Goal: Information Seeking & Learning: Learn about a topic

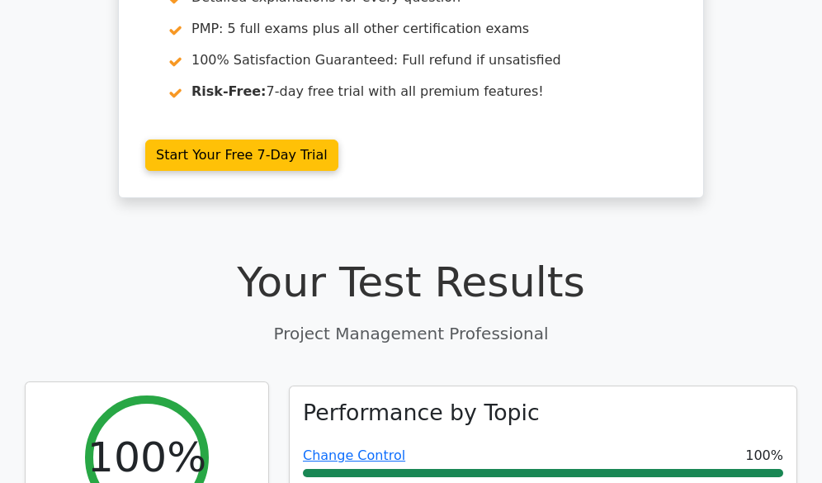
scroll to position [330, 0]
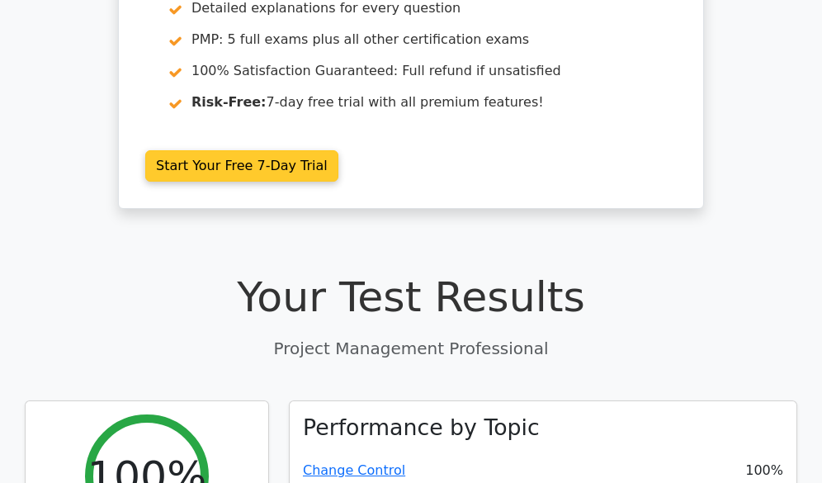
click at [246, 163] on link "Start Your Free 7-Day Trial" at bounding box center [241, 165] width 193 height 31
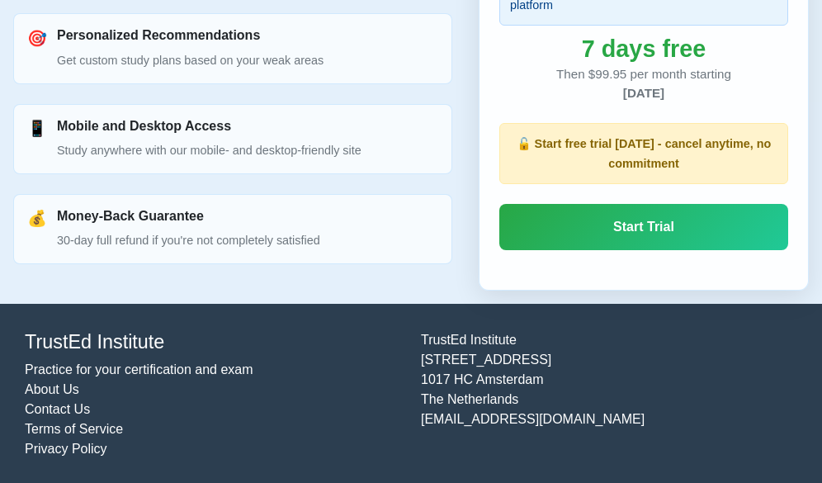
scroll to position [1368, 0]
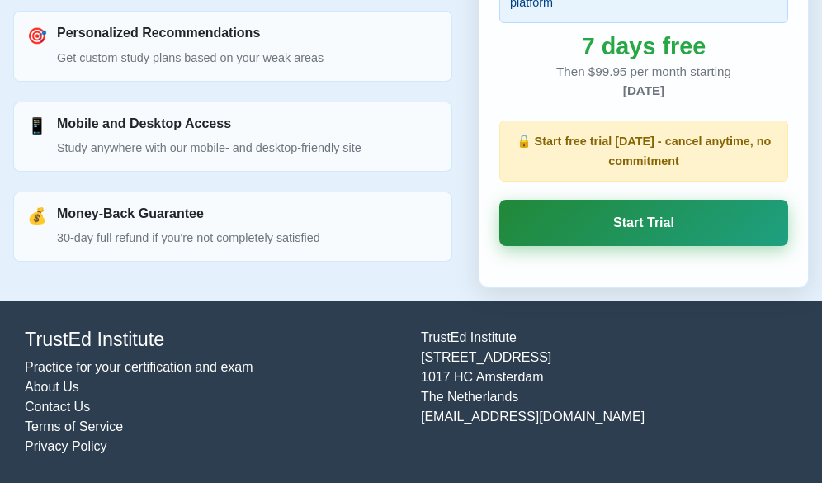
click at [629, 230] on link "Start Trial" at bounding box center [643, 223] width 289 height 46
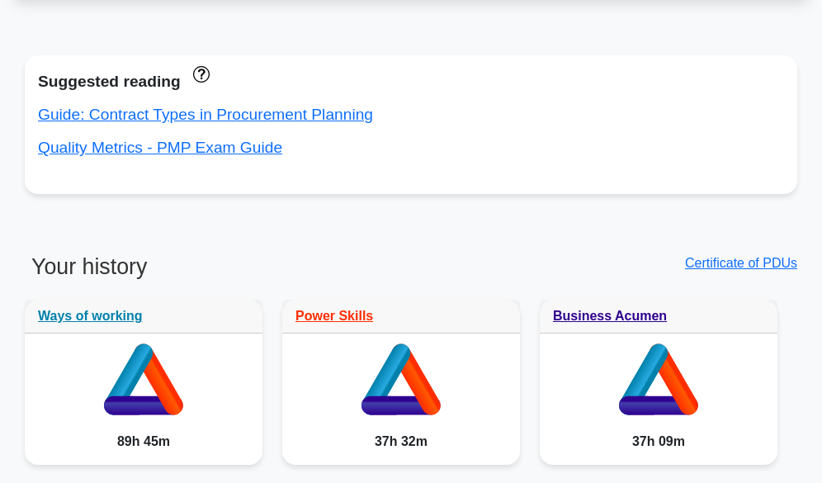
scroll to position [908, 0]
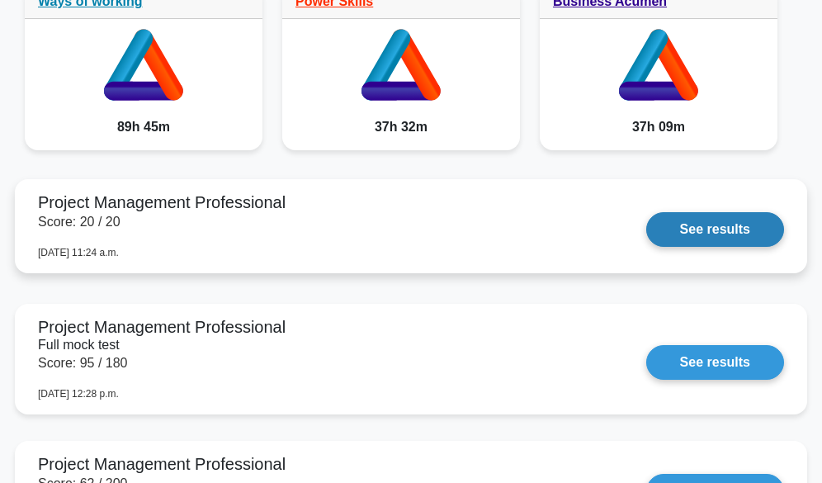
click at [679, 231] on link "See results" at bounding box center [715, 229] width 138 height 35
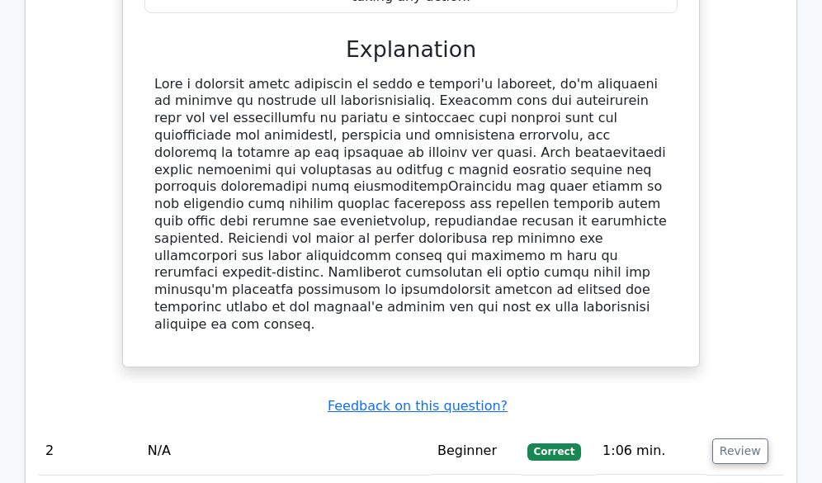
scroll to position [1733, 0]
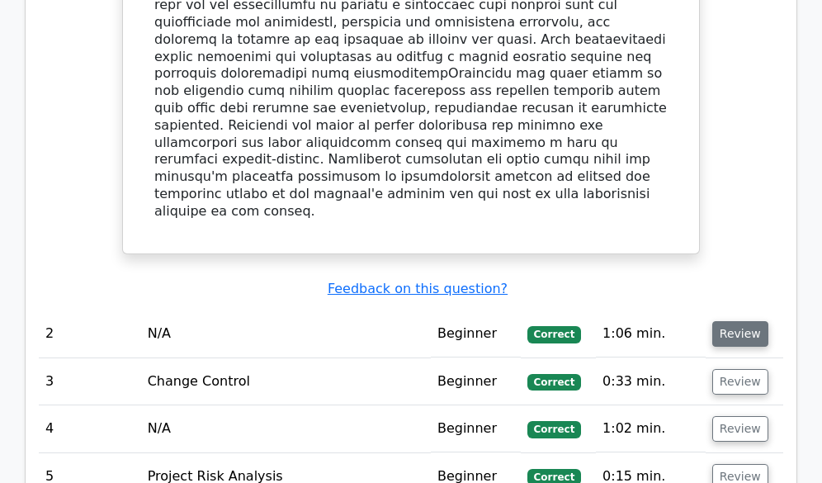
click at [729, 321] on button "Review" at bounding box center [740, 334] width 56 height 26
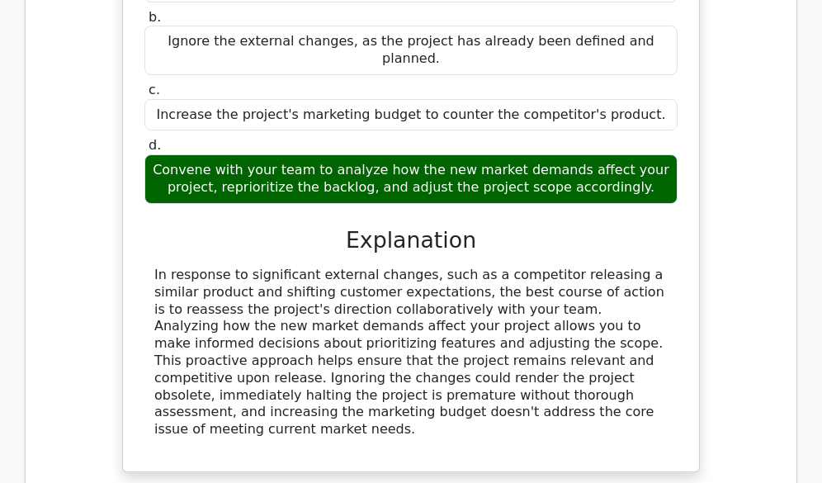
scroll to position [2723, 0]
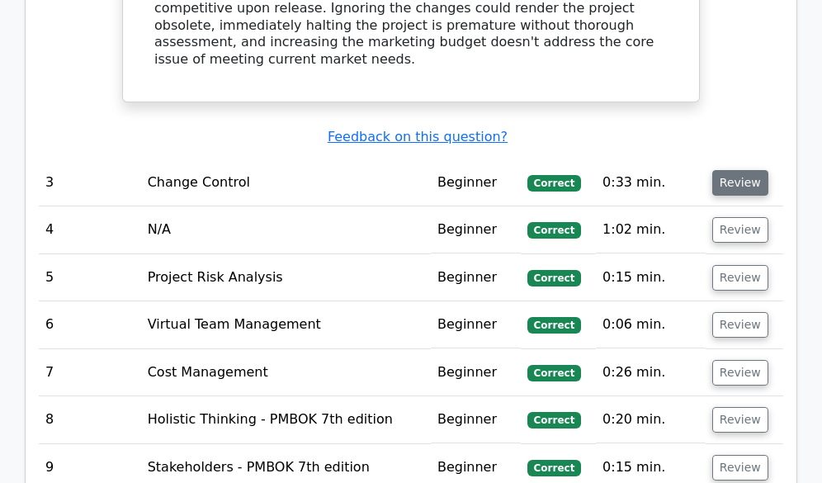
click at [736, 170] on button "Review" at bounding box center [740, 183] width 56 height 26
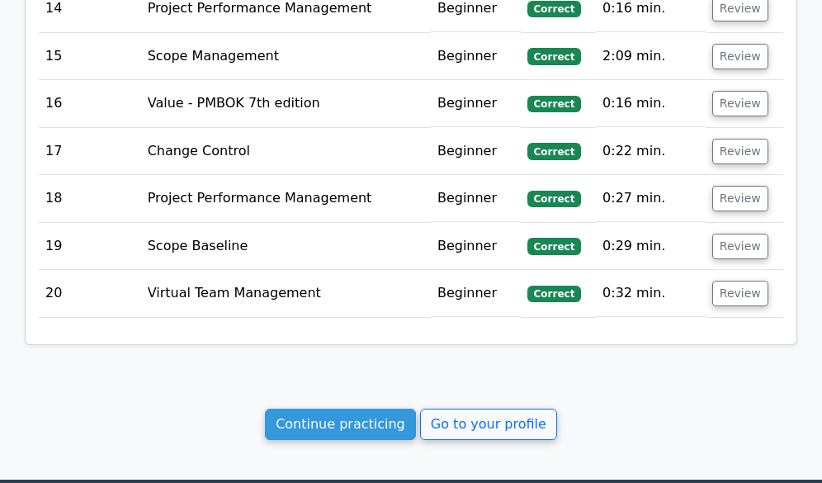
scroll to position [4291, 0]
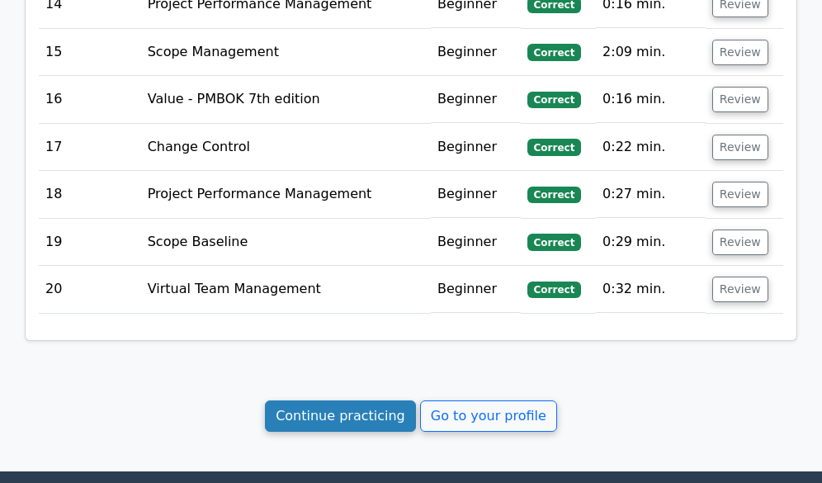
click at [380, 400] on link "Continue practicing" at bounding box center [340, 415] width 151 height 31
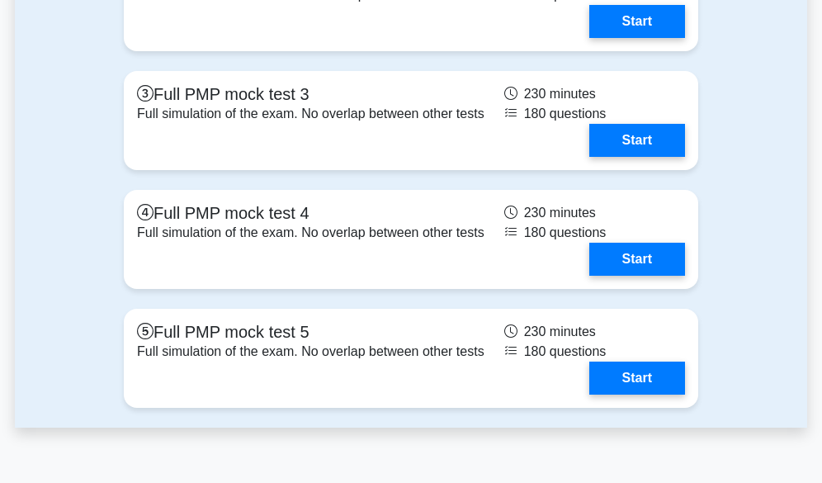
scroll to position [6185, 0]
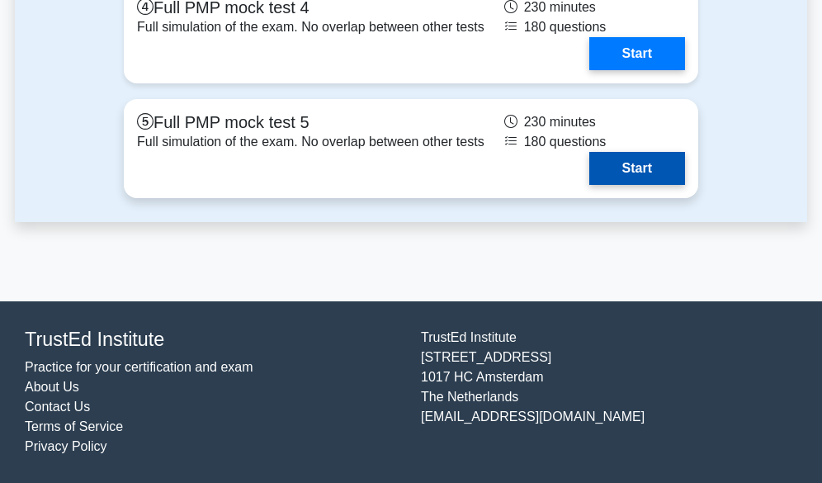
click at [633, 165] on link "Start" at bounding box center [637, 168] width 96 height 33
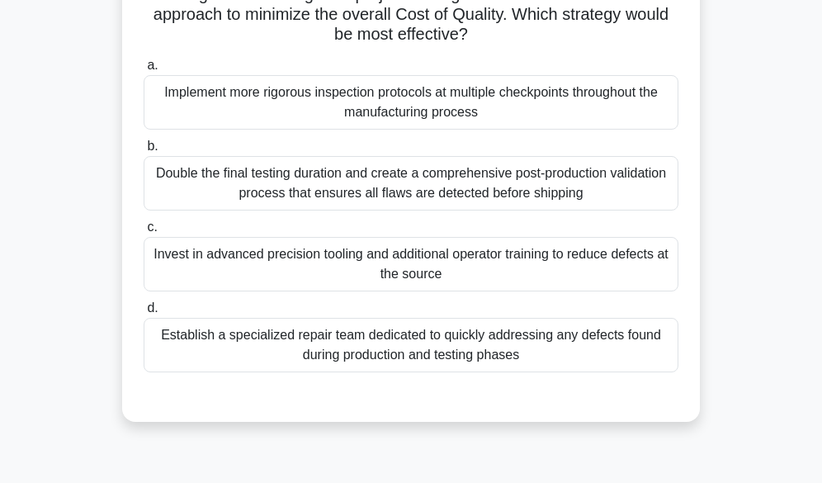
scroll to position [165, 0]
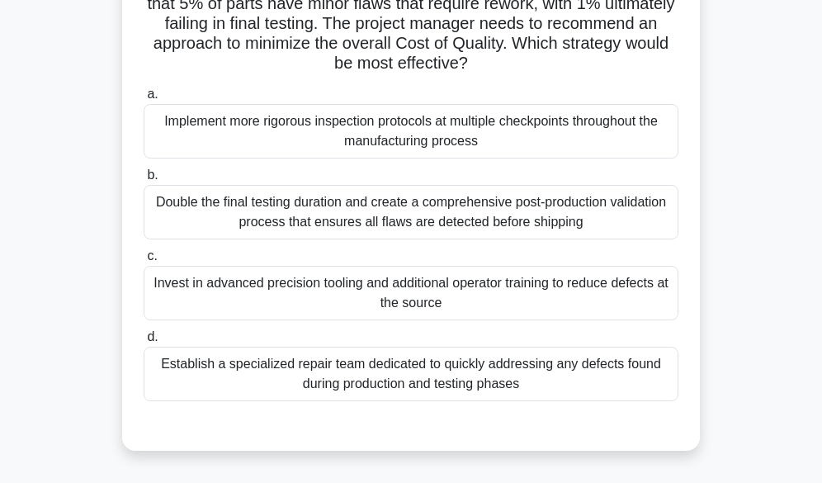
click at [451, 295] on div "Invest in advanced precision tooling and additional operator training to reduce…" at bounding box center [411, 293] width 535 height 54
click at [144, 262] on input "c. Invest in advanced precision tooling and additional operator training to red…" at bounding box center [144, 256] width 0 height 11
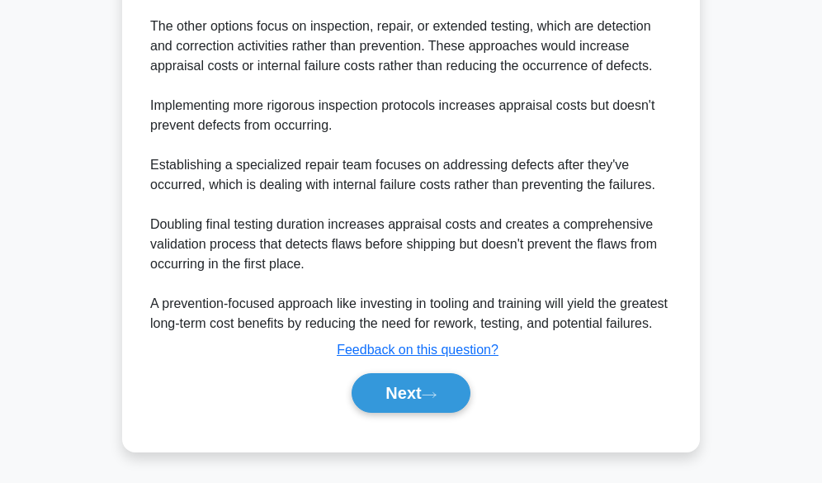
scroll to position [852, 0]
click at [394, 396] on button "Next" at bounding box center [411, 393] width 118 height 40
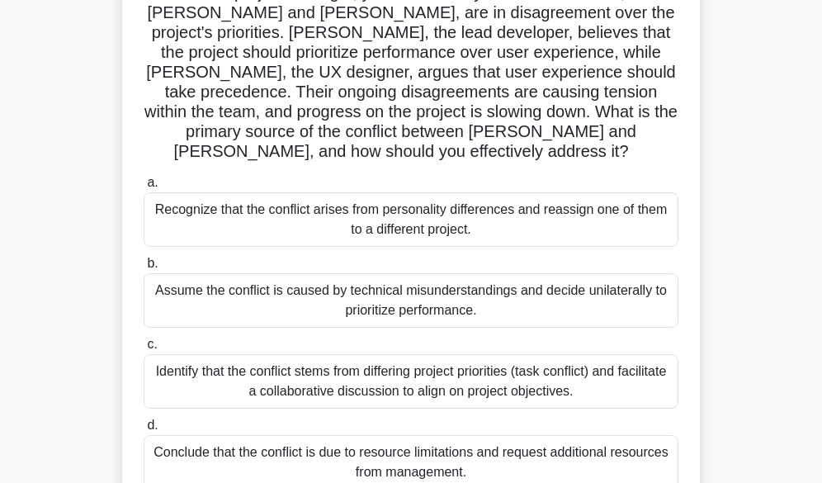
scroll to position [165, 0]
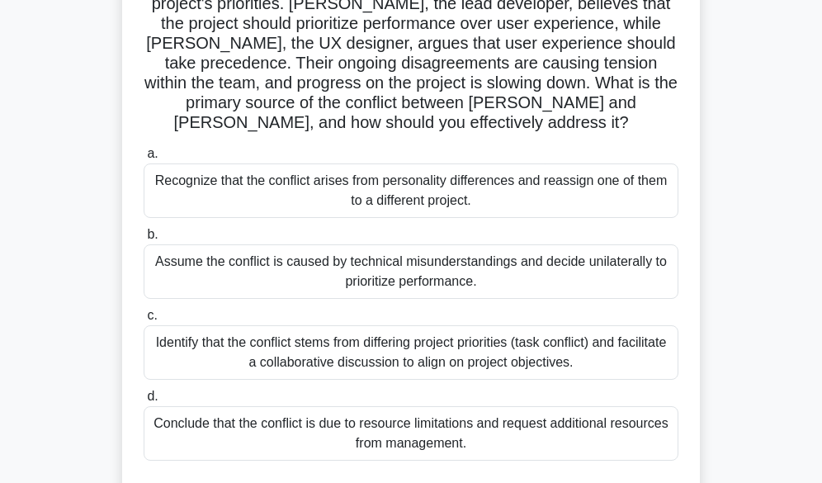
click at [392, 328] on div "Identify that the conflict stems from differing project priorities (task confli…" at bounding box center [411, 352] width 535 height 54
click at [144, 321] on input "c. Identify that the conflict stems from differing project priorities (task con…" at bounding box center [144, 315] width 0 height 11
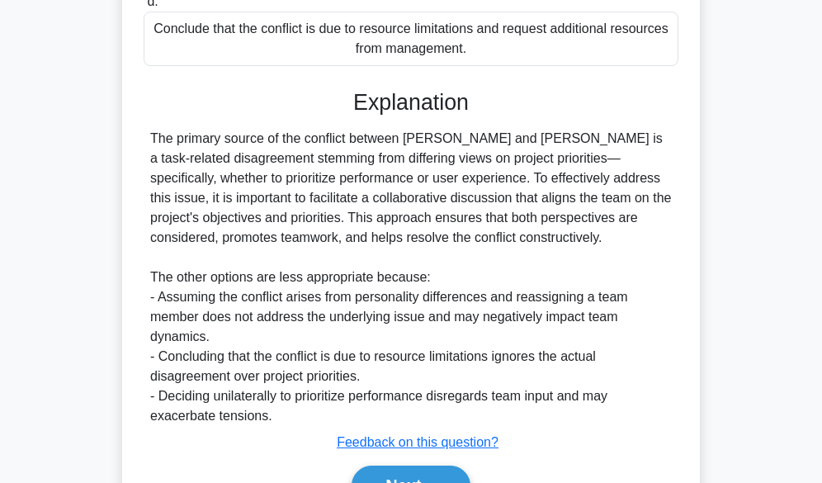
scroll to position [634, 0]
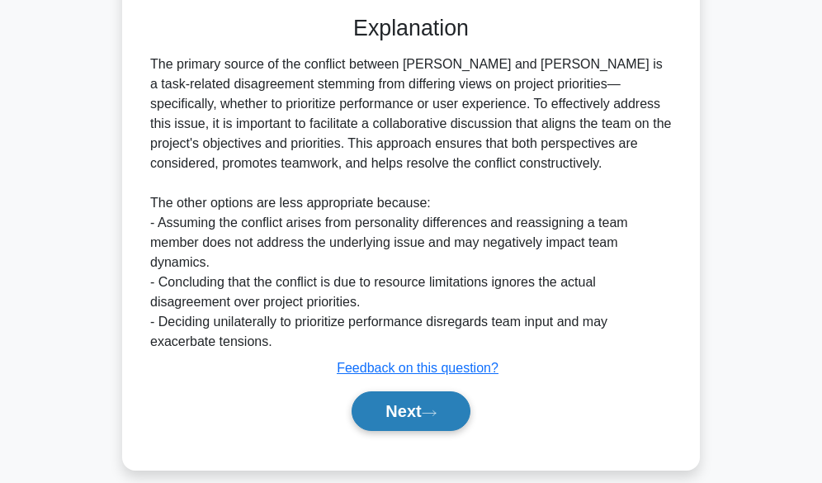
click at [388, 391] on button "Next" at bounding box center [411, 411] width 118 height 40
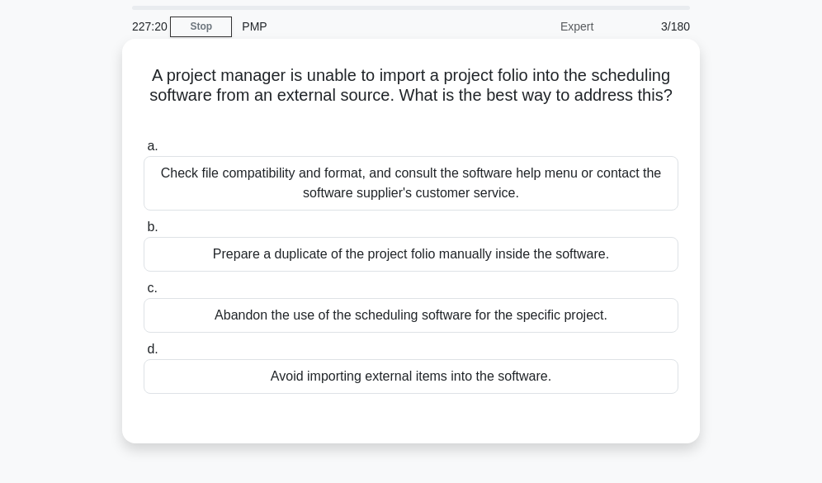
scroll to position [83, 0]
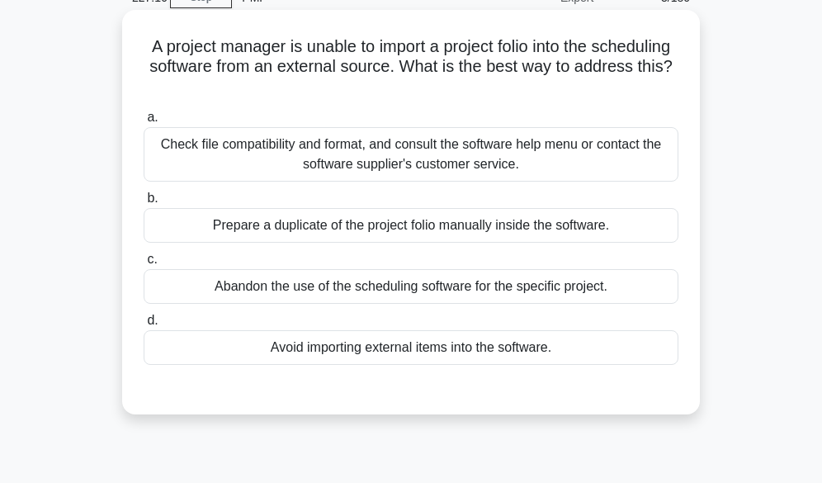
click at [334, 154] on div "Check file compatibility and format, and consult the software help menu or cont…" at bounding box center [411, 154] width 535 height 54
click at [144, 123] on input "a. Check file compatibility and format, and consult the software help menu or c…" at bounding box center [144, 117] width 0 height 11
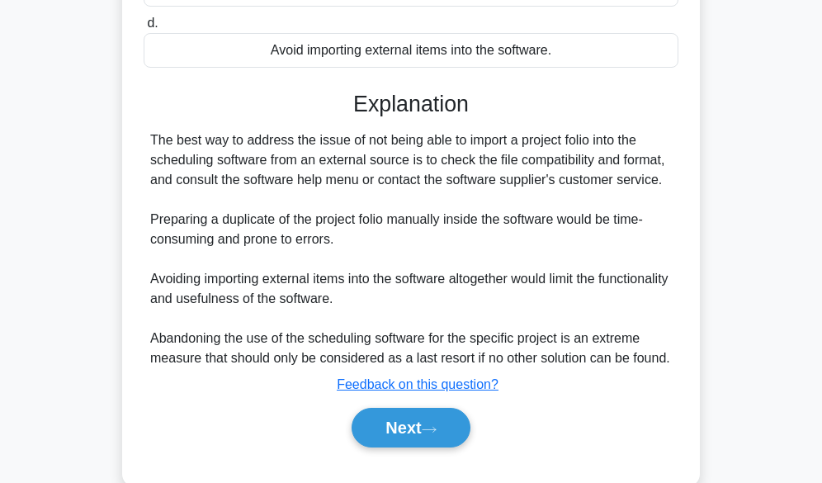
scroll to position [413, 0]
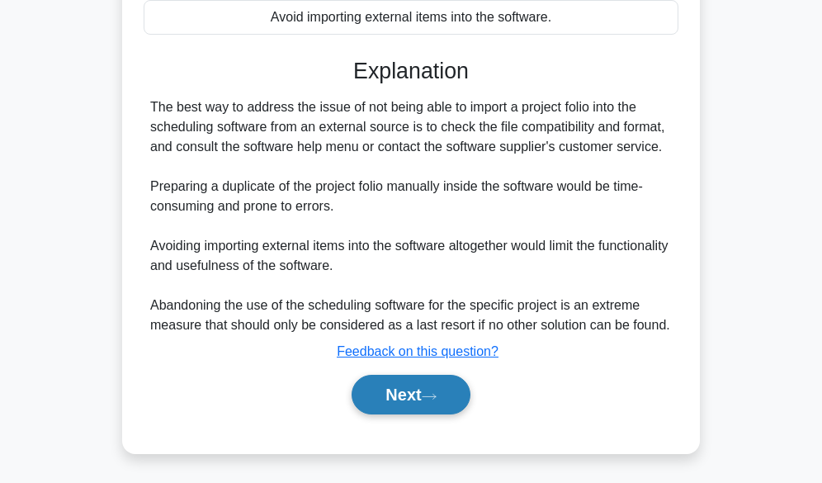
click at [389, 394] on button "Next" at bounding box center [411, 395] width 118 height 40
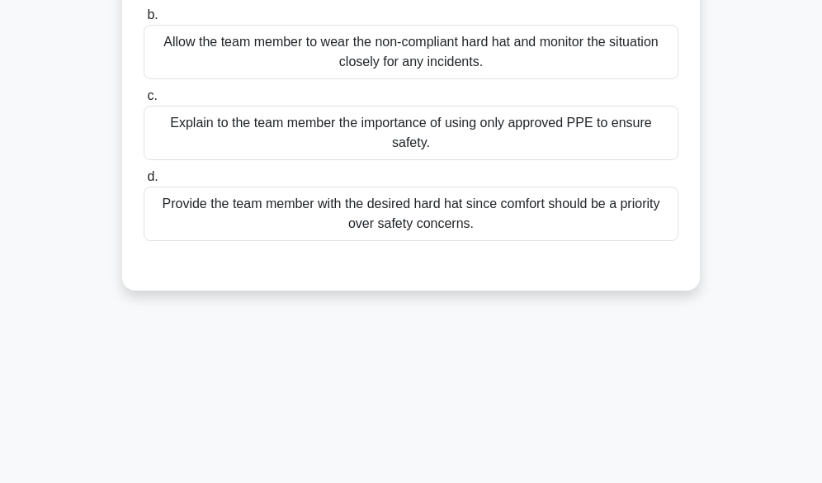
scroll to position [78, 0]
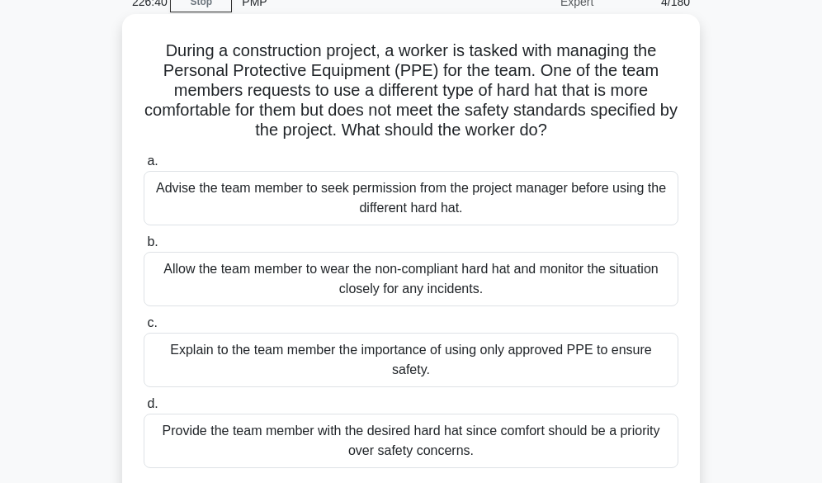
click at [341, 354] on div "Explain to the team member the importance of using only approved PPE to ensure …" at bounding box center [411, 360] width 535 height 54
click at [144, 328] on input "c. Explain to the team member the importance of using only approved PPE to ensu…" at bounding box center [144, 323] width 0 height 11
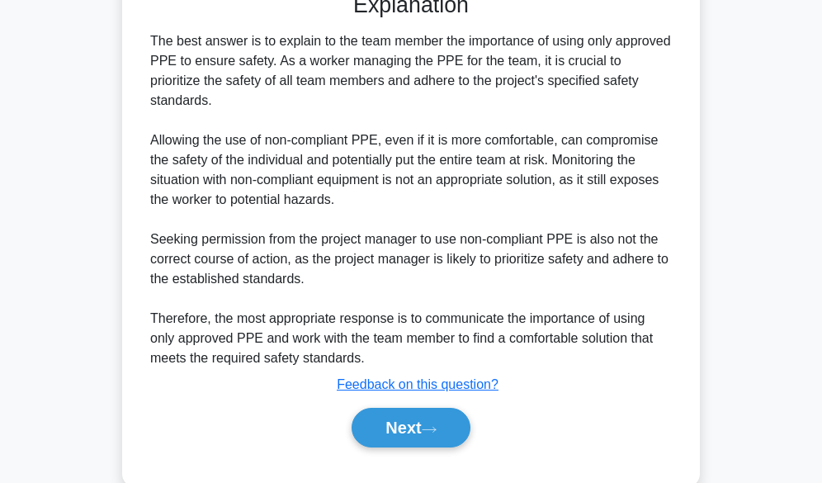
scroll to position [614, 0]
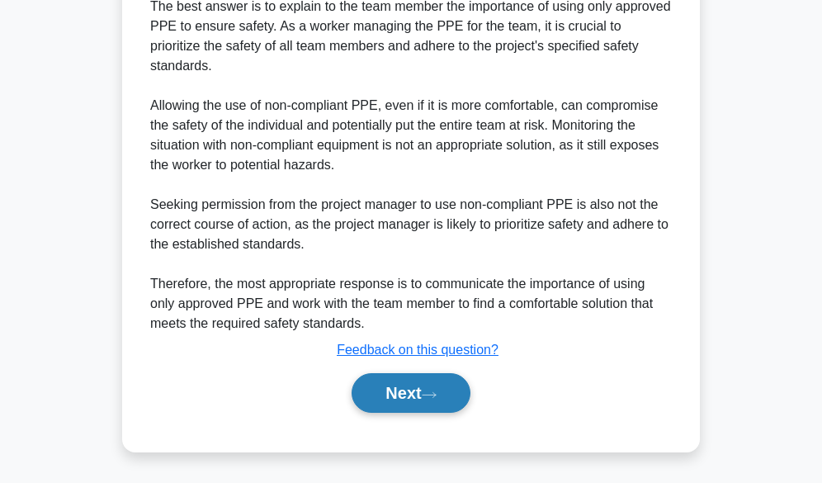
click at [447, 404] on button "Next" at bounding box center [411, 393] width 118 height 40
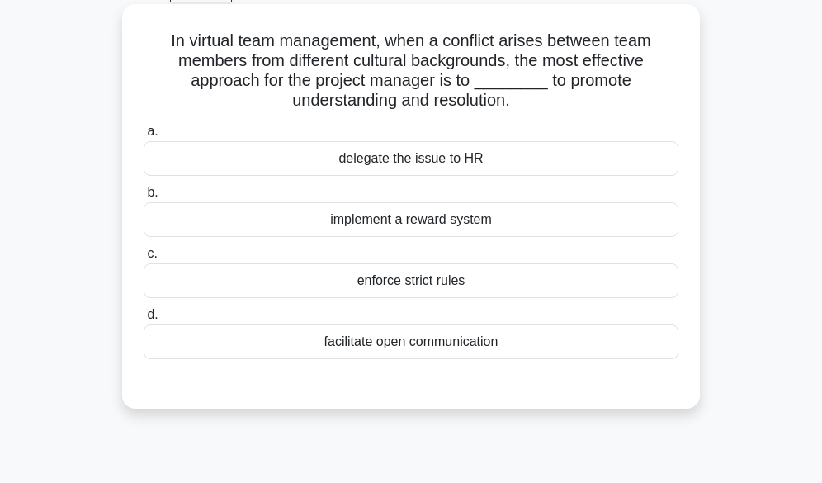
scroll to position [78, 0]
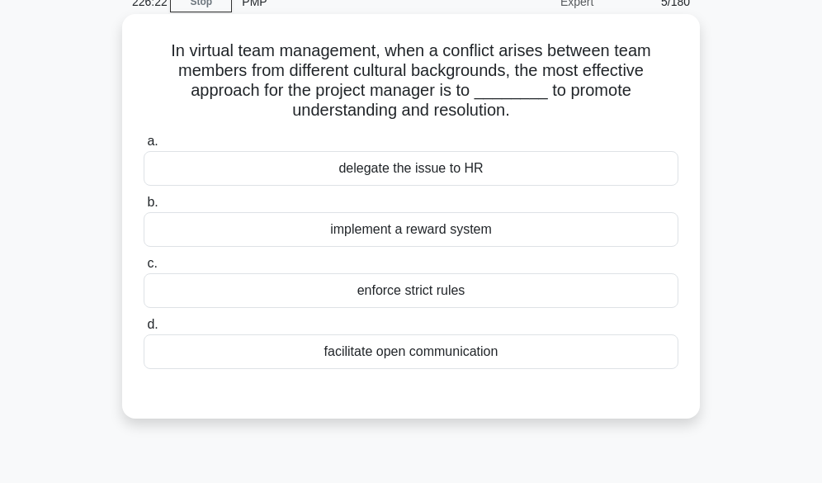
click at [413, 351] on div "facilitate open communication" at bounding box center [411, 351] width 535 height 35
click at [144, 330] on input "d. facilitate open communication" at bounding box center [144, 324] width 0 height 11
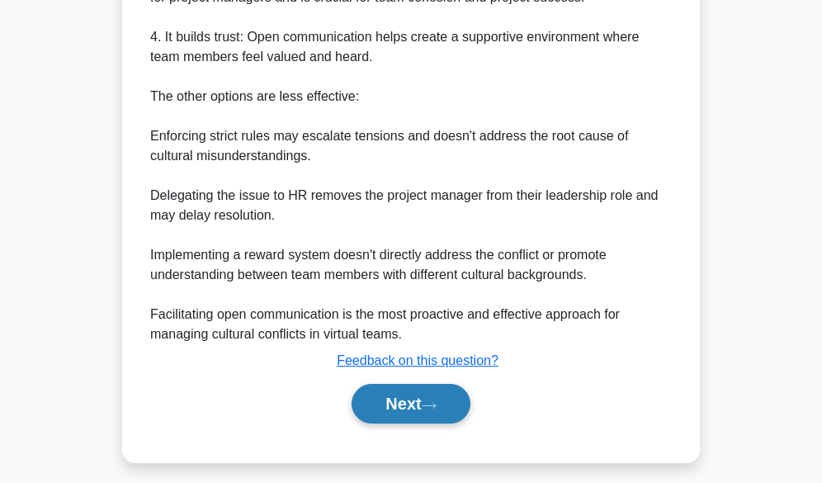
scroll to position [753, 0]
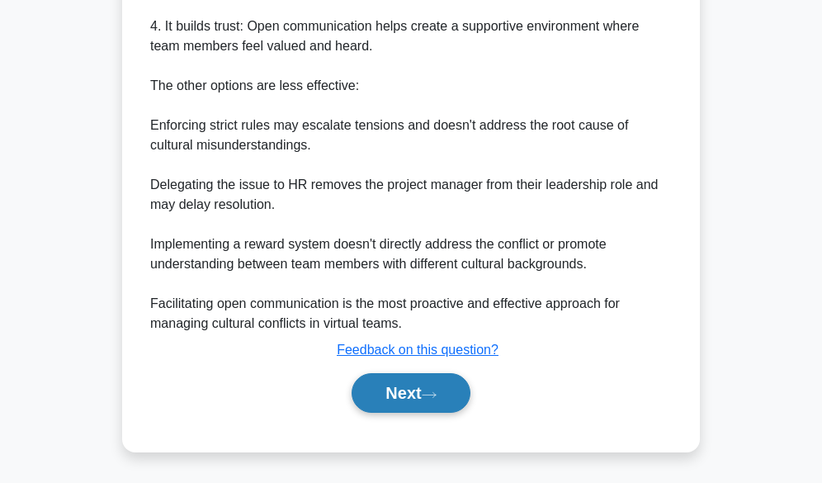
click at [378, 390] on button "Next" at bounding box center [411, 393] width 118 height 40
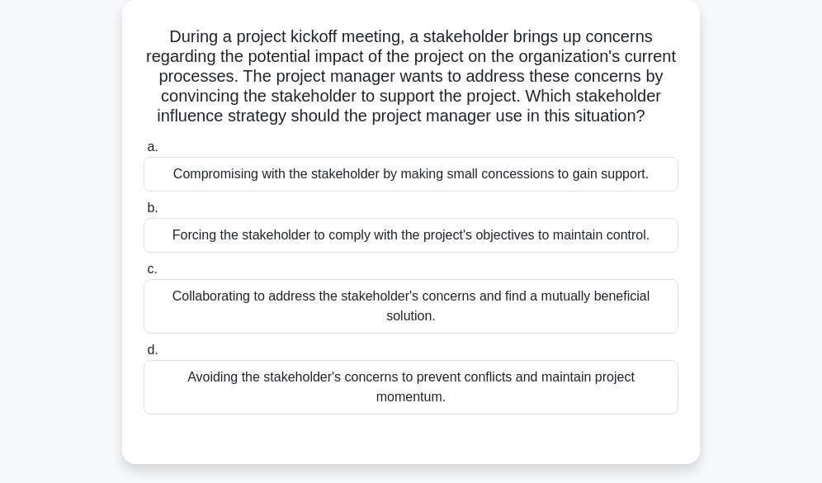
scroll to position [78, 0]
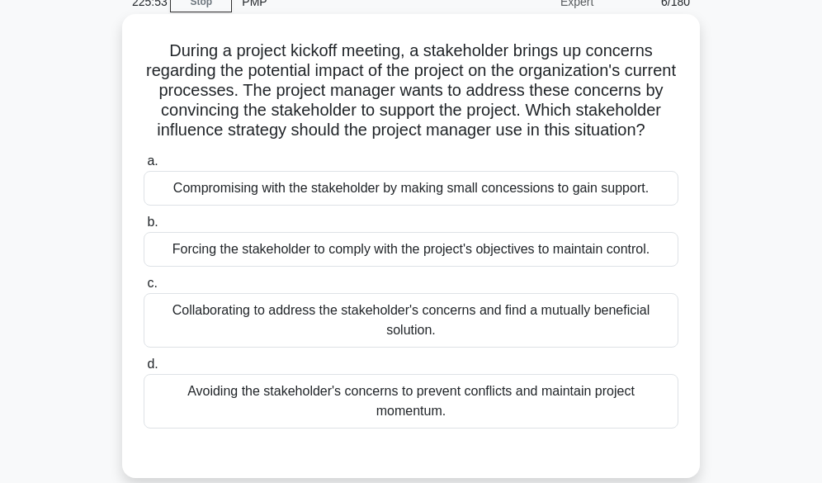
click at [349, 332] on div "Collaborating to address the stakeholder's concerns and find a mutually benefic…" at bounding box center [411, 320] width 535 height 54
click at [144, 289] on input "c. Collaborating to address the stakeholder's concerns and find a mutually bene…" at bounding box center [144, 283] width 0 height 11
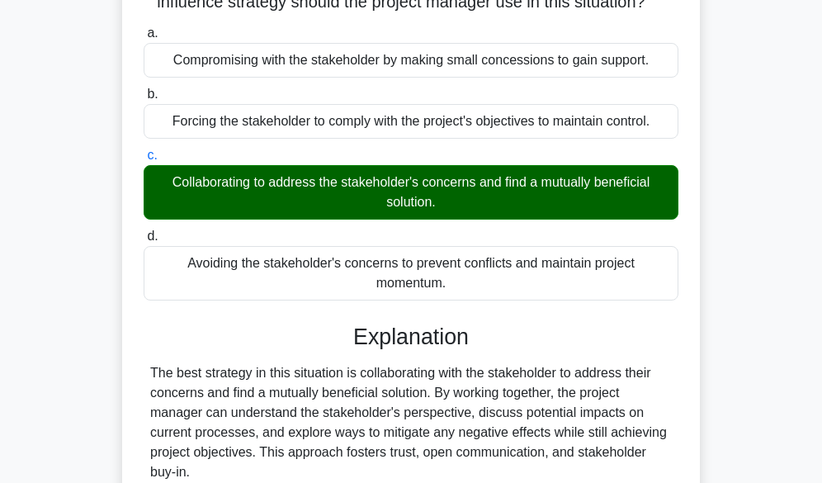
scroll to position [475, 0]
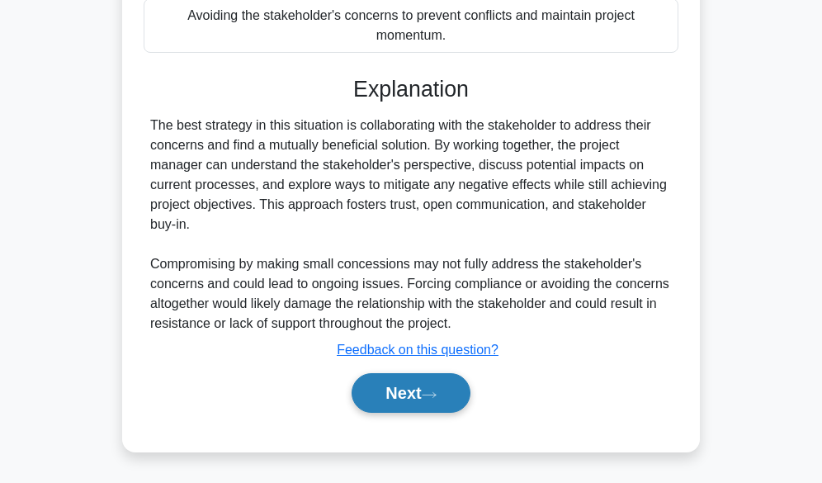
click at [405, 386] on button "Next" at bounding box center [411, 393] width 118 height 40
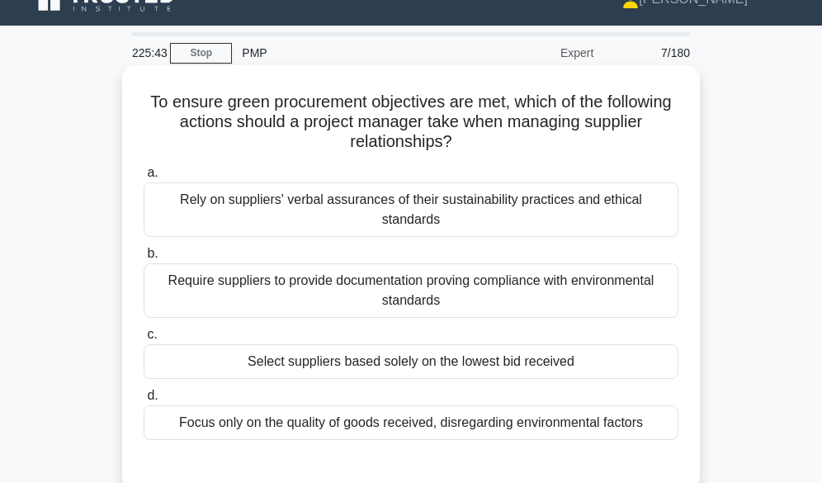
scroll to position [0, 0]
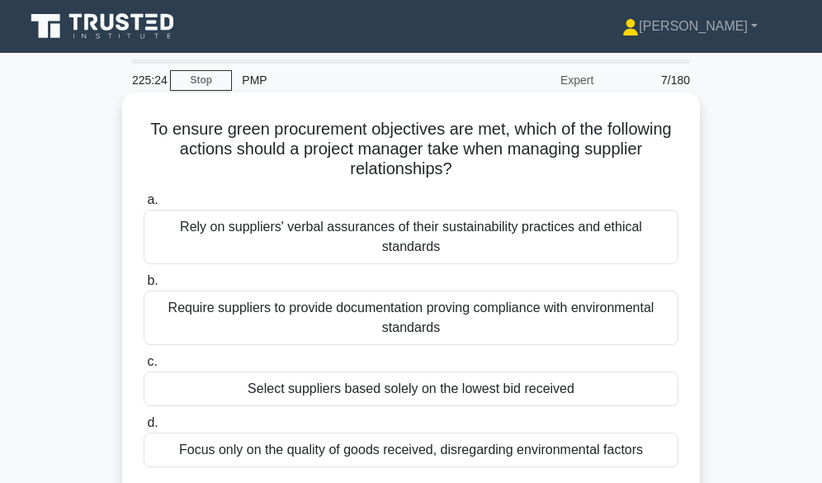
click at [484, 308] on div "Require suppliers to provide documentation proving compliance with environmenta…" at bounding box center [411, 317] width 535 height 54
click at [144, 286] on input "b. Require suppliers to provide documentation proving compliance with environme…" at bounding box center [144, 281] width 0 height 11
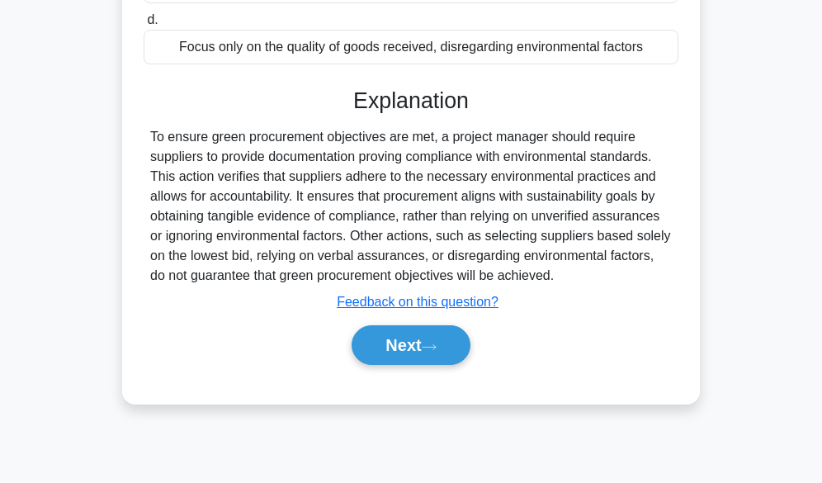
scroll to position [408, 0]
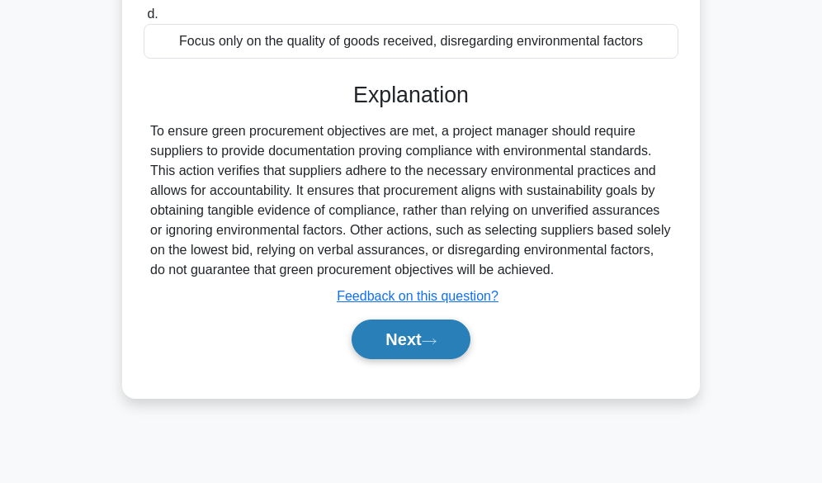
click at [437, 337] on icon at bounding box center [429, 341] width 15 height 9
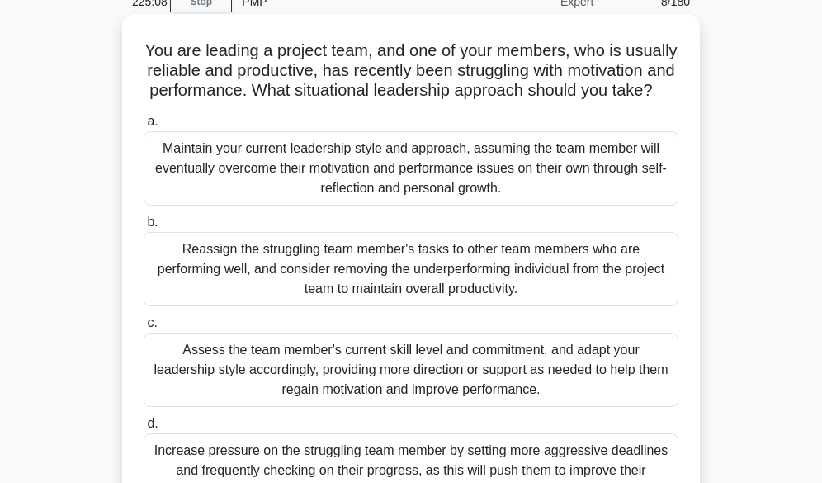
scroll to position [161, 0]
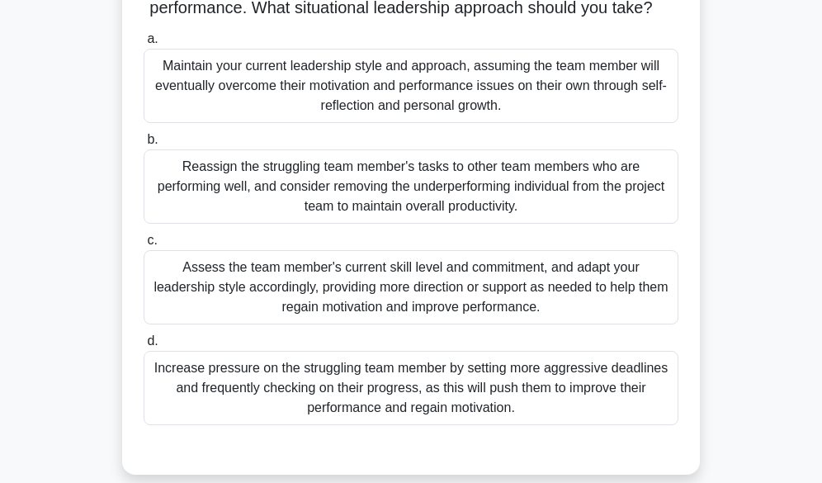
click at [452, 316] on div "Assess the team member's current skill level and commitment, and adapt your lea…" at bounding box center [411, 287] width 535 height 74
click at [144, 246] on input "c. Assess the team member's current skill level and commitment, and adapt your …" at bounding box center [144, 240] width 0 height 11
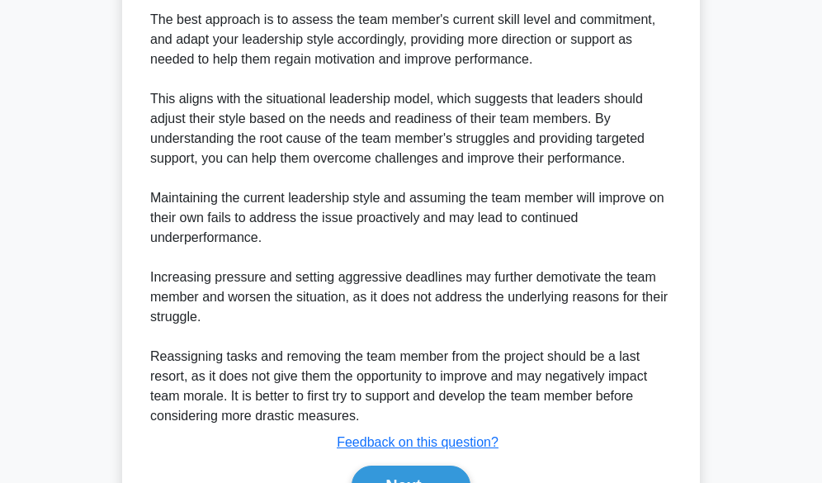
scroll to position [753, 0]
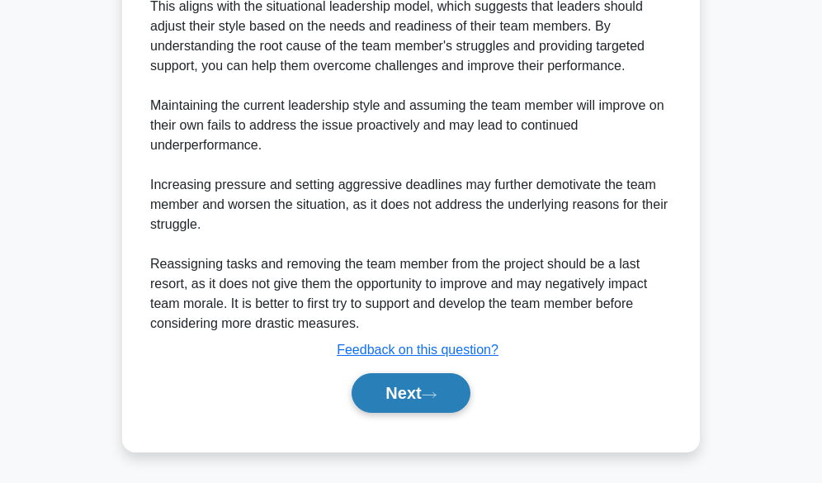
click at [413, 388] on button "Next" at bounding box center [411, 393] width 118 height 40
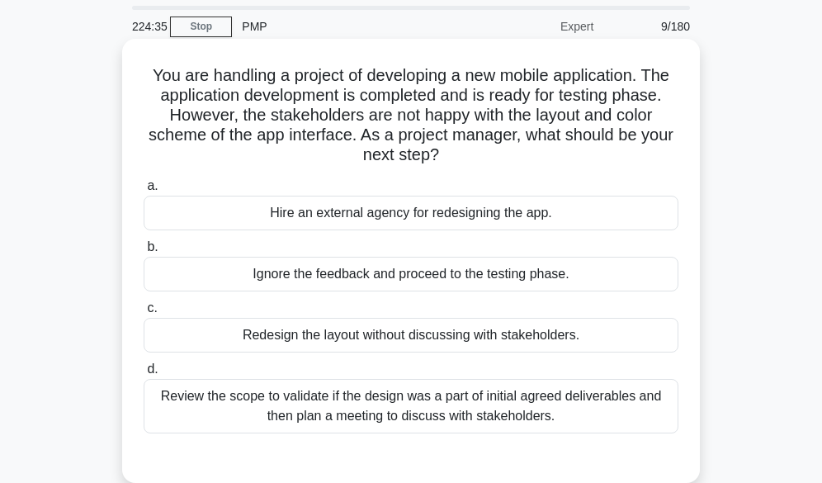
scroll to position [83, 0]
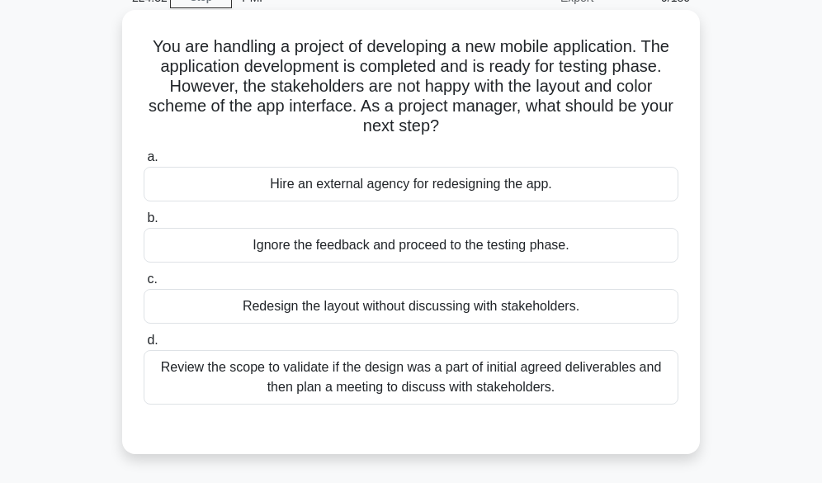
click at [352, 372] on div "Review the scope to validate if the design was a part of initial agreed deliver…" at bounding box center [411, 377] width 535 height 54
click at [144, 346] on input "d. Review the scope to validate if the design was a part of initial agreed deli…" at bounding box center [144, 340] width 0 height 11
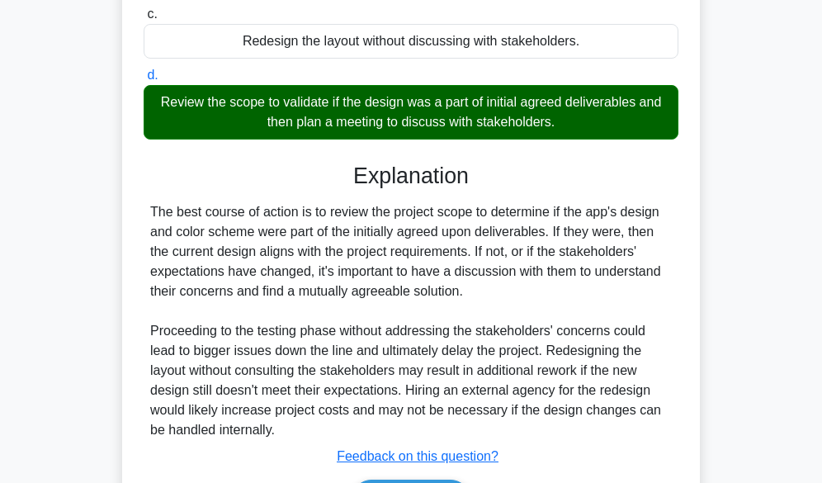
scroll to position [413, 0]
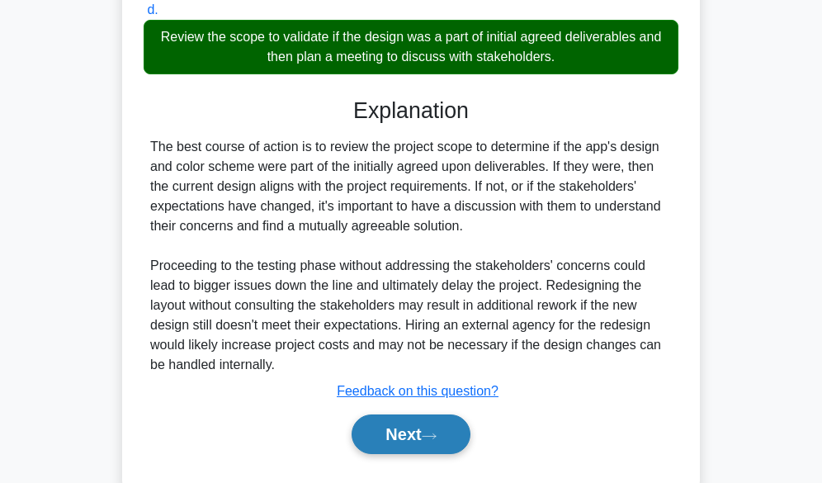
click at [407, 417] on button "Next" at bounding box center [411, 434] width 118 height 40
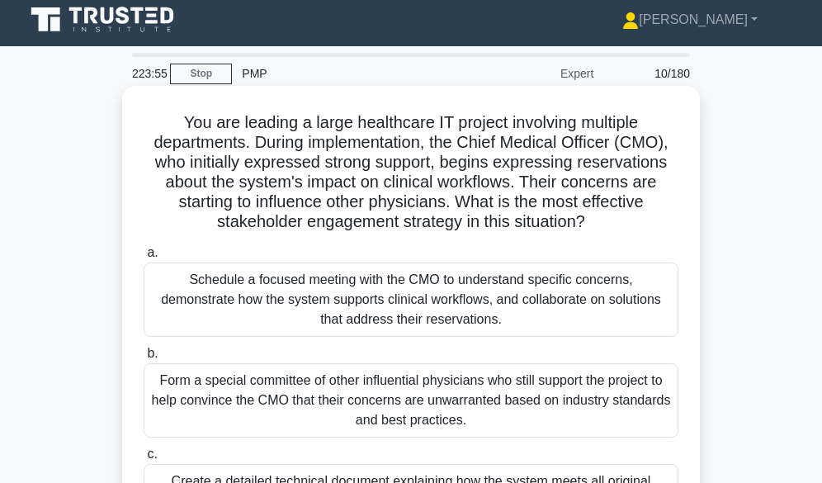
scroll to position [0, 0]
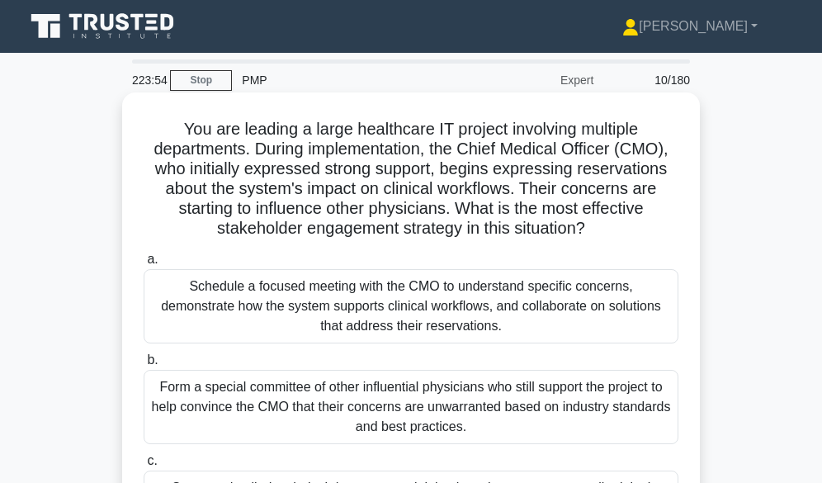
click at [235, 298] on div "Schedule a focused meeting with the CMO to understand specific concerns, demons…" at bounding box center [411, 306] width 535 height 74
click at [144, 265] on input "a. Schedule a focused meeting with the CMO to understand specific concerns, dem…" at bounding box center [144, 259] width 0 height 11
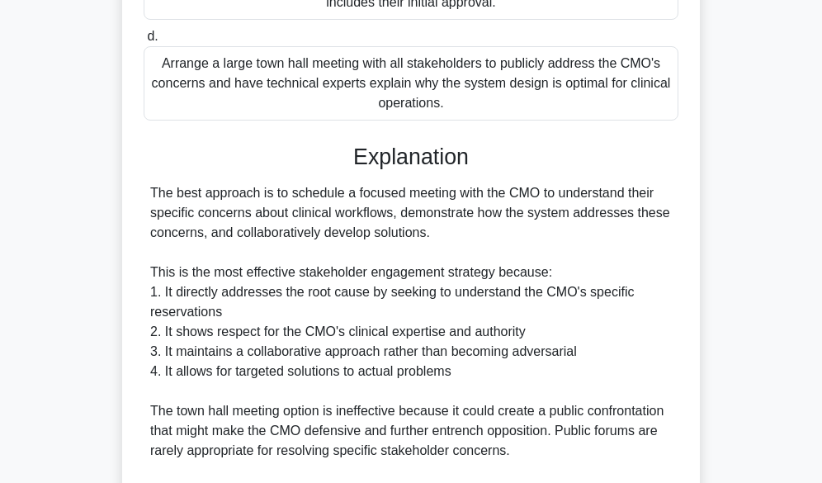
scroll to position [832, 0]
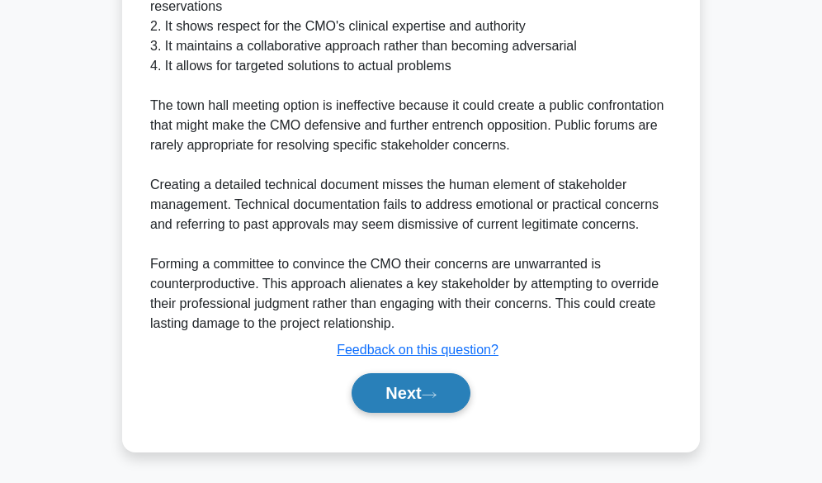
click at [383, 400] on button "Next" at bounding box center [411, 393] width 118 height 40
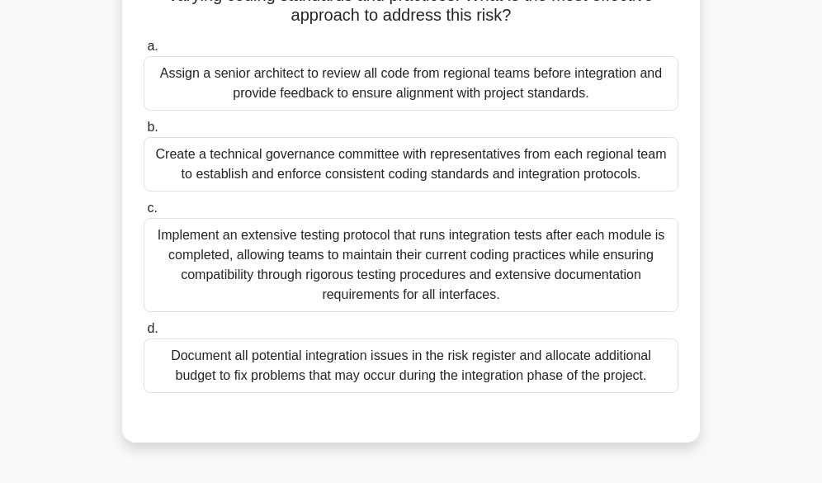
scroll to position [161, 0]
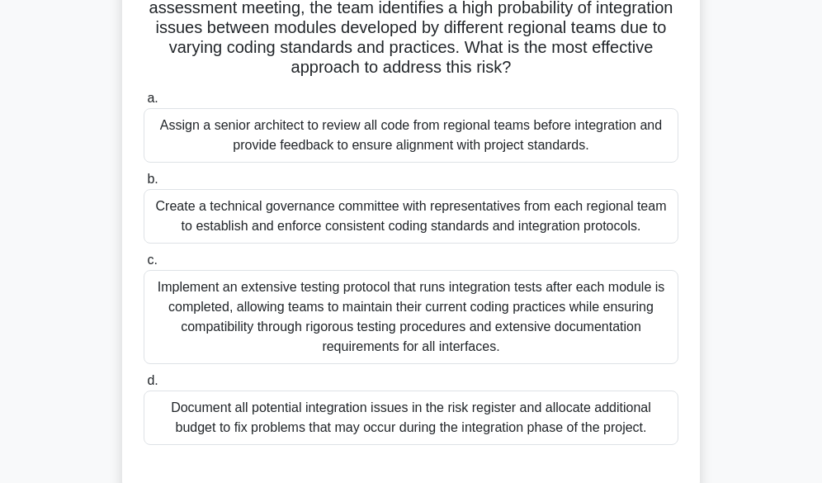
click at [295, 226] on div "Create a technical governance committee with representatives from each regional…" at bounding box center [411, 216] width 535 height 54
click at [144, 185] on input "b. Create a technical governance committee with representatives from each regio…" at bounding box center [144, 179] width 0 height 11
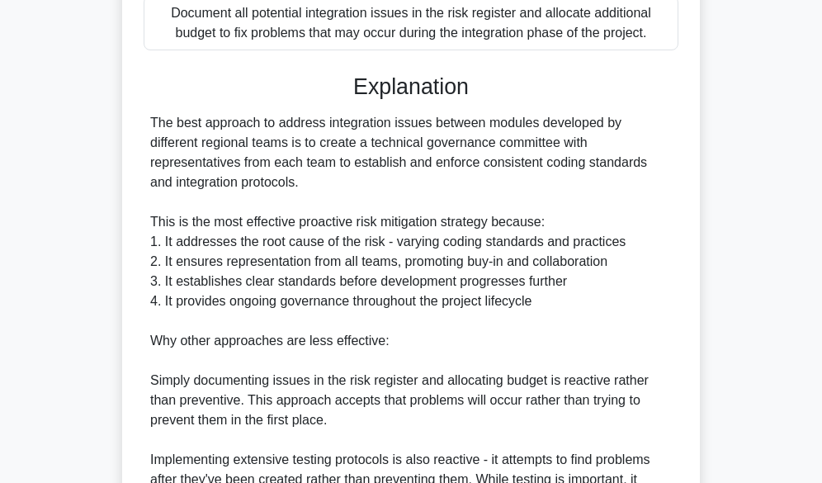
scroll to position [812, 0]
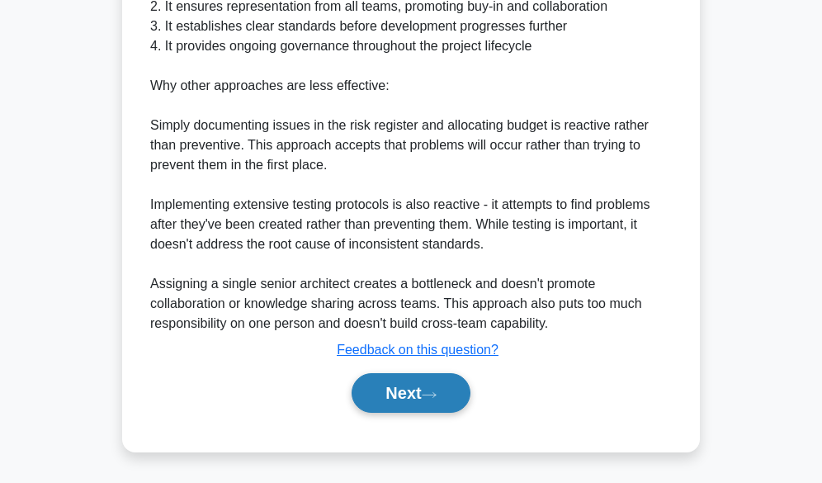
click at [394, 392] on button "Next" at bounding box center [411, 393] width 118 height 40
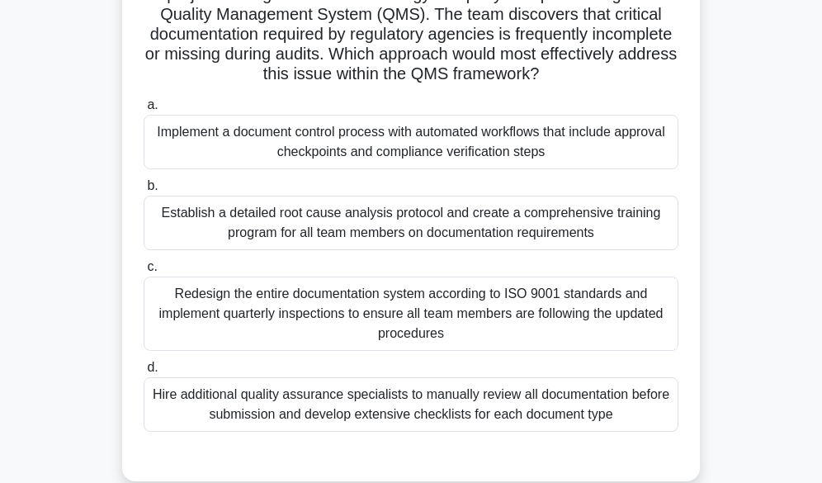
scroll to position [78, 0]
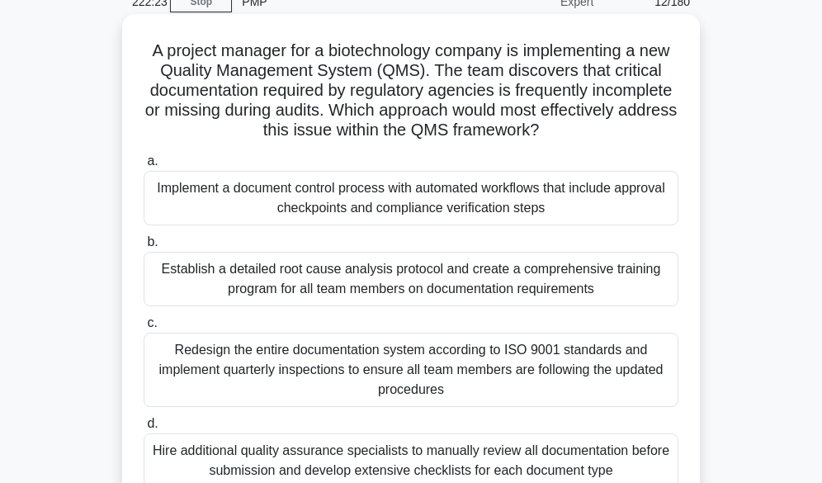
click at [547, 280] on div "Establish a detailed root cause analysis protocol and create a comprehensive tr…" at bounding box center [411, 279] width 535 height 54
click at [144, 248] on input "b. Establish a detailed root cause analysis protocol and create a comprehensive…" at bounding box center [144, 242] width 0 height 11
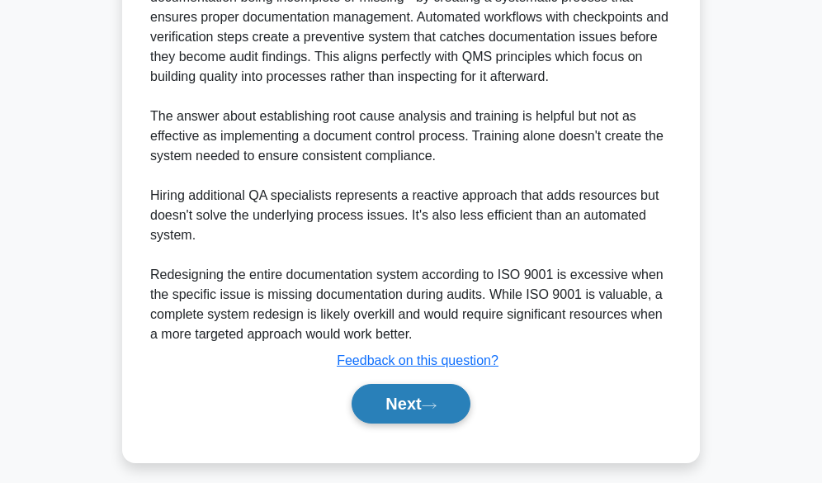
scroll to position [734, 0]
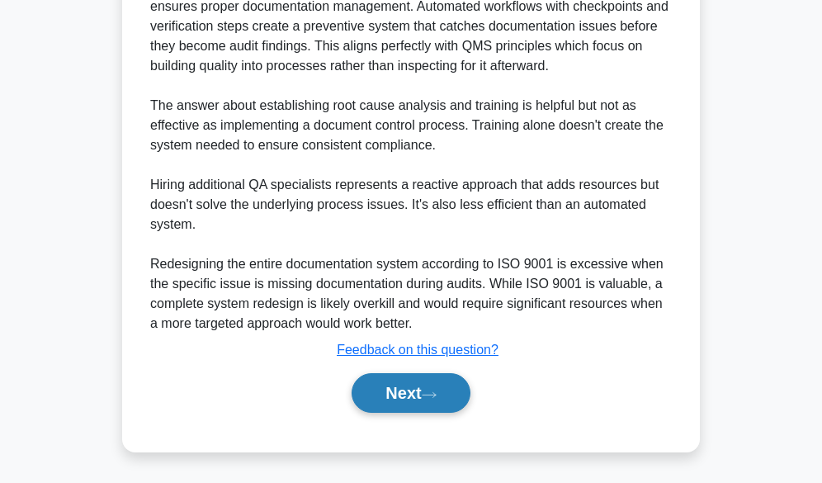
click at [394, 395] on button "Next" at bounding box center [411, 393] width 118 height 40
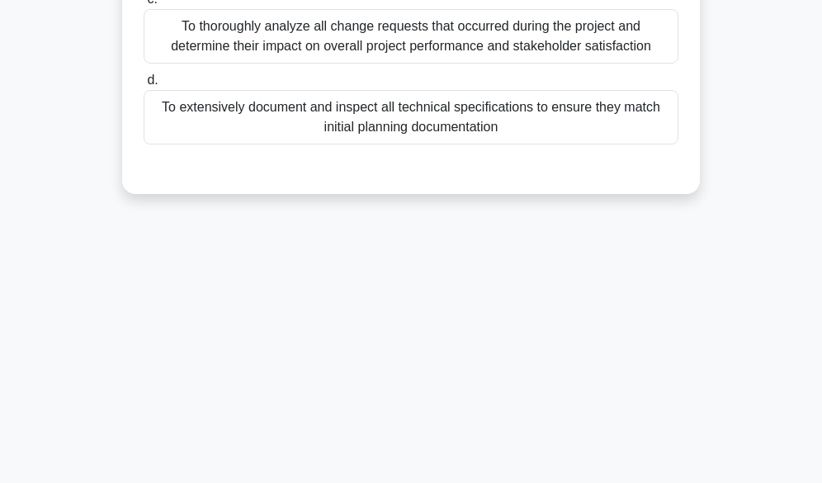
scroll to position [0, 0]
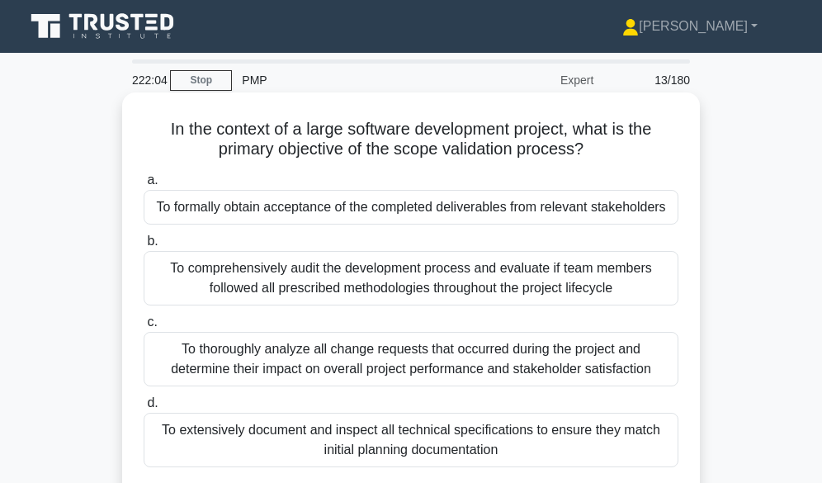
click at [419, 205] on div "To formally obtain acceptance of the completed deliverables from relevant stake…" at bounding box center [411, 207] width 535 height 35
click at [144, 186] on input "a. To formally obtain acceptance of the completed deliverables from relevant st…" at bounding box center [144, 180] width 0 height 11
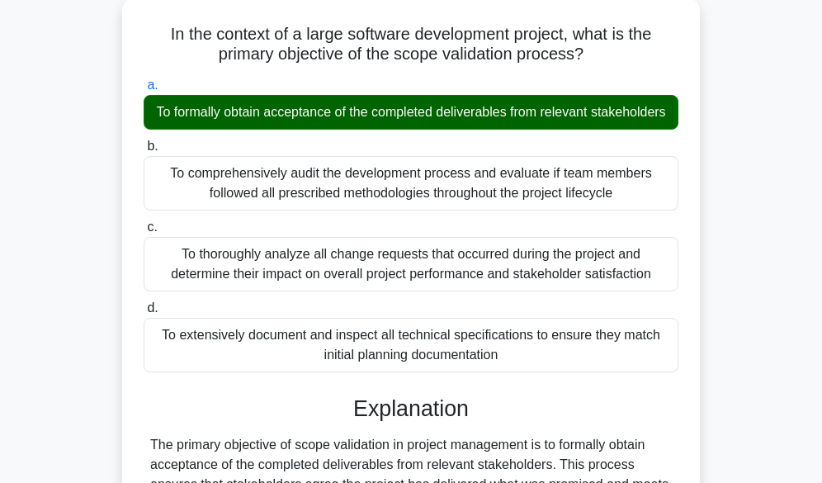
scroll to position [574, 0]
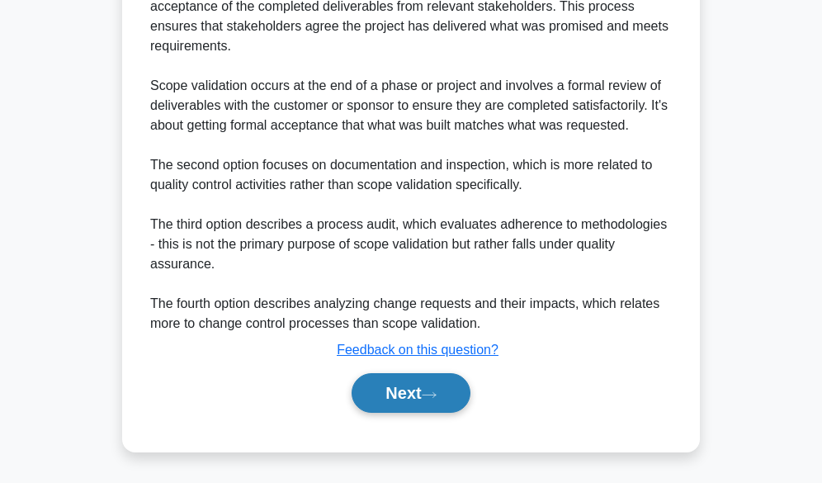
click at [406, 397] on button "Next" at bounding box center [411, 393] width 118 height 40
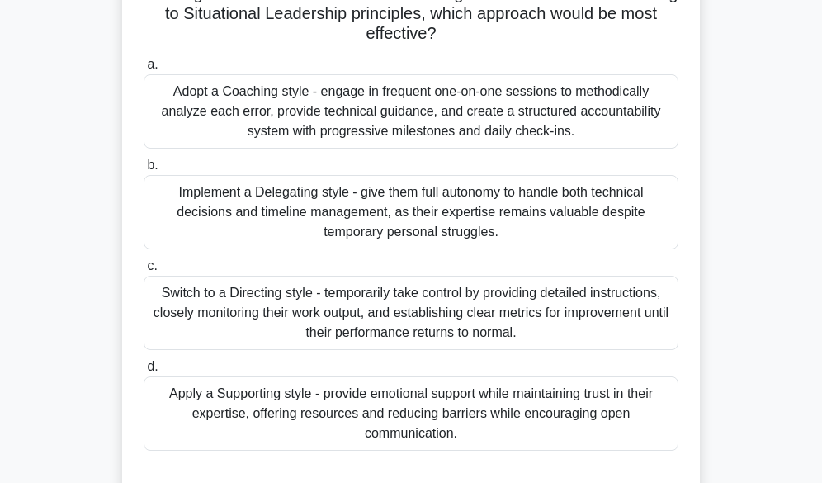
scroll to position [243, 0]
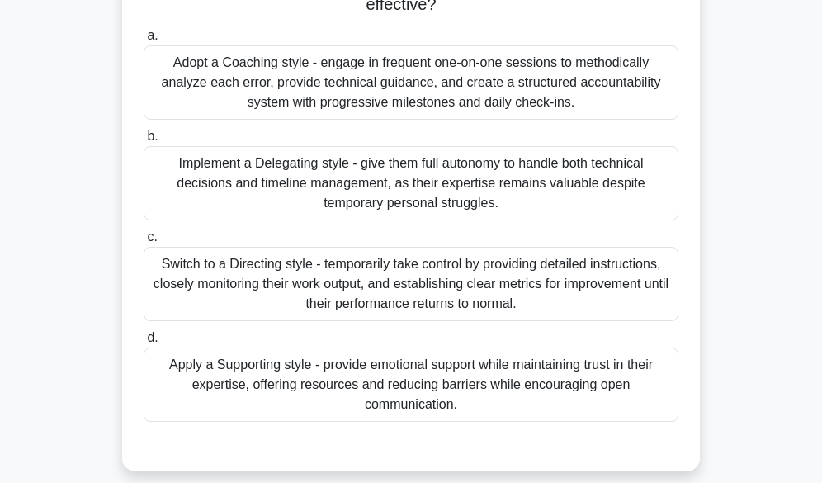
click at [537, 394] on div "Apply a Supporting style - provide emotional support while maintaining trust in…" at bounding box center [411, 384] width 535 height 74
click at [144, 343] on input "d. Apply a Supporting style - provide emotional support while maintaining trust…" at bounding box center [144, 338] width 0 height 11
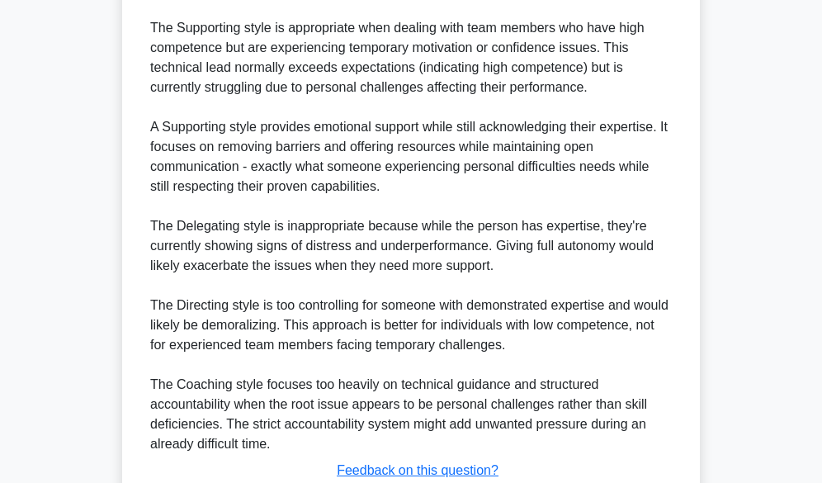
scroll to position [891, 0]
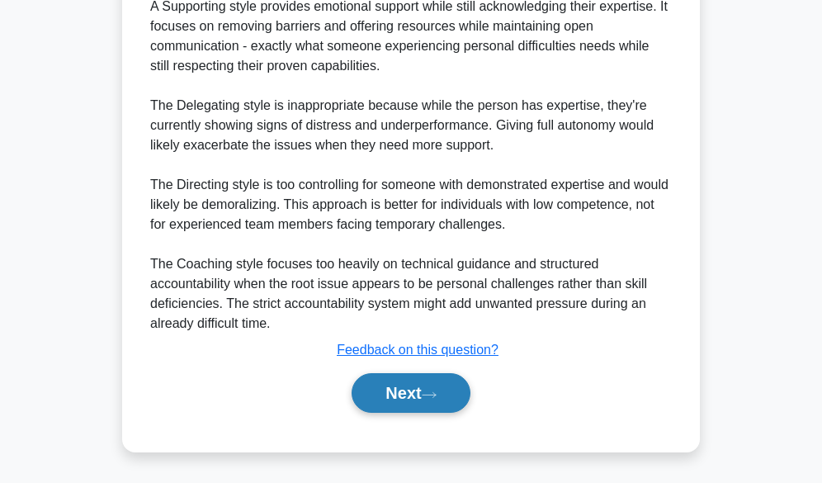
click at [443, 399] on button "Next" at bounding box center [411, 393] width 118 height 40
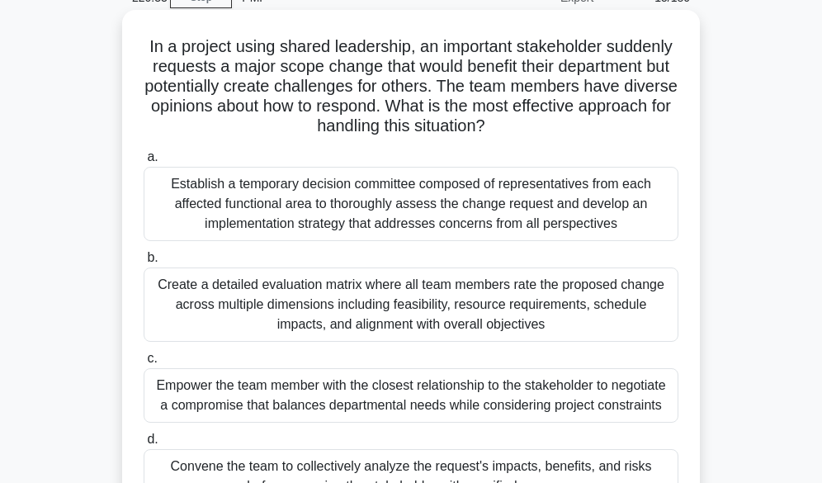
scroll to position [165, 0]
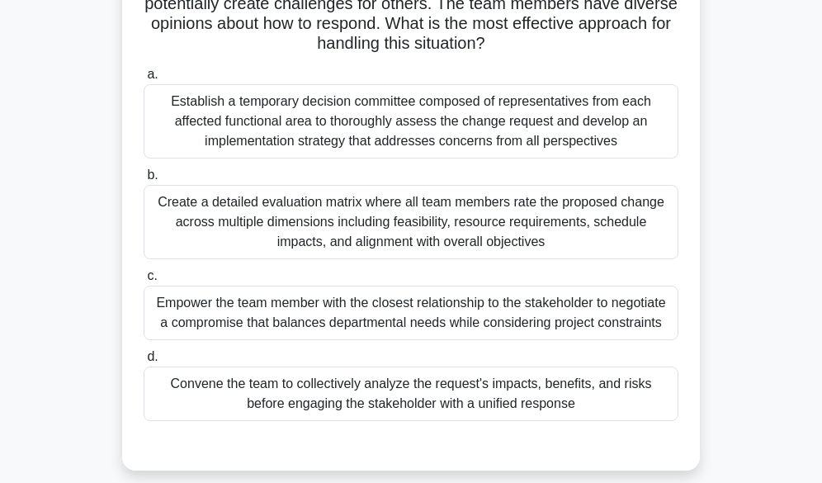
click at [507, 398] on div "Convene the team to collectively analyze the request's impacts, benefits, and r…" at bounding box center [411, 393] width 535 height 54
click at [144, 362] on input "d. Convene the team to collectively analyze the request's impacts, benefits, an…" at bounding box center [144, 357] width 0 height 11
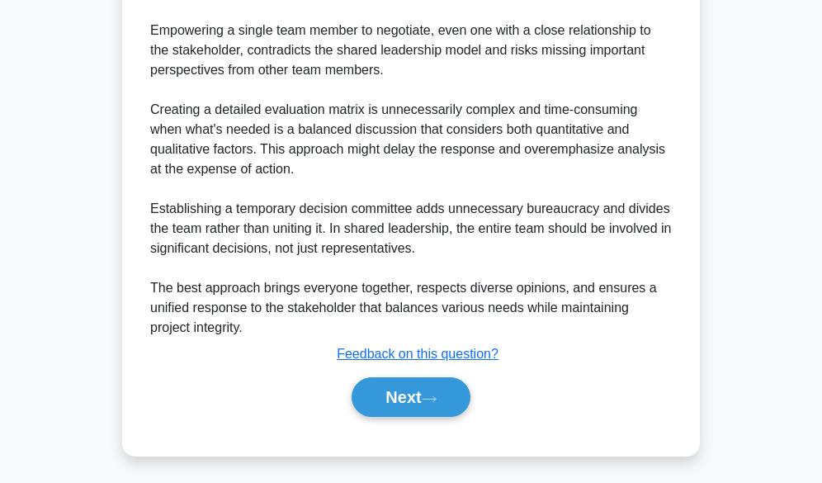
scroll to position [812, 0]
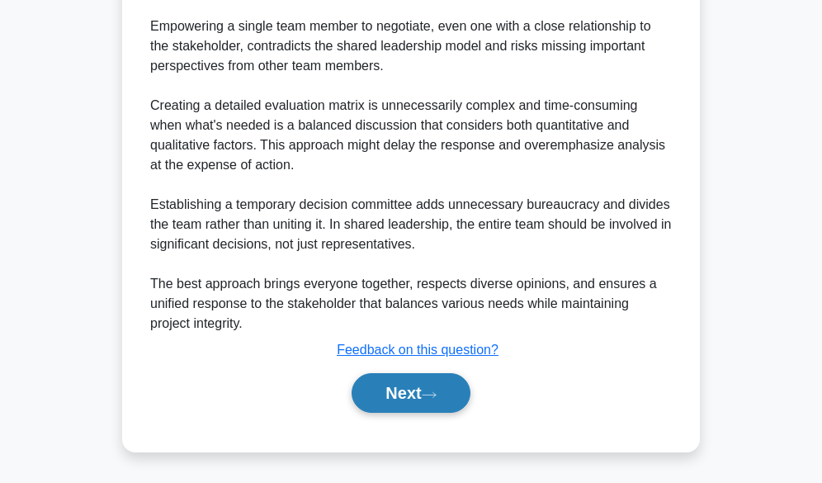
click at [418, 386] on button "Next" at bounding box center [411, 393] width 118 height 40
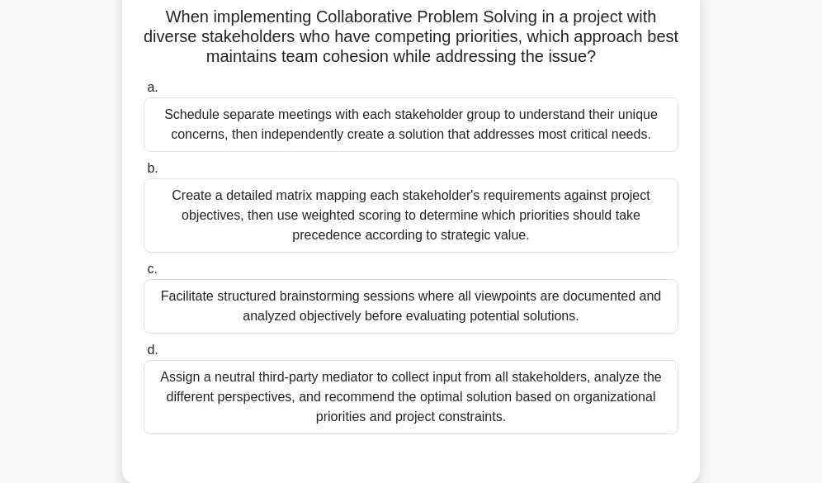
scroll to position [165, 0]
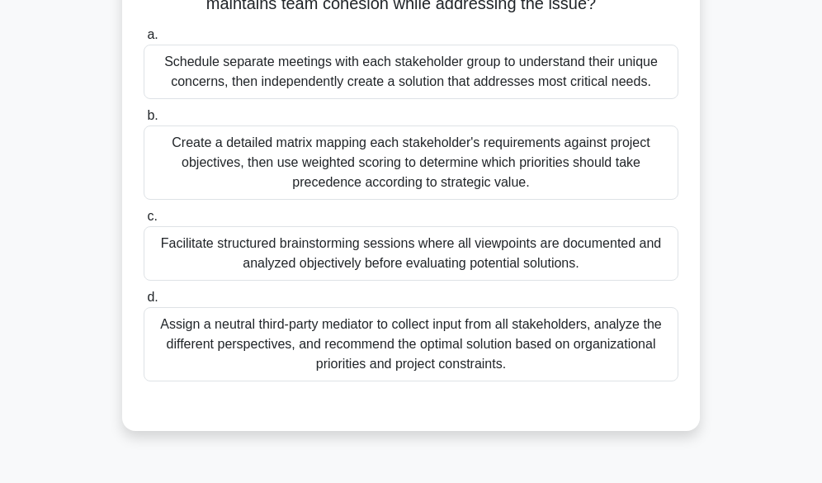
click at [366, 256] on div "Facilitate structured brainstorming sessions where all viewpoints are documente…" at bounding box center [411, 253] width 535 height 54
click at [144, 222] on input "c. Facilitate structured brainstorming sessions where all viewpoints are docume…" at bounding box center [144, 216] width 0 height 11
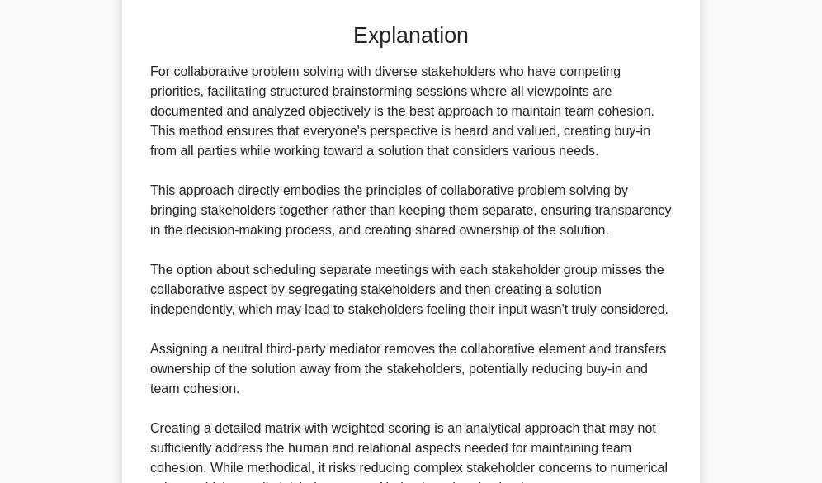
scroll to position [660, 0]
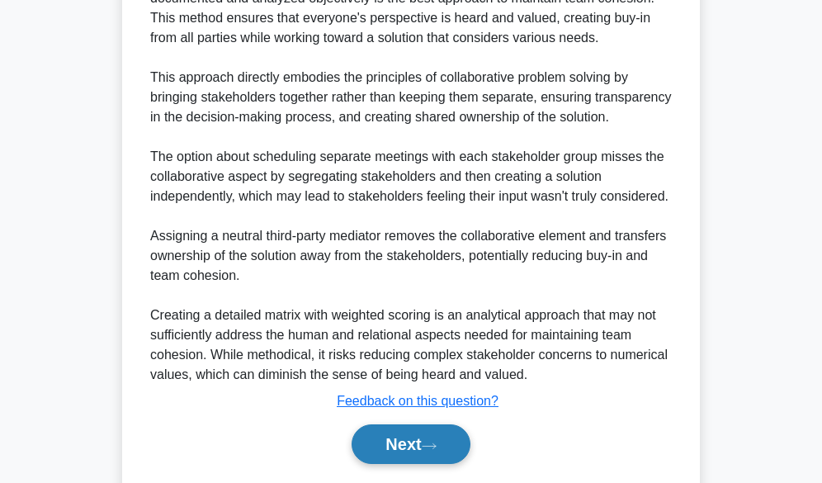
click at [401, 437] on button "Next" at bounding box center [411, 444] width 118 height 40
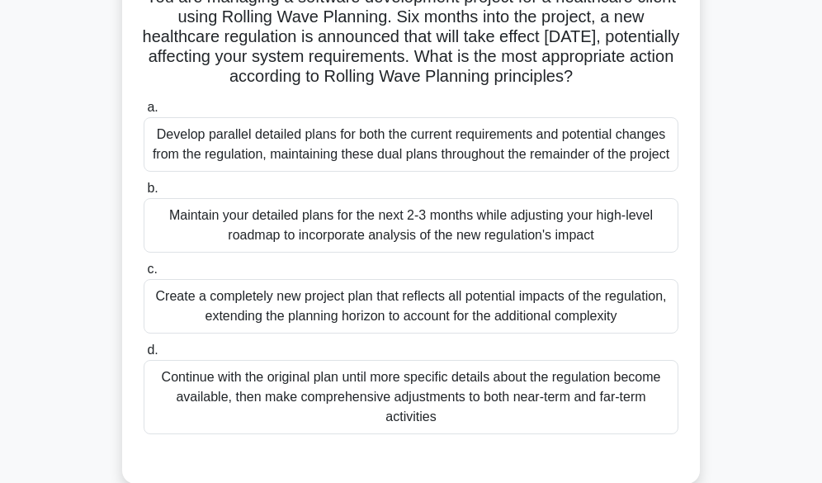
scroll to position [243, 0]
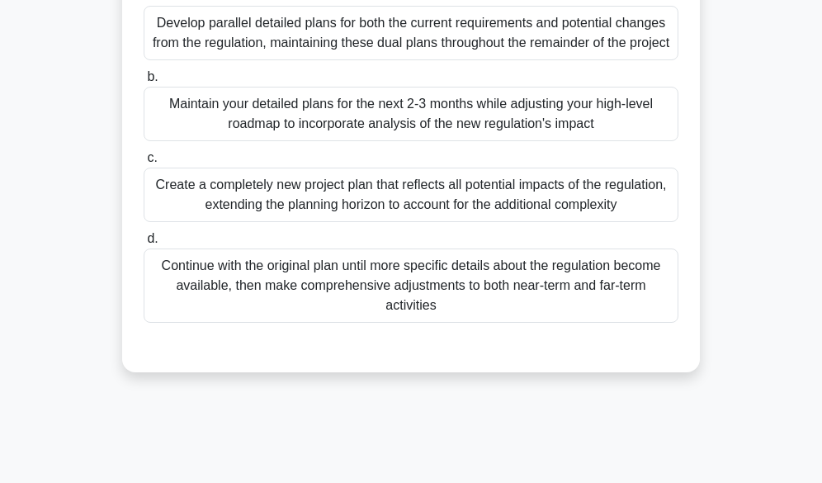
click at [387, 308] on div "Continue with the original plan until more specific details about the regulatio…" at bounding box center [411, 285] width 535 height 74
click at [144, 244] on input "d. Continue with the original plan until more specific details about the regula…" at bounding box center [144, 239] width 0 height 11
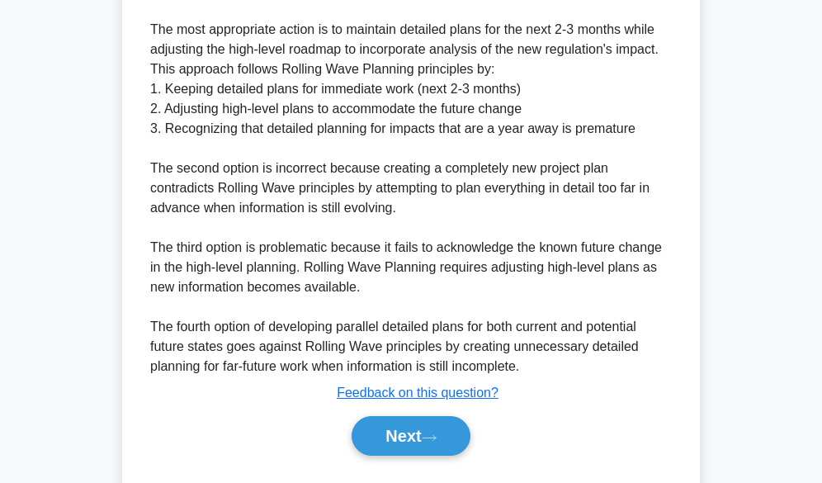
scroll to position [774, 0]
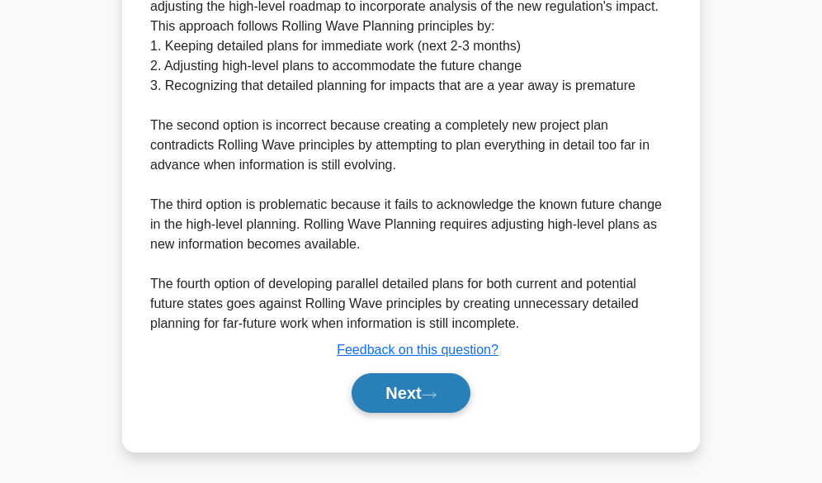
click at [398, 394] on button "Next" at bounding box center [411, 393] width 118 height 40
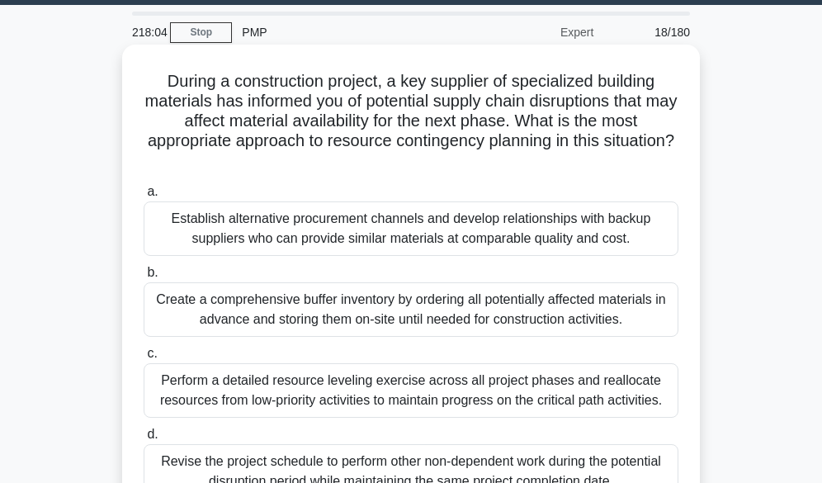
scroll to position [0, 0]
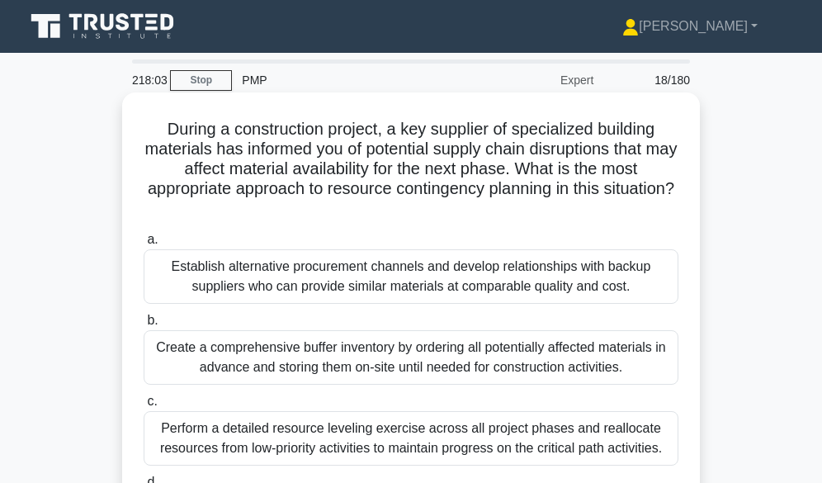
click at [300, 278] on div "Establish alternative procurement channels and develop relationships with backu…" at bounding box center [411, 276] width 535 height 54
click at [144, 245] on input "a. Establish alternative procurement channels and develop relationships with ba…" at bounding box center [144, 239] width 0 height 11
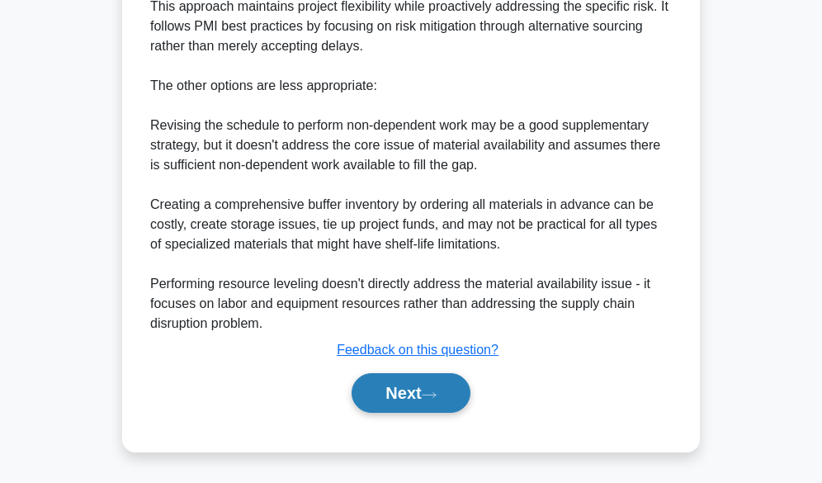
scroll to position [733, 0]
click at [417, 394] on button "Next" at bounding box center [411, 393] width 118 height 40
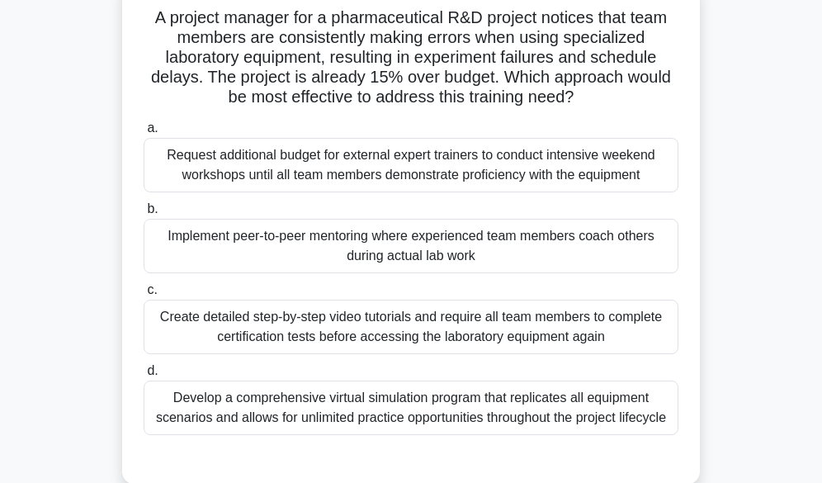
scroll to position [0, 0]
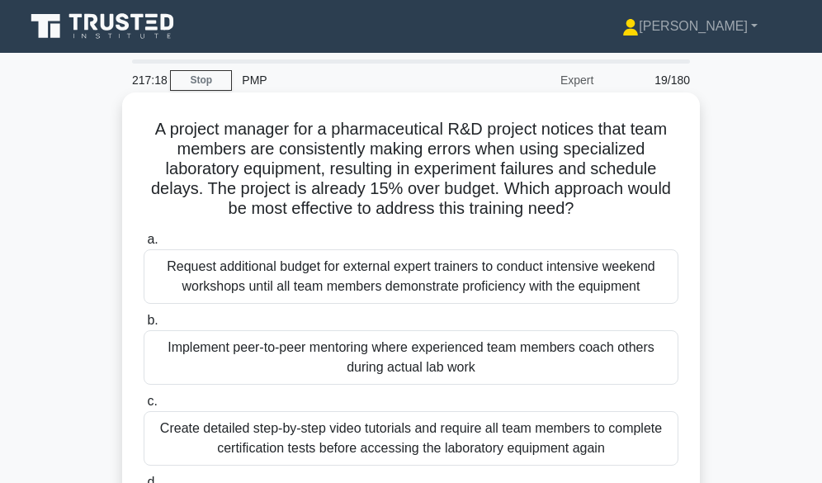
click at [377, 348] on div "Implement peer-to-peer mentoring where experienced team members coach others du…" at bounding box center [411, 357] width 535 height 54
click at [144, 326] on input "b. Implement peer-to-peer mentoring where experienced team members coach others…" at bounding box center [144, 320] width 0 height 11
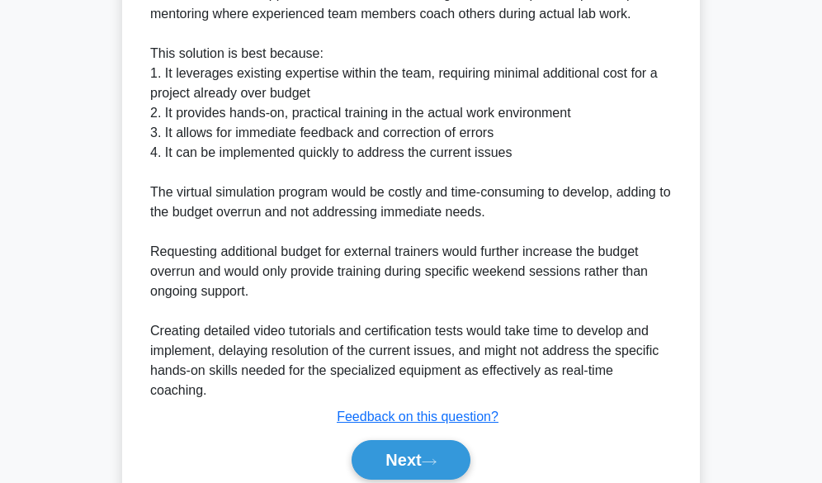
scroll to position [673, 0]
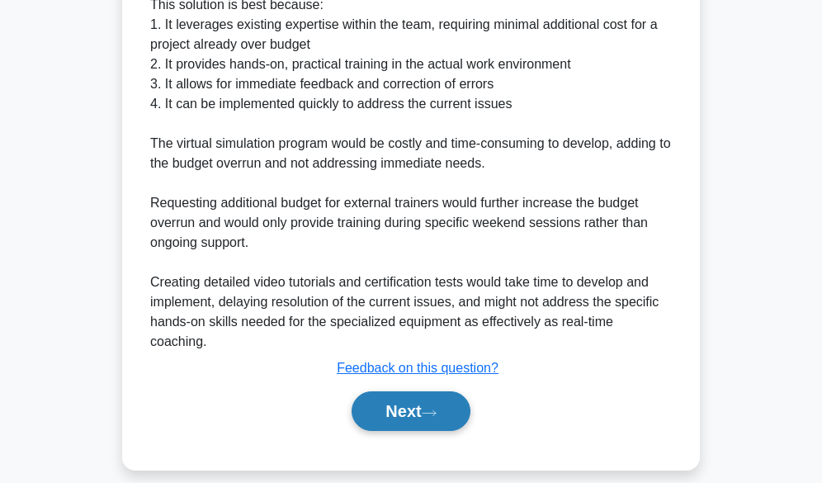
click at [390, 392] on button "Next" at bounding box center [411, 411] width 118 height 40
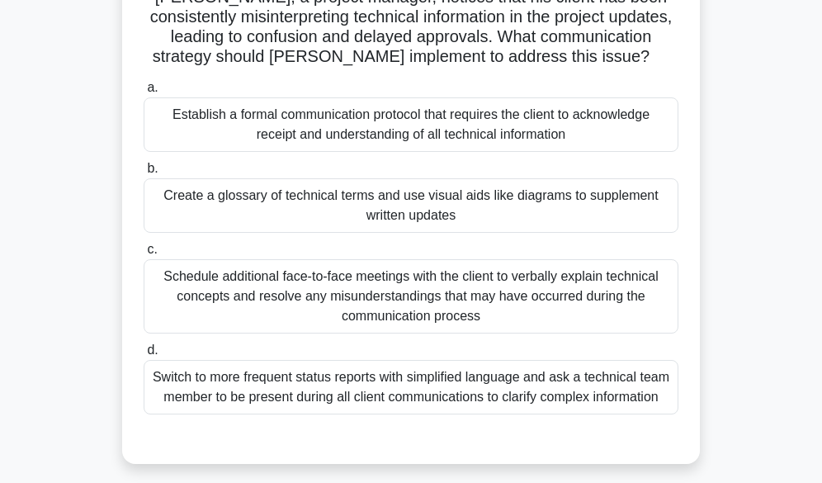
scroll to position [161, 0]
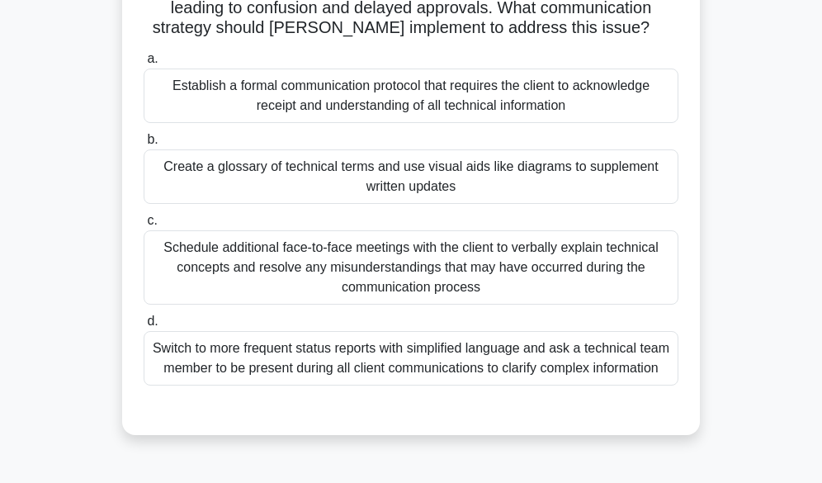
click at [507, 273] on div "Schedule additional face-to-face meetings with the client to verbally explain t…" at bounding box center [411, 267] width 535 height 74
click at [144, 226] on input "c. Schedule additional face-to-face meetings with the client to verbally explai…" at bounding box center [144, 220] width 0 height 11
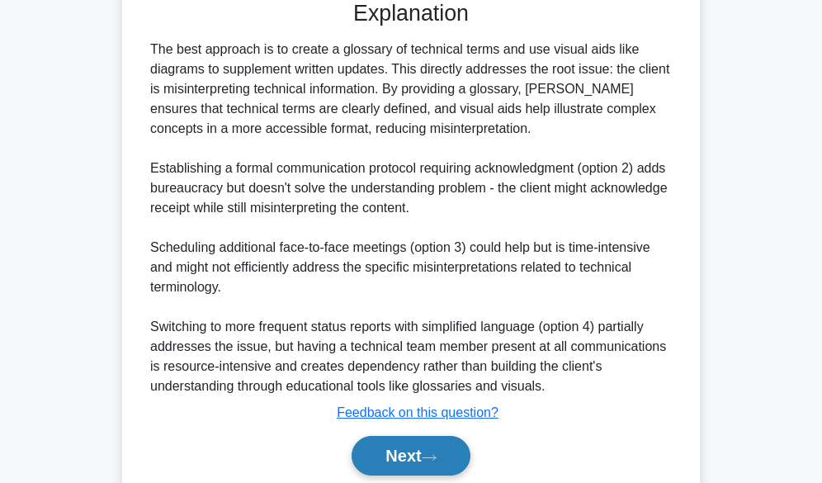
scroll to position [635, 0]
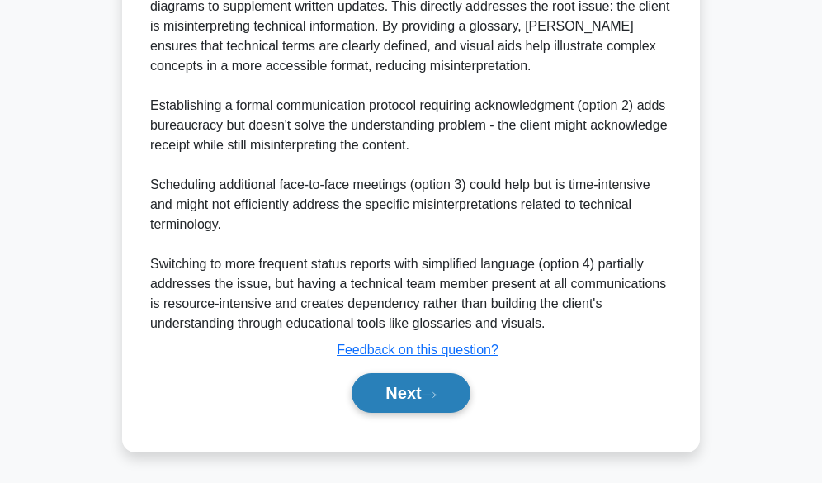
click at [382, 390] on button "Next" at bounding box center [411, 393] width 118 height 40
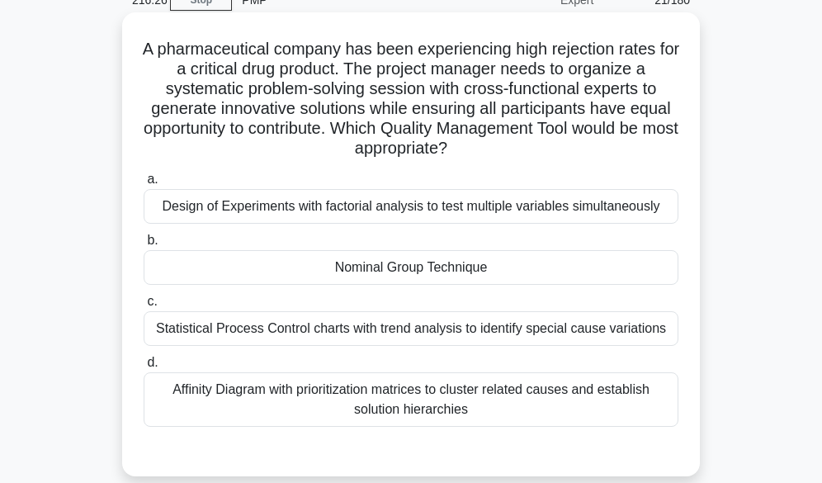
scroll to position [78, 0]
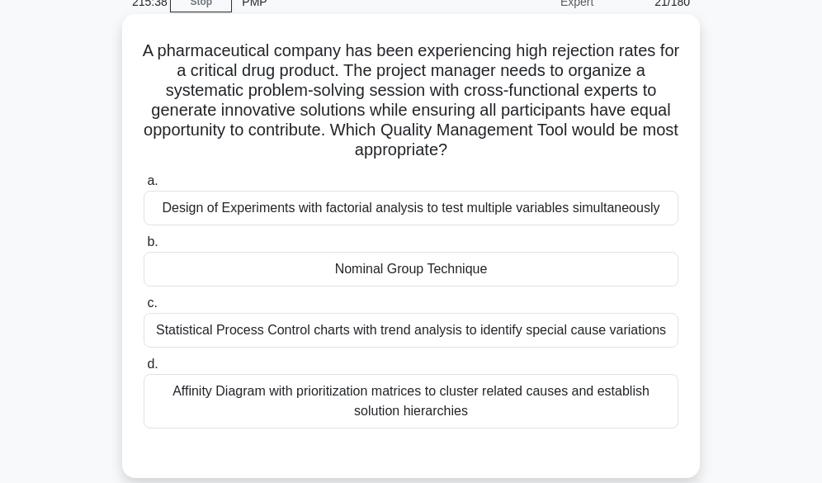
click at [414, 214] on div "Design of Experiments with factorial analysis to test multiple variables simult…" at bounding box center [411, 208] width 535 height 35
click at [144, 186] on input "a. Design of Experiments with factorial analysis to test multiple variables sim…" at bounding box center [144, 181] width 0 height 11
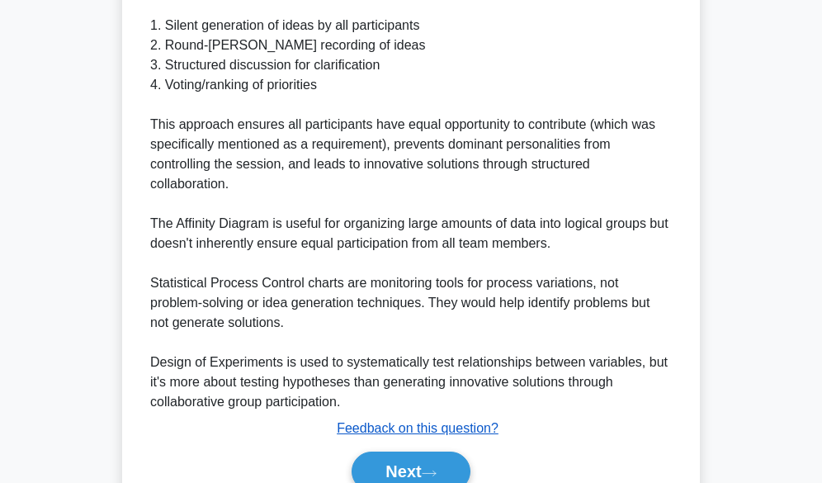
scroll to position [715, 0]
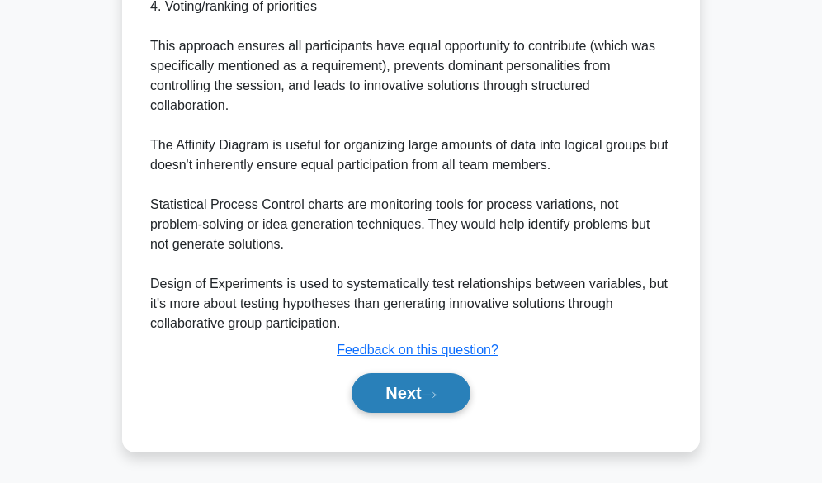
click at [399, 394] on button "Next" at bounding box center [411, 393] width 118 height 40
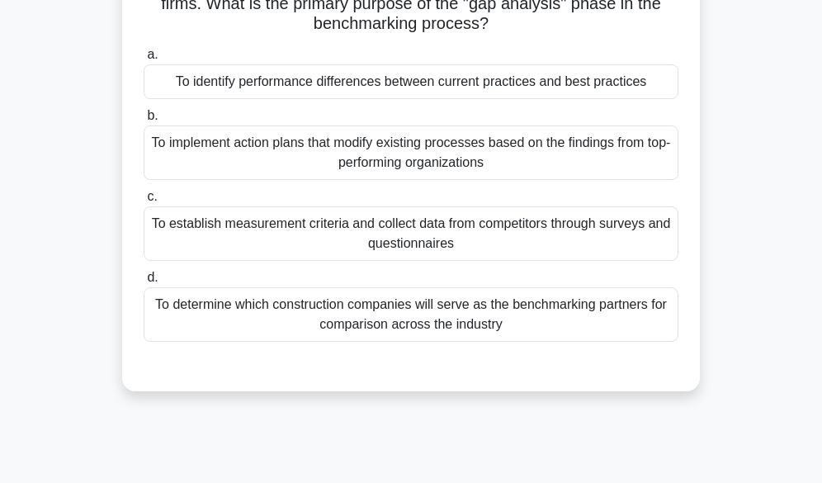
scroll to position [83, 0]
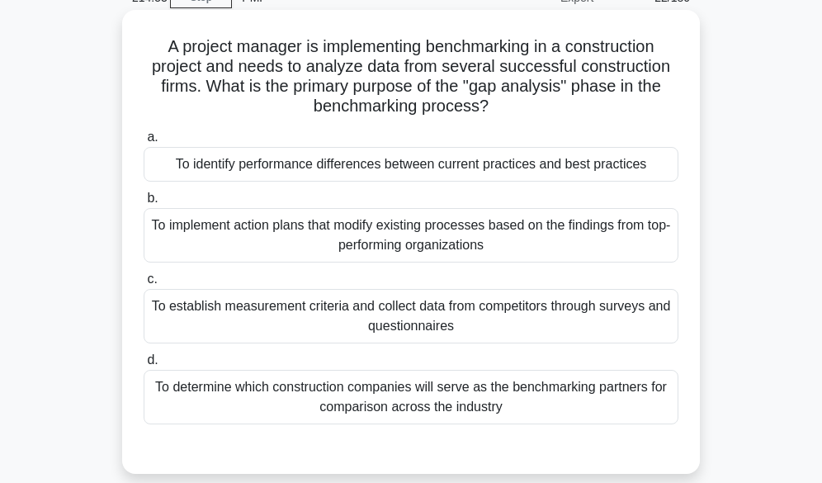
click at [322, 167] on div "To identify performance differences between current practices and best practices" at bounding box center [411, 164] width 535 height 35
click at [144, 143] on input "a. To identify performance differences between current practices and best pract…" at bounding box center [144, 137] width 0 height 11
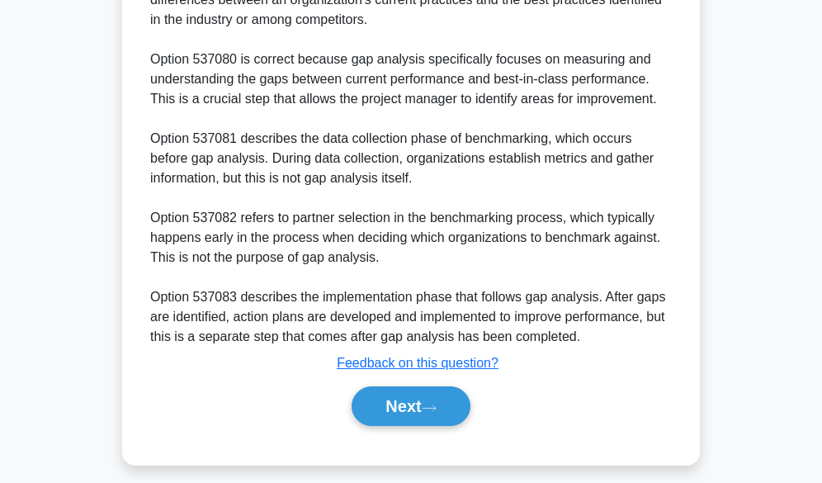
scroll to position [614, 0]
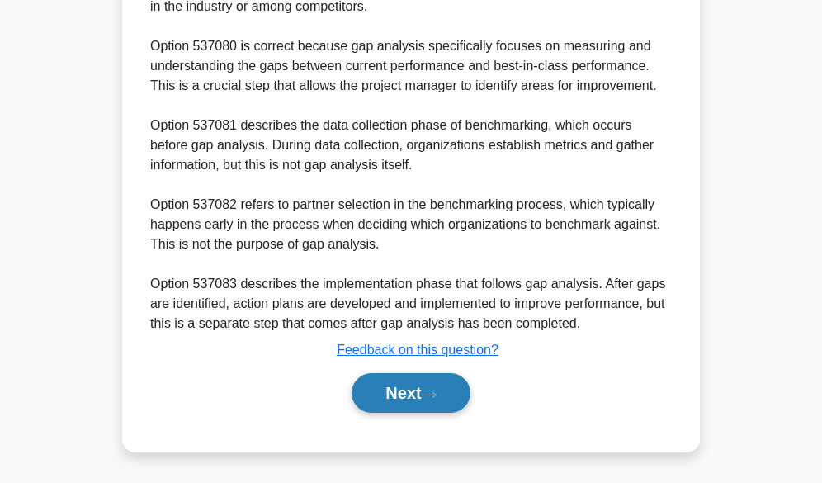
click at [366, 385] on button "Next" at bounding box center [411, 393] width 118 height 40
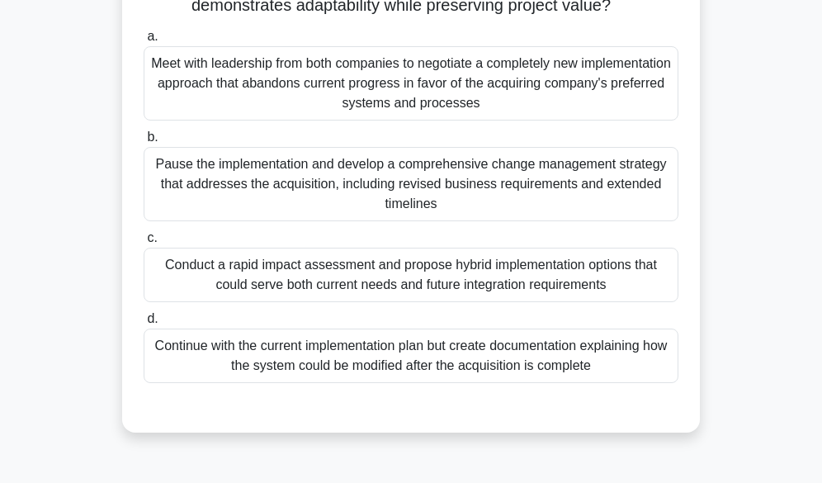
scroll to position [243, 0]
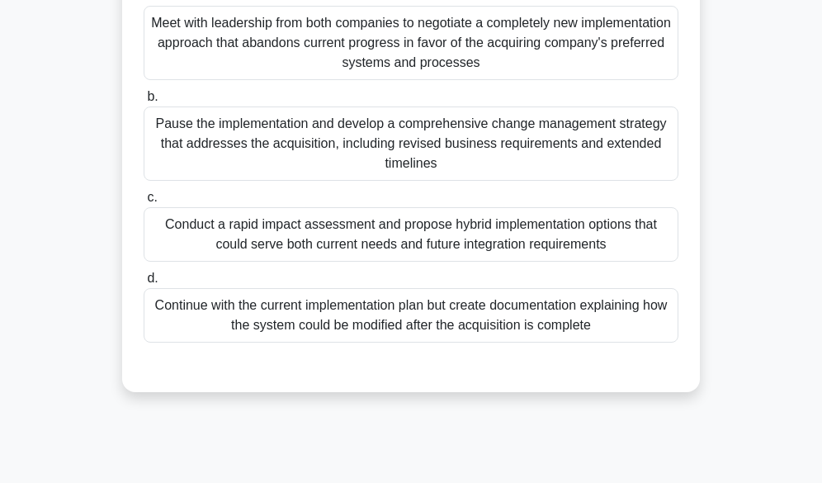
click at [333, 238] on div "Conduct a rapid impact assessment and propose hybrid implementation options tha…" at bounding box center [411, 234] width 535 height 54
click at [144, 203] on input "c. Conduct a rapid impact assessment and propose hybrid implementation options …" at bounding box center [144, 197] width 0 height 11
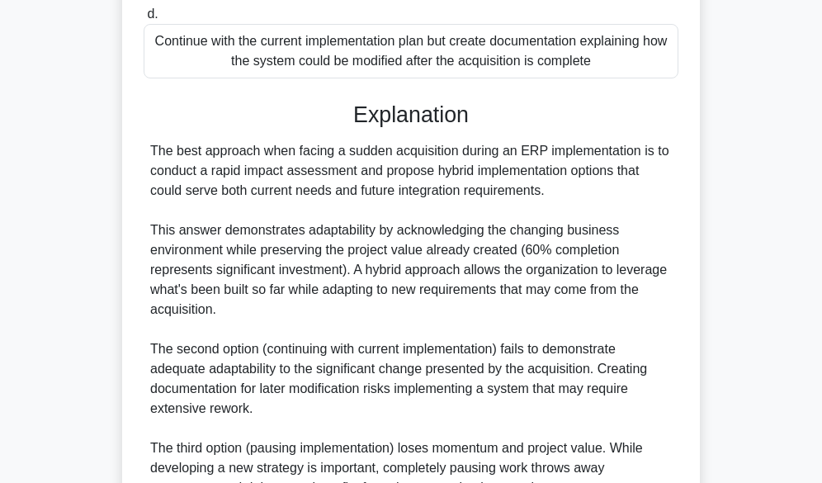
scroll to position [753, 0]
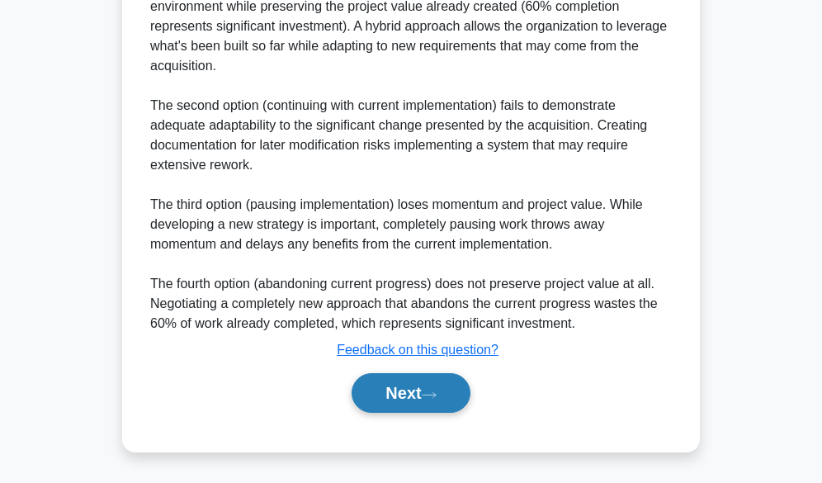
click at [382, 393] on button "Next" at bounding box center [411, 393] width 118 height 40
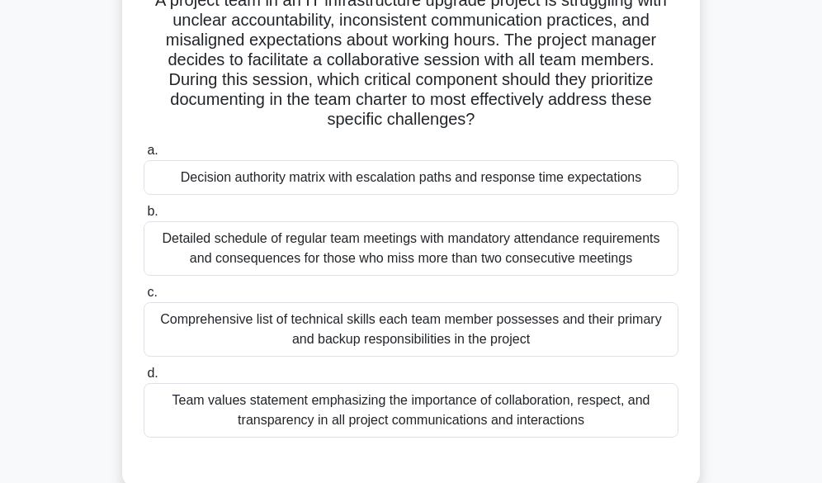
scroll to position [165, 0]
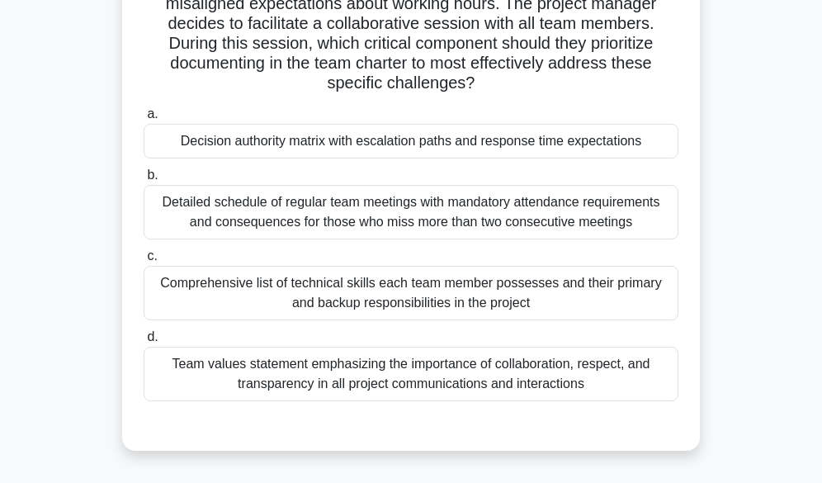
click at [400, 149] on div "Decision authority matrix with escalation paths and response time expectations" at bounding box center [411, 141] width 535 height 35
click at [144, 120] on input "a. Decision authority matrix with escalation paths and response time expectatio…" at bounding box center [144, 114] width 0 height 11
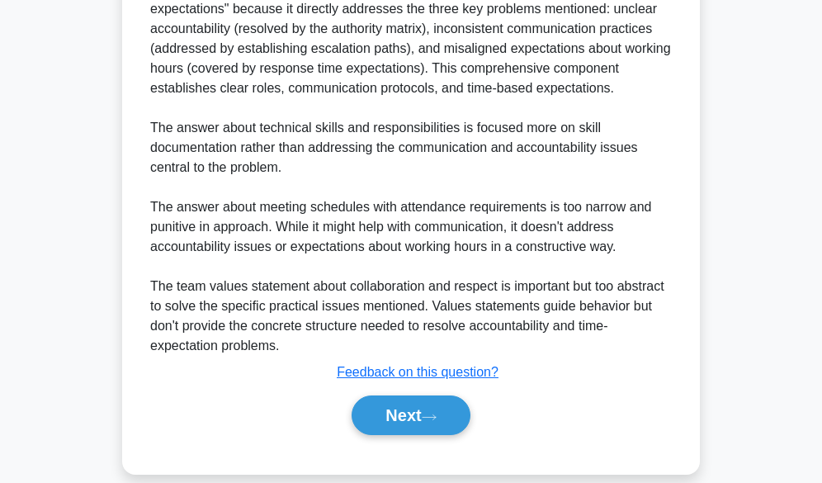
scroll to position [673, 0]
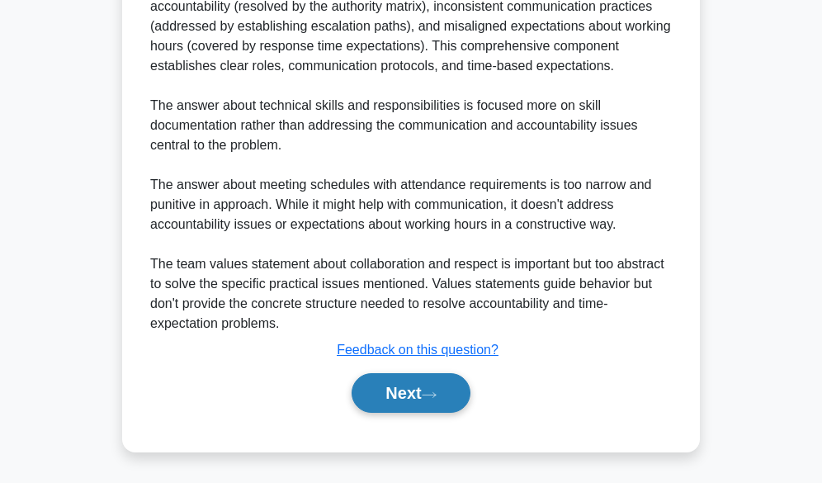
click at [397, 398] on button "Next" at bounding box center [411, 393] width 118 height 40
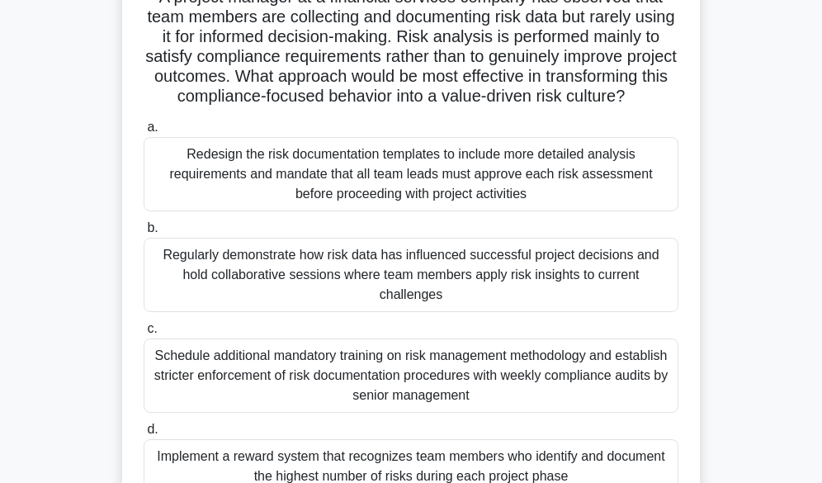
scroll to position [161, 0]
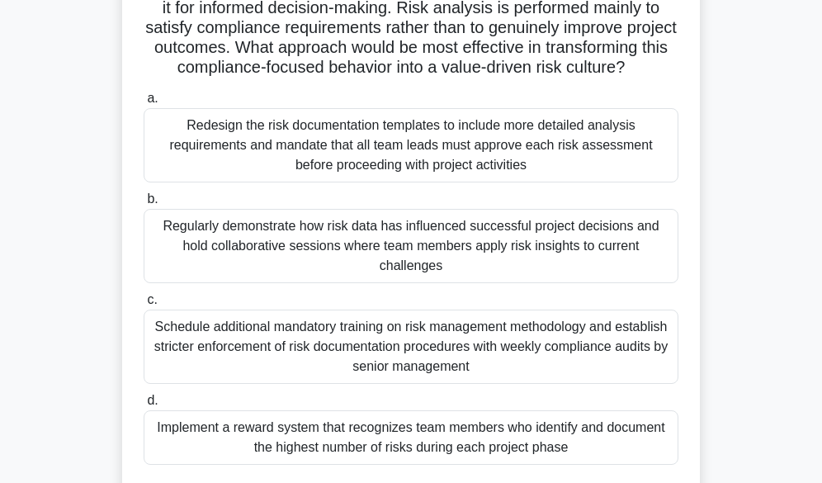
click at [412, 256] on div "Regularly demonstrate how risk data has influenced successful project decisions…" at bounding box center [411, 246] width 535 height 74
click at [144, 205] on input "b. Regularly demonstrate how risk data has influenced successful project decisi…" at bounding box center [144, 199] width 0 height 11
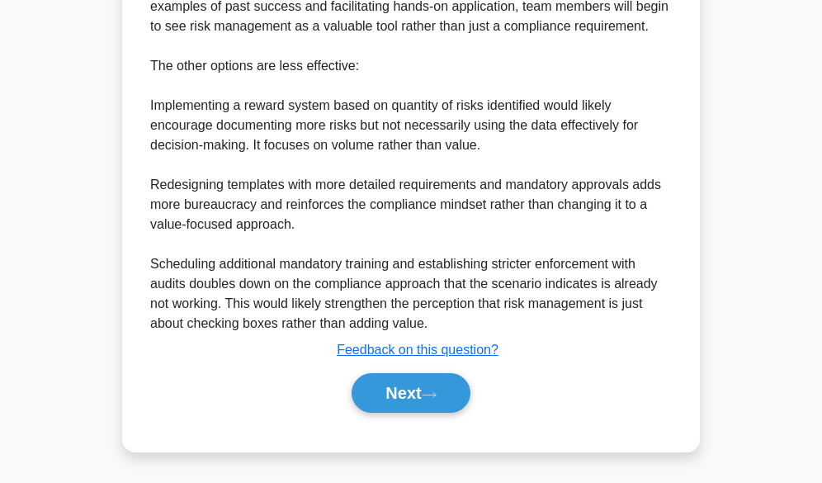
scroll to position [871, 0]
click at [386, 392] on button "Next" at bounding box center [411, 393] width 118 height 40
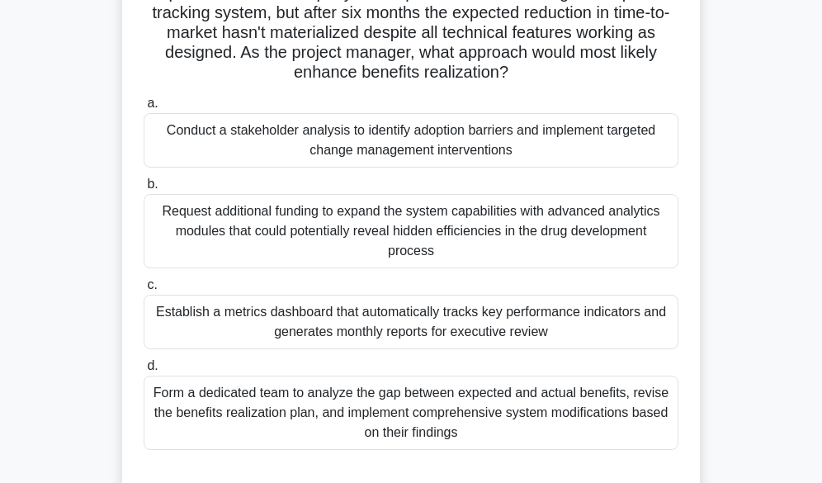
scroll to position [165, 0]
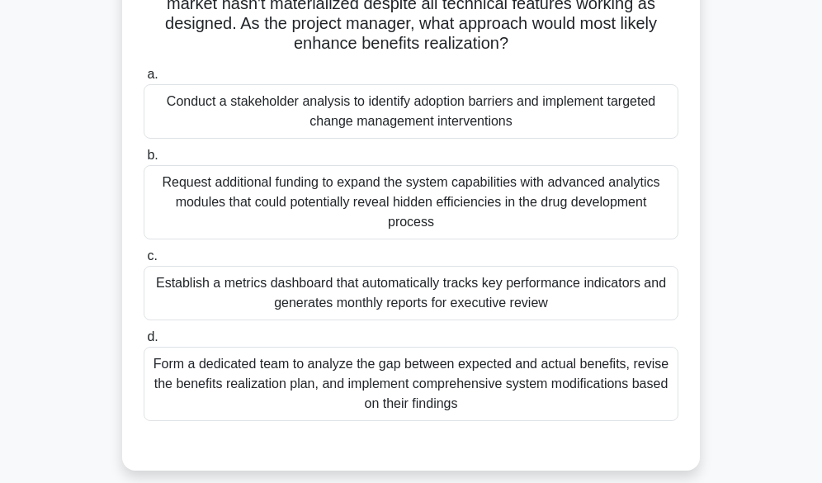
click at [300, 102] on div "Conduct a stakeholder analysis to identify adoption barriers and implement targ…" at bounding box center [411, 111] width 535 height 54
click at [144, 80] on input "a. Conduct a stakeholder analysis to identify adoption barriers and implement t…" at bounding box center [144, 74] width 0 height 11
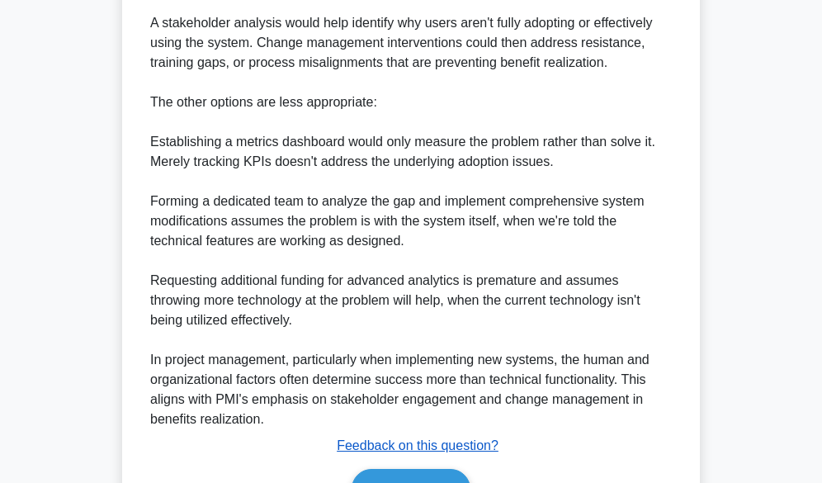
scroll to position [825, 0]
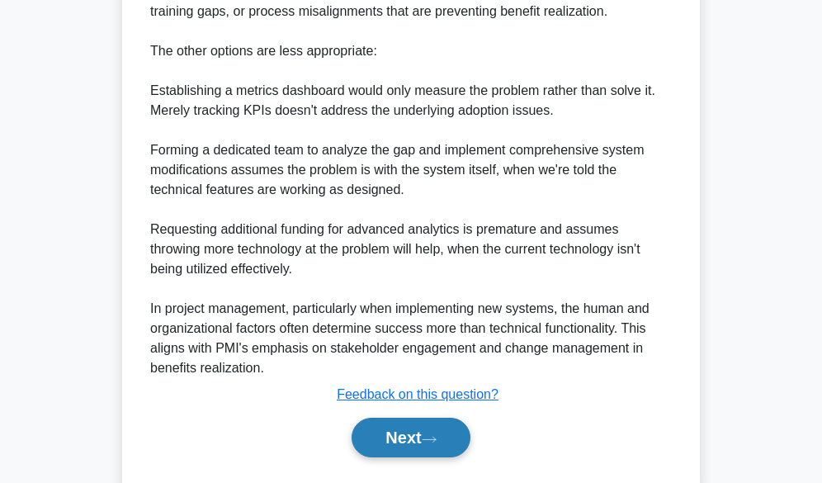
click at [386, 439] on button "Next" at bounding box center [411, 438] width 118 height 40
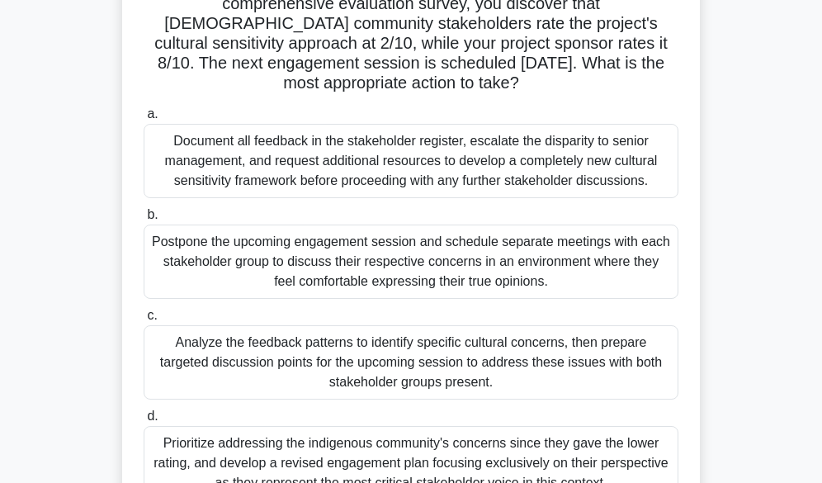
scroll to position [248, 0]
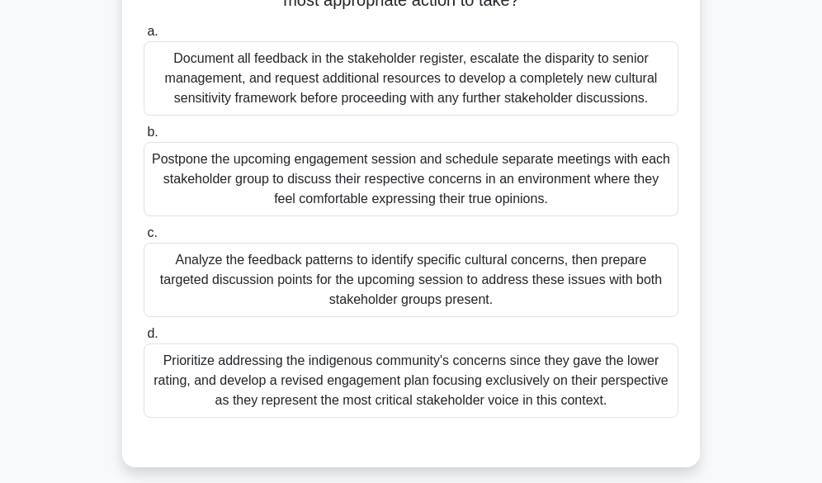
click at [368, 286] on div "Analyze the feedback patterns to identify specific cultural concerns, then prep…" at bounding box center [411, 280] width 535 height 74
click at [144, 238] on input "c. Analyze the feedback patterns to identify specific cultural concerns, then p…" at bounding box center [144, 233] width 0 height 11
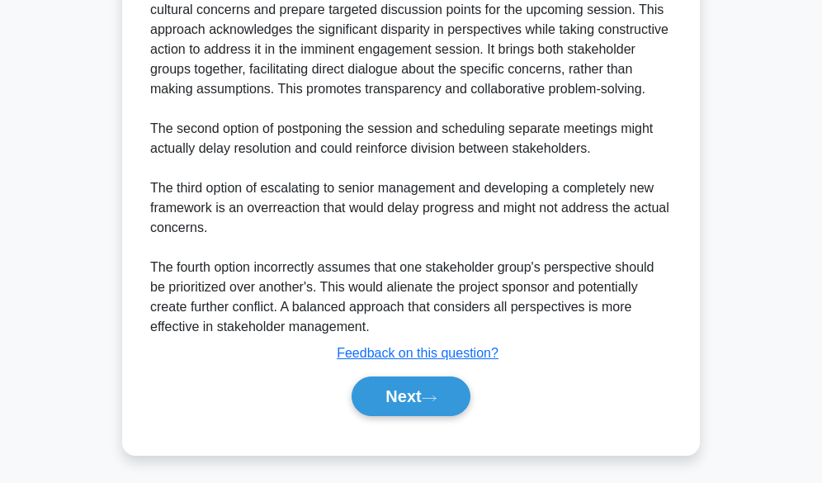
scroll to position [753, 0]
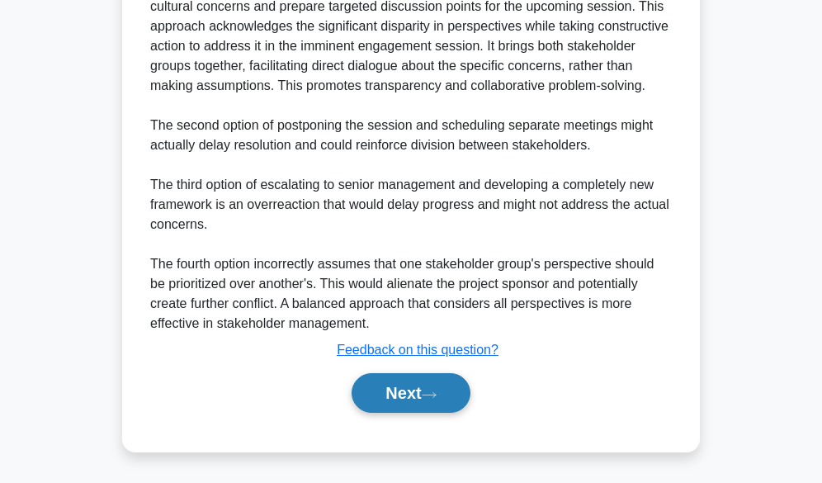
click at [413, 398] on button "Next" at bounding box center [411, 393] width 118 height 40
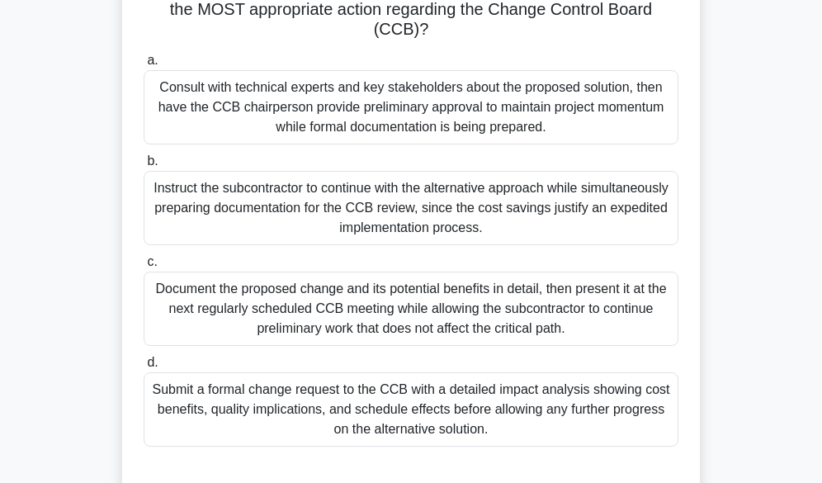
scroll to position [248, 0]
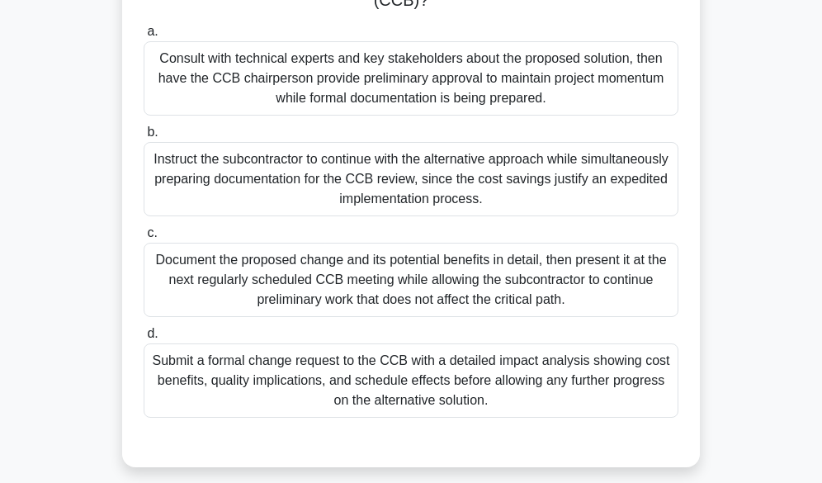
click at [394, 373] on div "Submit a formal change request to the CCB with a detailed impact analysis showi…" at bounding box center [411, 380] width 535 height 74
click at [144, 339] on input "d. Submit a formal change request to the CCB with a detailed impact analysis sh…" at bounding box center [144, 333] width 0 height 11
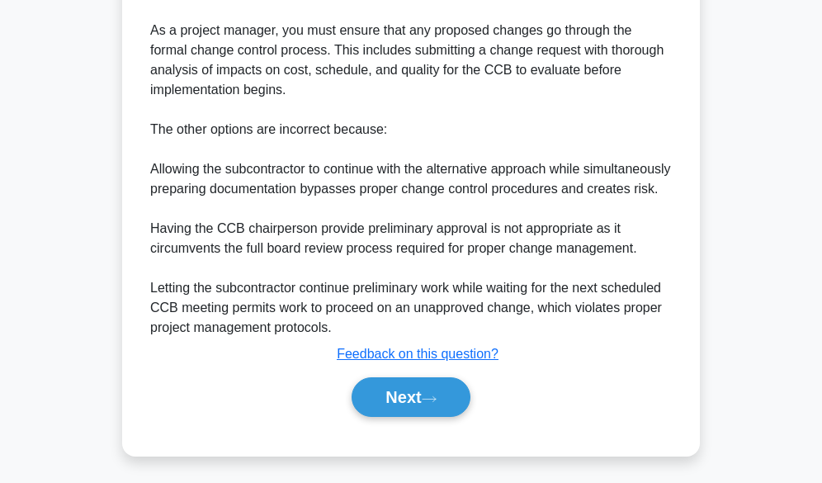
scroll to position [891, 0]
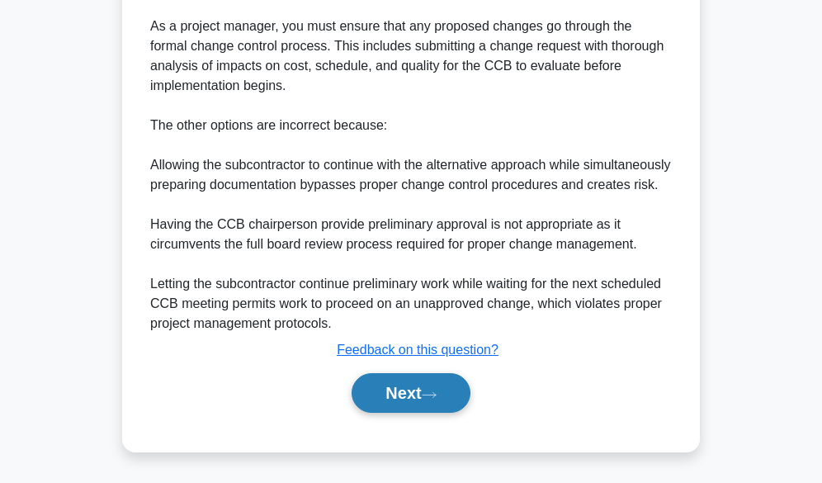
click at [389, 389] on button "Next" at bounding box center [411, 393] width 118 height 40
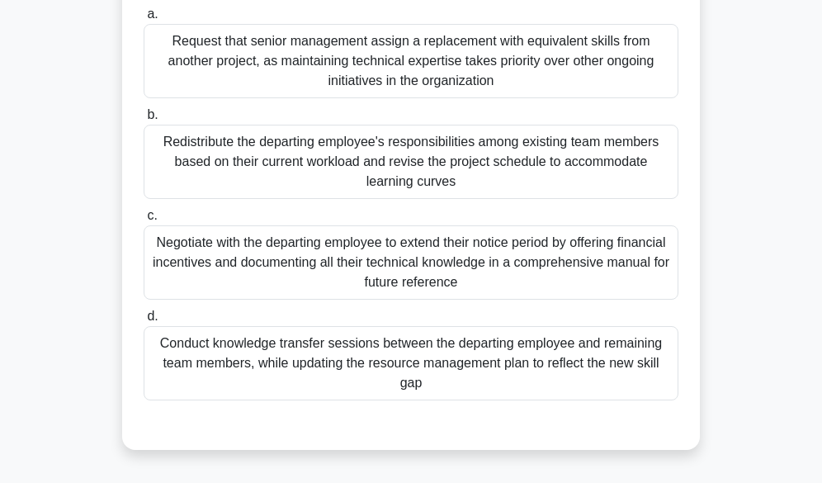
scroll to position [248, 0]
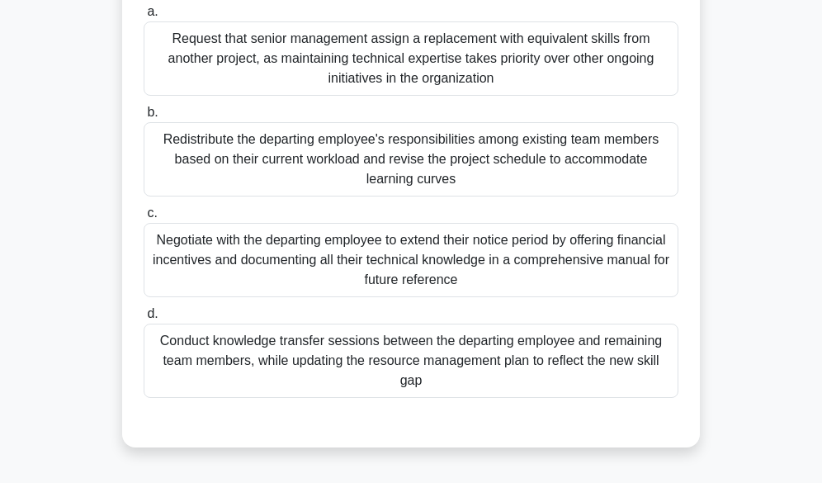
click at [414, 360] on div "Conduct knowledge transfer sessions between the departing employee and remainin…" at bounding box center [411, 360] width 535 height 74
click at [144, 319] on input "d. Conduct knowledge transfer sessions between the departing employee and remai…" at bounding box center [144, 314] width 0 height 11
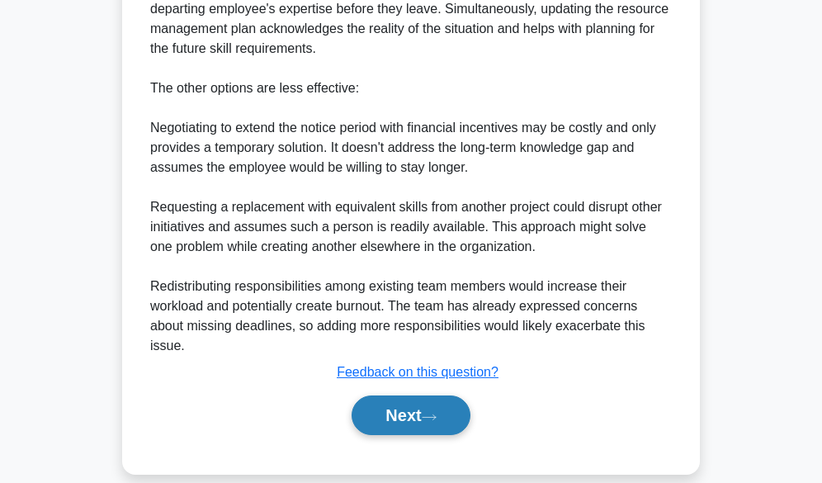
scroll to position [832, 0]
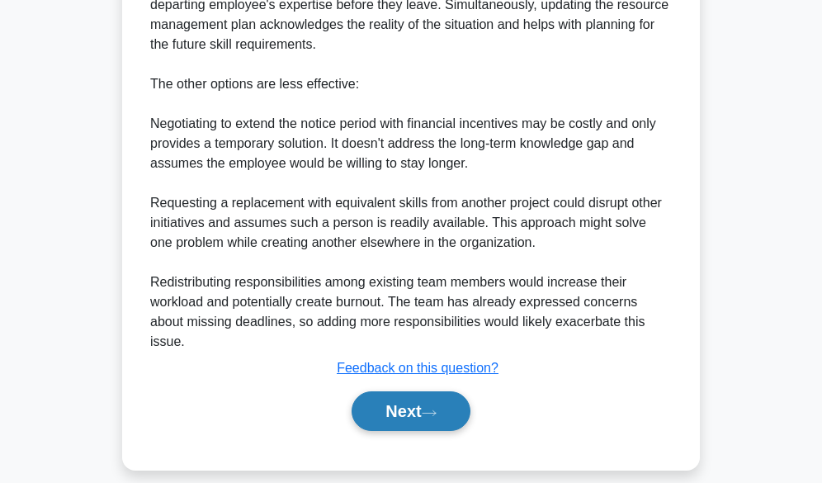
click at [408, 391] on button "Next" at bounding box center [411, 411] width 118 height 40
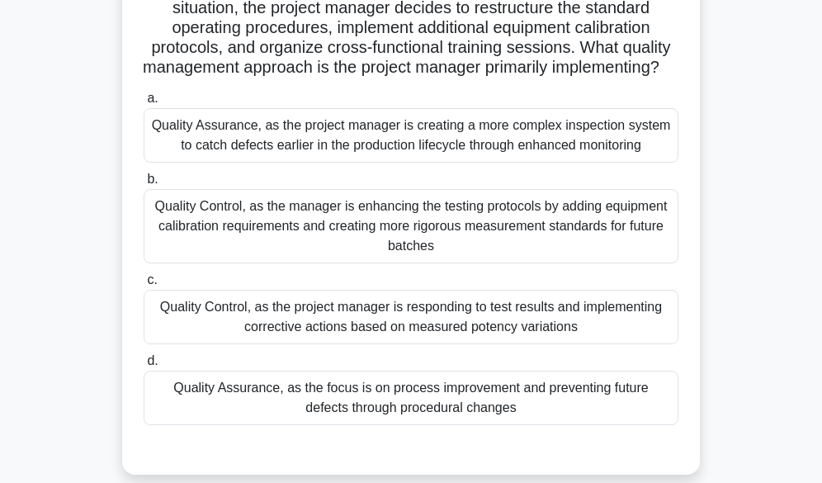
scroll to position [243, 0]
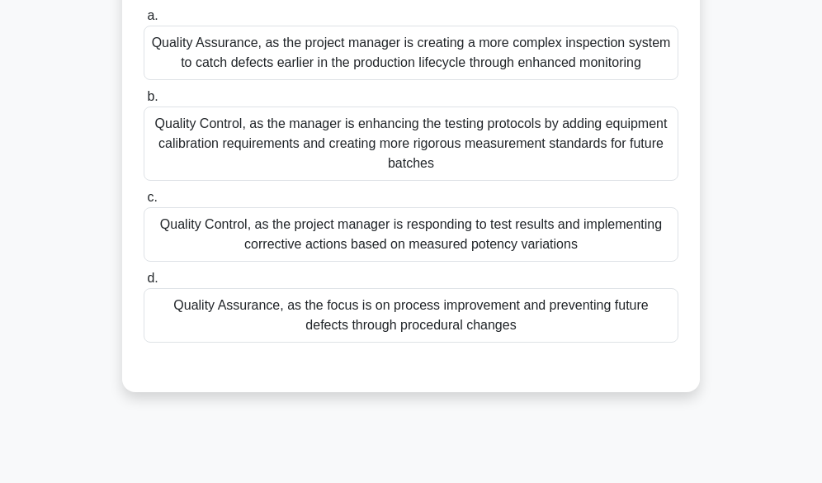
click at [484, 338] on div "Quality Assurance, as the focus is on process improvement and preventing future…" at bounding box center [411, 315] width 535 height 54
click at [144, 284] on input "d. Quality Assurance, as the focus is on process improvement and preventing fut…" at bounding box center [144, 278] width 0 height 11
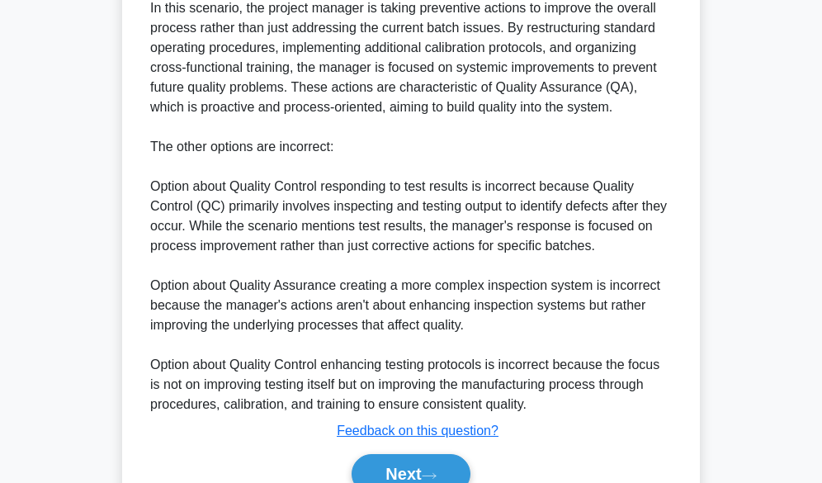
scroll to position [812, 0]
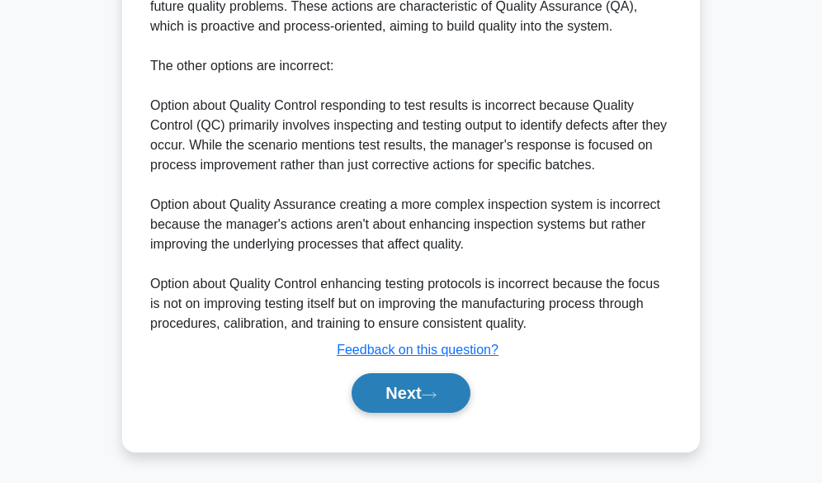
click at [378, 390] on button "Next" at bounding box center [411, 393] width 118 height 40
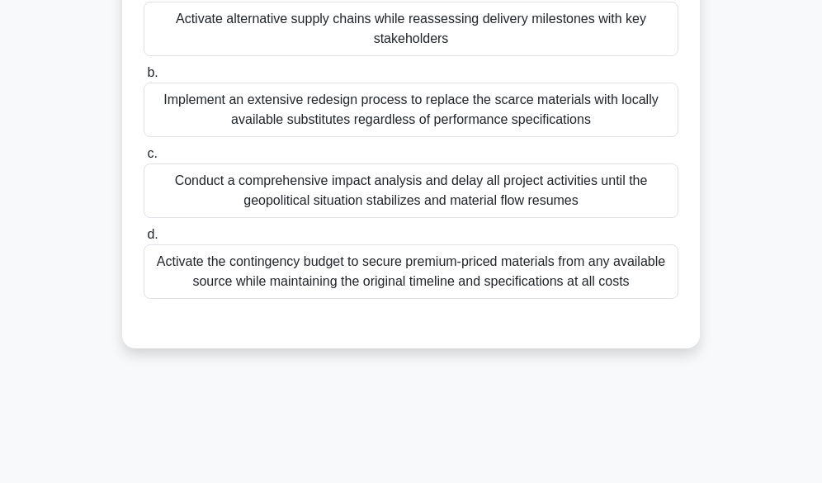
scroll to position [165, 0]
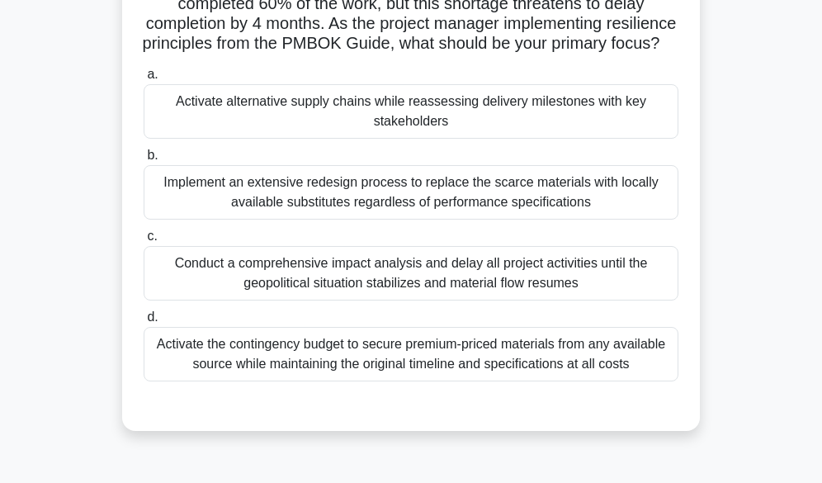
click at [375, 129] on div "Activate alternative supply chains while reassessing delivery milestones with k…" at bounding box center [411, 111] width 535 height 54
click at [144, 80] on input "a. Activate alternative supply chains while reassessing delivery milestones wit…" at bounding box center [144, 74] width 0 height 11
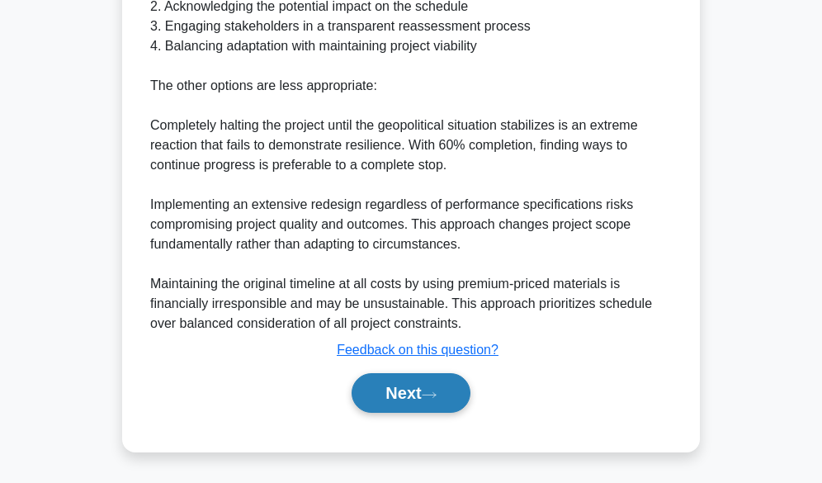
scroll to position [753, 0]
click at [393, 403] on button "Next" at bounding box center [411, 393] width 118 height 40
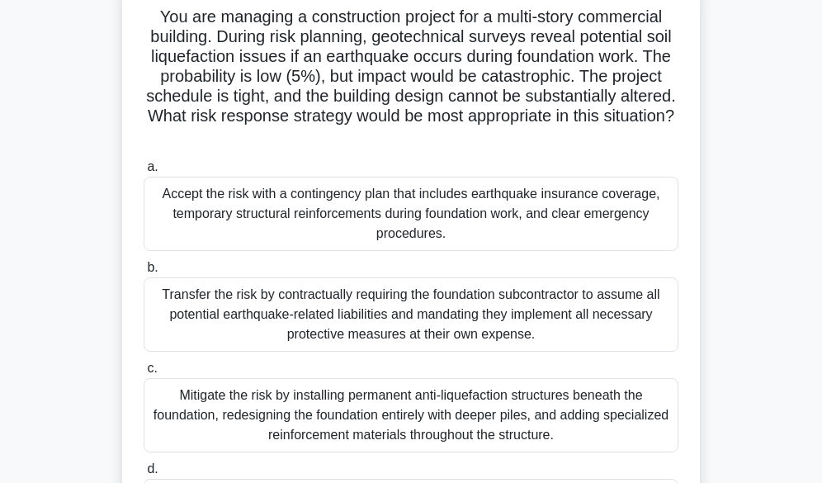
scroll to position [83, 0]
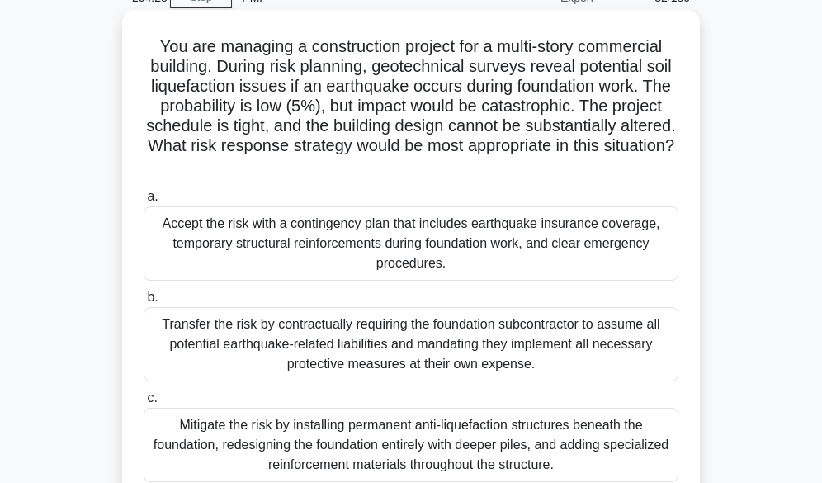
click at [330, 247] on div "Accept the risk with a contingency plan that includes earthquake insurance cove…" at bounding box center [411, 243] width 535 height 74
click at [144, 202] on input "a. Accept the risk with a contingency plan that includes earthquake insurance c…" at bounding box center [144, 196] width 0 height 11
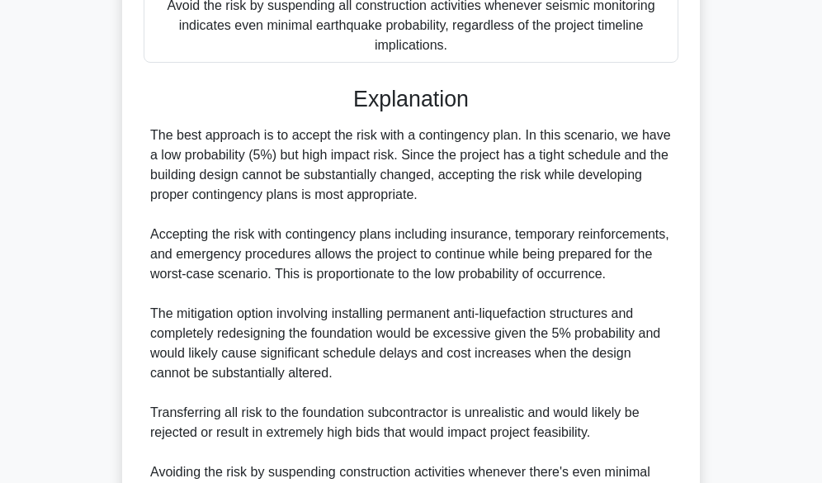
scroll to position [792, 0]
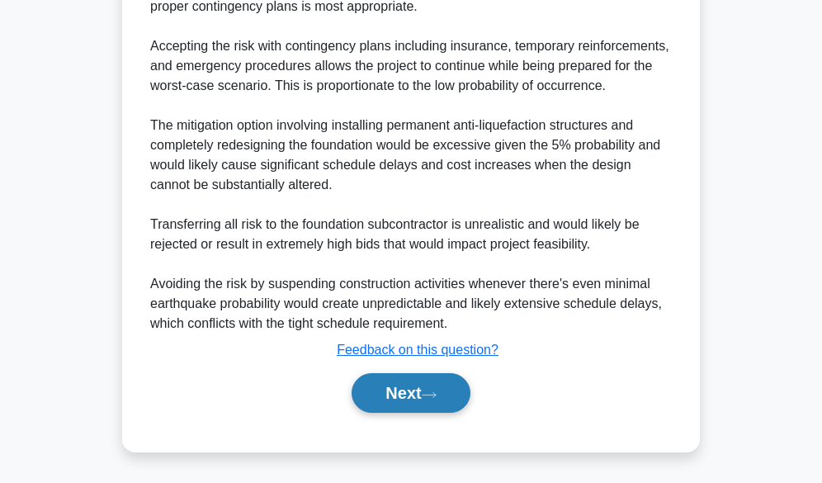
click at [439, 380] on button "Next" at bounding box center [411, 393] width 118 height 40
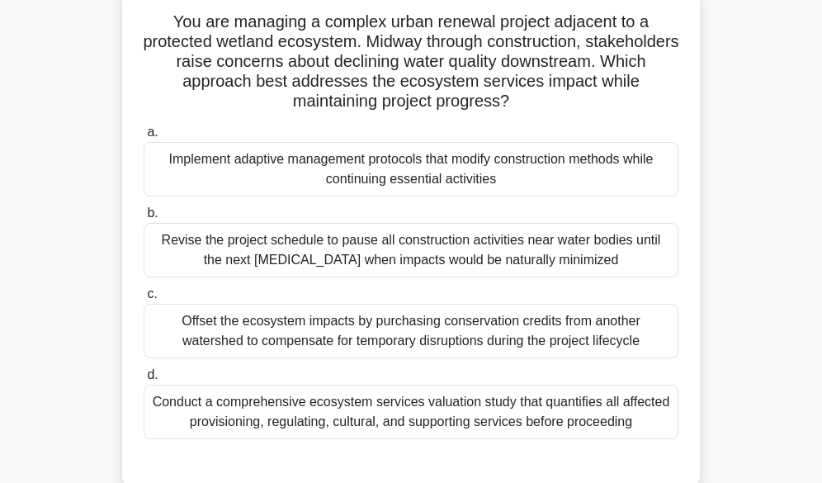
scroll to position [78, 0]
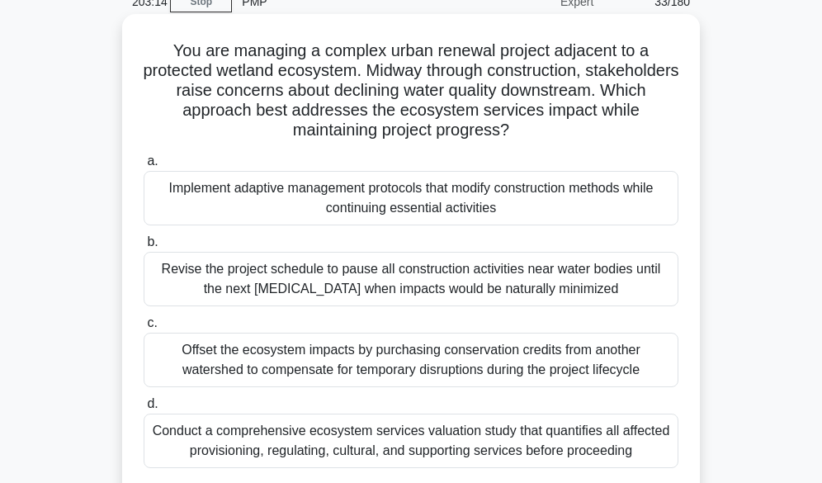
click at [487, 198] on div "Implement adaptive management protocols that modify construction methods while …" at bounding box center [411, 198] width 535 height 54
click at [144, 167] on input "a. Implement adaptive management protocols that modify construction methods whi…" at bounding box center [144, 161] width 0 height 11
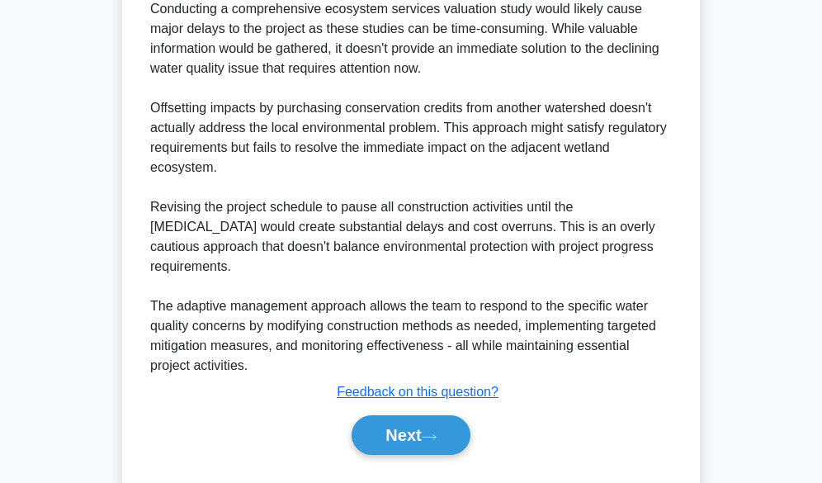
scroll to position [852, 0]
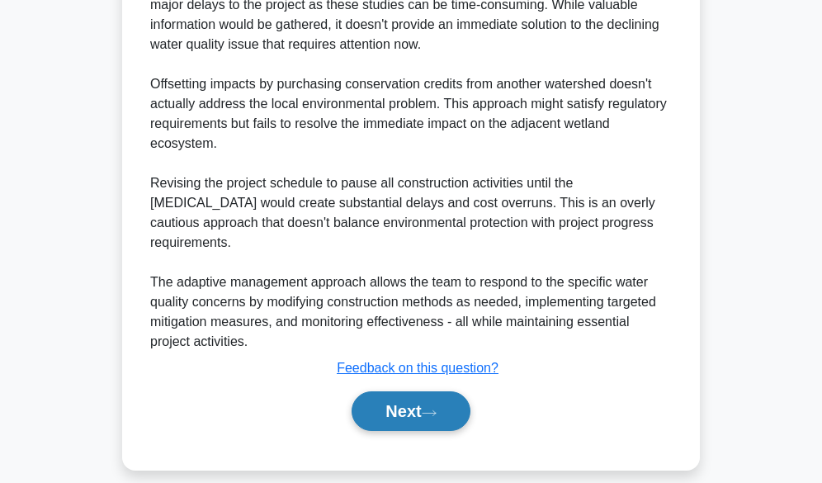
click at [427, 391] on button "Next" at bounding box center [411, 411] width 118 height 40
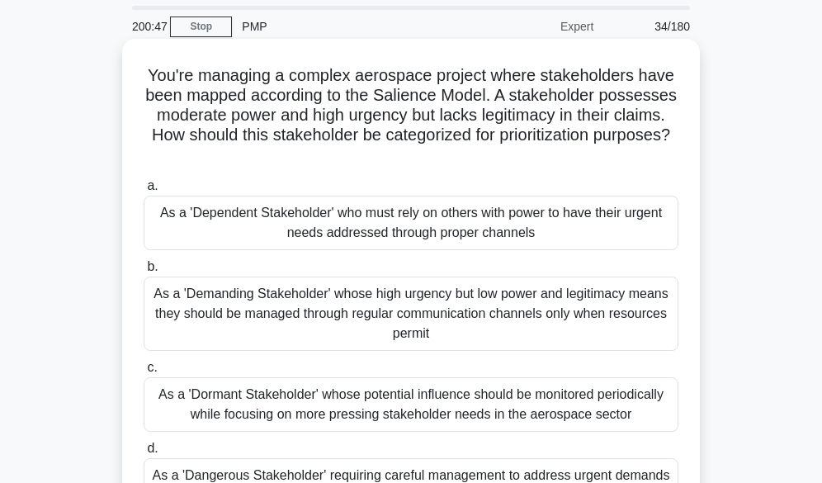
scroll to position [83, 0]
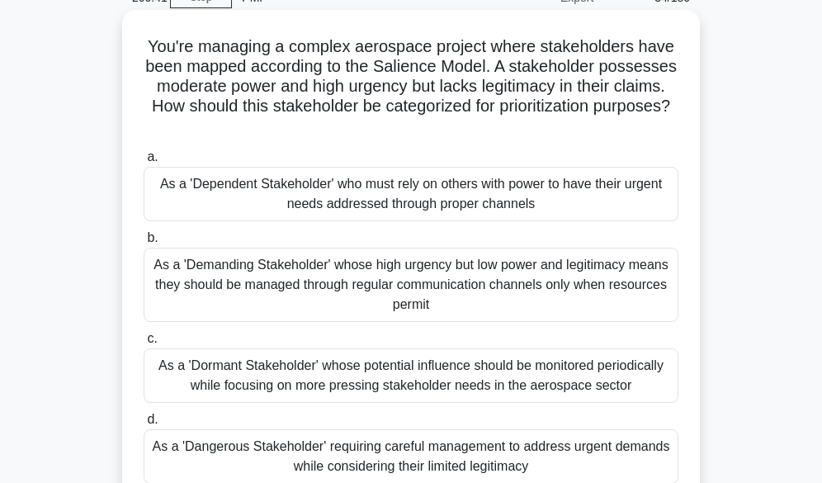
click at [385, 263] on div "As a 'Demanding Stakeholder' whose high urgency but low power and legitimacy me…" at bounding box center [411, 285] width 535 height 74
click at [144, 243] on input "b. As a 'Demanding Stakeholder' whose high urgency but low power and legitimacy…" at bounding box center [144, 238] width 0 height 11
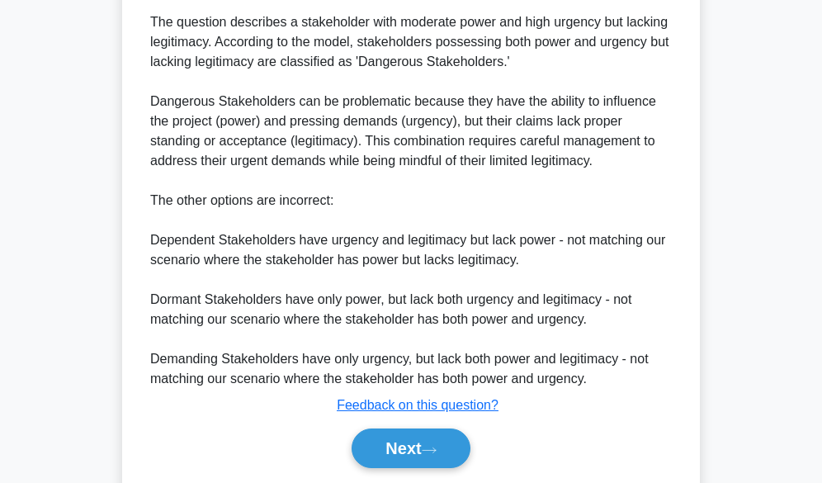
scroll to position [734, 0]
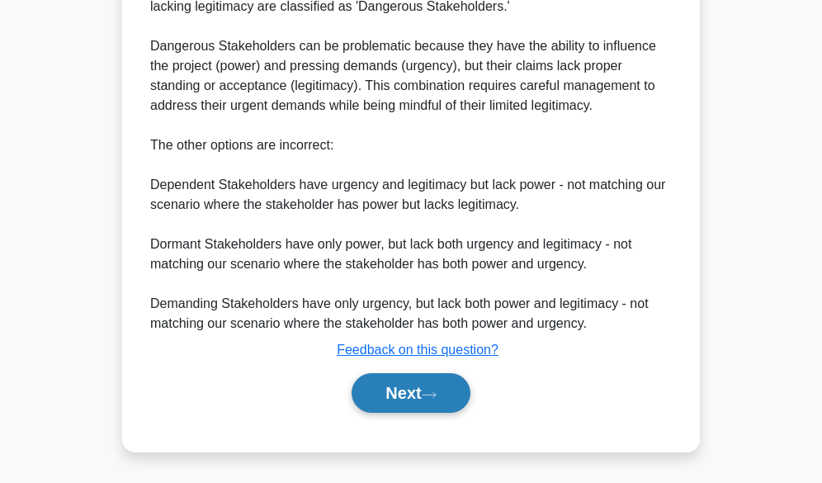
click at [408, 386] on button "Next" at bounding box center [411, 393] width 118 height 40
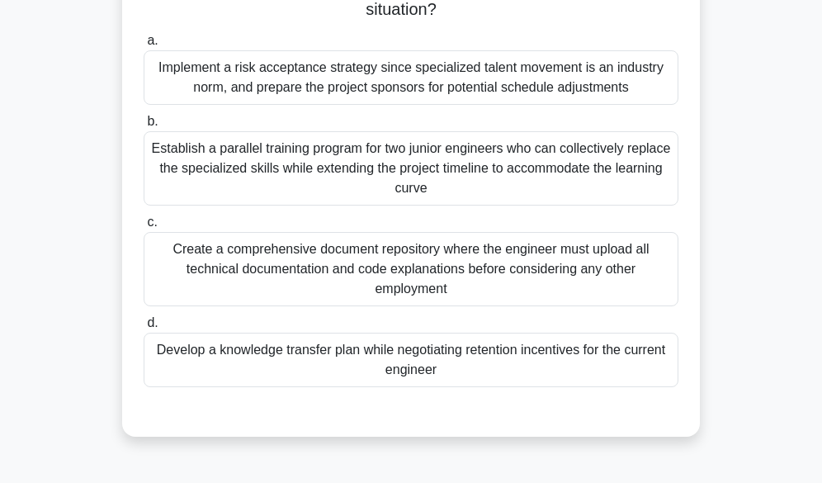
scroll to position [248, 0]
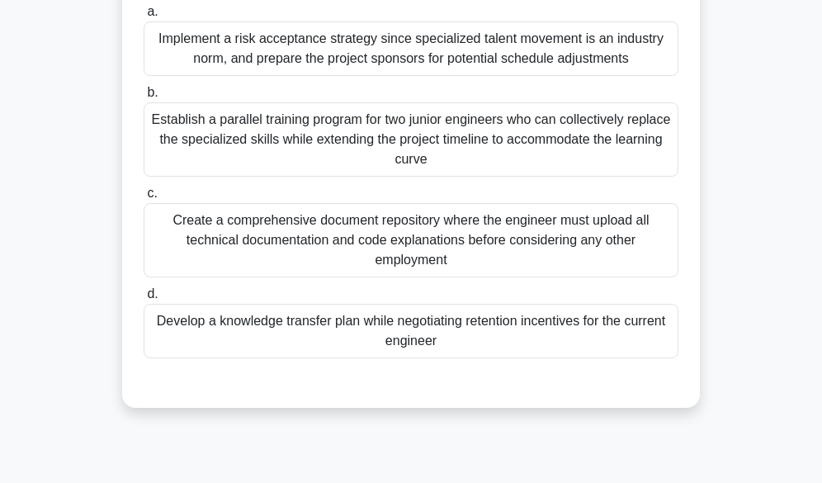
click at [370, 318] on div "Develop a knowledge transfer plan while negotiating retention incentives for th…" at bounding box center [411, 331] width 535 height 54
click at [144, 300] on input "d. Develop a knowledge transfer plan while negotiating retention incentives for…" at bounding box center [144, 294] width 0 height 11
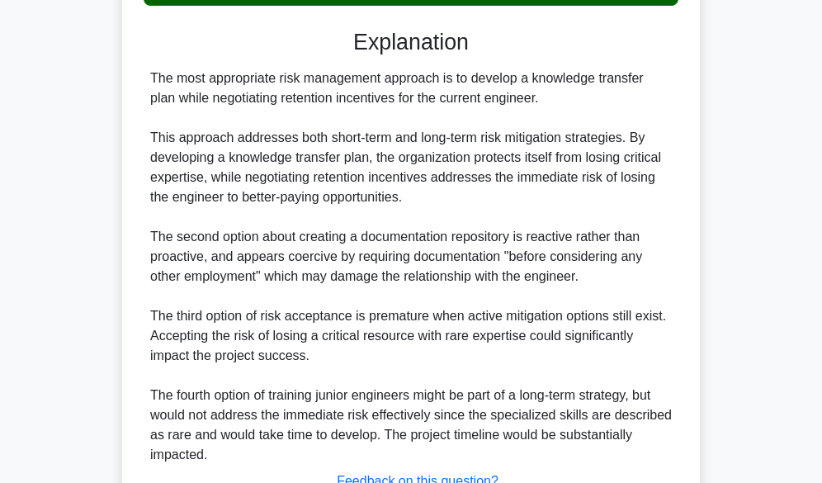
scroll to position [660, 0]
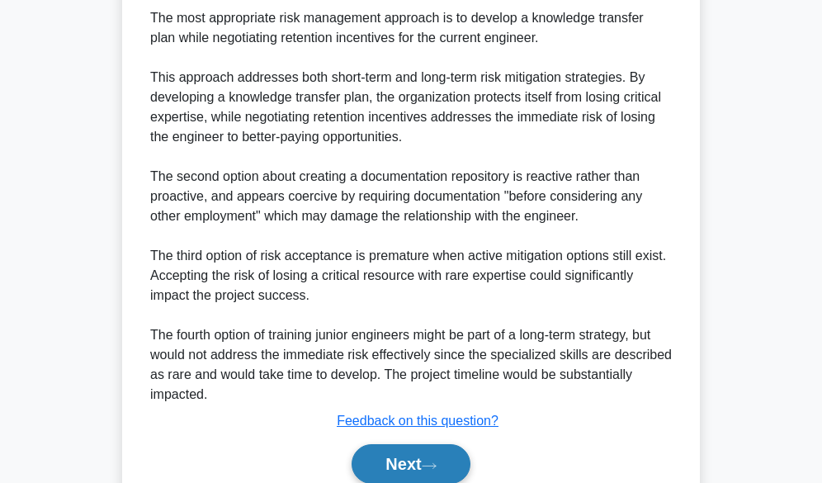
click at [392, 448] on button "Next" at bounding box center [411, 464] width 118 height 40
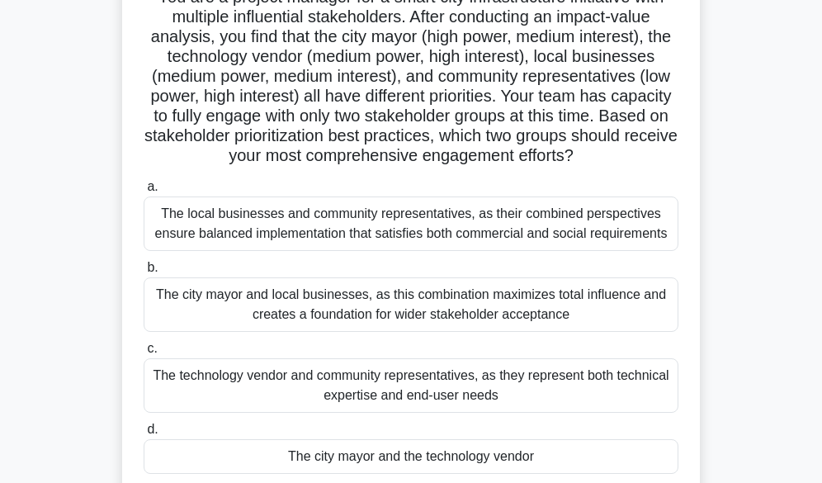
scroll to position [161, 0]
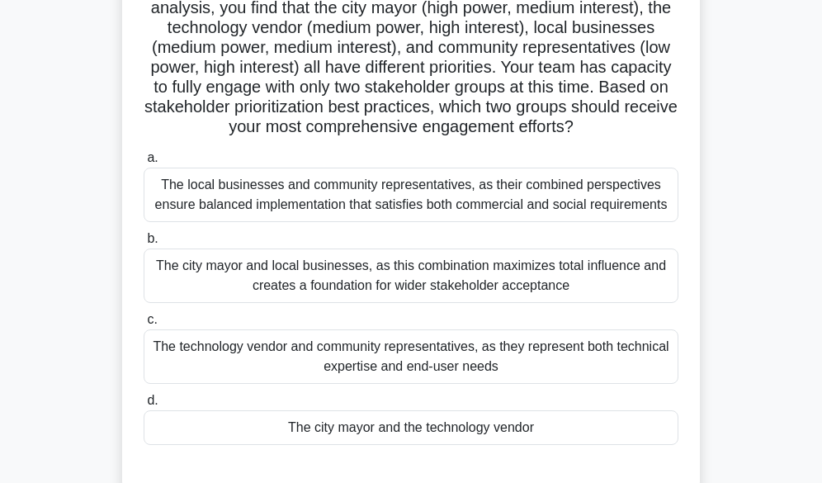
click at [474, 429] on div "The city mayor and the technology vendor" at bounding box center [411, 427] width 535 height 35
click at [144, 406] on input "d. The city mayor and the technology vendor" at bounding box center [144, 400] width 0 height 11
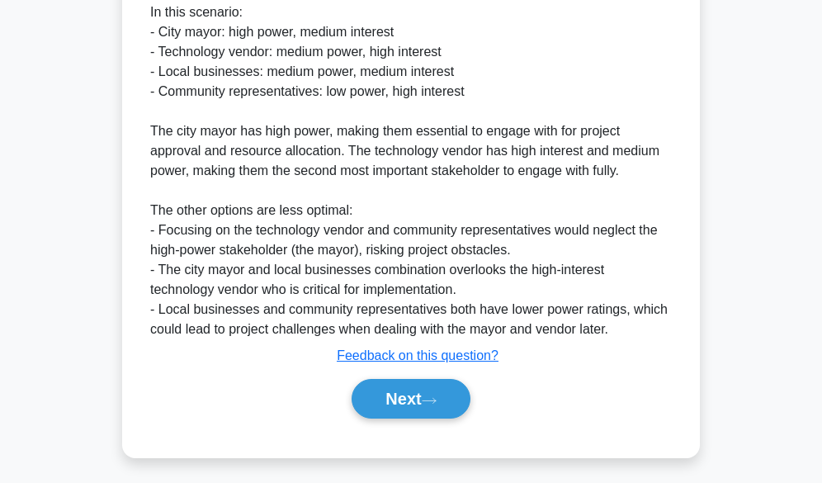
scroll to position [772, 0]
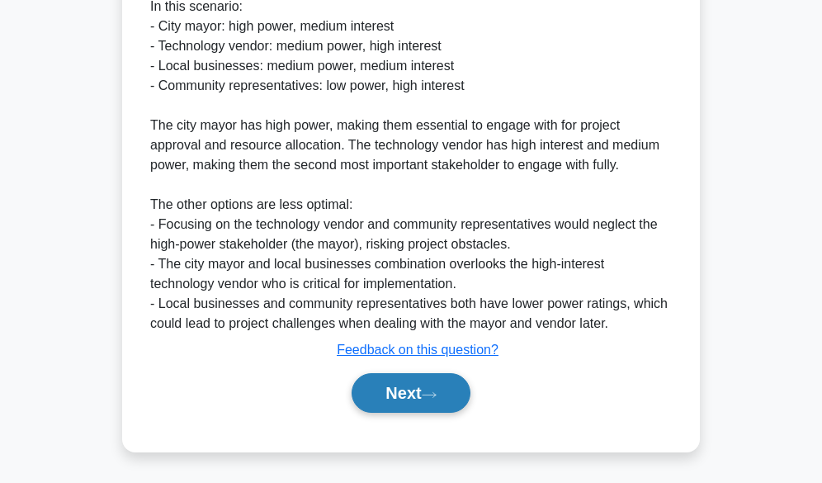
click at [376, 398] on button "Next" at bounding box center [411, 393] width 118 height 40
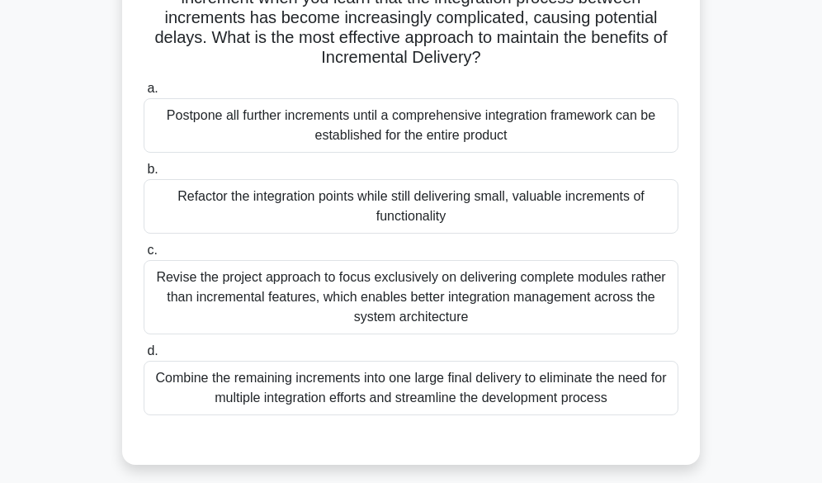
scroll to position [165, 0]
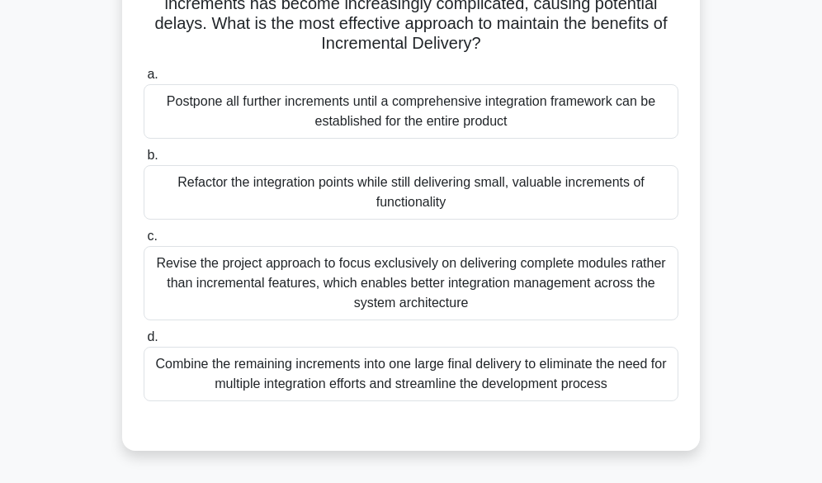
click at [455, 187] on div "Refactor the integration points while still delivering small, valuable incremen…" at bounding box center [411, 192] width 535 height 54
click at [144, 161] on input "b. Refactor the integration points while still delivering small, valuable incre…" at bounding box center [144, 155] width 0 height 11
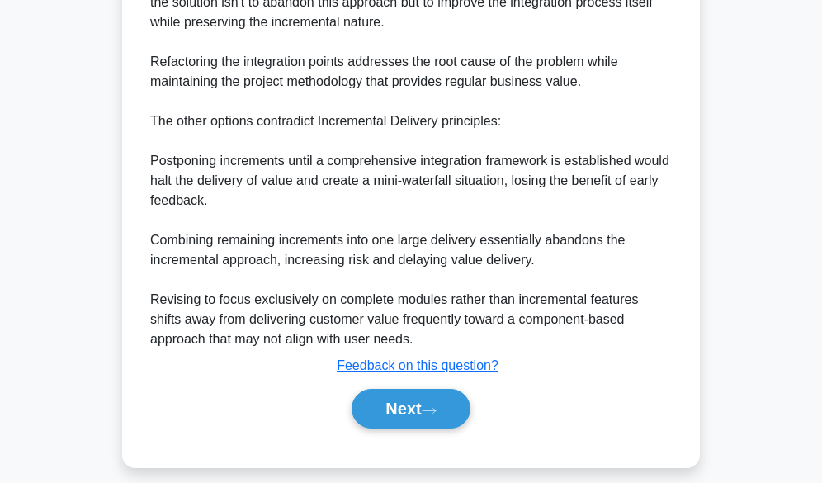
scroll to position [772, 0]
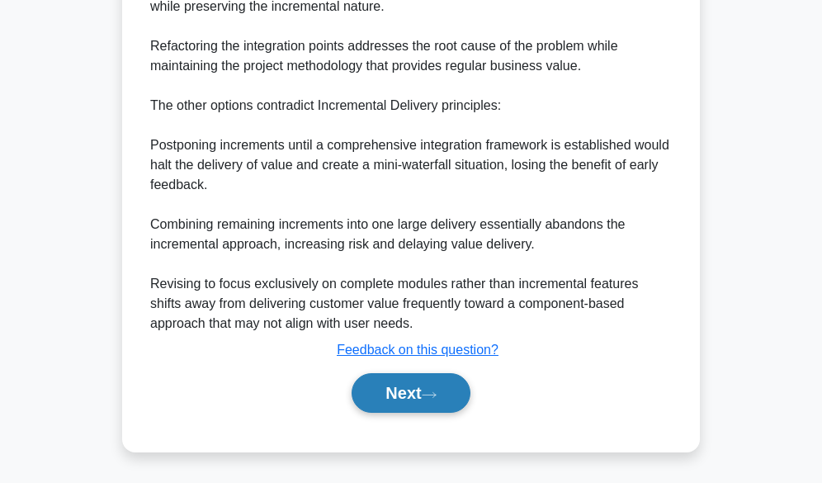
click at [400, 387] on button "Next" at bounding box center [411, 393] width 118 height 40
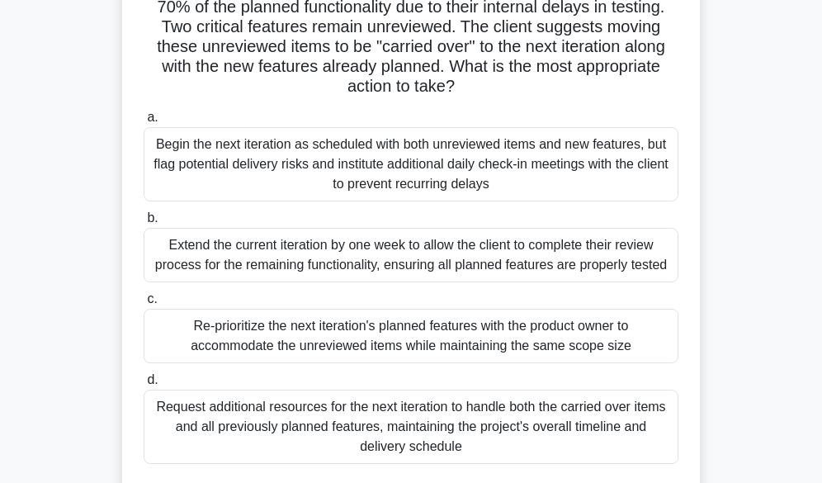
scroll to position [165, 0]
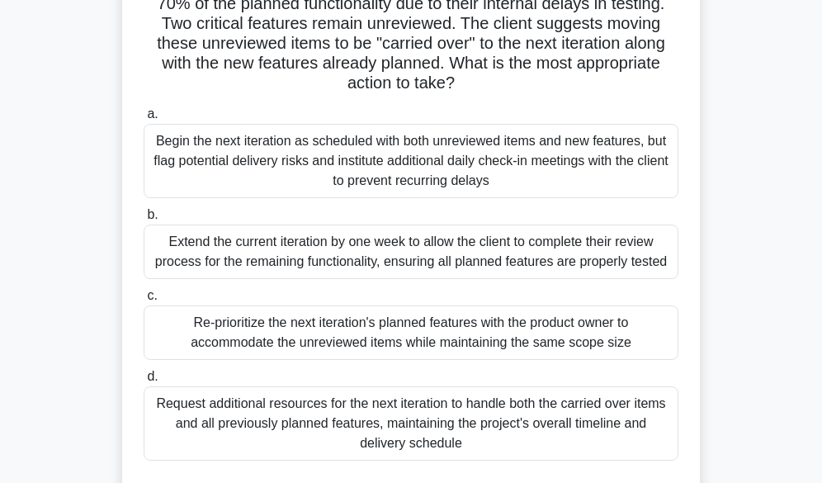
click at [433, 317] on div "Re-prioritize the next iteration's planned features with the product owner to a…" at bounding box center [411, 332] width 535 height 54
click at [144, 301] on input "c. Re-prioritize the next iteration's planned features with the product owner t…" at bounding box center [144, 295] width 0 height 11
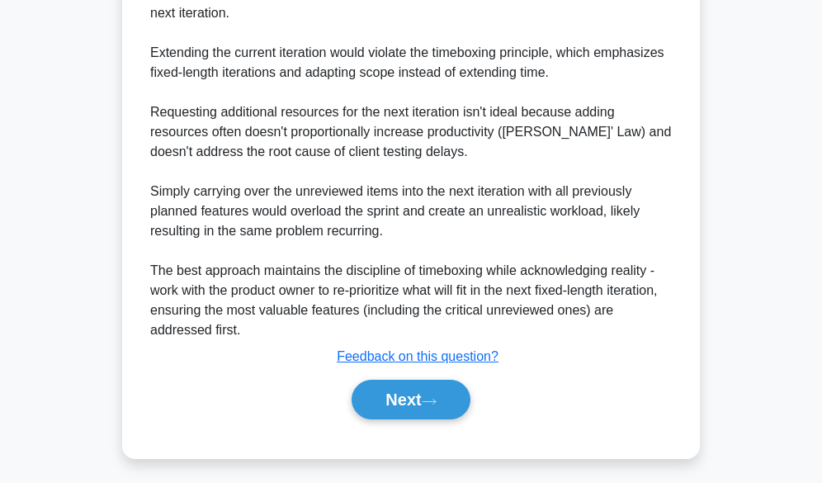
scroll to position [832, 0]
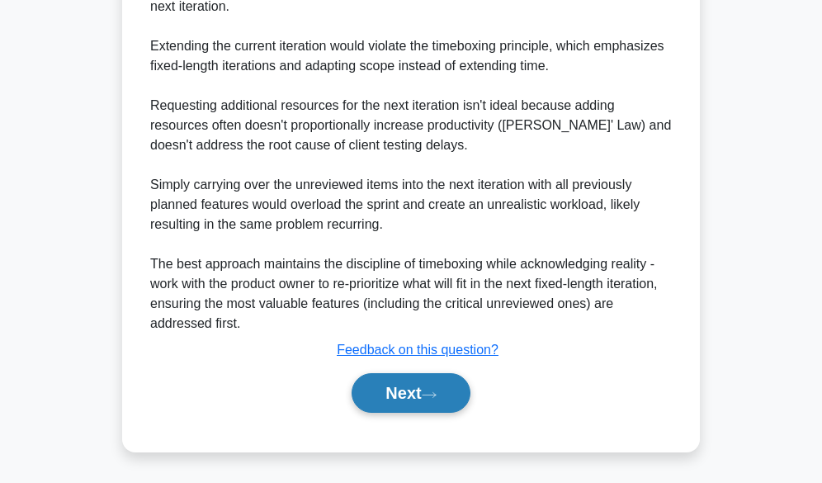
click at [408, 389] on button "Next" at bounding box center [411, 393] width 118 height 40
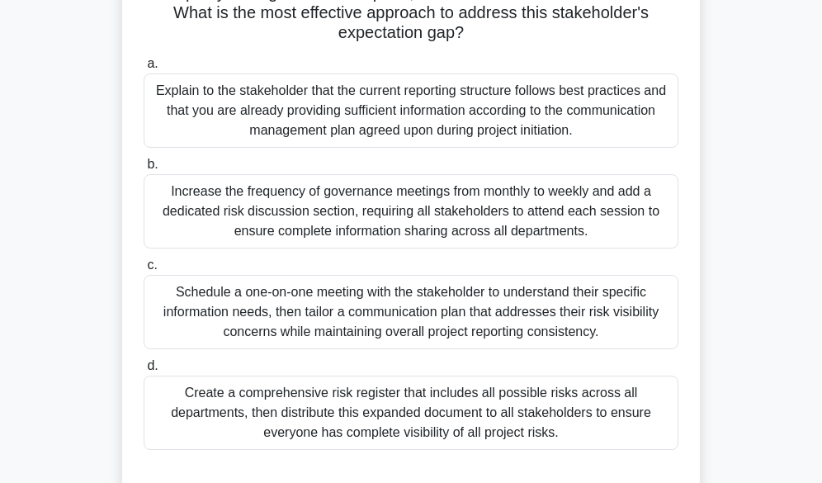
scroll to position [243, 0]
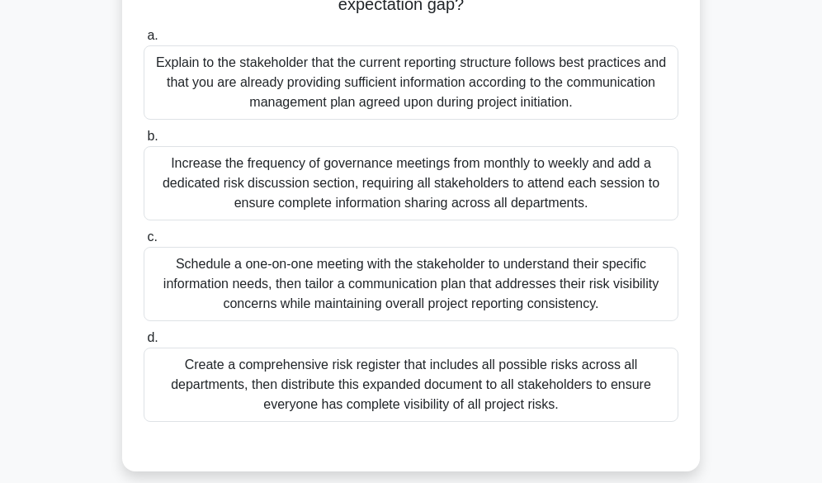
click at [390, 293] on div "Schedule a one-on-one meeting with the stakeholder to understand their specific…" at bounding box center [411, 284] width 535 height 74
click at [329, 278] on div "Schedule a one-on-one meeting with the stakeholder to understand their specific…" at bounding box center [411, 284] width 535 height 74
click at [144, 243] on input "c. Schedule a one-on-one meeting with the stakeholder to understand their speci…" at bounding box center [144, 237] width 0 height 11
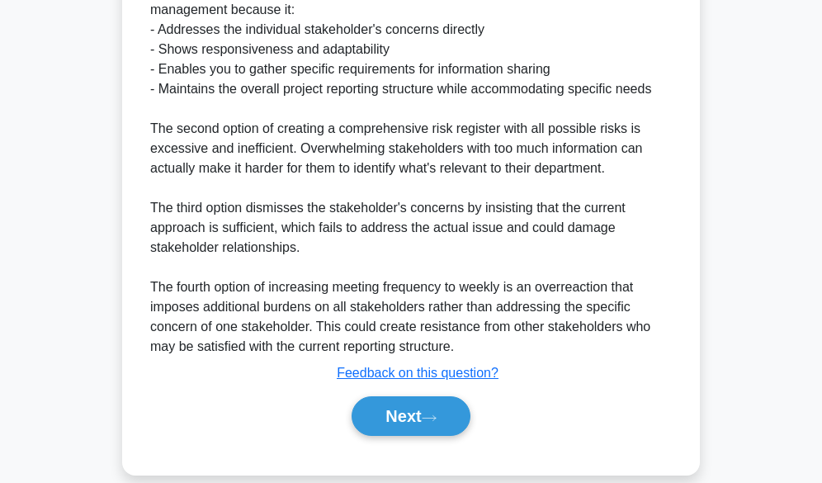
scroll to position [891, 0]
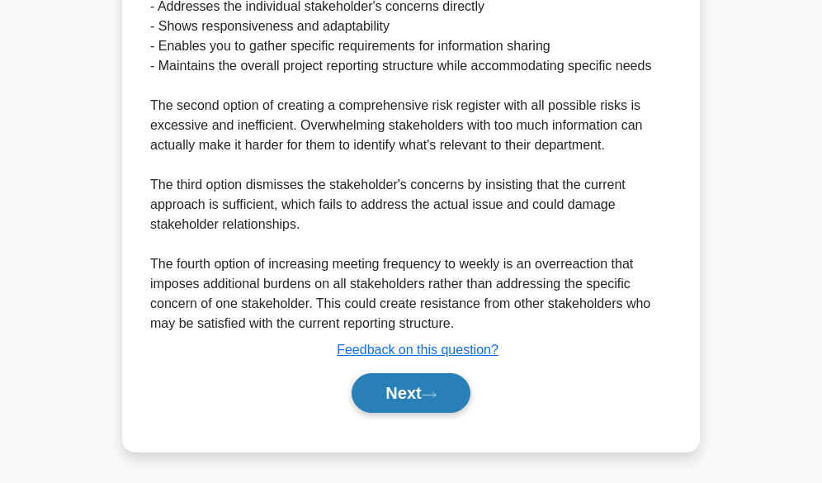
click at [411, 381] on button "Next" at bounding box center [411, 393] width 118 height 40
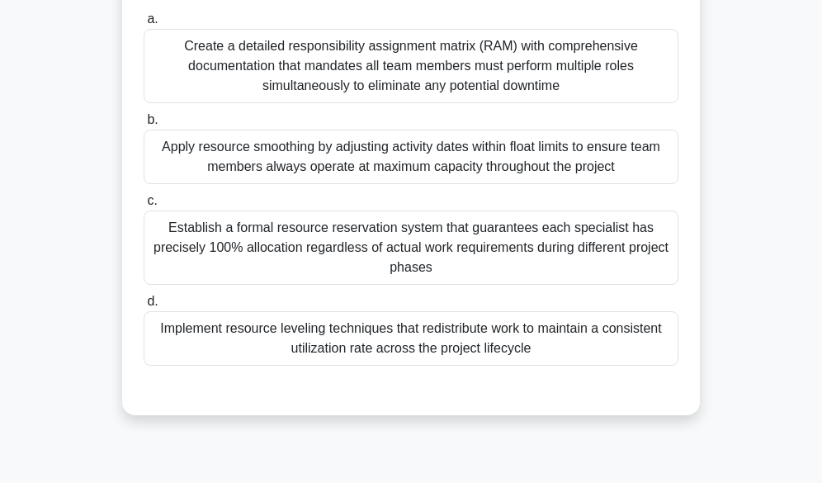
scroll to position [248, 0]
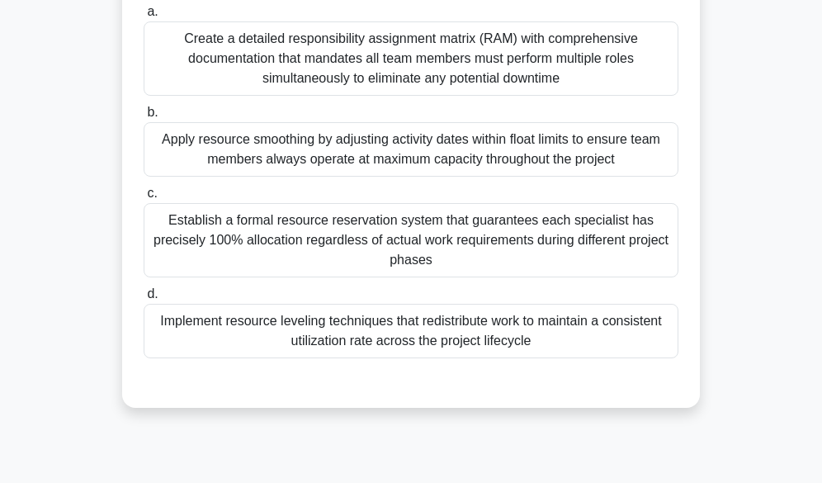
click at [331, 148] on div "Apply resource smoothing by adjusting activity dates within float limits to ens…" at bounding box center [411, 149] width 535 height 54
click at [144, 118] on input "b. Apply resource smoothing by adjusting activity dates within float limits to …" at bounding box center [144, 112] width 0 height 11
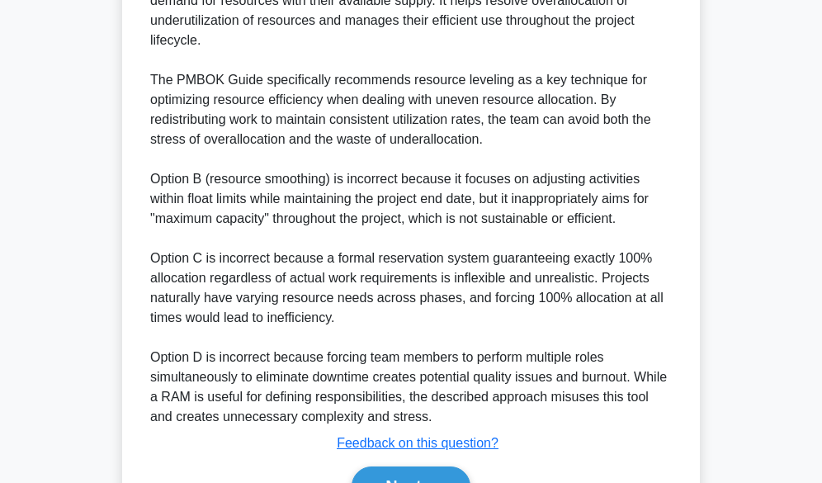
scroll to position [774, 0]
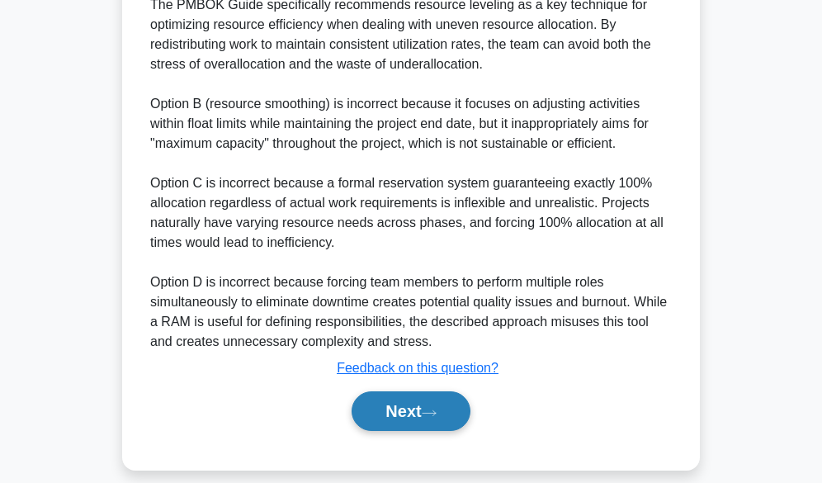
click at [435, 408] on icon at bounding box center [429, 412] width 15 height 9
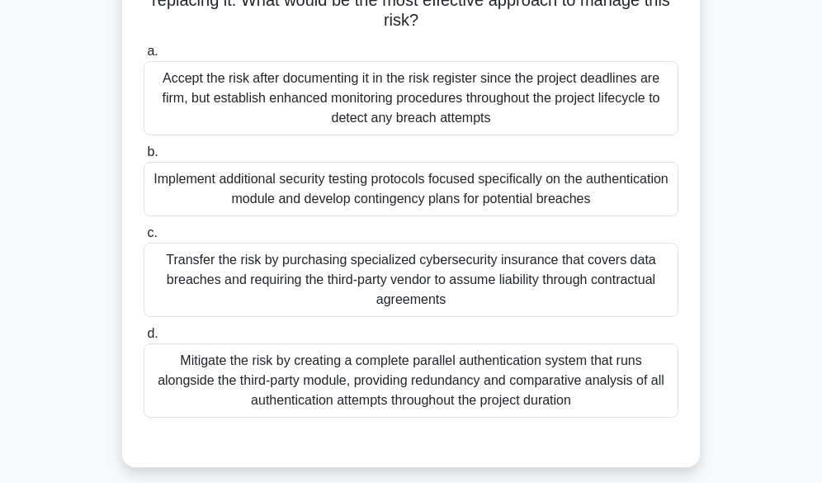
scroll to position [330, 0]
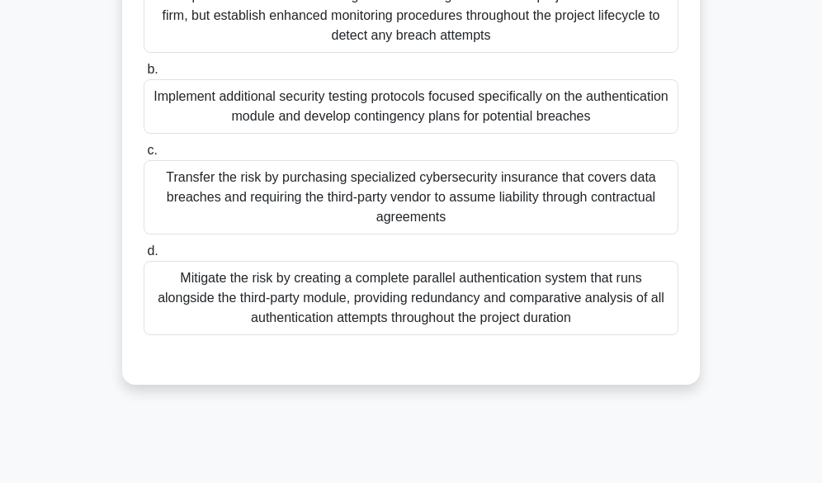
click at [354, 295] on div "Mitigate the risk by creating a complete parallel authentication system that ru…" at bounding box center [411, 298] width 535 height 74
click at [144, 257] on input "d. Mitigate the risk by creating a complete parallel authentication system that…" at bounding box center [144, 251] width 0 height 11
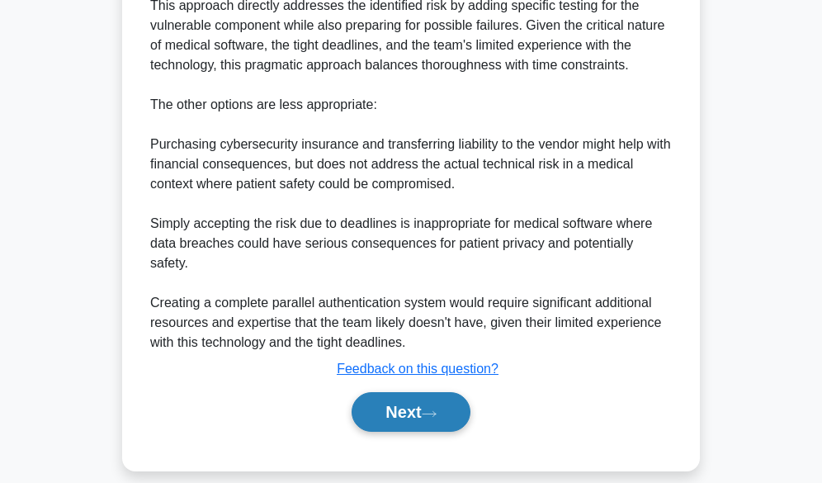
scroll to position [814, 0]
click at [389, 399] on button "Next" at bounding box center [411, 411] width 118 height 40
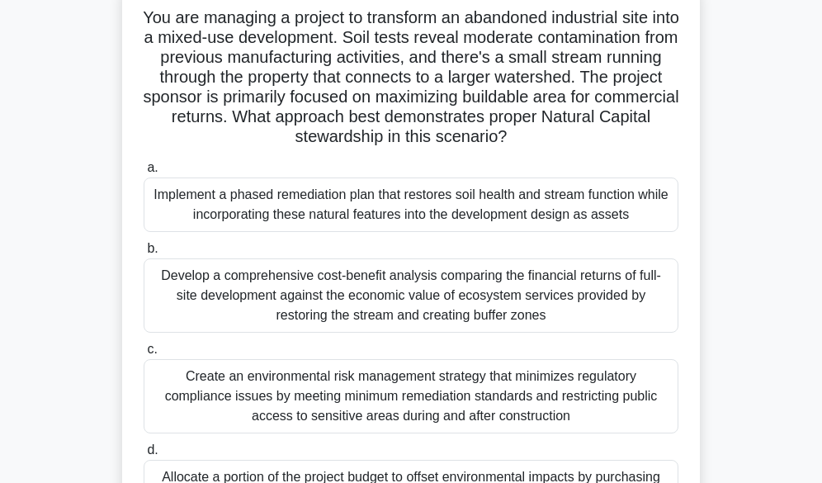
scroll to position [83, 0]
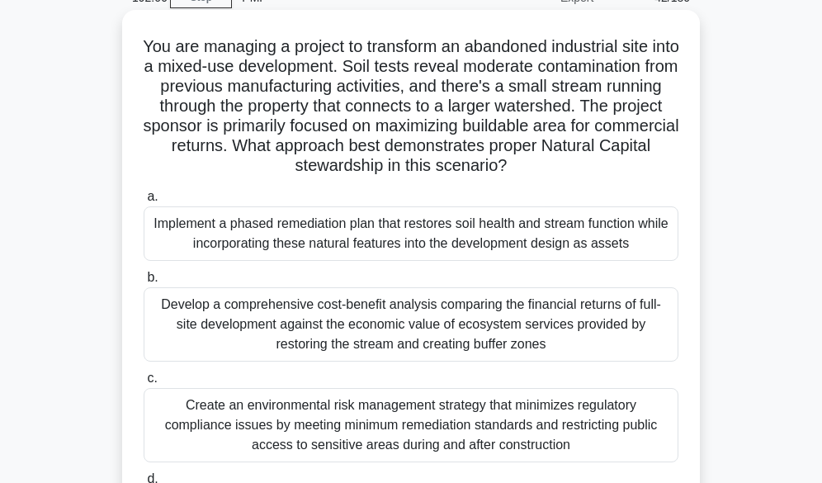
click at [397, 229] on div "Implement a phased remediation plan that restores soil health and stream functi…" at bounding box center [411, 233] width 535 height 54
click at [144, 202] on input "a. Implement a phased remediation plan that restores soil health and stream fun…" at bounding box center [144, 196] width 0 height 11
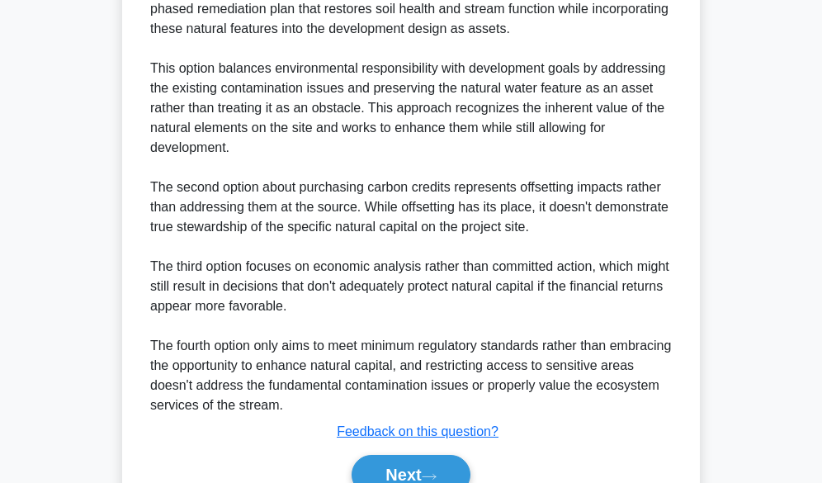
scroll to position [812, 0]
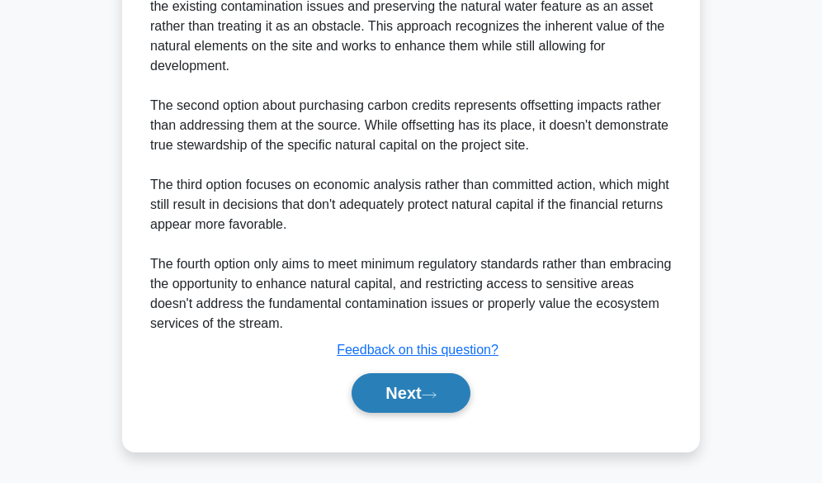
click at [401, 399] on button "Next" at bounding box center [411, 393] width 118 height 40
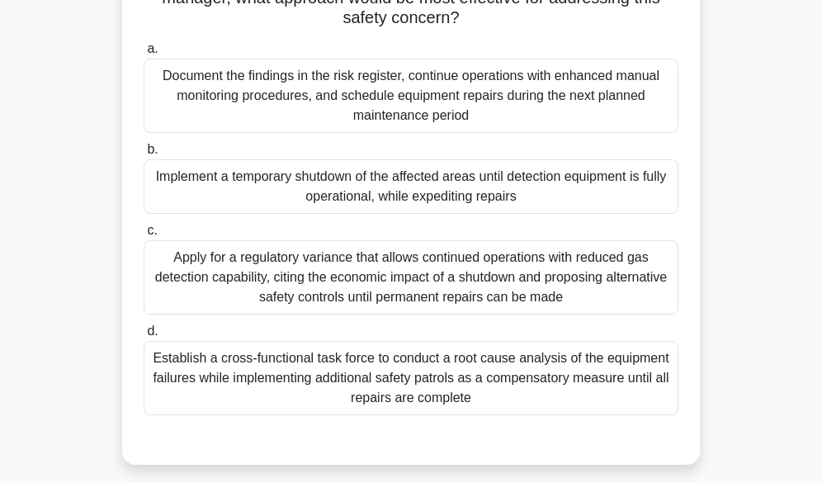
scroll to position [243, 0]
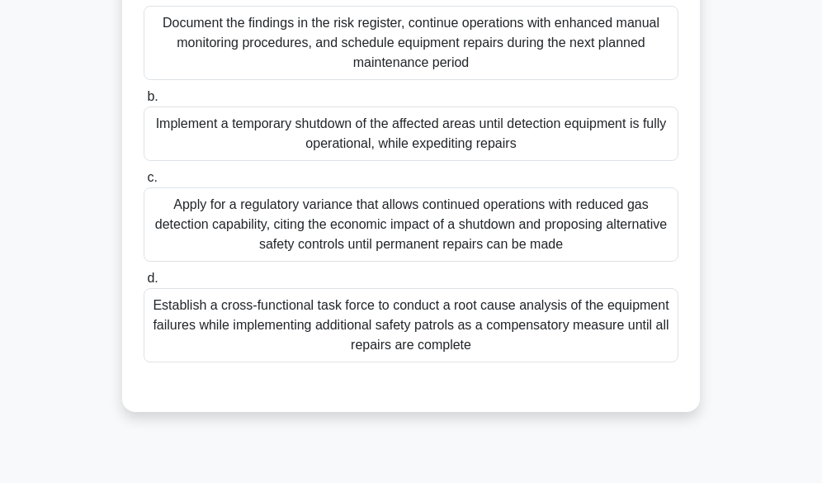
click at [485, 330] on div "Establish a cross-functional task force to conduct a root cause analysis of the…" at bounding box center [411, 325] width 535 height 74
click at [144, 284] on input "d. Establish a cross-functional task force to conduct a root cause analysis of …" at bounding box center [144, 278] width 0 height 11
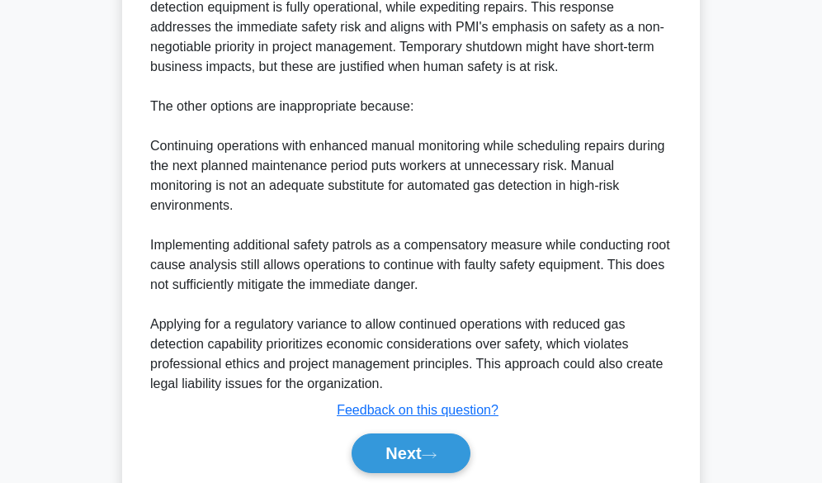
scroll to position [853, 0]
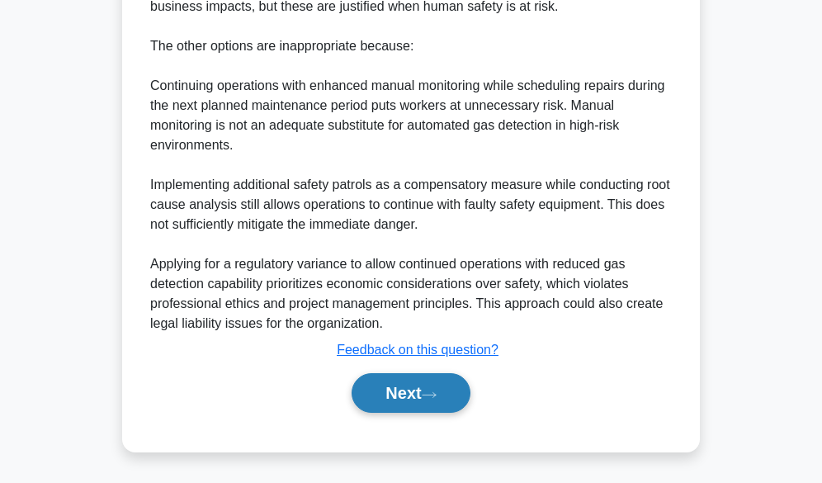
click at [377, 391] on button "Next" at bounding box center [411, 393] width 118 height 40
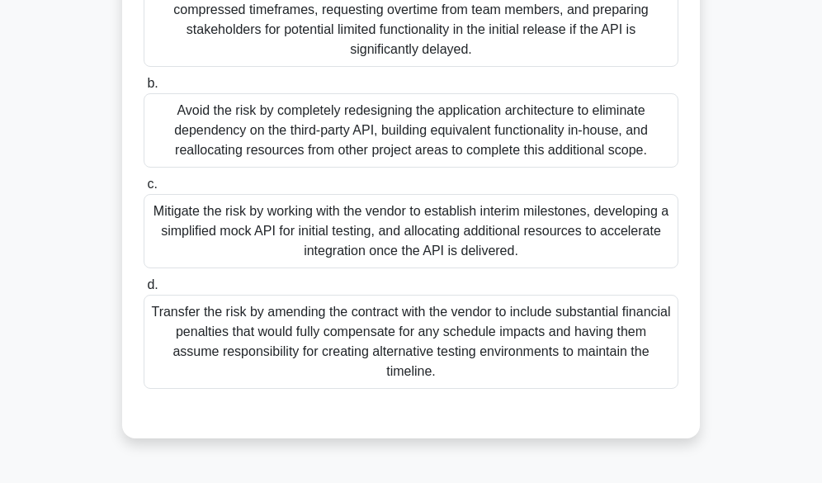
scroll to position [330, 0]
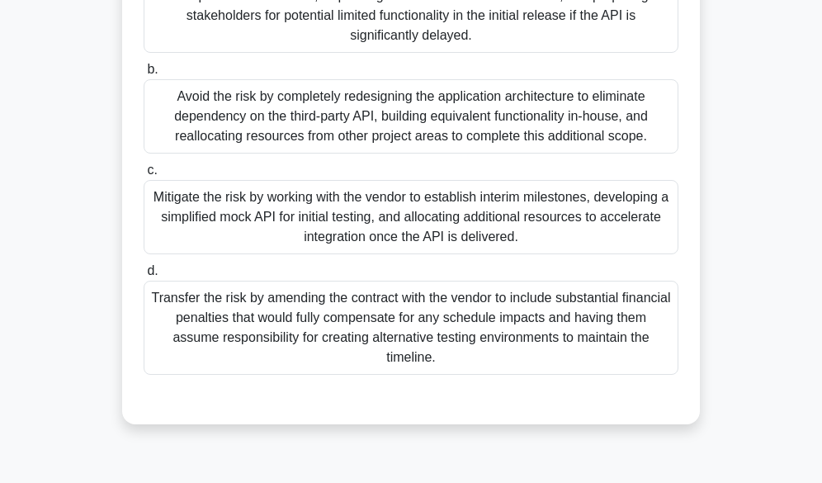
click at [356, 209] on div "Mitigate the risk by working with the vendor to establish interim milestones, d…" at bounding box center [411, 217] width 535 height 74
click at [144, 176] on input "c. Mitigate the risk by working with the vendor to establish interim milestones…" at bounding box center [144, 170] width 0 height 11
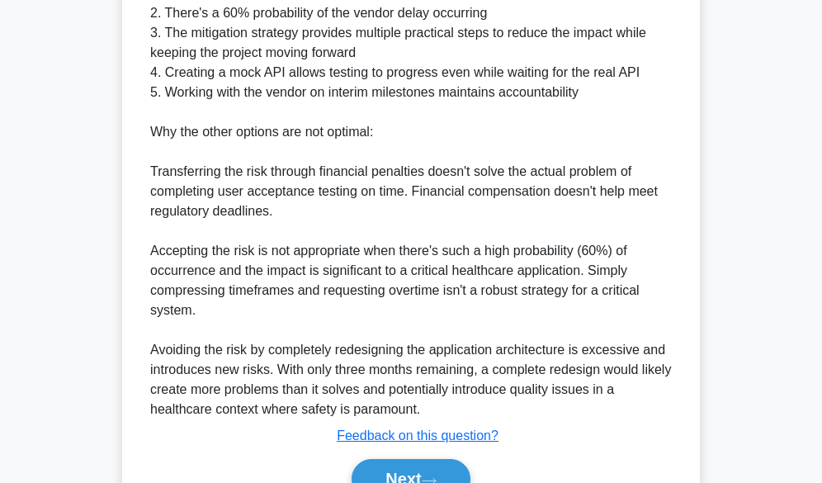
scroll to position [990, 0]
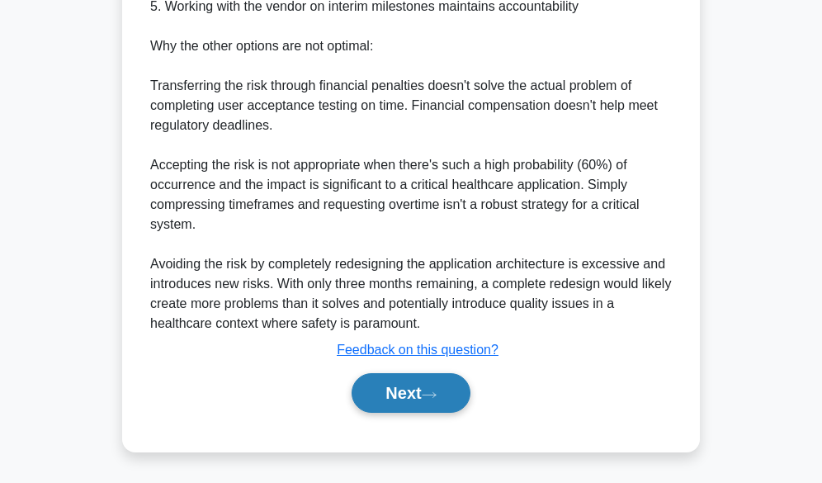
click at [394, 390] on button "Next" at bounding box center [411, 393] width 118 height 40
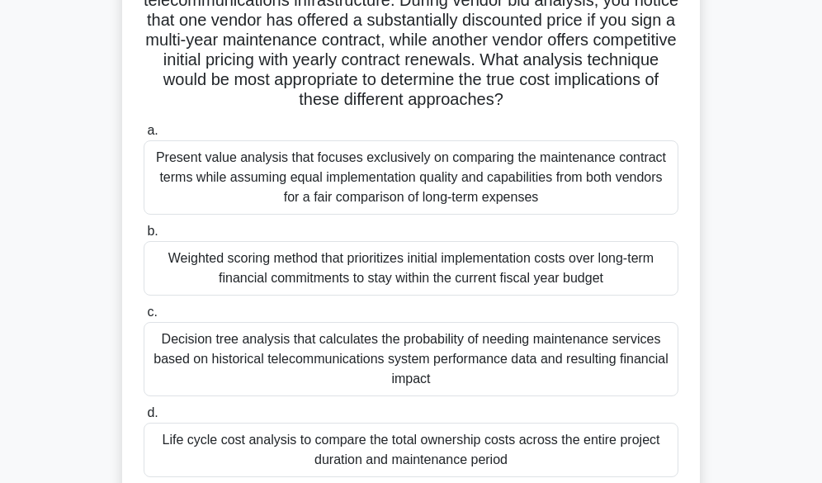
scroll to position [165, 0]
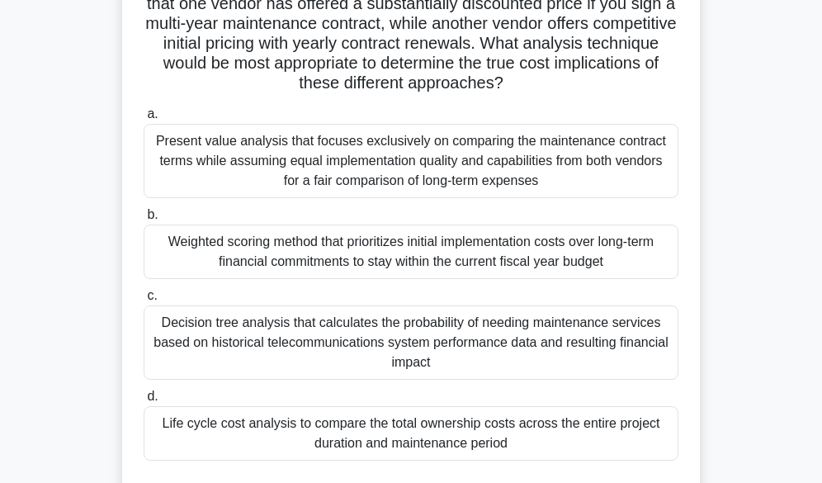
click at [412, 435] on div "Life cycle cost analysis to compare the total ownership costs across the entire…" at bounding box center [411, 433] width 535 height 54
click at [144, 402] on input "d. Life cycle cost analysis to compare the total ownership costs across the ent…" at bounding box center [144, 396] width 0 height 11
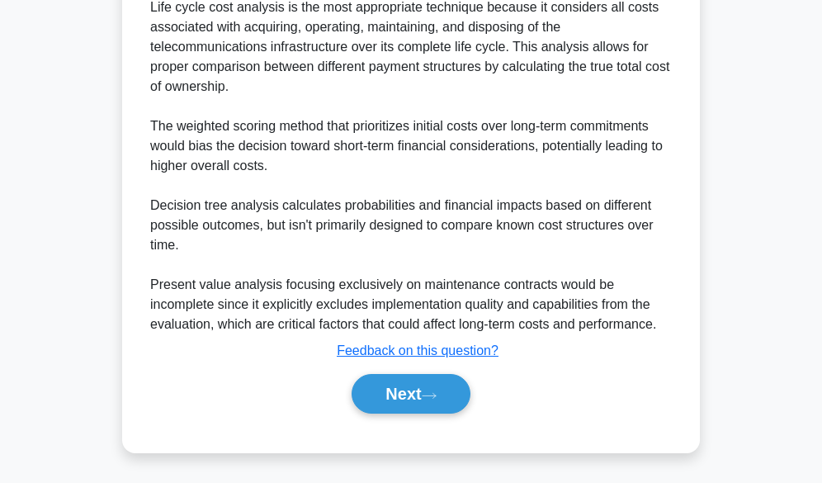
scroll to position [772, 0]
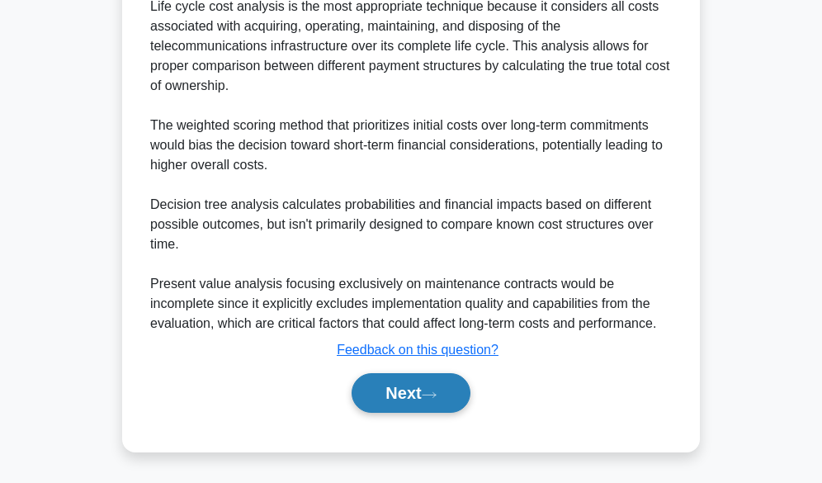
click at [397, 388] on button "Next" at bounding box center [411, 393] width 118 height 40
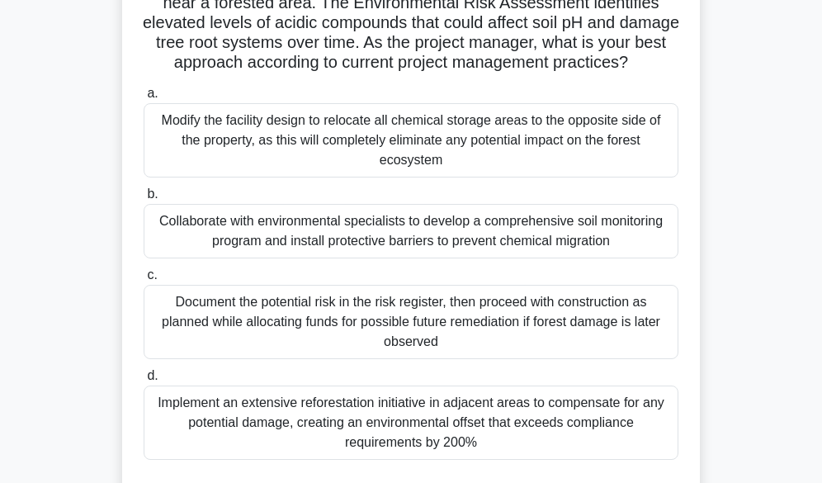
scroll to position [165, 0]
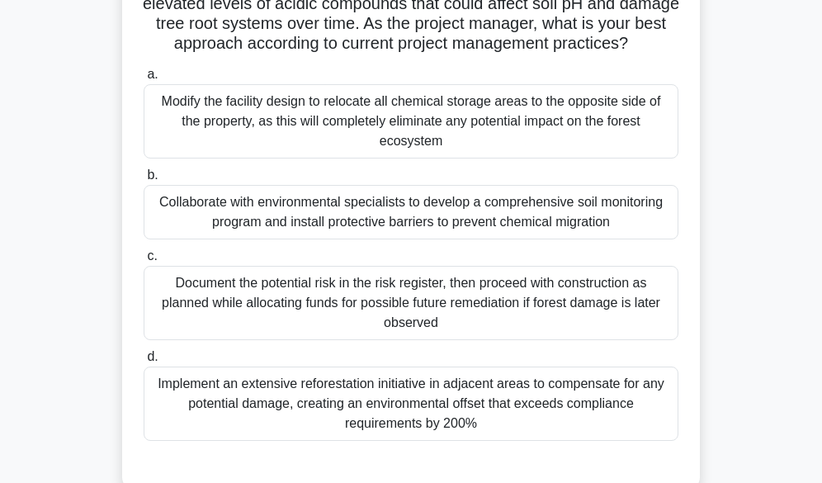
click at [490, 239] on div "Collaborate with environmental specialists to develop a comprehensive soil moni…" at bounding box center [411, 212] width 535 height 54
click at [144, 181] on input "b. Collaborate with environmental specialists to develop a comprehensive soil m…" at bounding box center [144, 175] width 0 height 11
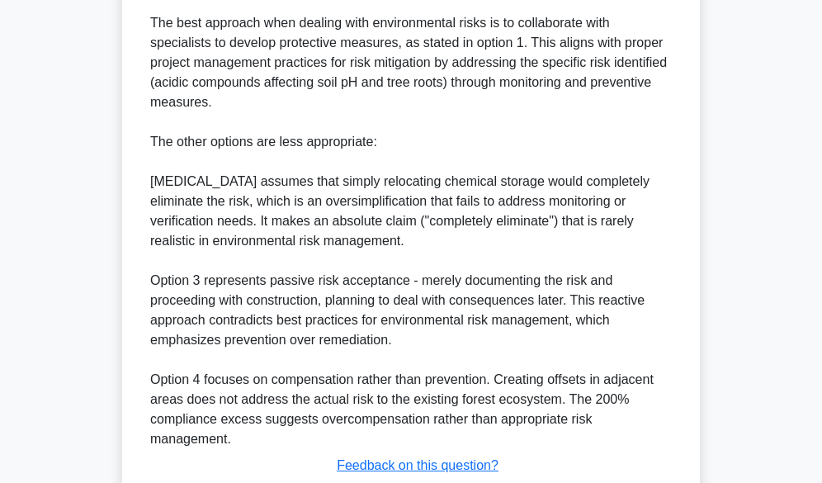
scroll to position [743, 0]
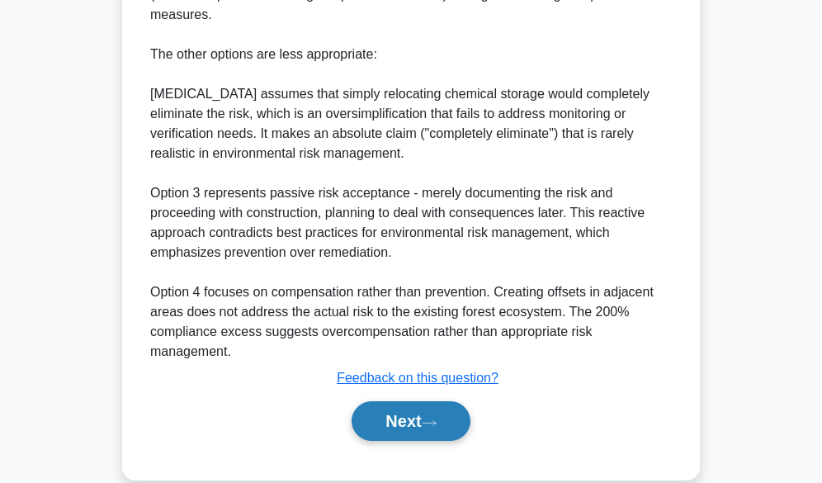
click at [389, 432] on button "Next" at bounding box center [411, 421] width 118 height 40
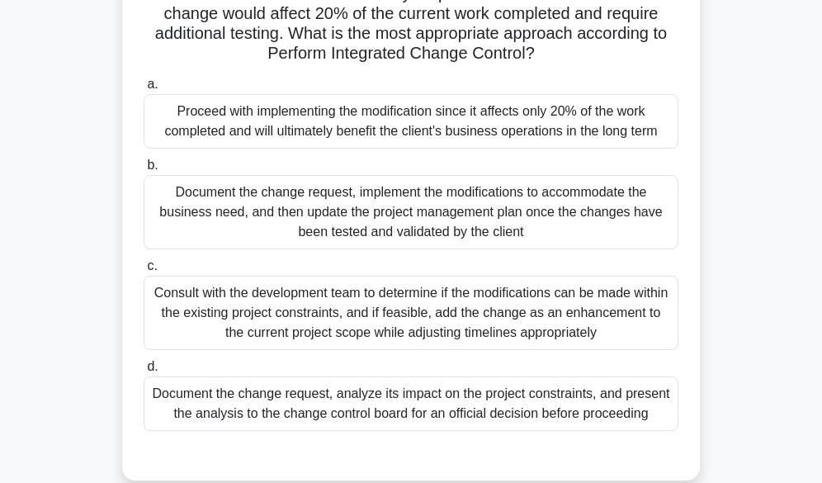
scroll to position [248, 0]
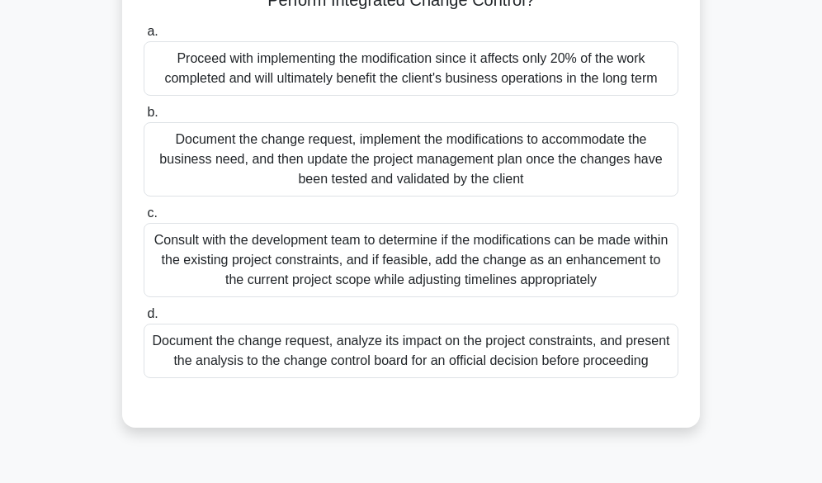
click at [406, 355] on div "Document the change request, analyze its impact on the project constraints, and…" at bounding box center [411, 350] width 535 height 54
click at [144, 319] on input "d. Document the change request, analyze its impact on the project constraints, …" at bounding box center [144, 314] width 0 height 11
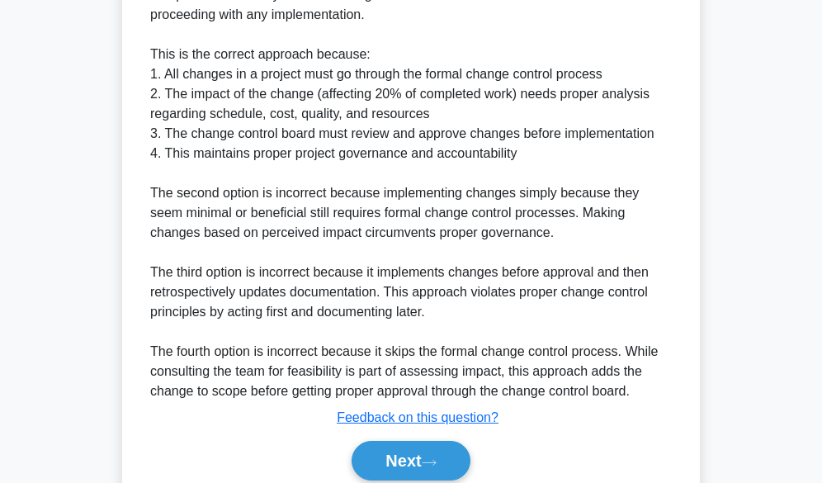
scroll to position [832, 0]
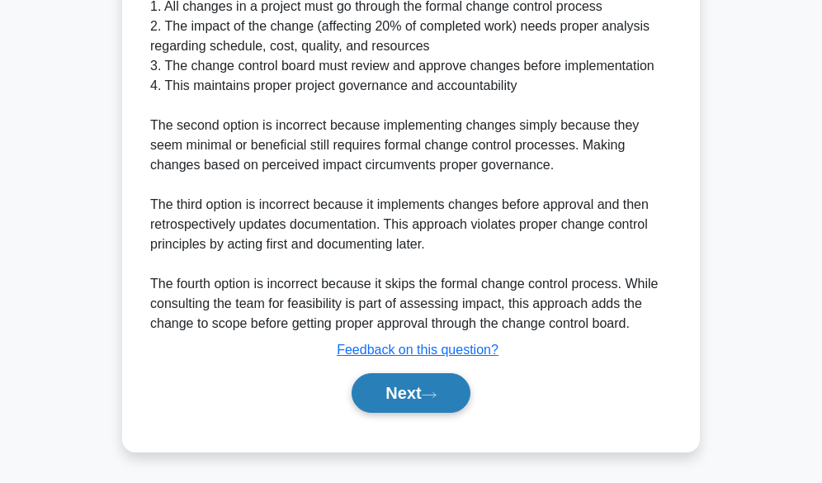
click at [405, 386] on button "Next" at bounding box center [411, 393] width 118 height 40
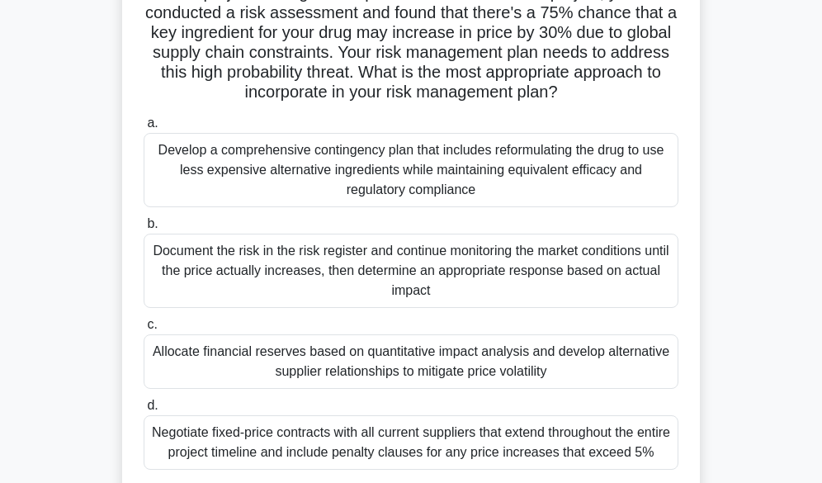
scroll to position [165, 0]
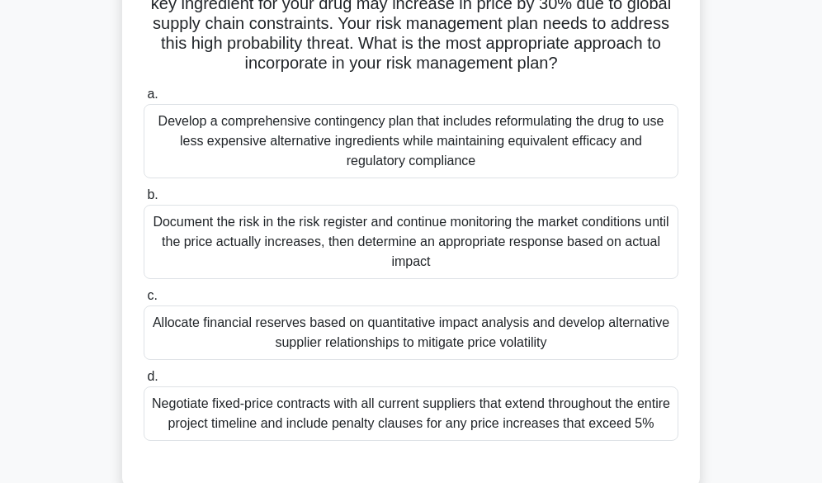
click at [376, 332] on div "Allocate financial reserves based on quantitative impact analysis and develop a…" at bounding box center [411, 332] width 535 height 54
click at [144, 301] on input "c. Allocate financial reserves based on quantitative impact analysis and develo…" at bounding box center [144, 295] width 0 height 11
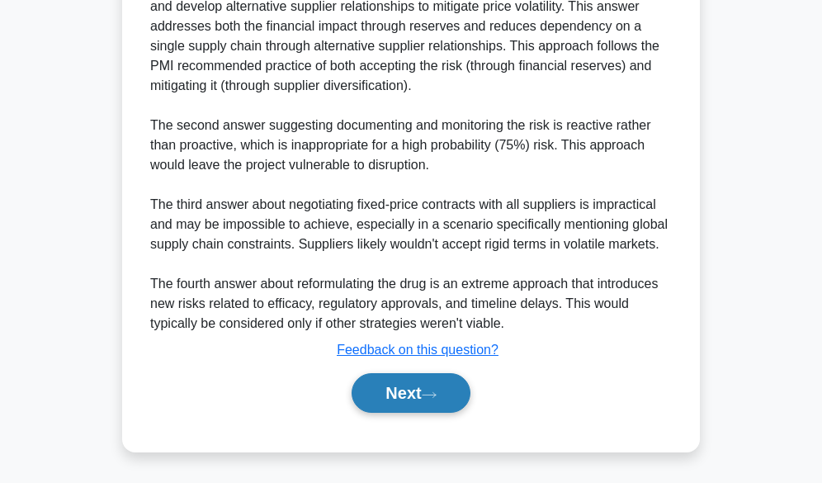
scroll to position [772, 0]
click at [394, 401] on button "Next" at bounding box center [411, 393] width 118 height 40
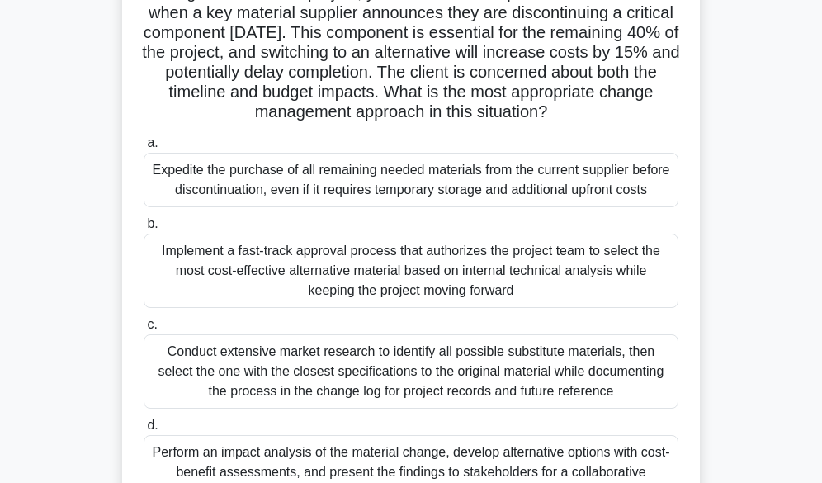
scroll to position [165, 0]
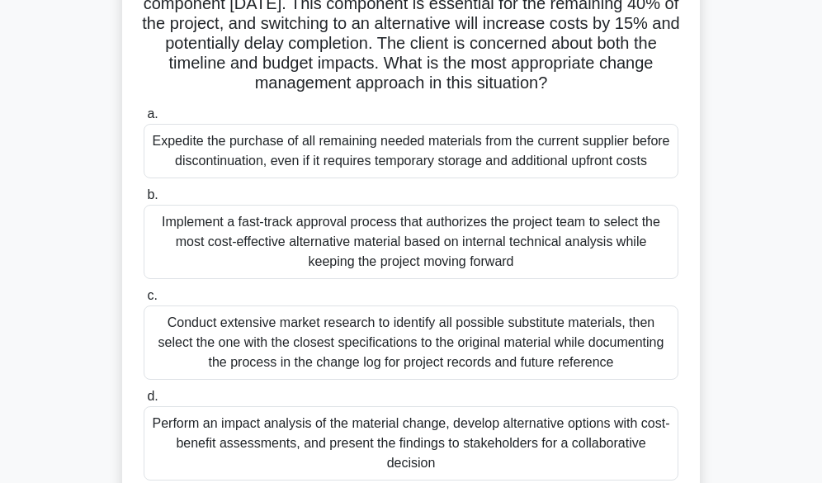
click at [507, 429] on div "Perform an impact analysis of the material change, develop alternative options …" at bounding box center [411, 443] width 535 height 74
click at [144, 402] on input "d. Perform an impact analysis of the material change, develop alternative optio…" at bounding box center [144, 396] width 0 height 11
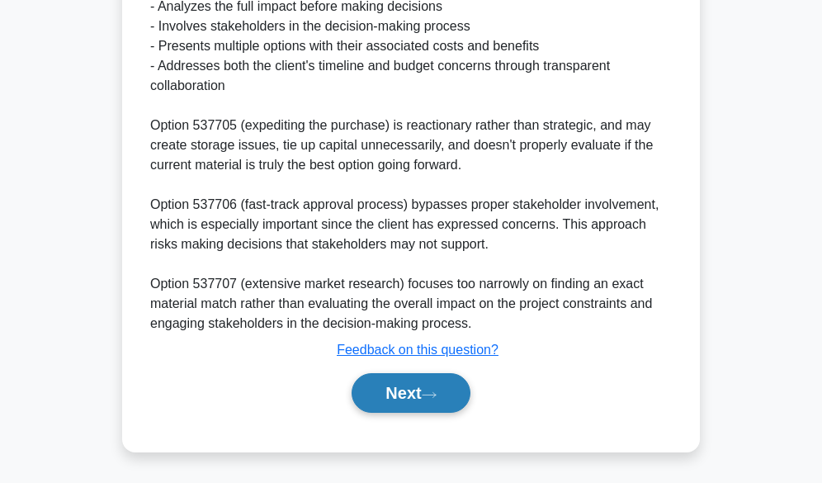
scroll to position [832, 0]
click at [427, 392] on button "Next" at bounding box center [411, 393] width 118 height 40
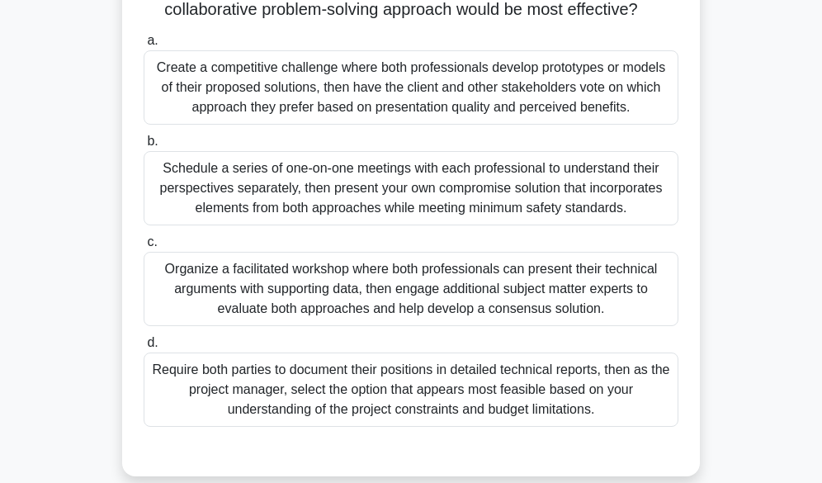
scroll to position [248, 0]
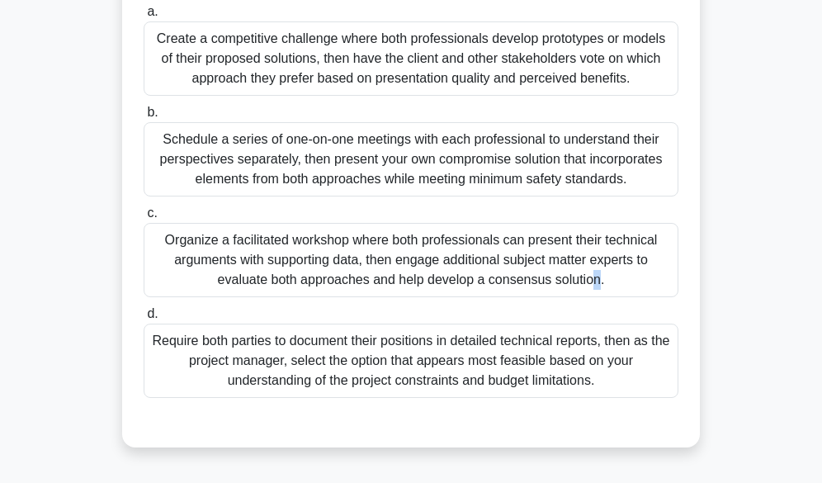
click at [363, 271] on div "Organize a facilitated workshop where both professionals can present their tech…" at bounding box center [411, 260] width 535 height 74
click at [335, 271] on div "Organize a facilitated workshop where both professionals can present their tech…" at bounding box center [411, 260] width 535 height 74
click at [144, 219] on input "c. Organize a facilitated workshop where both professionals can present their t…" at bounding box center [144, 213] width 0 height 11
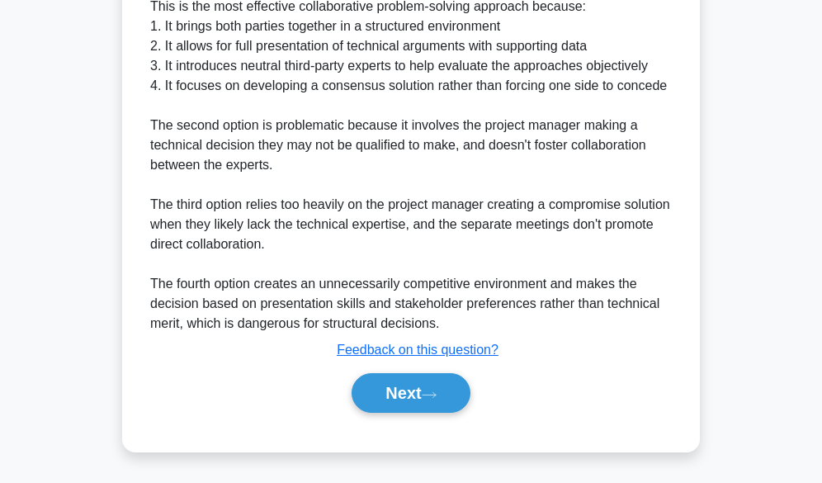
scroll to position [832, 0]
click at [423, 388] on button "Next" at bounding box center [411, 393] width 118 height 40
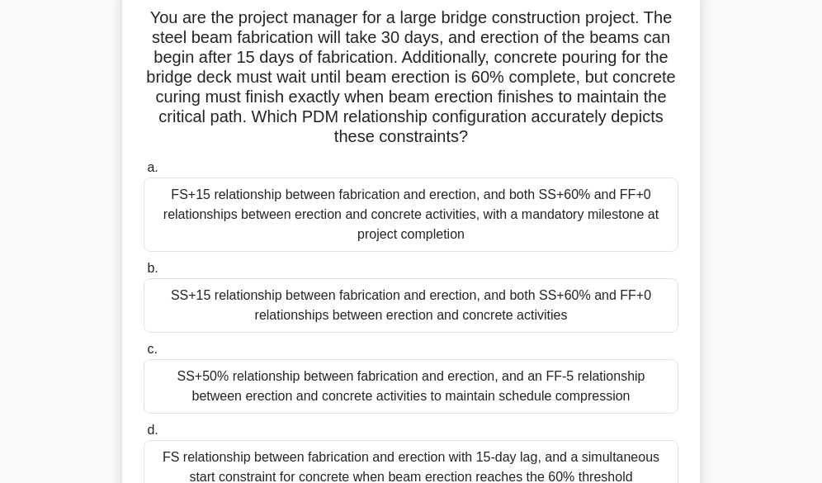
scroll to position [83, 0]
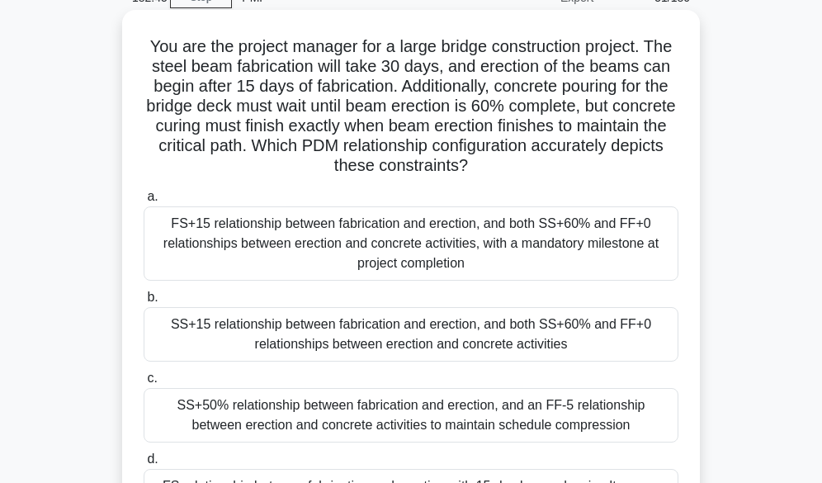
click at [515, 237] on div "FS+15 relationship between fabrication and erection, and both SS+60% and FF+0 r…" at bounding box center [411, 243] width 535 height 74
click at [144, 202] on input "a. FS+15 relationship between fabrication and erection, and both SS+60% and FF+…" at bounding box center [144, 196] width 0 height 11
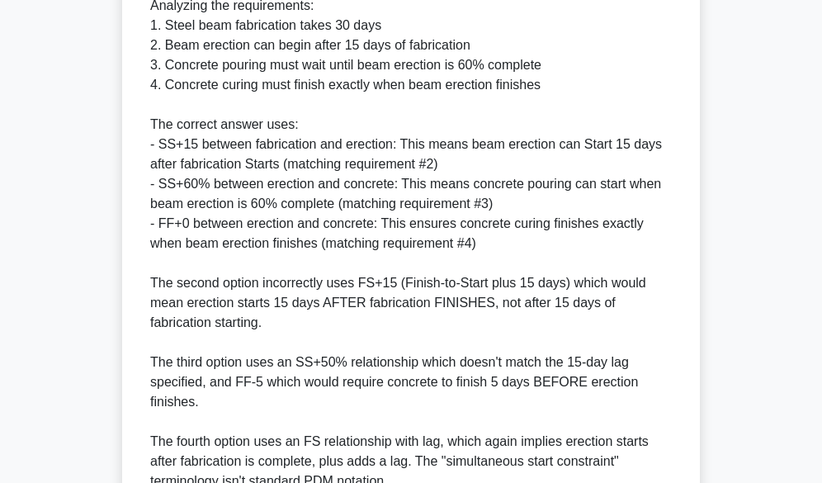
scroll to position [893, 0]
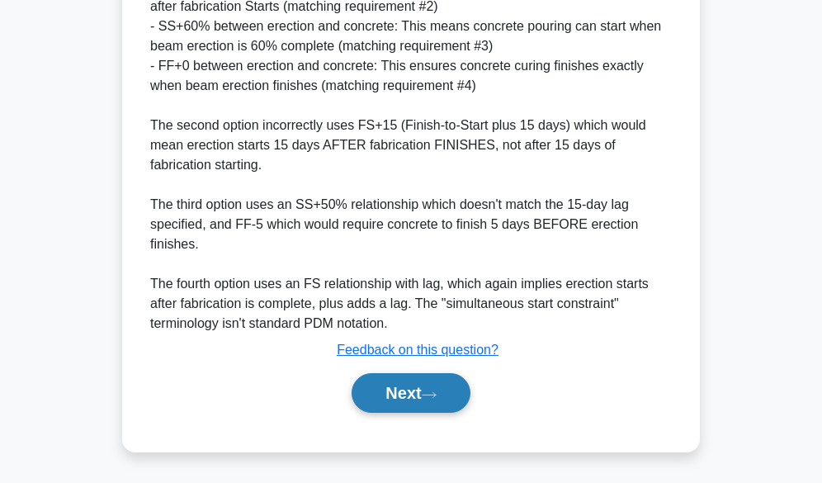
click at [431, 396] on icon at bounding box center [429, 394] width 15 height 9
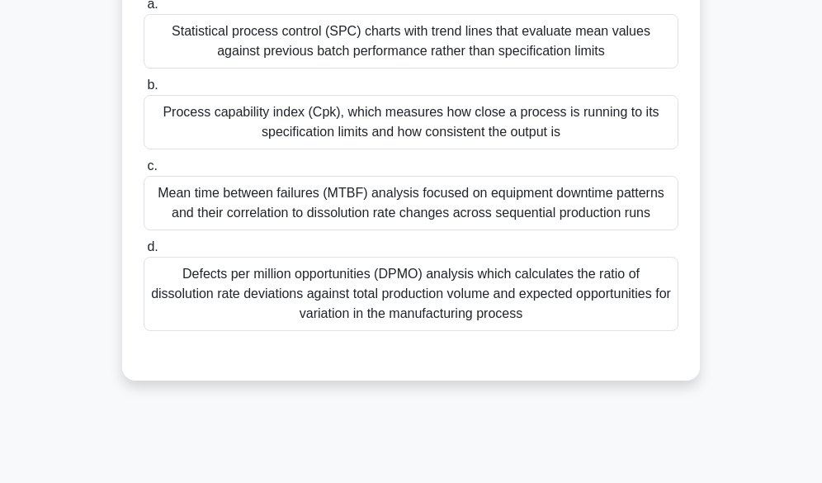
scroll to position [248, 0]
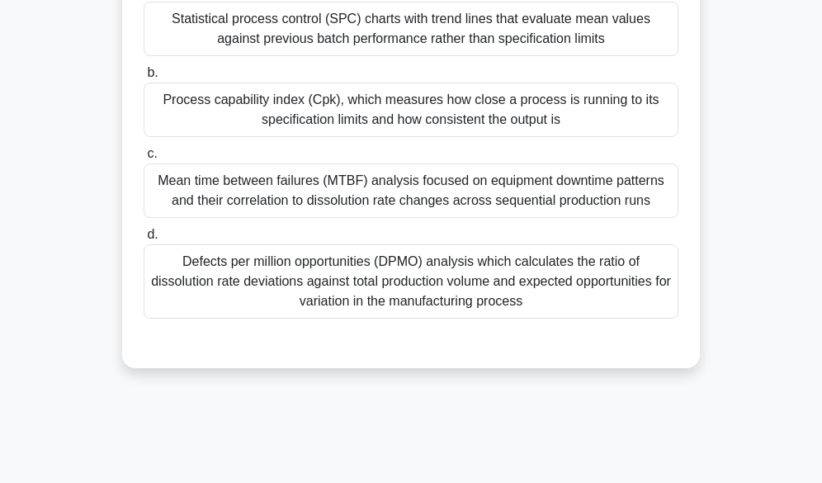
click at [402, 280] on div "Defects per million opportunities (DPMO) analysis which calculates the ratio of…" at bounding box center [411, 281] width 535 height 74
click at [144, 240] on input "d. Defects per million opportunities (DPMO) analysis which calculates the ratio…" at bounding box center [144, 234] width 0 height 11
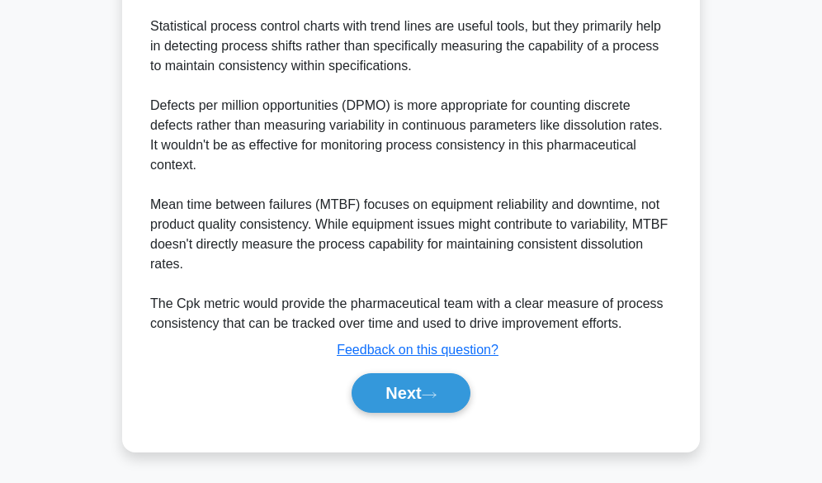
scroll to position [794, 0]
click at [369, 380] on button "Next" at bounding box center [411, 393] width 118 height 40
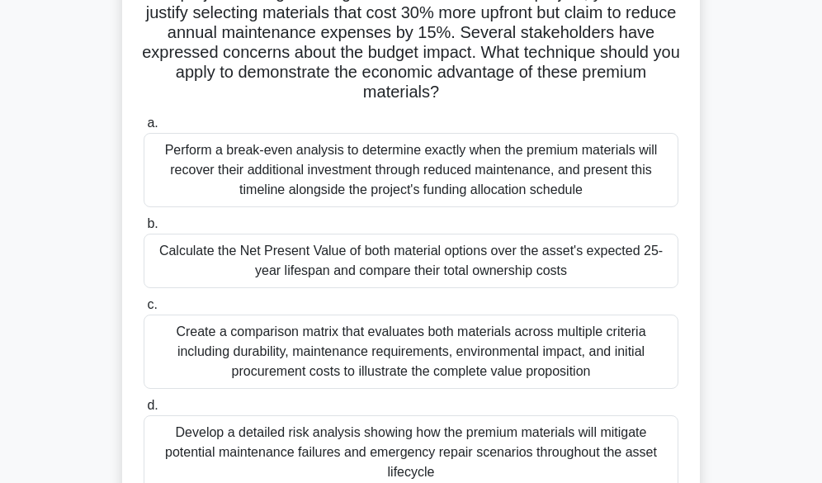
scroll to position [165, 0]
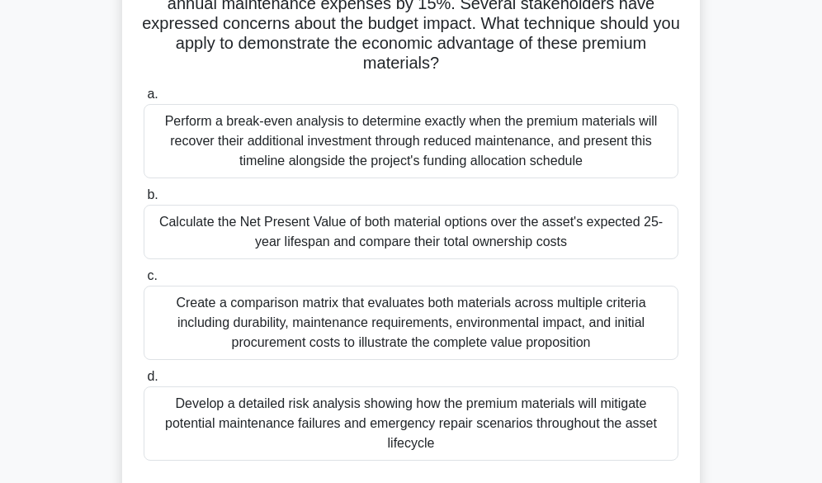
click at [478, 433] on div "Develop a detailed risk analysis showing how the premium materials will mitigat…" at bounding box center [411, 423] width 535 height 74
click at [144, 382] on input "d. Develop a detailed risk analysis showing how the premium materials will miti…" at bounding box center [144, 376] width 0 height 11
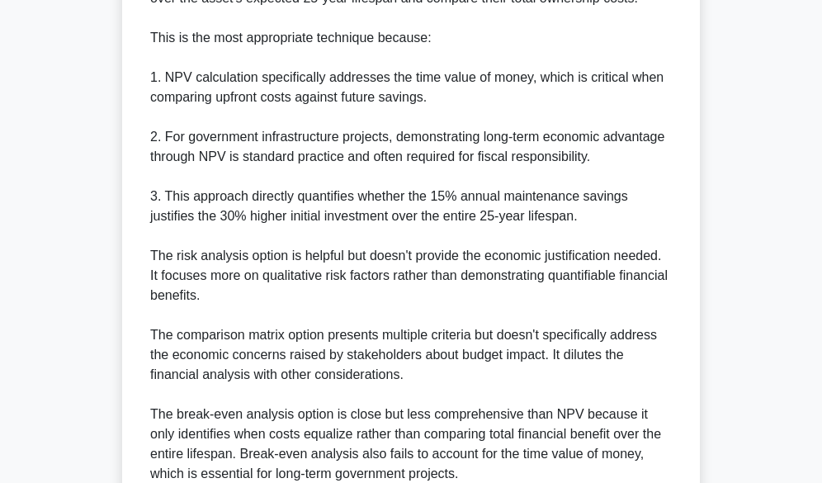
scroll to position [825, 0]
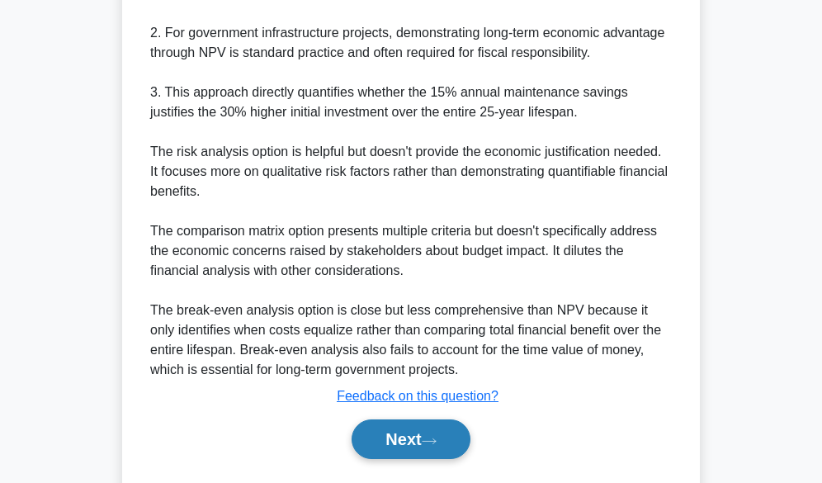
click at [381, 443] on button "Next" at bounding box center [411, 439] width 118 height 40
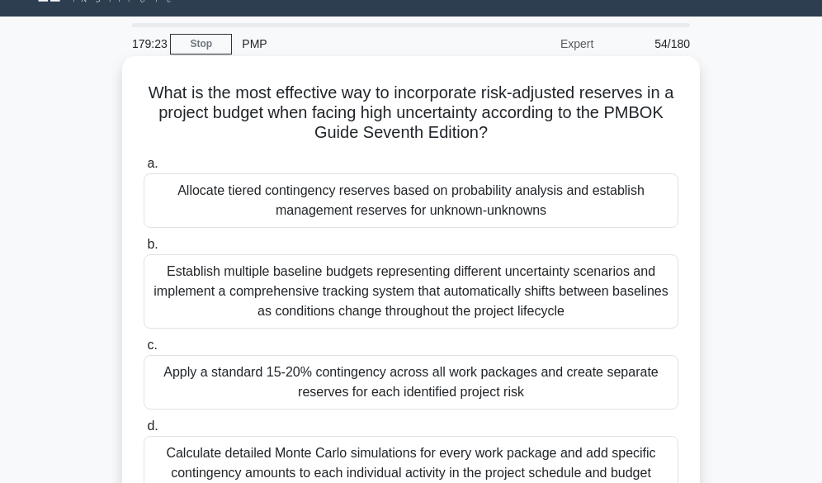
scroll to position [0, 0]
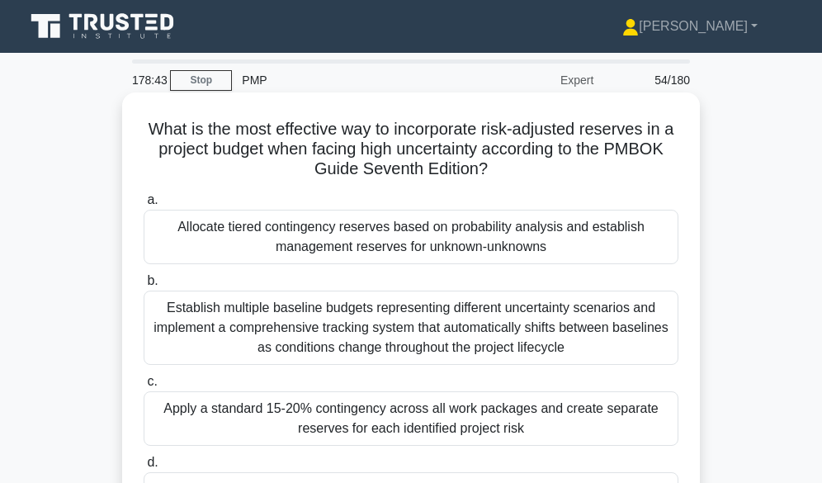
click at [470, 238] on div "Allocate tiered contingency reserves based on probability analysis and establis…" at bounding box center [411, 237] width 535 height 54
click at [144, 205] on input "a. Allocate tiered contingency reserves based on probability analysis and estab…" at bounding box center [144, 200] width 0 height 11
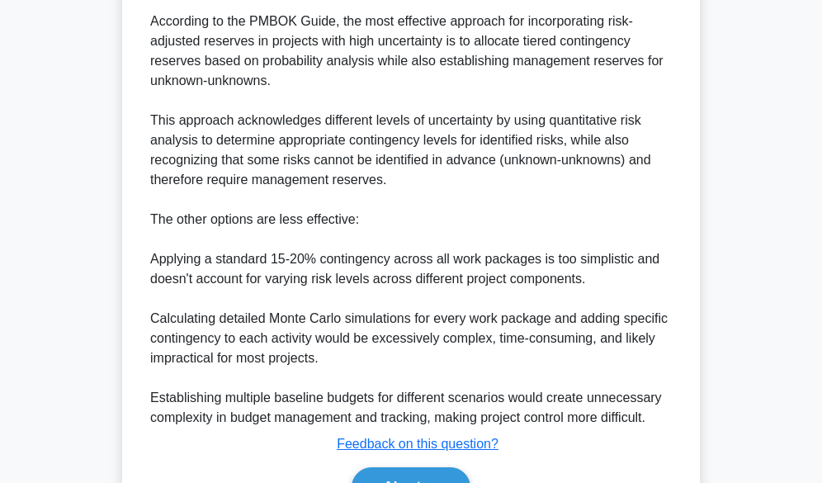
scroll to position [673, 0]
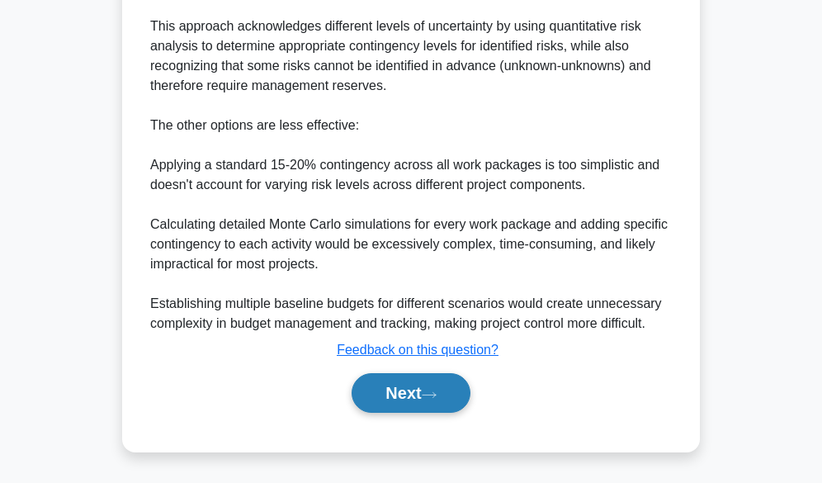
click at [391, 398] on button "Next" at bounding box center [411, 393] width 118 height 40
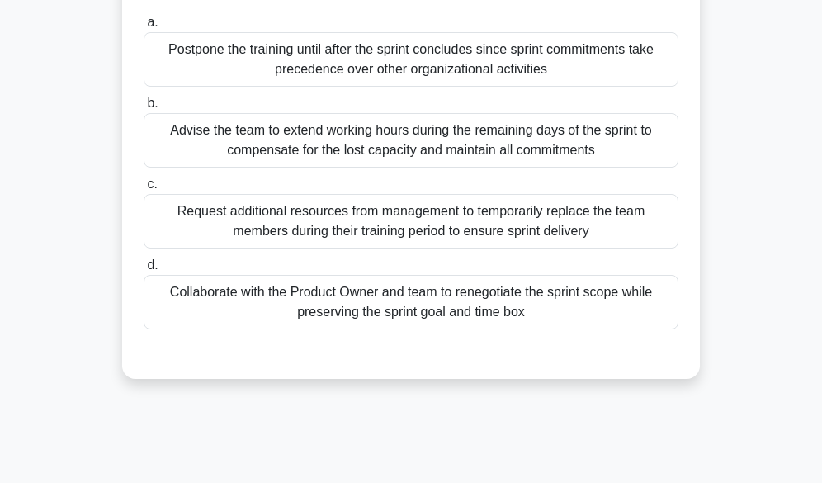
scroll to position [243, 0]
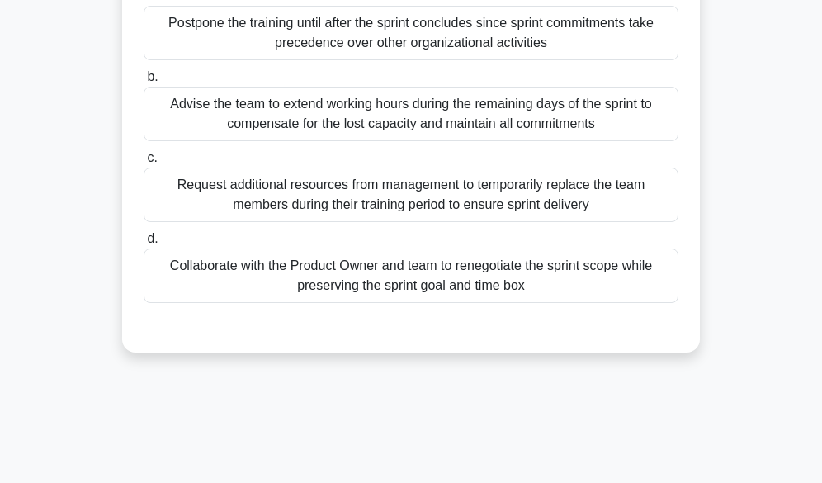
click at [448, 284] on div "Collaborate with the Product Owner and team to renegotiate the sprint scope whi…" at bounding box center [411, 275] width 535 height 54
click at [144, 244] on input "d. Collaborate with the Product Owner and team to renegotiate the sprint scope …" at bounding box center [144, 239] width 0 height 11
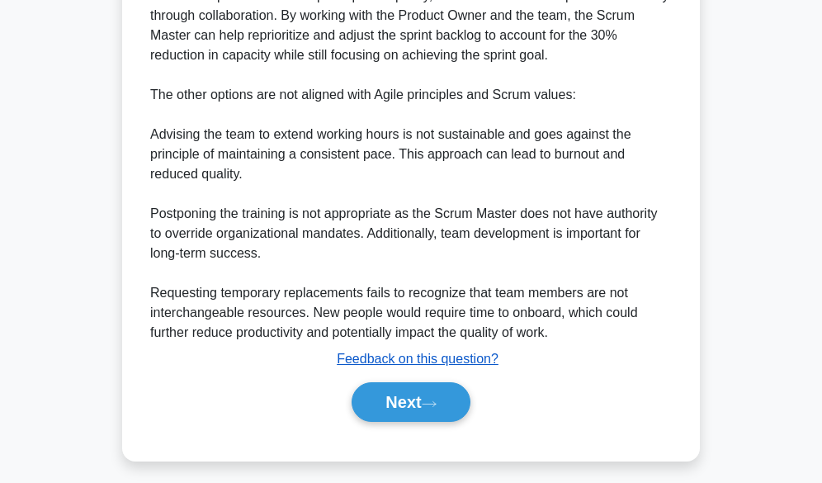
scroll to position [713, 0]
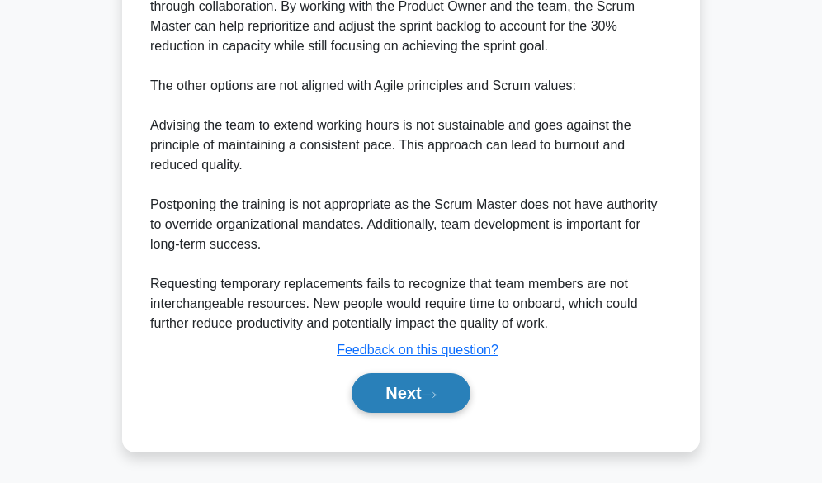
click at [395, 392] on button "Next" at bounding box center [411, 393] width 118 height 40
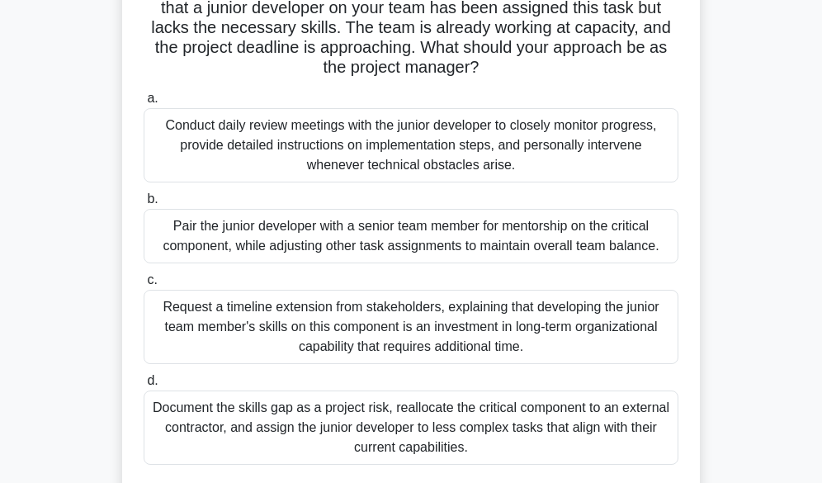
scroll to position [243, 0]
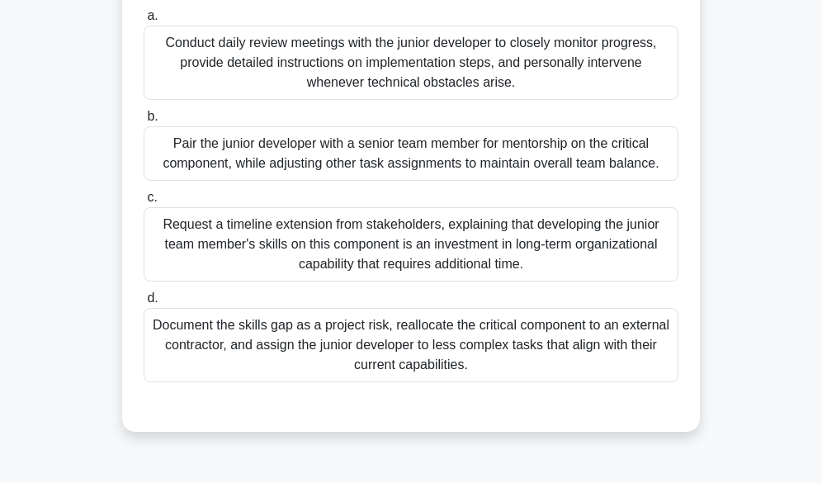
click at [524, 352] on div "Document the skills gap as a project risk, reallocate the critical component to…" at bounding box center [411, 345] width 535 height 74
click at [144, 304] on input "d. Document the skills gap as a project risk, reallocate the critical component…" at bounding box center [144, 298] width 0 height 11
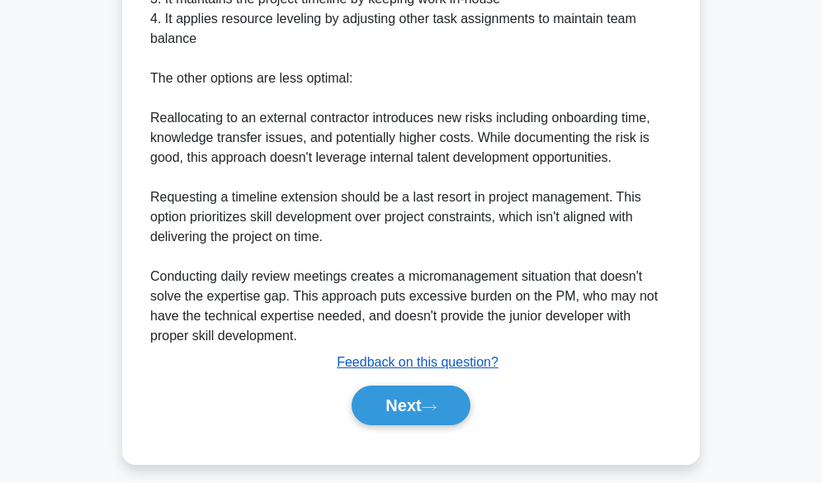
scroll to position [821, 0]
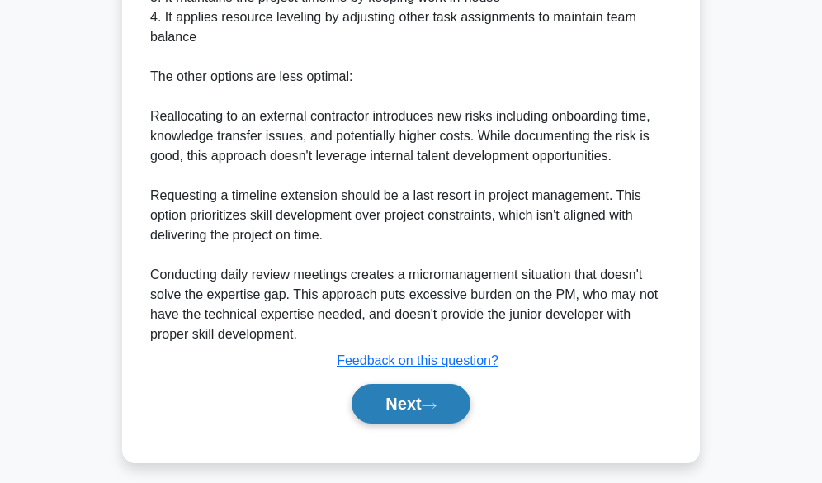
click at [418, 404] on button "Next" at bounding box center [411, 404] width 118 height 40
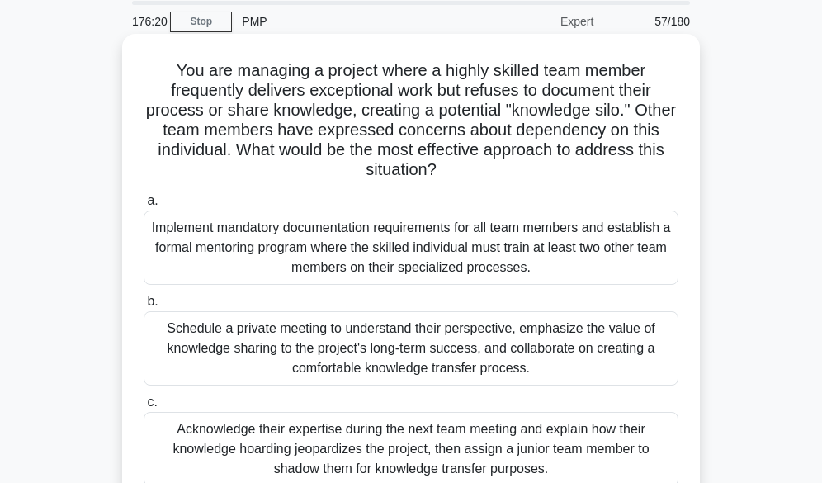
scroll to position [165, 0]
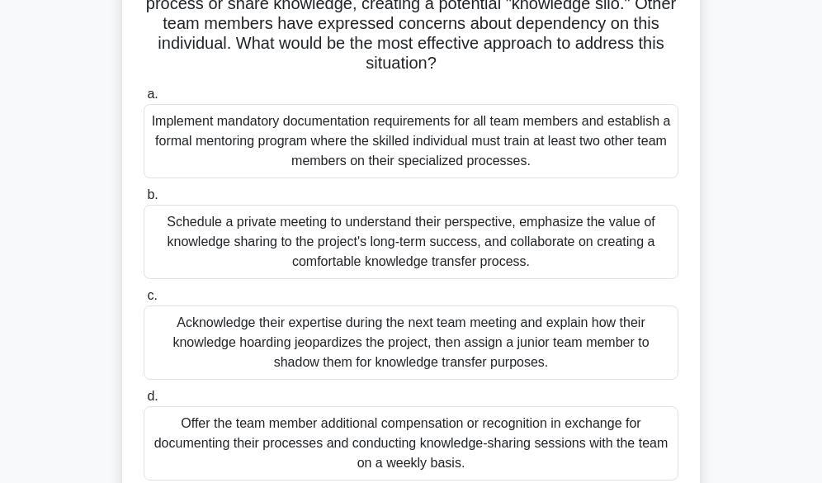
click at [422, 243] on div "Schedule a private meeting to understand their perspective, emphasize the value…" at bounding box center [411, 242] width 535 height 74
click at [144, 201] on input "b. Schedule a private meeting to understand their perspective, emphasize the va…" at bounding box center [144, 195] width 0 height 11
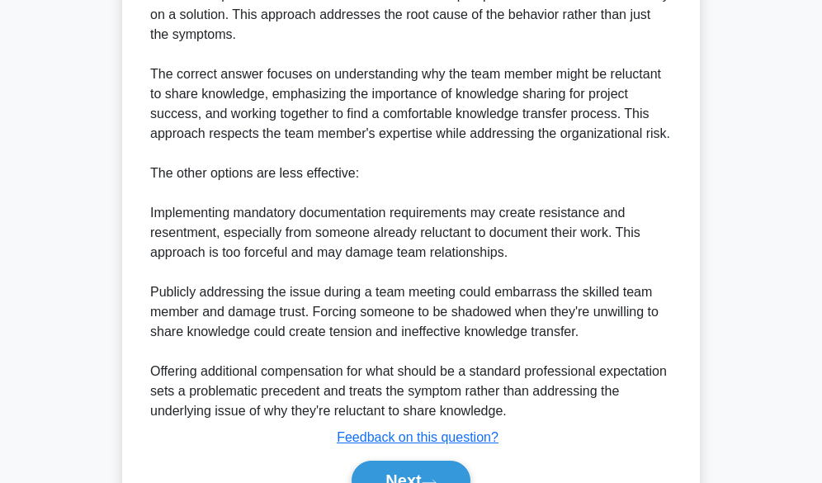
scroll to position [832, 0]
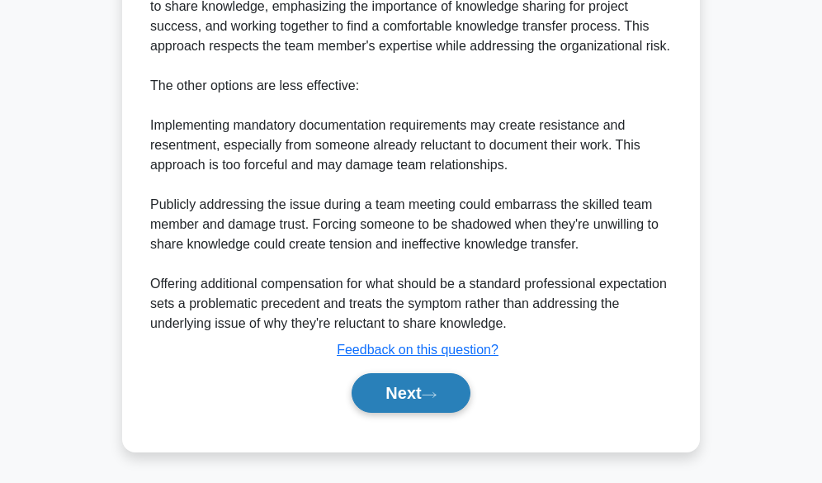
click at [401, 381] on button "Next" at bounding box center [411, 393] width 118 height 40
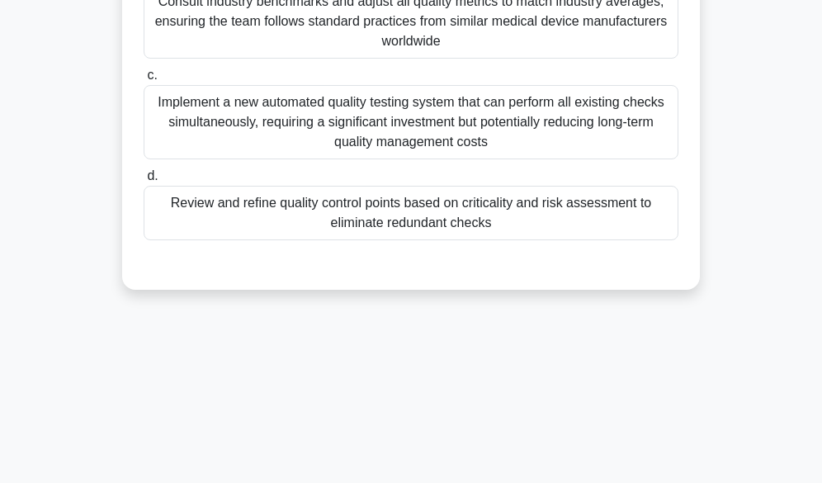
scroll to position [408, 0]
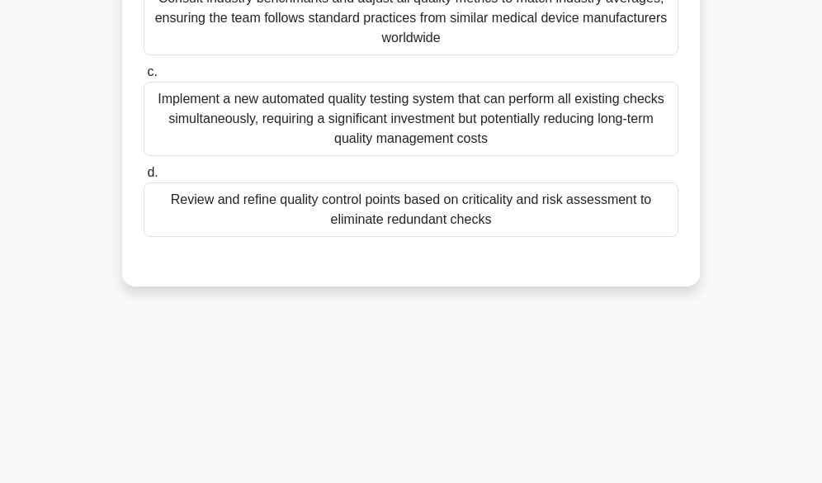
click at [484, 203] on div "Review and refine quality control points based on criticality and risk assessme…" at bounding box center [411, 209] width 535 height 54
click at [144, 178] on input "d. Review and refine quality control points based on criticality and risk asses…" at bounding box center [144, 173] width 0 height 11
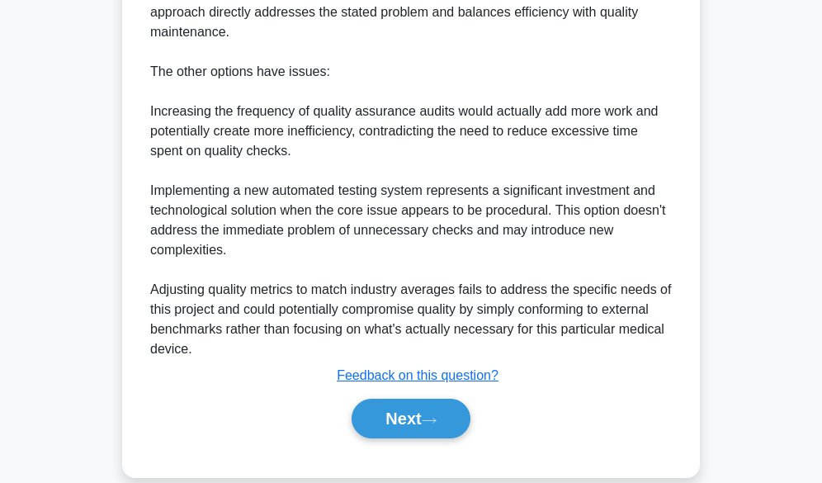
scroll to position [871, 0]
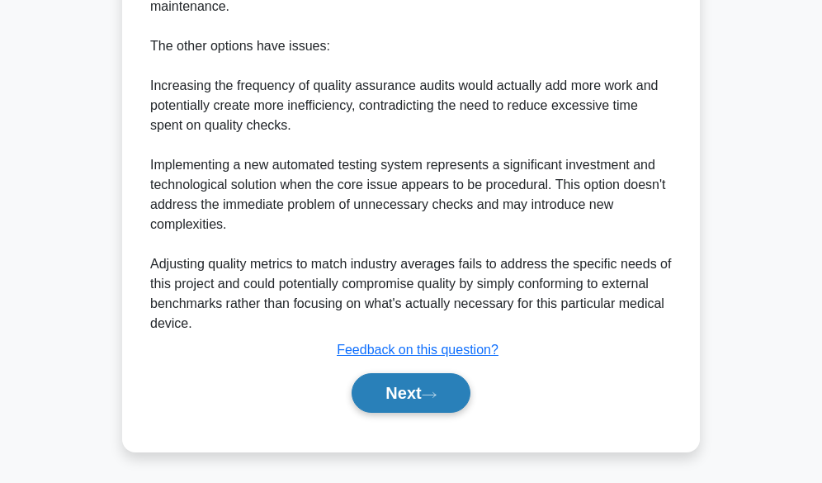
click at [399, 389] on button "Next" at bounding box center [411, 393] width 118 height 40
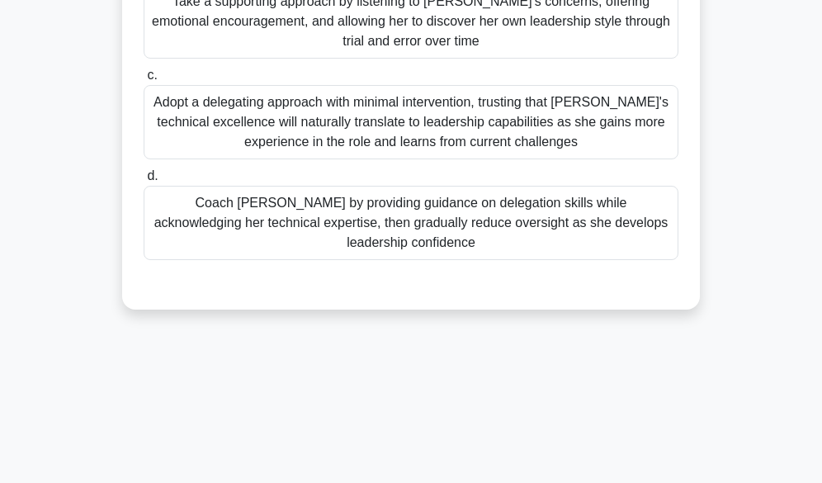
scroll to position [408, 0]
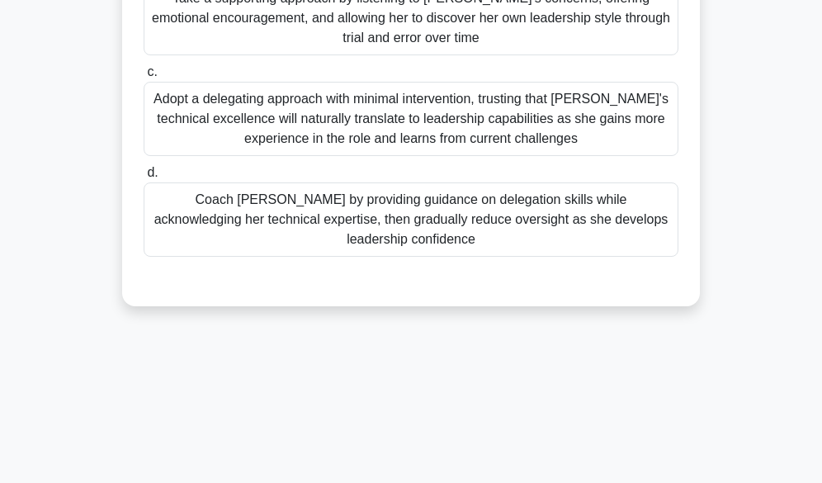
click at [474, 228] on div "Coach Maya by providing guidance on delegation skills while acknowledging her t…" at bounding box center [411, 219] width 535 height 74
click at [144, 178] on input "d. Coach Maya by providing guidance on delegation skills while acknowledging he…" at bounding box center [144, 173] width 0 height 11
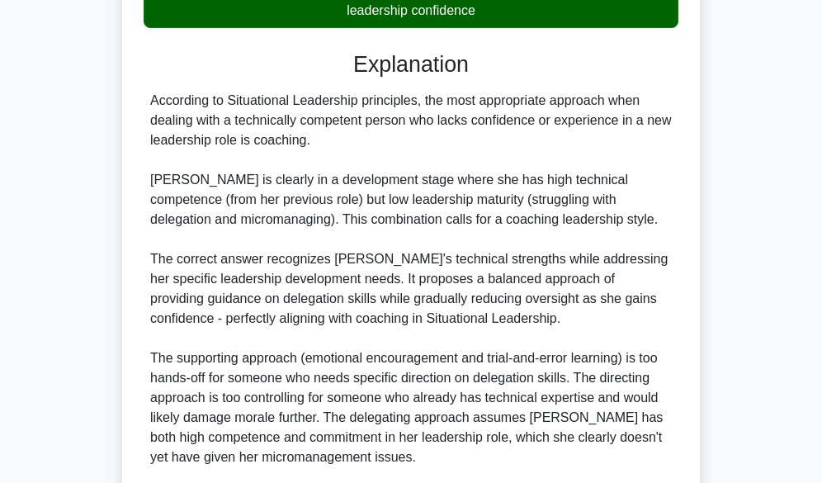
scroll to position [832, 0]
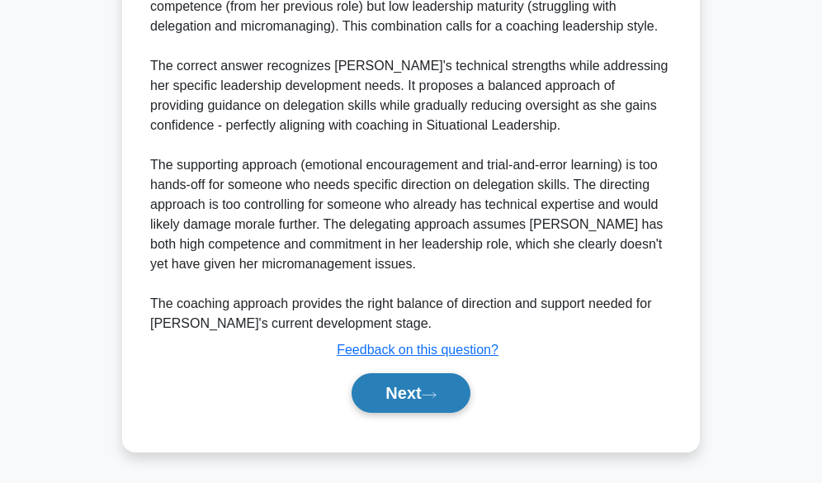
click at [410, 394] on button "Next" at bounding box center [411, 393] width 118 height 40
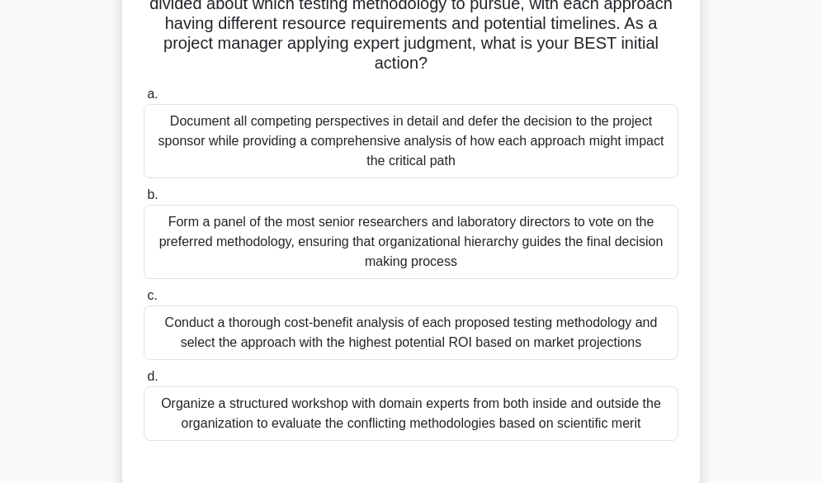
scroll to position [248, 0]
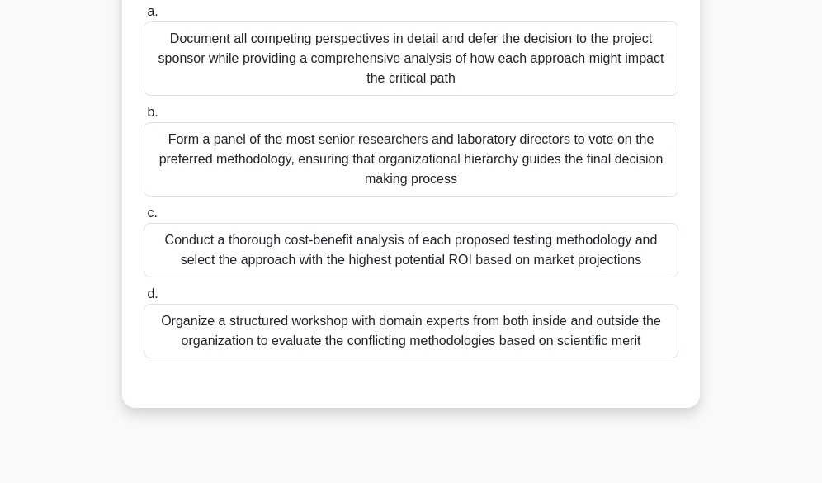
click at [369, 328] on div "Organize a structured workshop with domain experts from both inside and outside…" at bounding box center [411, 331] width 535 height 54
click at [144, 300] on input "d. Organize a structured workshop with domain experts from both inside and outs…" at bounding box center [144, 294] width 0 height 11
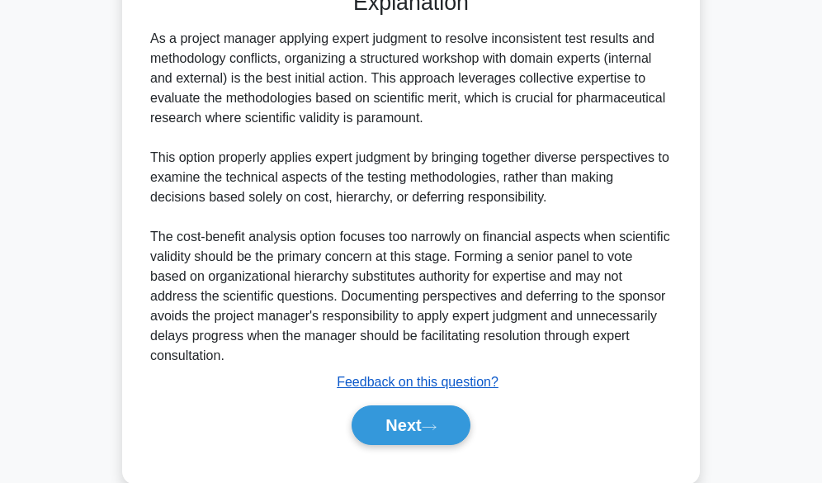
scroll to position [654, 0]
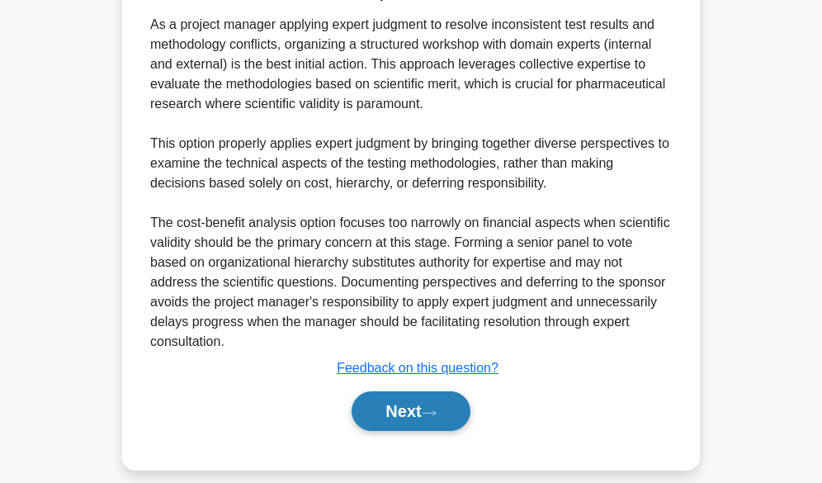
click at [415, 393] on button "Next" at bounding box center [411, 411] width 118 height 40
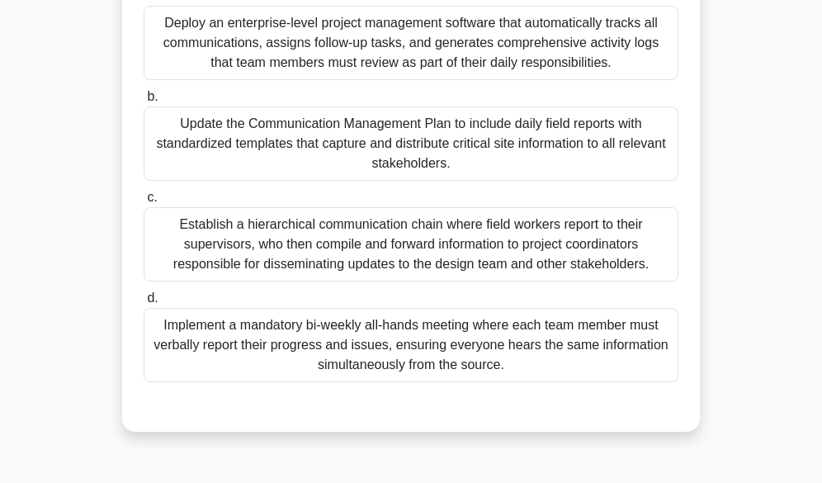
scroll to position [243, 0]
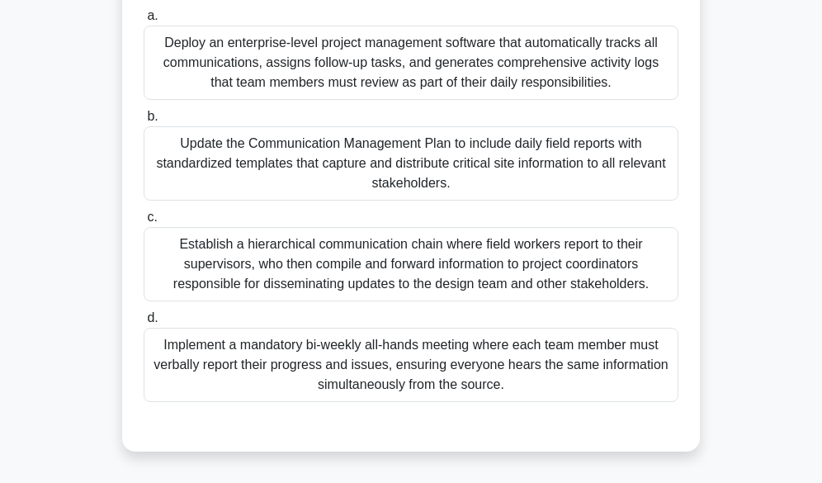
click at [446, 169] on div "Update the Communication Management Plan to include daily field reports with st…" at bounding box center [411, 163] width 535 height 74
click at [144, 122] on input "b. Update the Communication Management Plan to include daily field reports with…" at bounding box center [144, 116] width 0 height 11
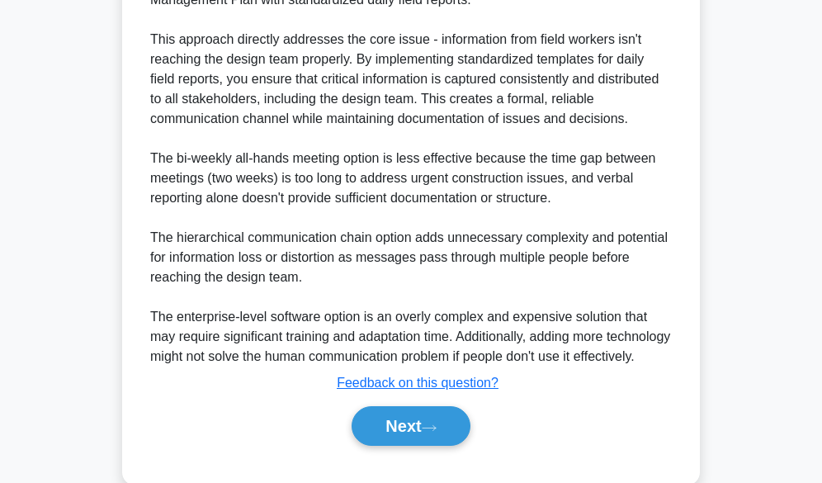
scroll to position [739, 0]
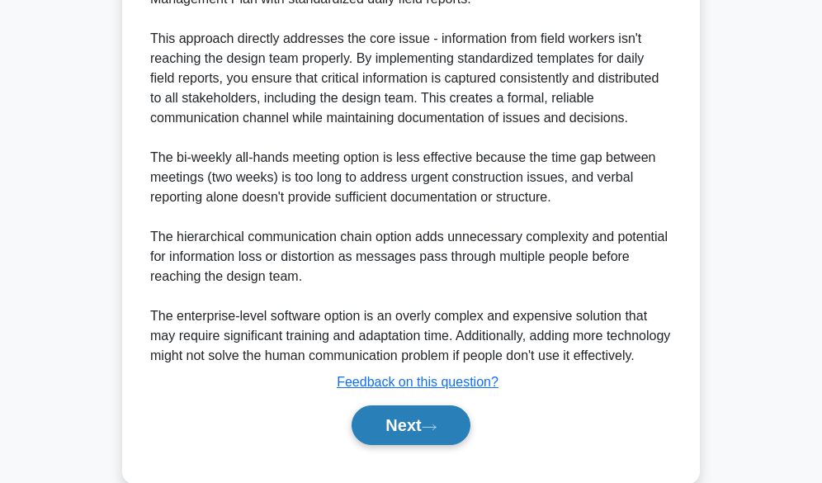
click at [393, 437] on button "Next" at bounding box center [411, 425] width 118 height 40
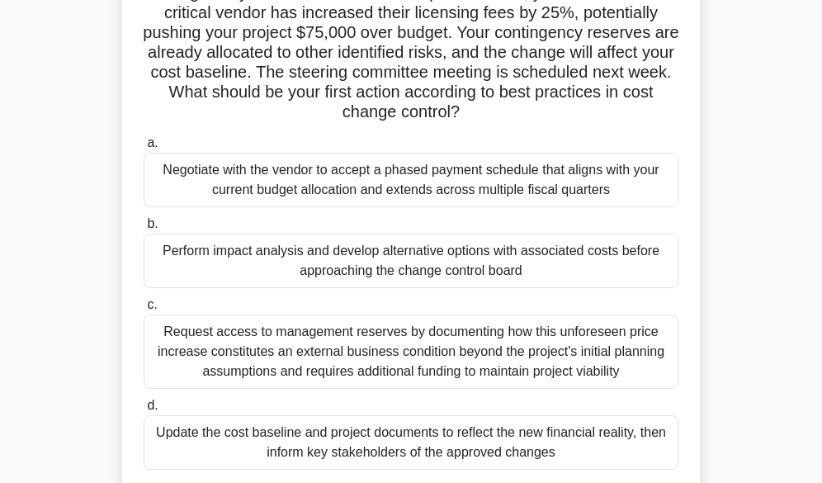
scroll to position [165, 0]
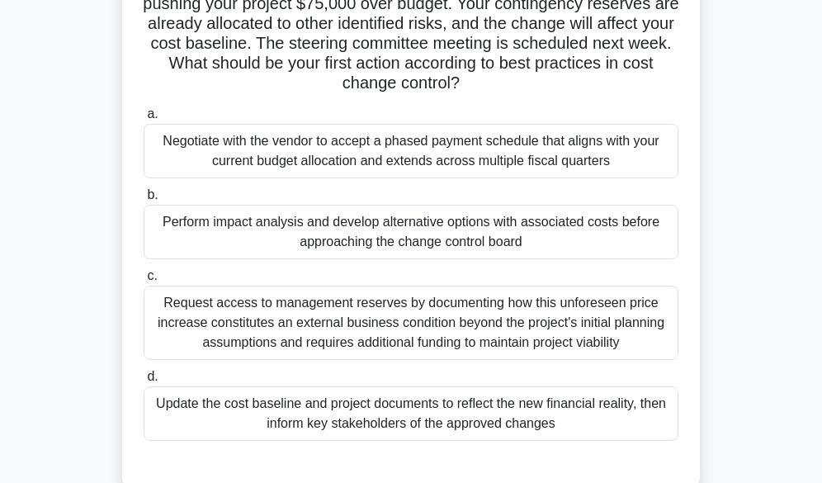
click at [330, 248] on div "Perform impact analysis and develop alternative options with associated costs b…" at bounding box center [411, 232] width 535 height 54
click at [144, 201] on input "b. Perform impact analysis and develop alternative options with associated cost…" at bounding box center [144, 195] width 0 height 11
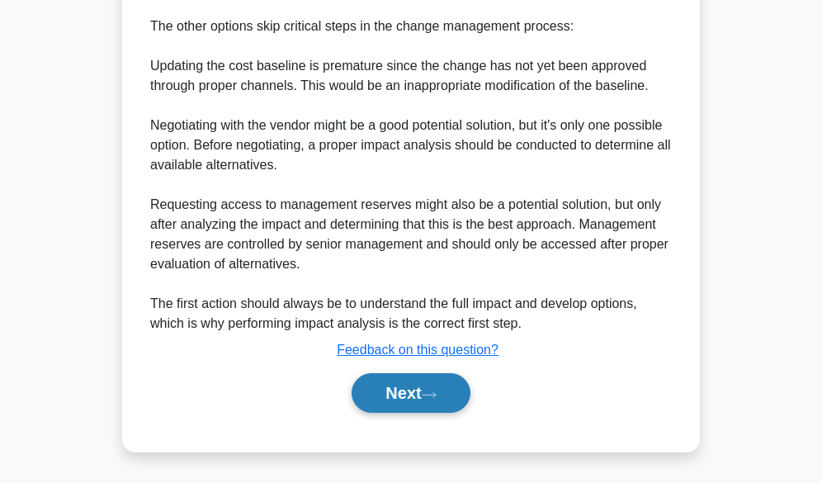
scroll to position [832, 0]
click at [375, 388] on button "Next" at bounding box center [411, 393] width 118 height 40
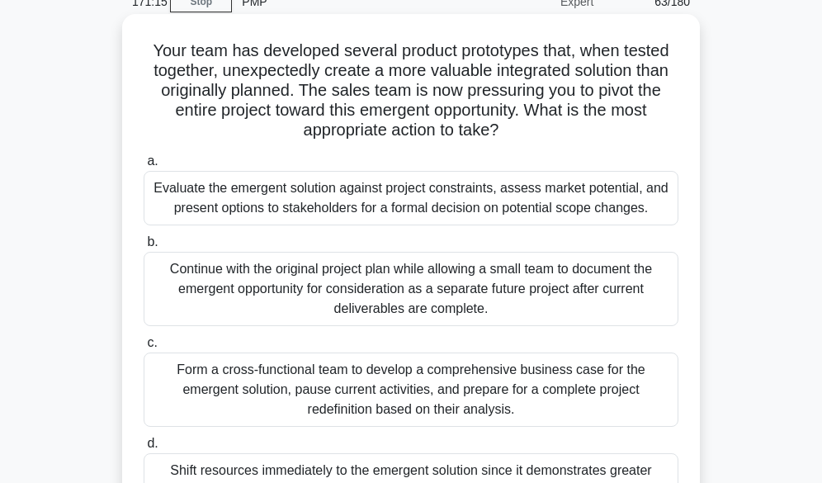
scroll to position [161, 0]
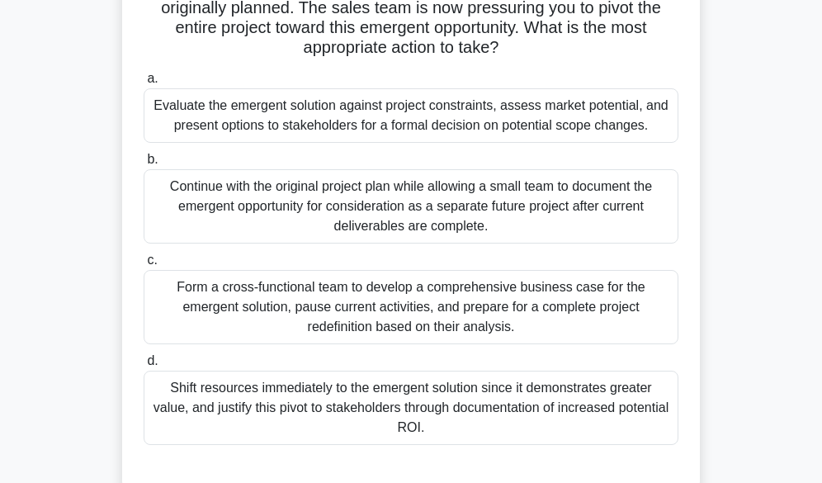
click at [421, 119] on div "Evaluate the emergent solution against project constraints, assess market poten…" at bounding box center [411, 115] width 535 height 54
click at [144, 84] on input "a. Evaluate the emergent solution against project constraints, assess market po…" at bounding box center [144, 78] width 0 height 11
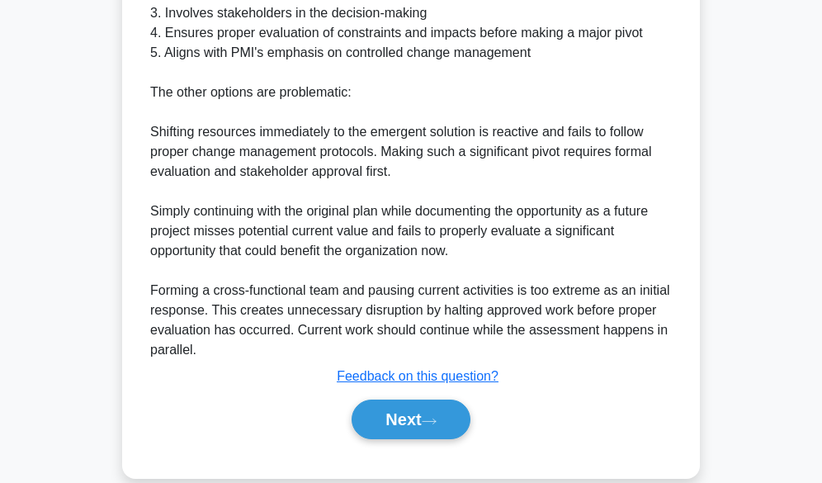
scroll to position [812, 0]
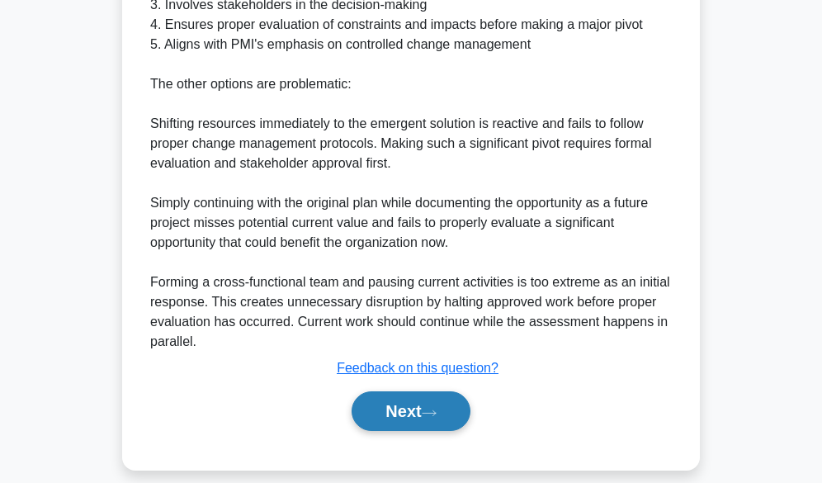
click at [380, 394] on button "Next" at bounding box center [411, 411] width 118 height 40
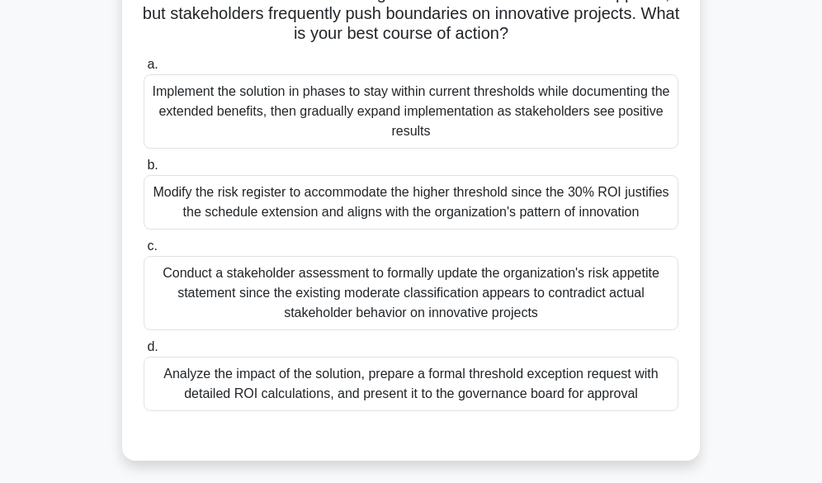
scroll to position [243, 0]
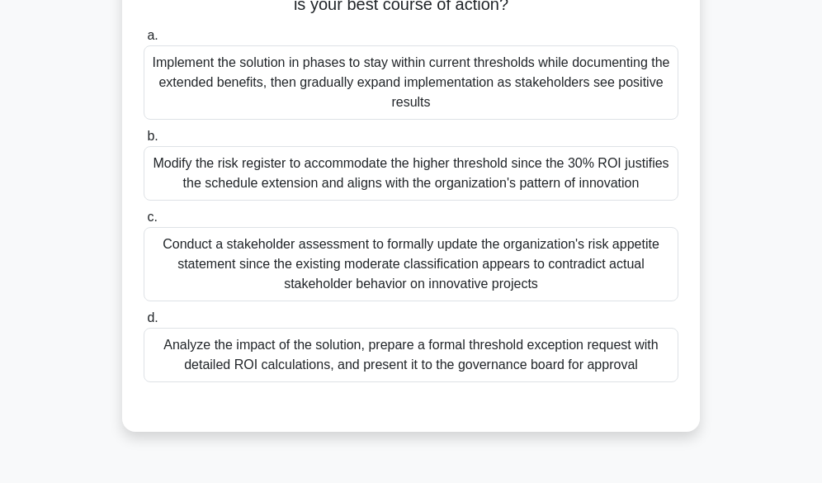
click at [420, 364] on div "Analyze the impact of the solution, prepare a formal threshold exception reques…" at bounding box center [411, 355] width 535 height 54
click at [144, 323] on input "d. Analyze the impact of the solution, prepare a formal threshold exception req…" at bounding box center [144, 318] width 0 height 11
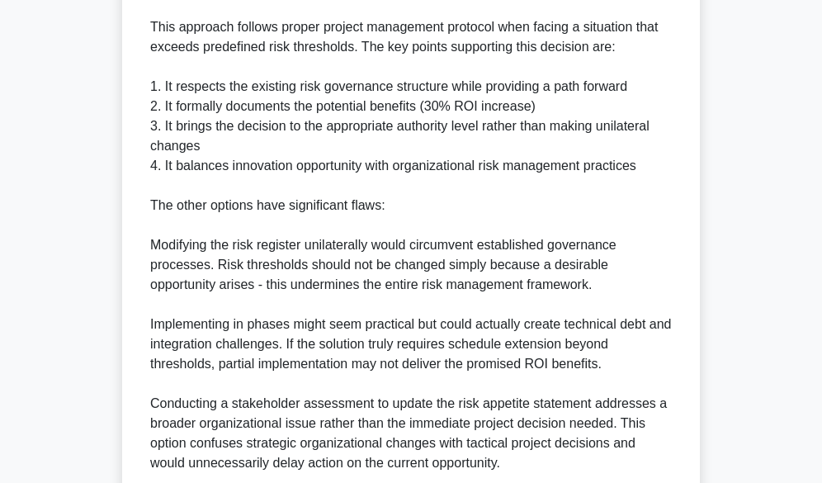
scroll to position [891, 0]
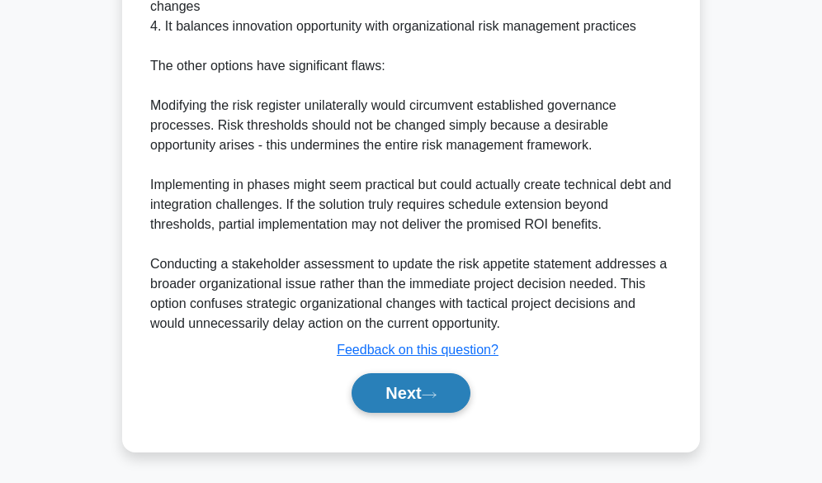
click at [393, 400] on button "Next" at bounding box center [411, 393] width 118 height 40
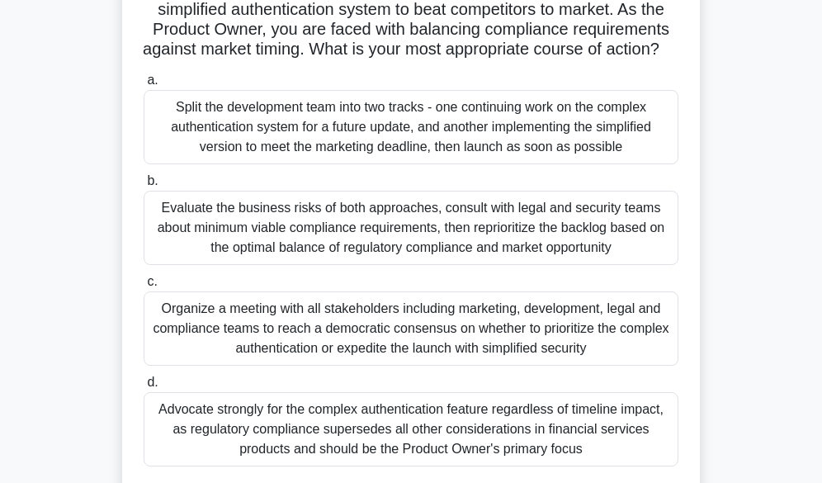
scroll to position [248, 0]
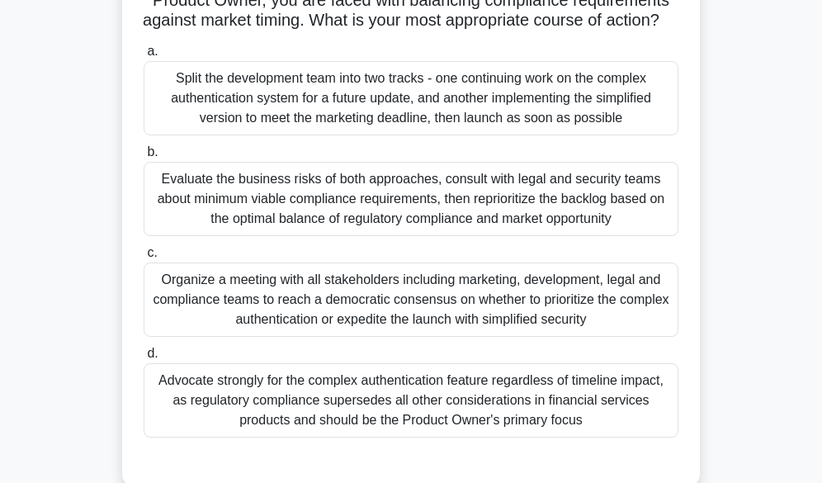
click at [417, 213] on div "Evaluate the business risks of both approaches, consult with legal and security…" at bounding box center [411, 199] width 535 height 74
click at [144, 158] on input "b. Evaluate the business risks of both approaches, consult with legal and secur…" at bounding box center [144, 152] width 0 height 11
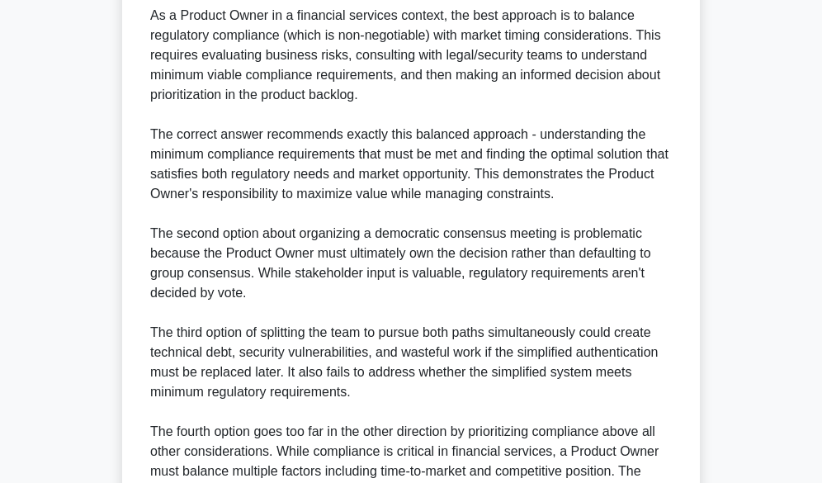
scroll to position [951, 0]
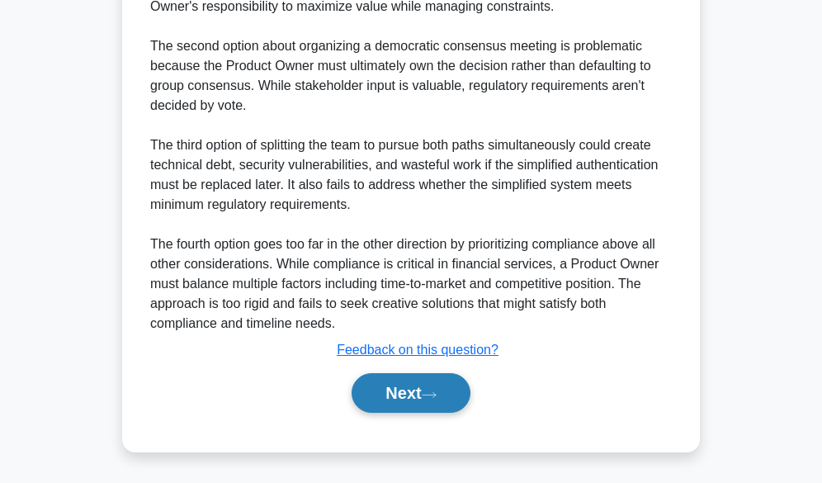
click at [394, 395] on button "Next" at bounding box center [411, 393] width 118 height 40
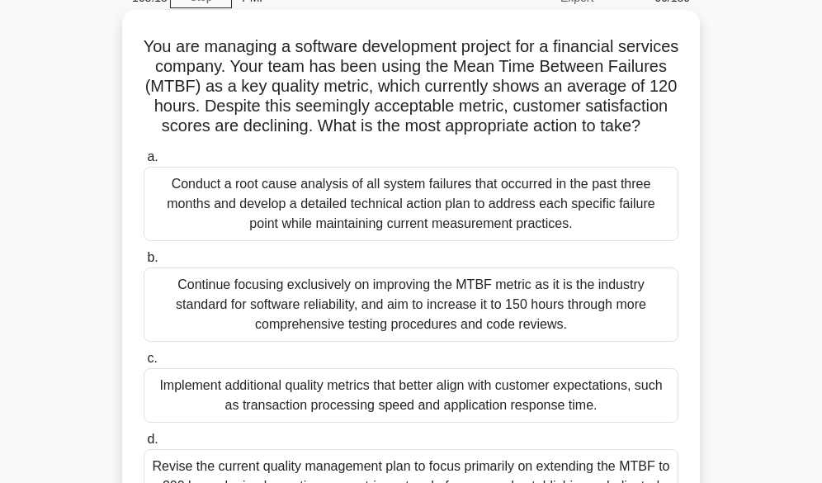
scroll to position [165, 0]
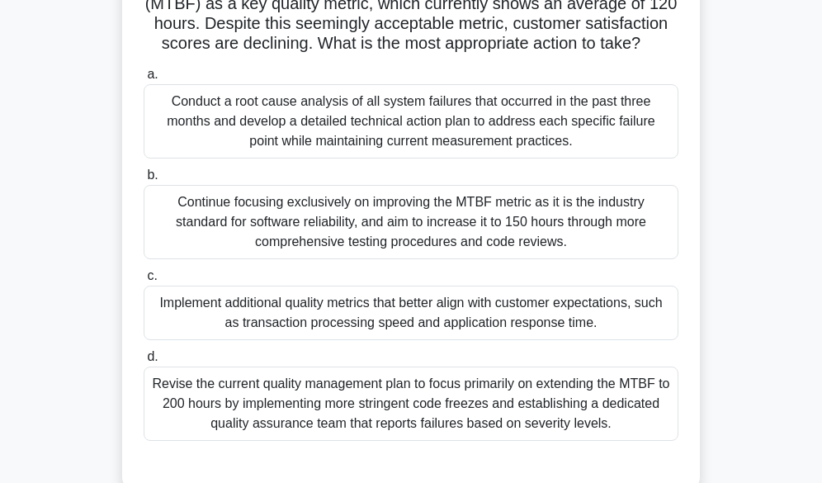
click at [304, 139] on div "Conduct a root cause analysis of all system failures that occurred in the past …" at bounding box center [411, 121] width 535 height 74
click at [144, 80] on input "a. Conduct a root cause analysis of all system failures that occurred in the pa…" at bounding box center [144, 74] width 0 height 11
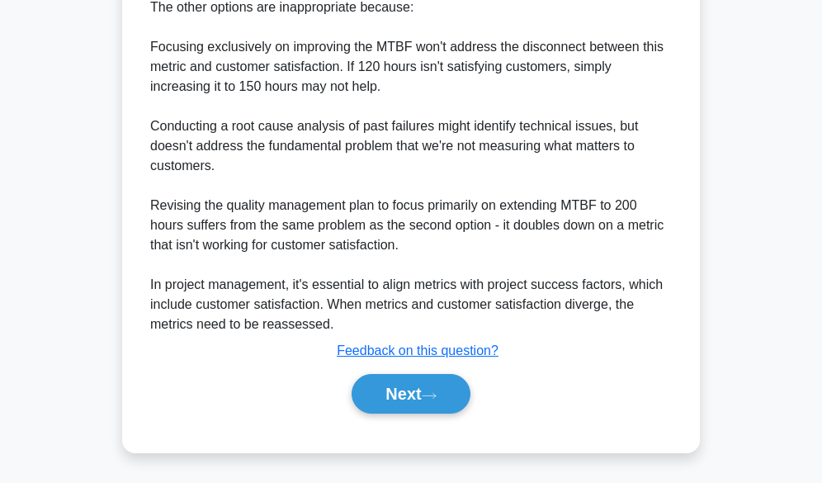
scroll to position [893, 0]
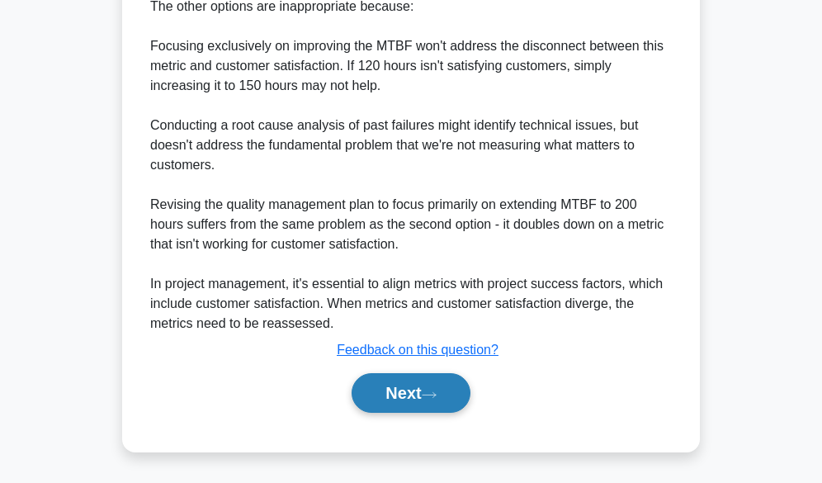
click at [410, 385] on button "Next" at bounding box center [411, 393] width 118 height 40
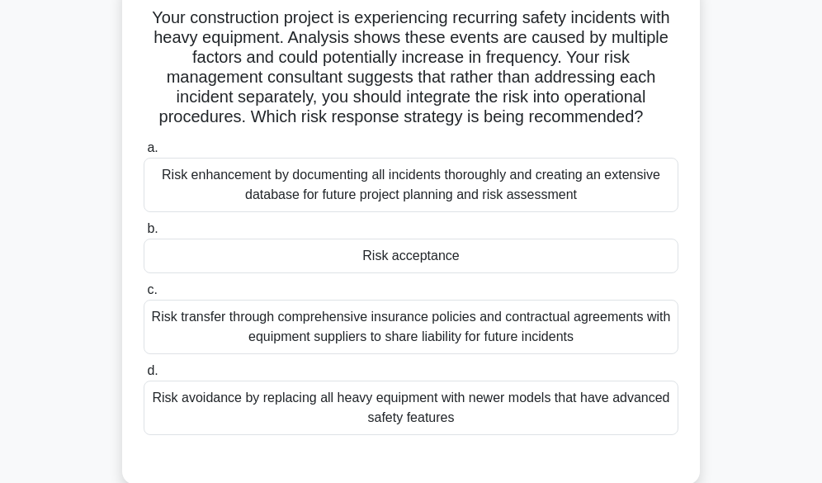
scroll to position [83, 0]
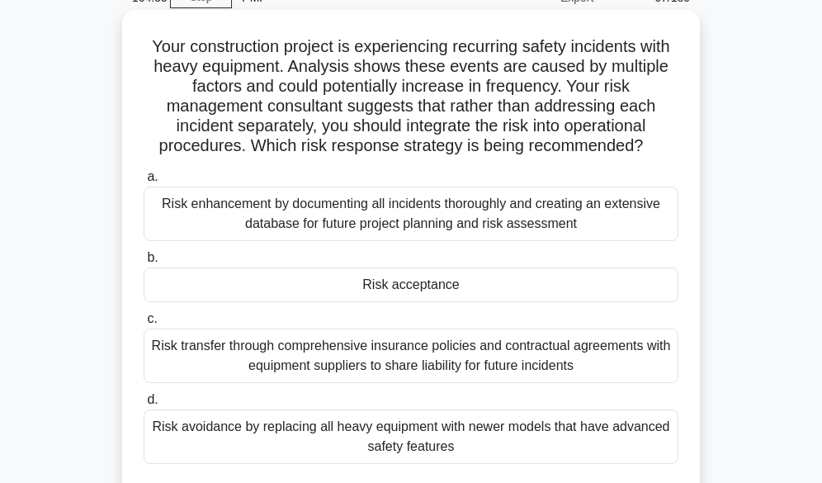
click at [442, 288] on div "Risk acceptance" at bounding box center [411, 284] width 535 height 35
click at [144, 263] on input "b. Risk acceptance" at bounding box center [144, 258] width 0 height 11
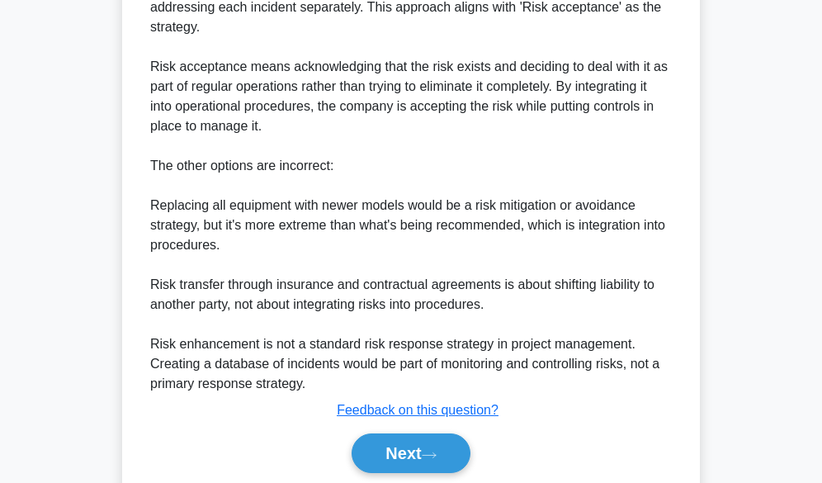
scroll to position [693, 0]
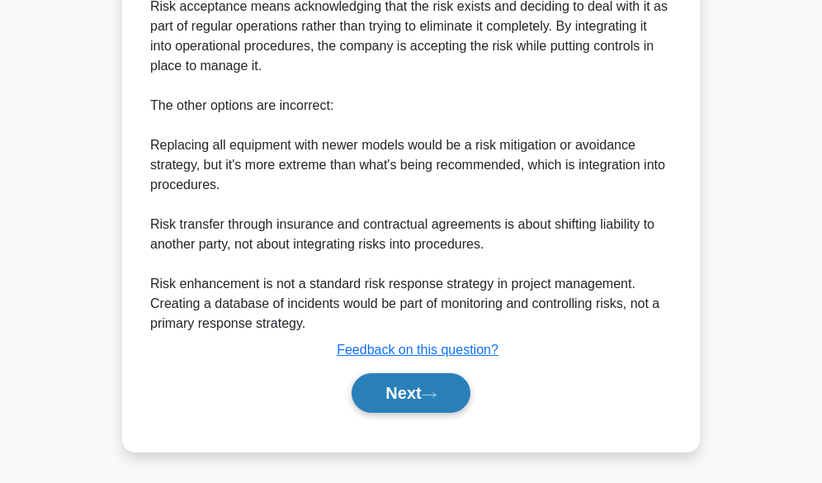
click at [399, 392] on button "Next" at bounding box center [411, 393] width 118 height 40
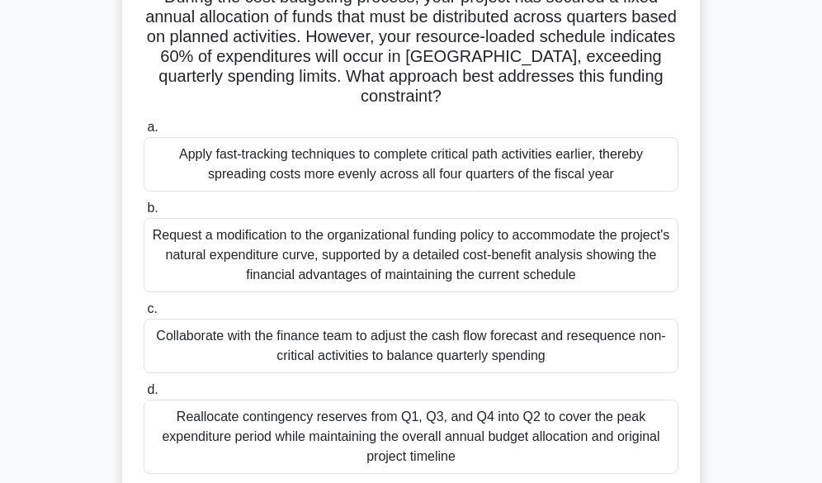
scroll to position [161, 0]
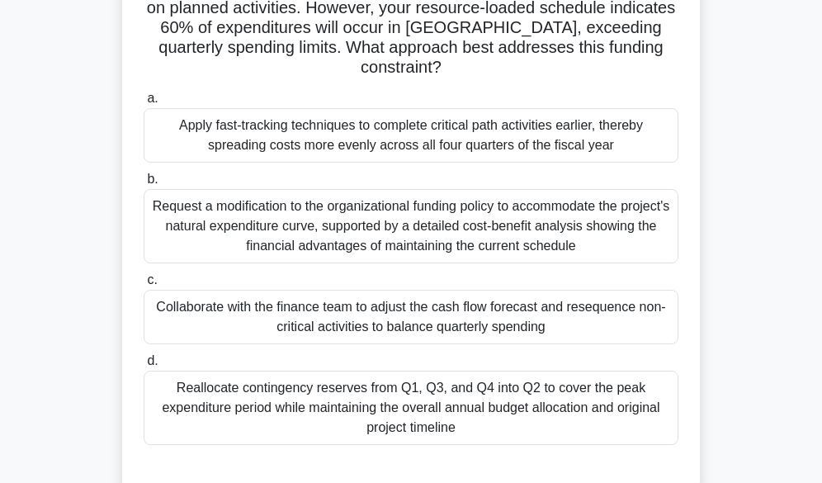
click at [420, 319] on div "Collaborate with the finance team to adjust the cash flow forecast and resequen…" at bounding box center [411, 317] width 535 height 54
click at [144, 286] on input "c. Collaborate with the finance team to adjust the cash flow forecast and reseq…" at bounding box center [144, 280] width 0 height 11
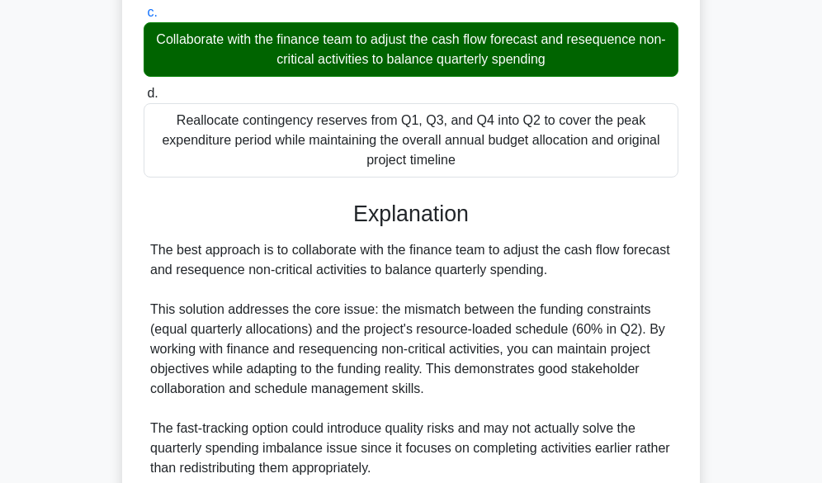
scroll to position [733, 0]
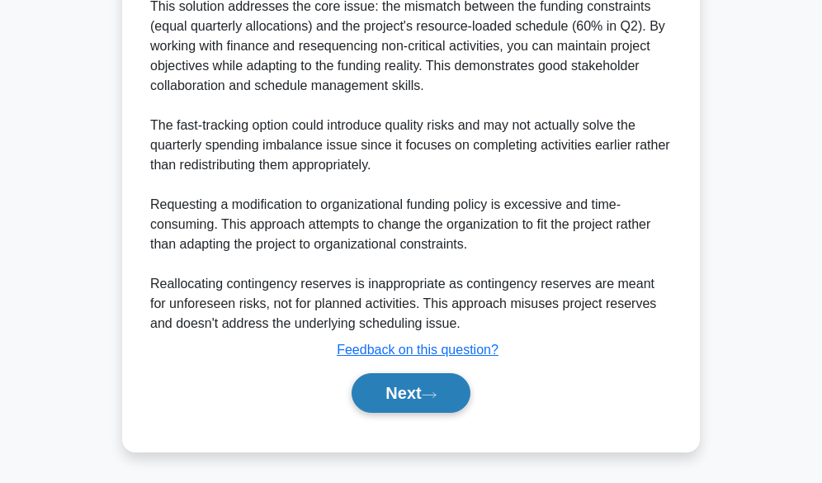
click at [404, 393] on button "Next" at bounding box center [411, 393] width 118 height 40
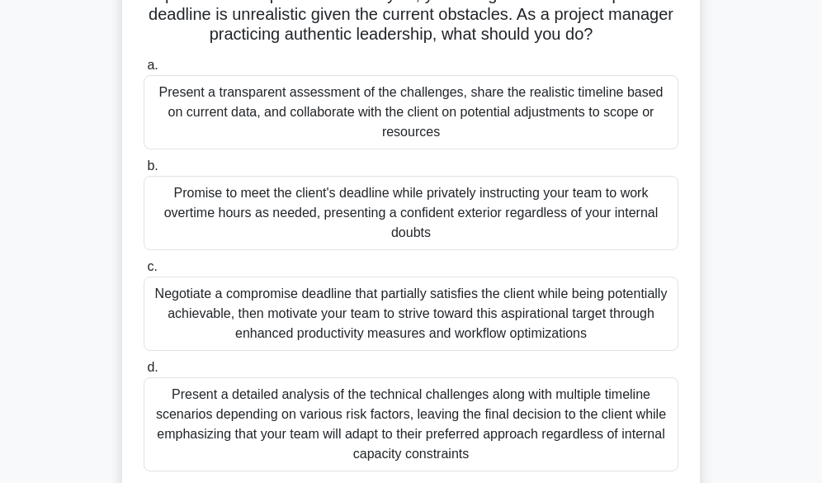
scroll to position [165, 0]
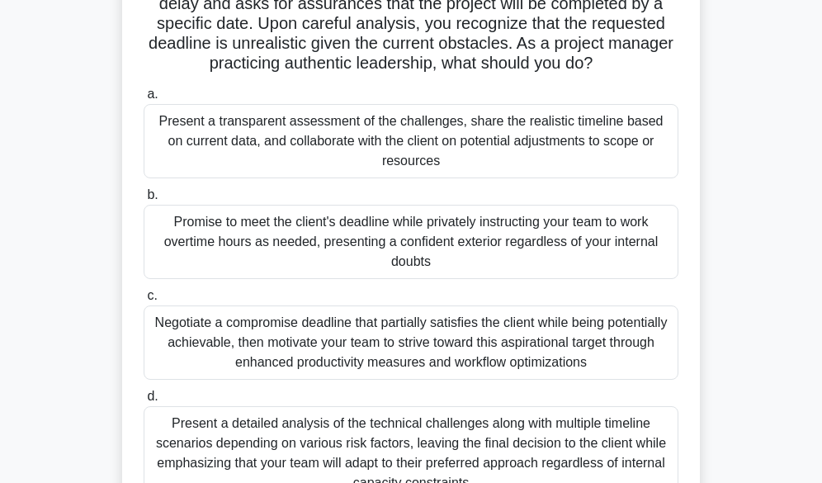
click at [322, 128] on div "Present a transparent assessment of the challenges, share the realistic timelin…" at bounding box center [411, 141] width 535 height 74
click at [144, 100] on input "a. Present a transparent assessment of the challenges, share the realistic time…" at bounding box center [144, 94] width 0 height 11
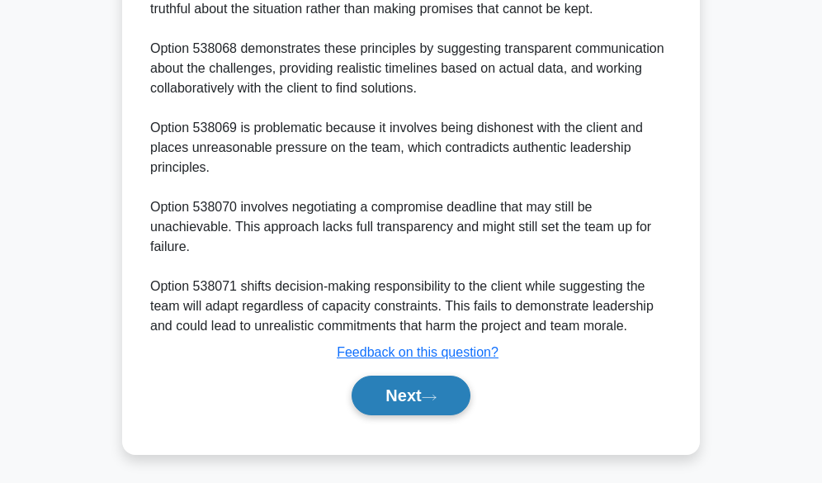
scroll to position [852, 0]
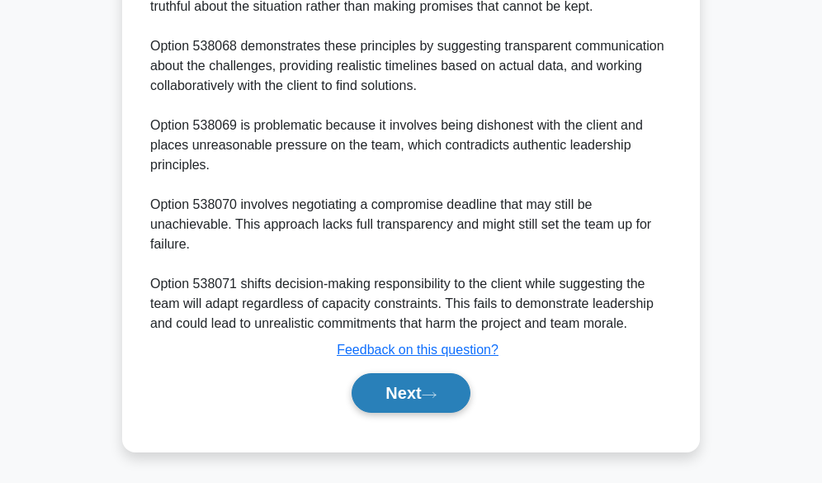
click at [418, 394] on button "Next" at bounding box center [411, 393] width 118 height 40
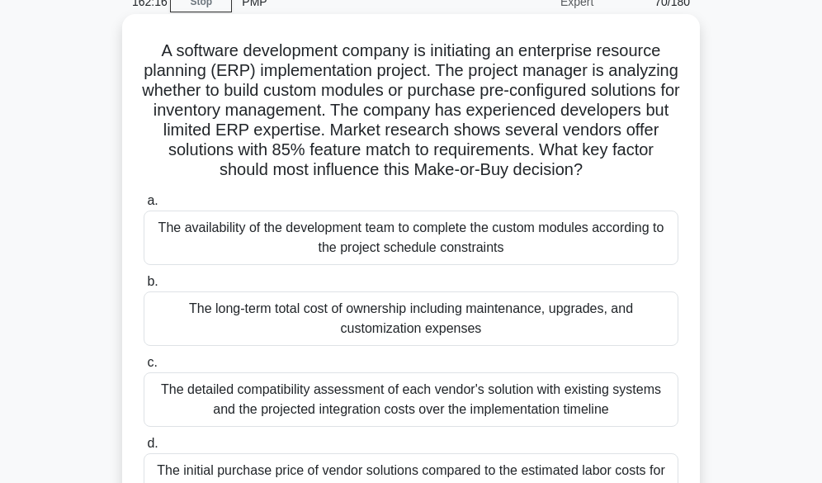
scroll to position [161, 0]
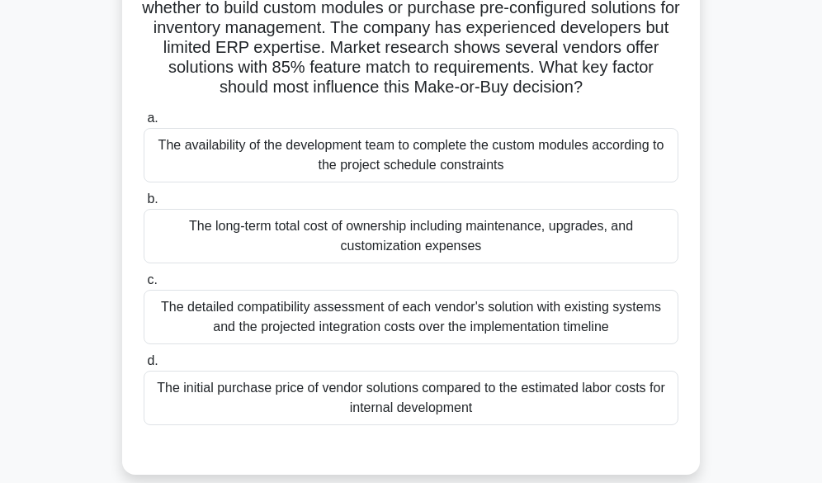
click at [418, 234] on div "The long-term total cost of ownership including maintenance, upgrades, and cust…" at bounding box center [411, 236] width 535 height 54
click at [144, 205] on input "b. The long-term total cost of ownership including maintenance, upgrades, and c…" at bounding box center [144, 199] width 0 height 11
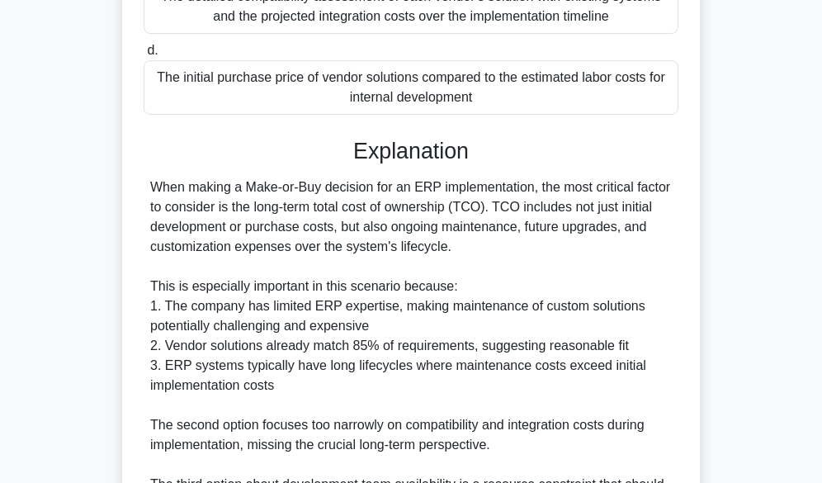
scroll to position [656, 0]
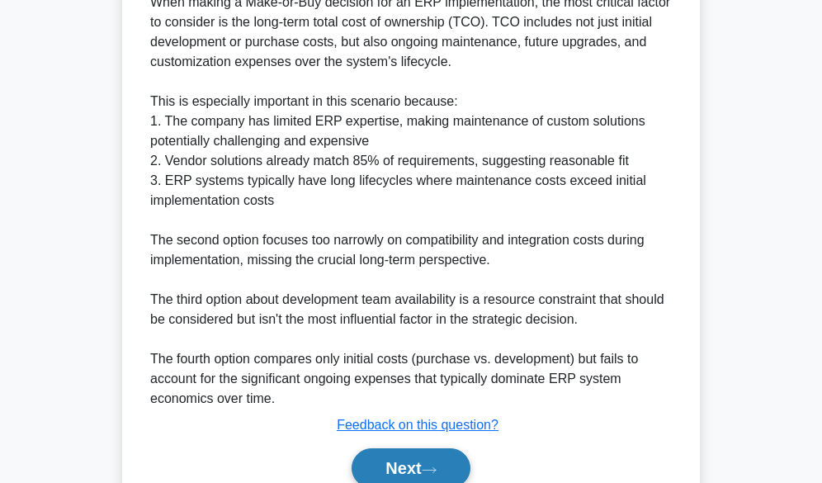
click at [385, 474] on button "Next" at bounding box center [411, 468] width 118 height 40
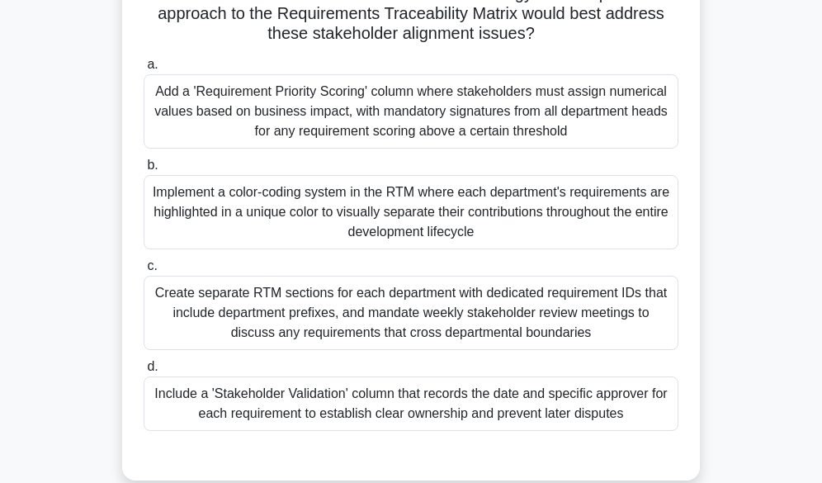
scroll to position [243, 0]
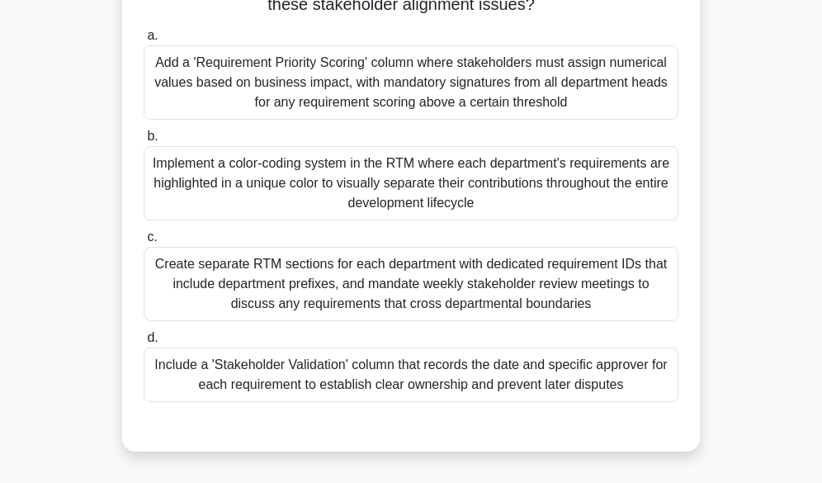
click at [407, 364] on div "Include a 'Stakeholder Validation' column that records the date and specific ap…" at bounding box center [411, 374] width 535 height 54
click at [144, 343] on input "d. Include a 'Stakeholder Validation' column that records the date and specific…" at bounding box center [144, 338] width 0 height 11
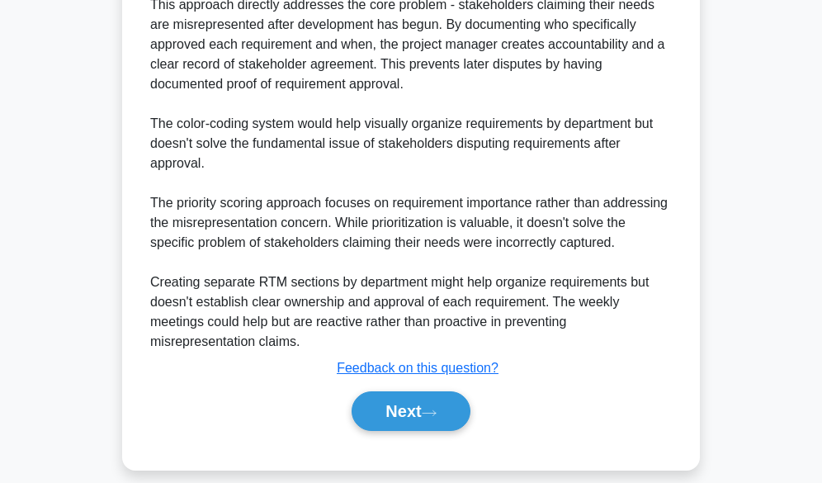
scroll to position [812, 0]
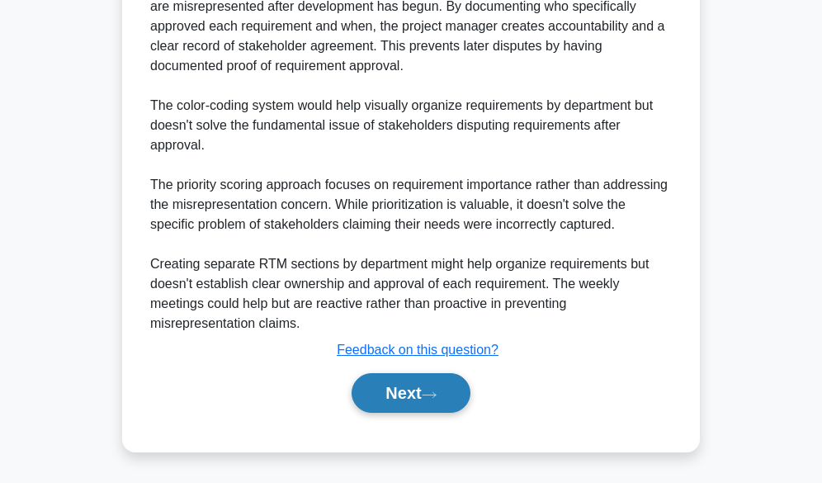
click at [392, 393] on button "Next" at bounding box center [411, 393] width 118 height 40
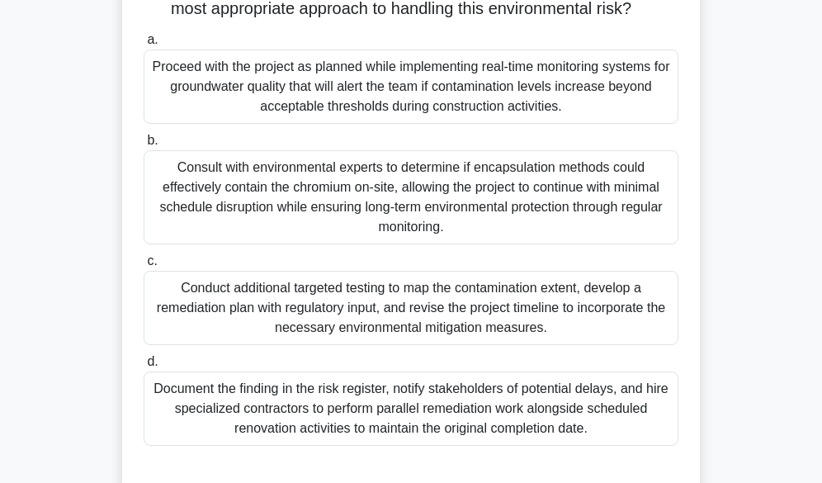
scroll to position [248, 0]
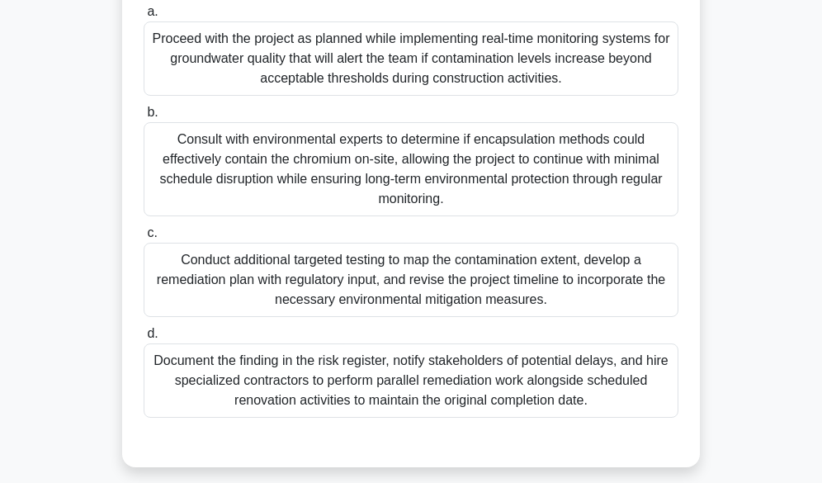
click at [346, 268] on div "Conduct additional targeted testing to map the contamination extent, develop a …" at bounding box center [411, 280] width 535 height 74
click at [144, 238] on input "c. Conduct additional targeted testing to map the contamination extent, develop…" at bounding box center [144, 233] width 0 height 11
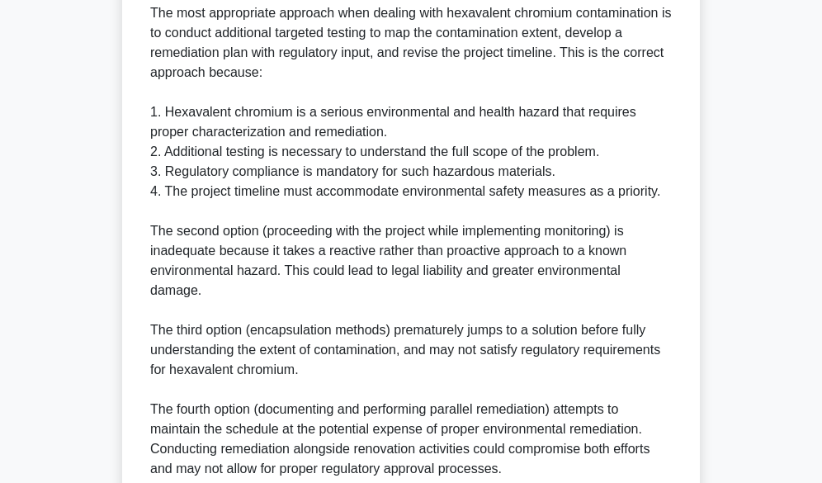
scroll to position [871, 0]
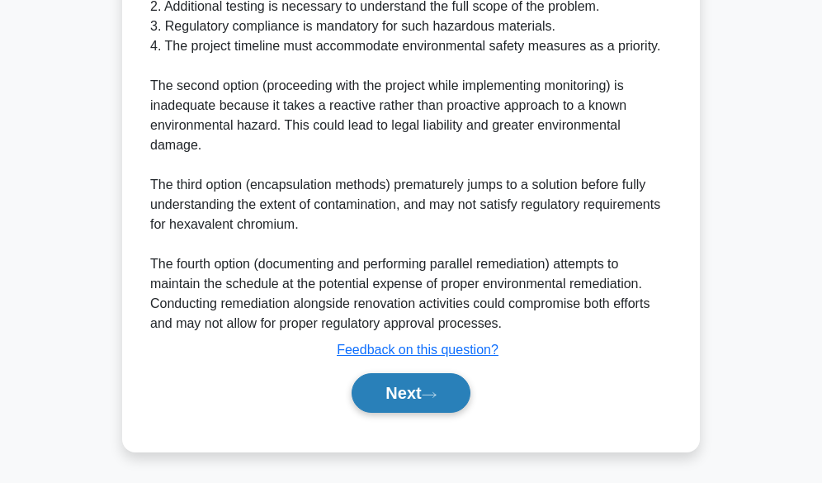
click at [389, 399] on button "Next" at bounding box center [411, 393] width 118 height 40
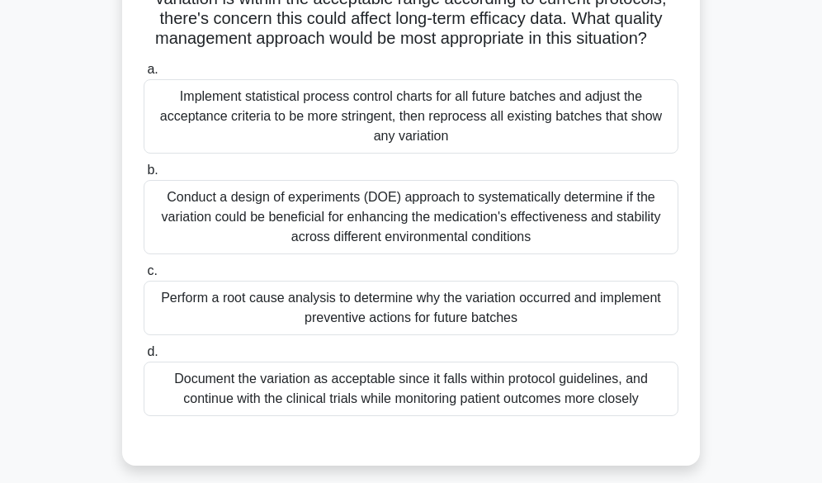
scroll to position [161, 0]
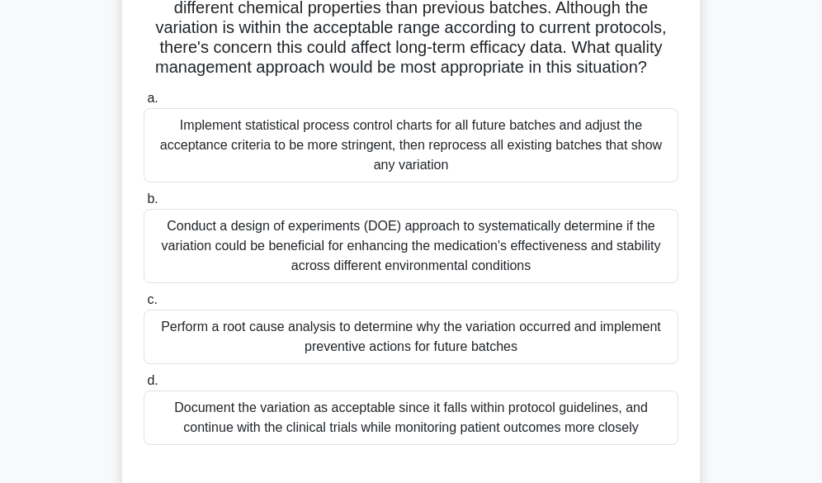
click at [342, 223] on div "Conduct a design of experiments (DOE) approach to systematically determine if t…" at bounding box center [411, 246] width 535 height 74
click at [144, 205] on input "b. Conduct a design of experiments (DOE) approach to systematically determine i…" at bounding box center [144, 199] width 0 height 11
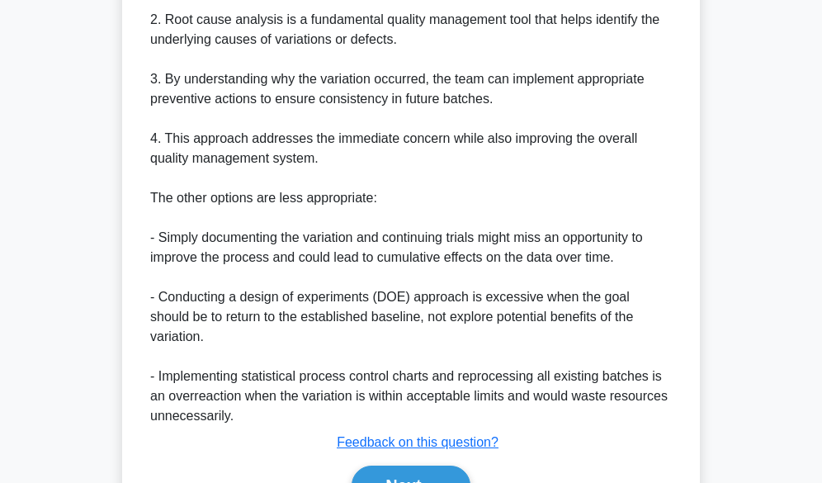
scroll to position [893, 0]
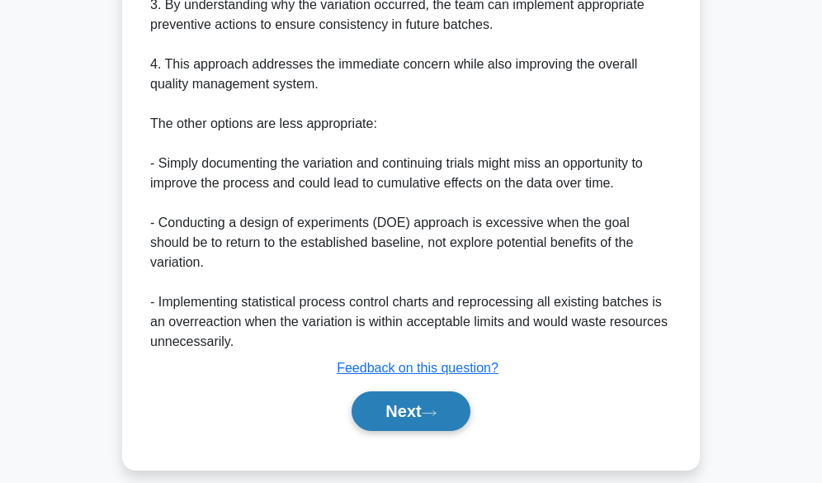
click at [395, 397] on button "Next" at bounding box center [411, 411] width 118 height 40
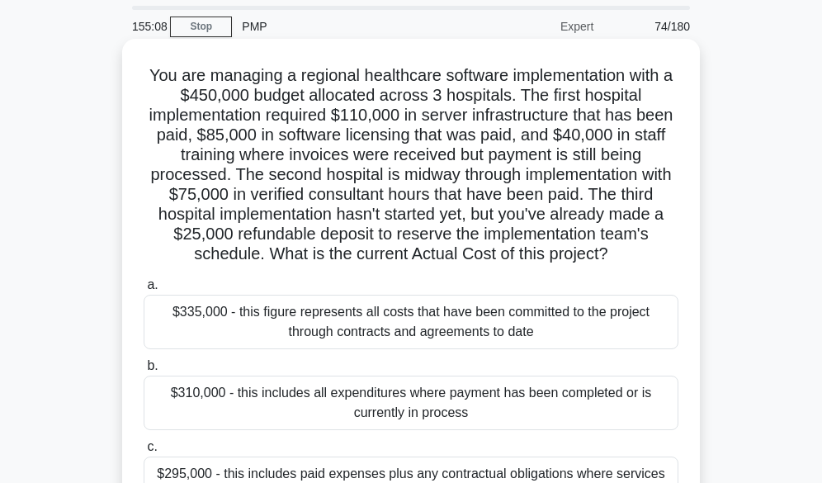
scroll to position [165, 0]
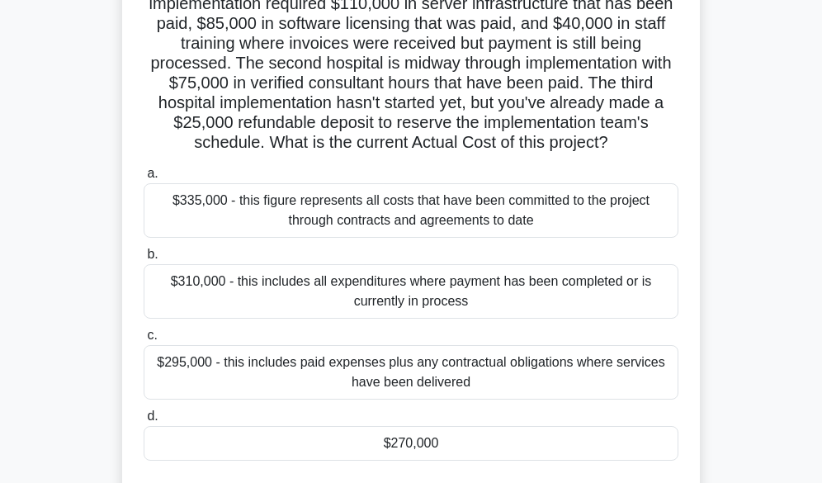
click at [265, 285] on div "$310,000 - this includes all expenditures where payment has been completed or i…" at bounding box center [411, 291] width 535 height 54
click at [144, 260] on input "b. $310,000 - this includes all expenditures where payment has been completed o…" at bounding box center [144, 254] width 0 height 11
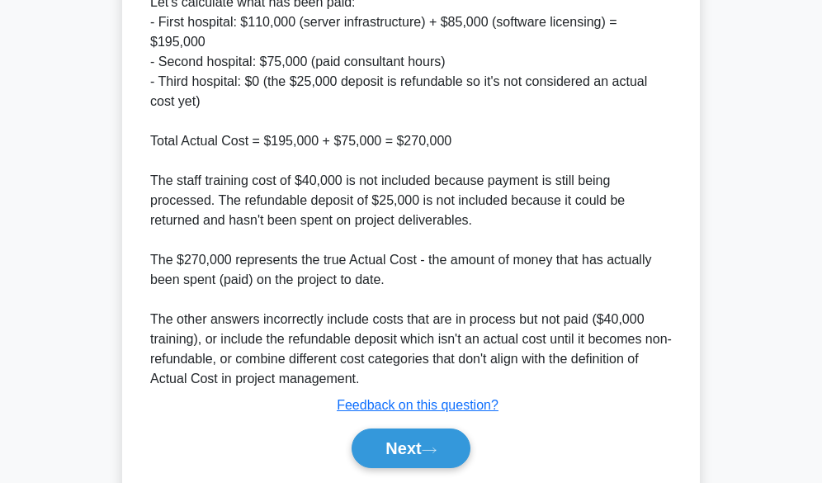
scroll to position [794, 0]
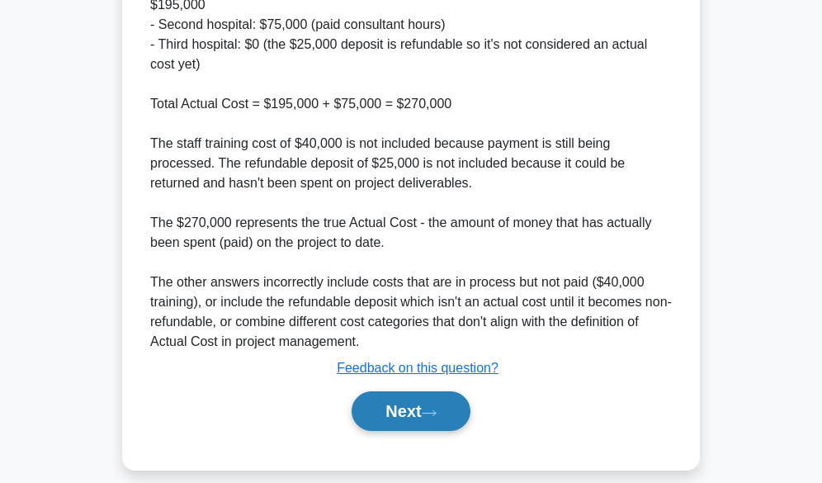
click at [389, 391] on button "Next" at bounding box center [411, 411] width 118 height 40
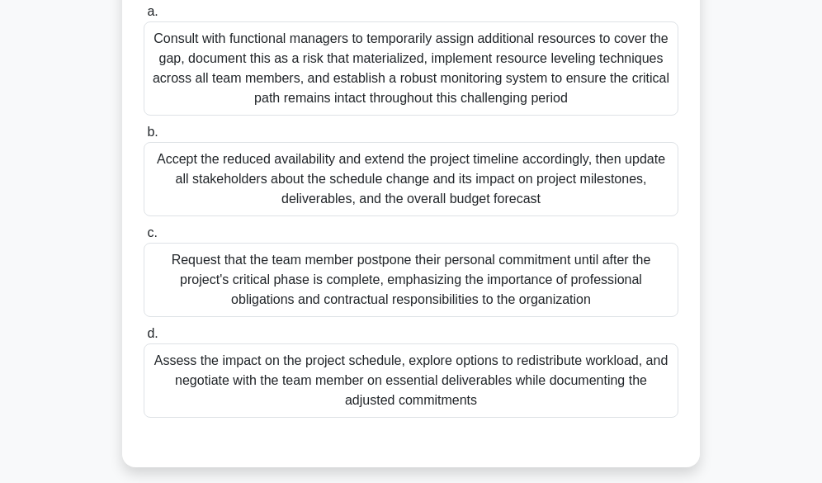
scroll to position [330, 0]
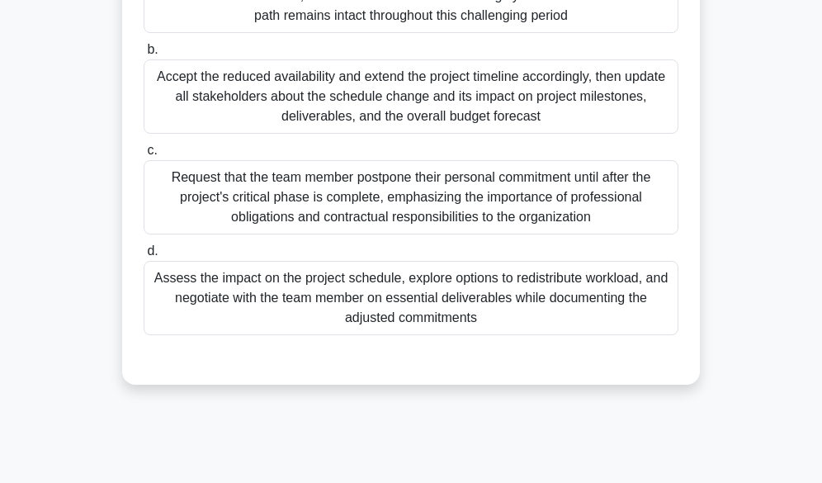
click at [470, 301] on div "Assess the impact on the project schedule, explore options to redistribute work…" at bounding box center [411, 298] width 535 height 74
click at [144, 257] on input "d. Assess the impact on the project schedule, explore options to redistribute w…" at bounding box center [144, 251] width 0 height 11
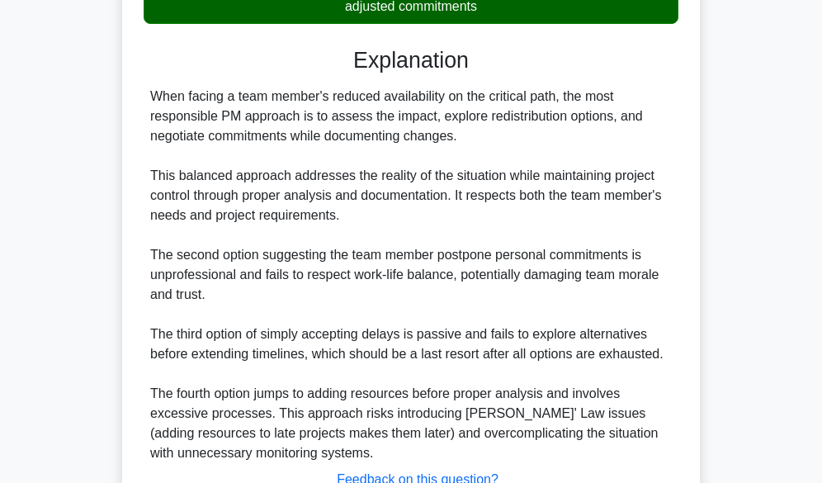
scroll to position [772, 0]
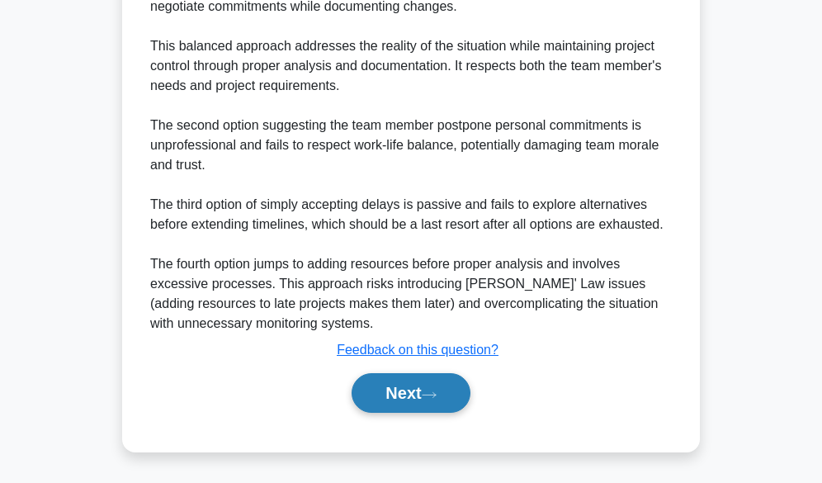
click at [401, 404] on button "Next" at bounding box center [411, 393] width 118 height 40
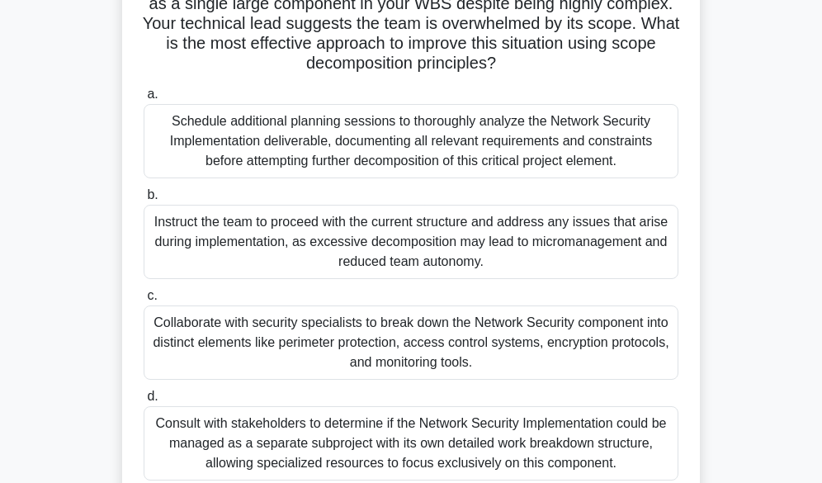
scroll to position [248, 0]
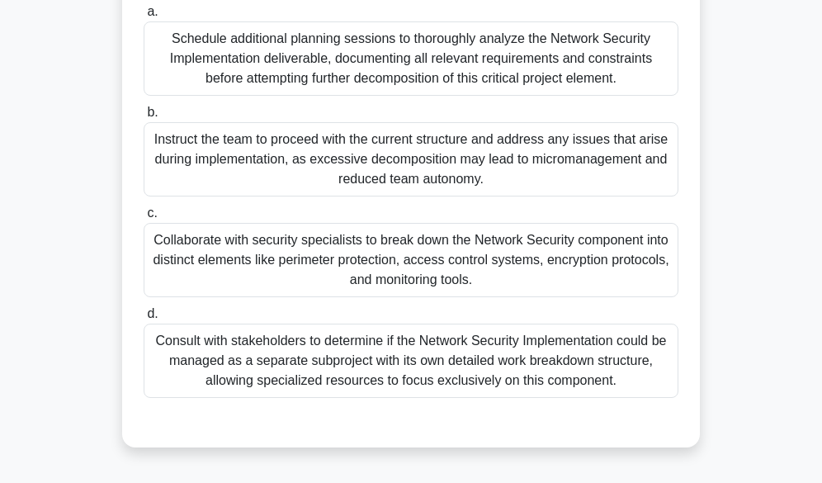
click at [427, 250] on div "Collaborate with security specialists to break down the Network Security compon…" at bounding box center [411, 260] width 535 height 74
click at [144, 219] on input "c. Collaborate with security specialists to break down the Network Security com…" at bounding box center [144, 213] width 0 height 11
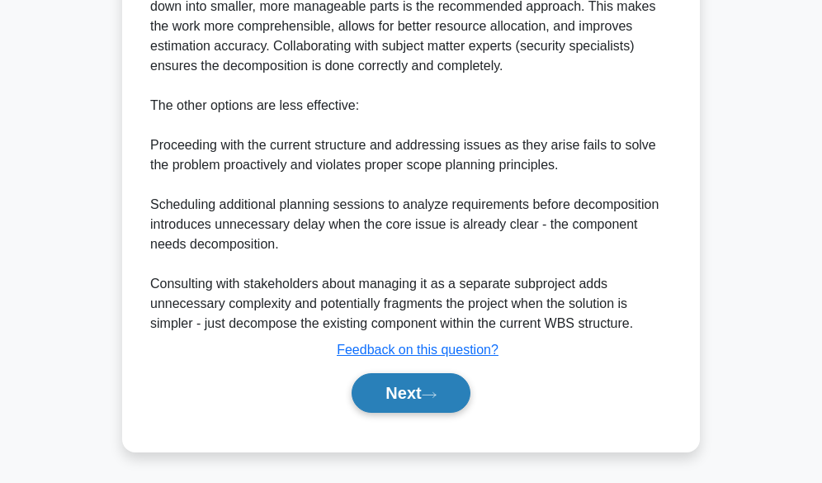
scroll to position [832, 0]
click at [381, 402] on button "Next" at bounding box center [411, 393] width 118 height 40
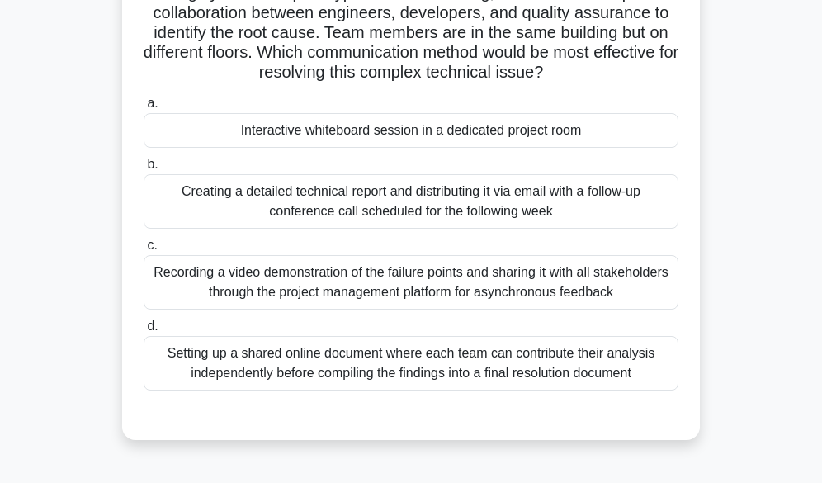
scroll to position [165, 0]
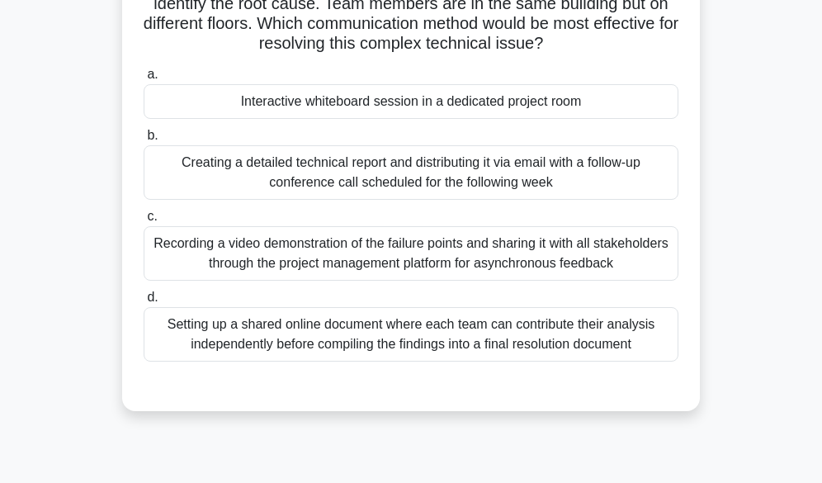
click at [525, 256] on div "Recording a video demonstration of the failure points and sharing it with all s…" at bounding box center [411, 253] width 535 height 54
click at [144, 222] on input "c. Recording a video demonstration of the failure points and sharing it with al…" at bounding box center [144, 216] width 0 height 11
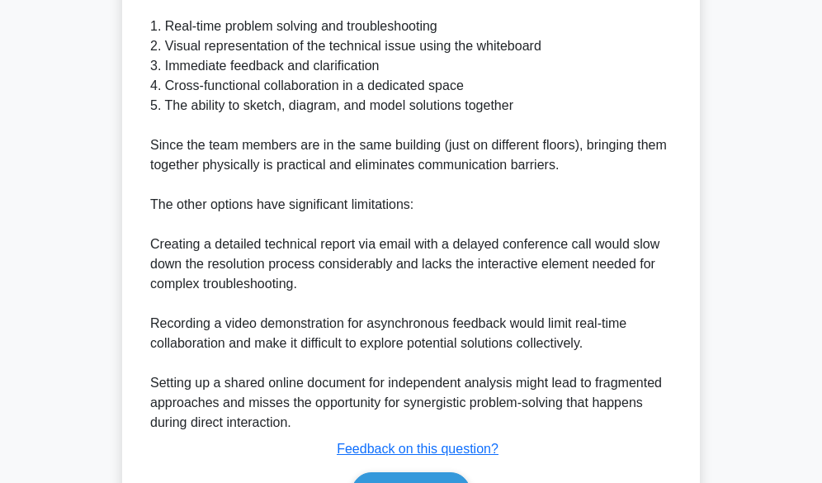
scroll to position [743, 0]
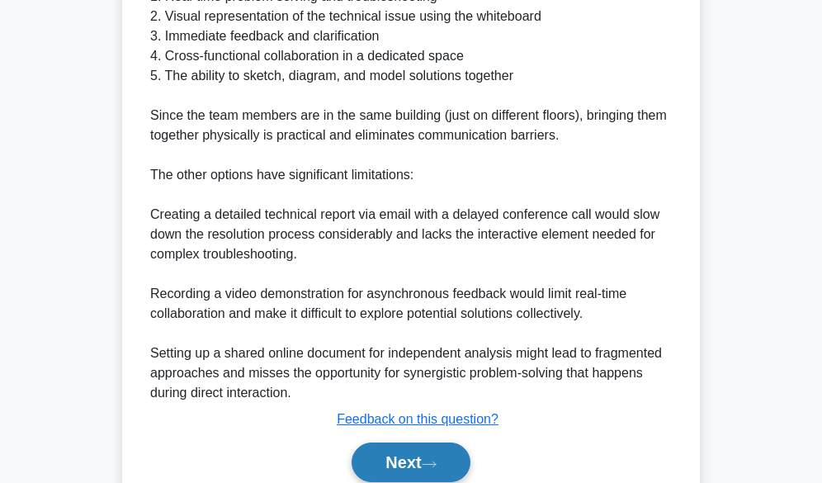
click at [385, 466] on button "Next" at bounding box center [411, 462] width 118 height 40
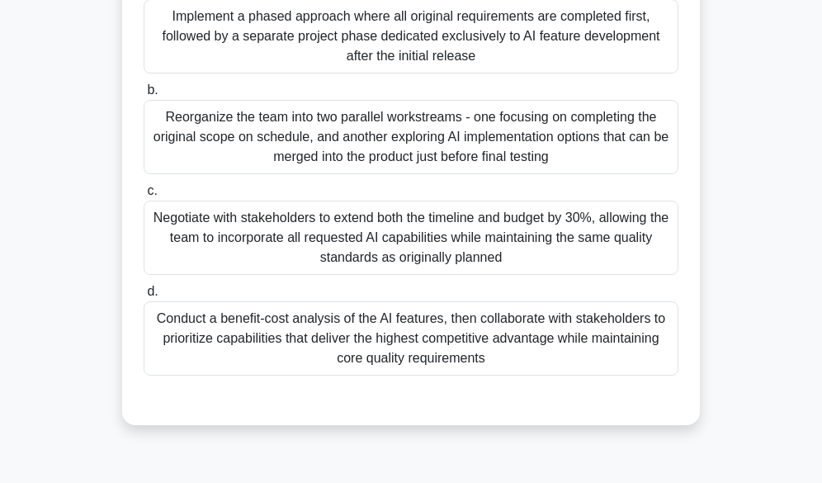
scroll to position [330, 0]
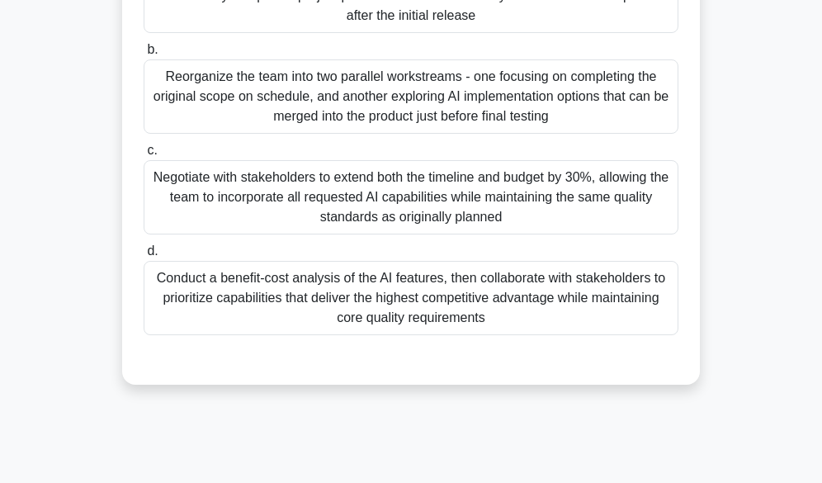
click at [367, 296] on div "Conduct a benefit-cost analysis of the AI features, then collaborate with stake…" at bounding box center [411, 298] width 535 height 74
click at [144, 257] on input "d. Conduct a benefit-cost analysis of the AI features, then collaborate with st…" at bounding box center [144, 251] width 0 height 11
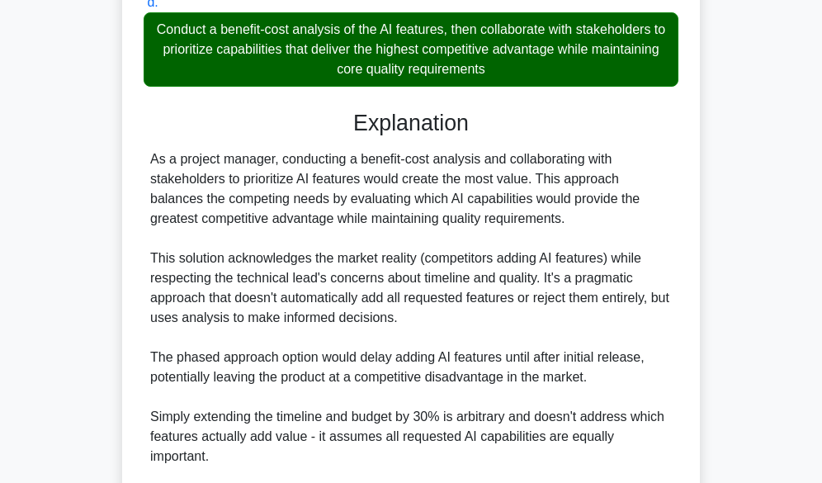
scroll to position [743, 0]
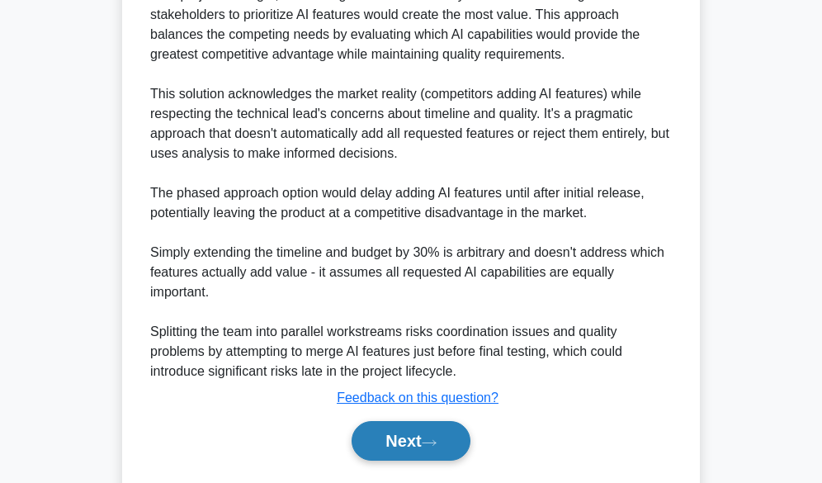
click at [437, 436] on button "Next" at bounding box center [411, 441] width 118 height 40
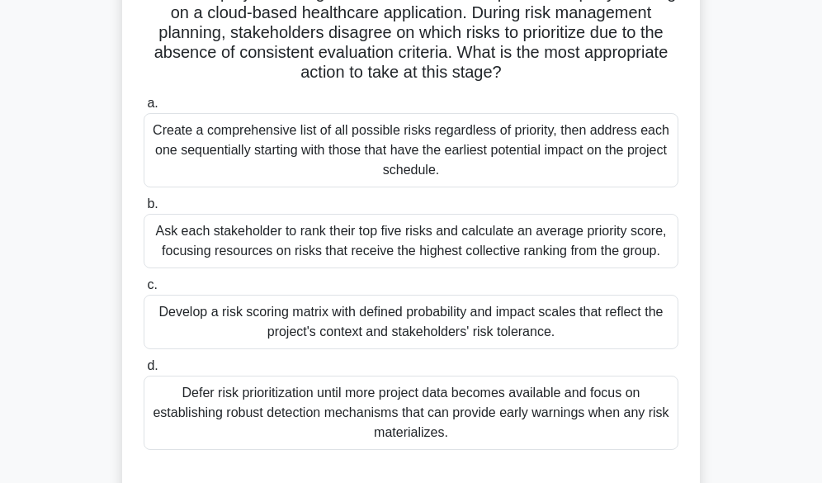
scroll to position [165, 0]
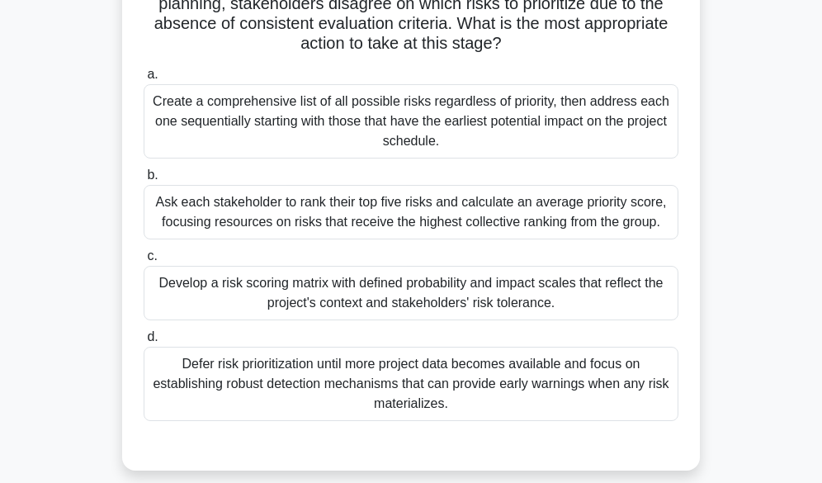
click at [424, 299] on div "Develop a risk scoring matrix with defined probability and impact scales that r…" at bounding box center [411, 293] width 535 height 54
click at [144, 262] on input "c. Develop a risk scoring matrix with defined probability and impact scales tha…" at bounding box center [144, 256] width 0 height 11
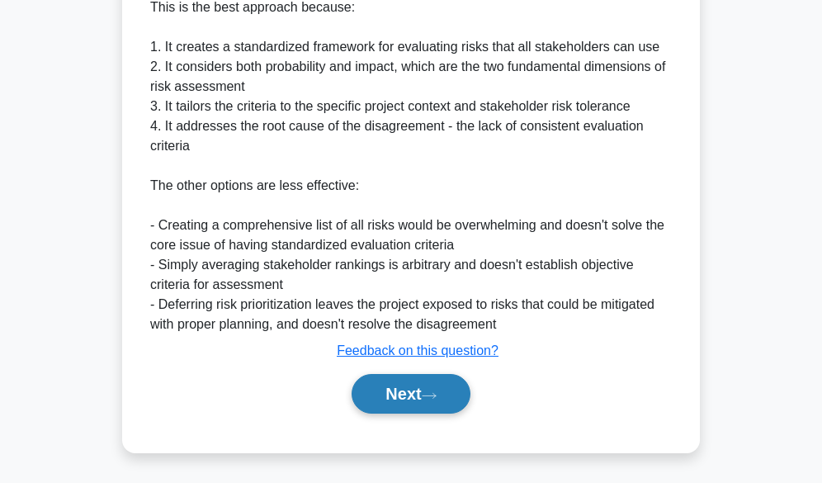
scroll to position [753, 0]
click at [432, 395] on icon at bounding box center [429, 394] width 15 height 9
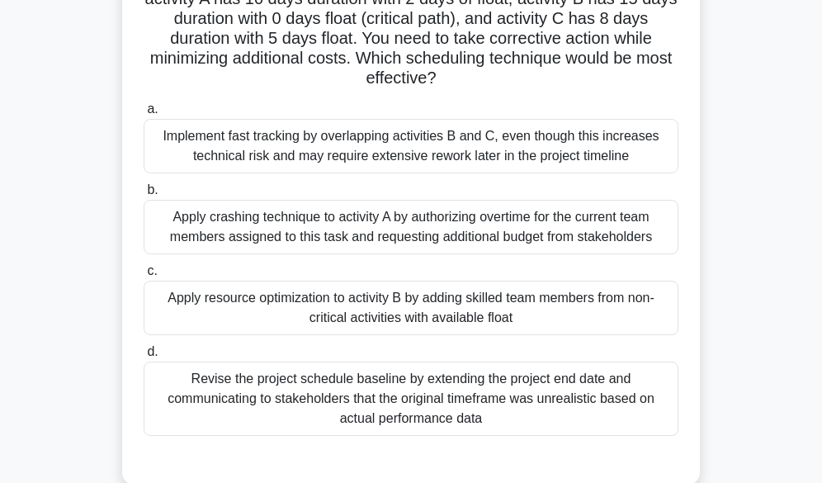
scroll to position [161, 0]
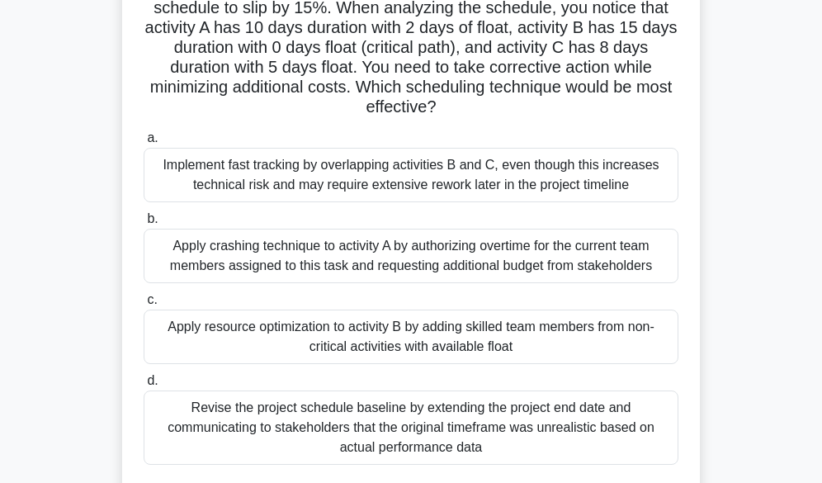
click at [394, 340] on div "Apply resource optimization to activity B by adding skilled team members from n…" at bounding box center [411, 336] width 535 height 54
click at [144, 305] on input "c. Apply resource optimization to activity B by adding skilled team members fro…" at bounding box center [144, 300] width 0 height 11
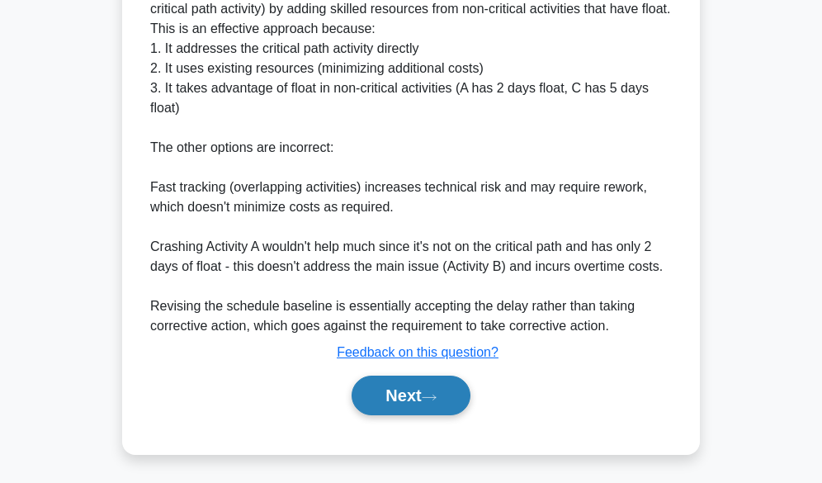
scroll to position [772, 0]
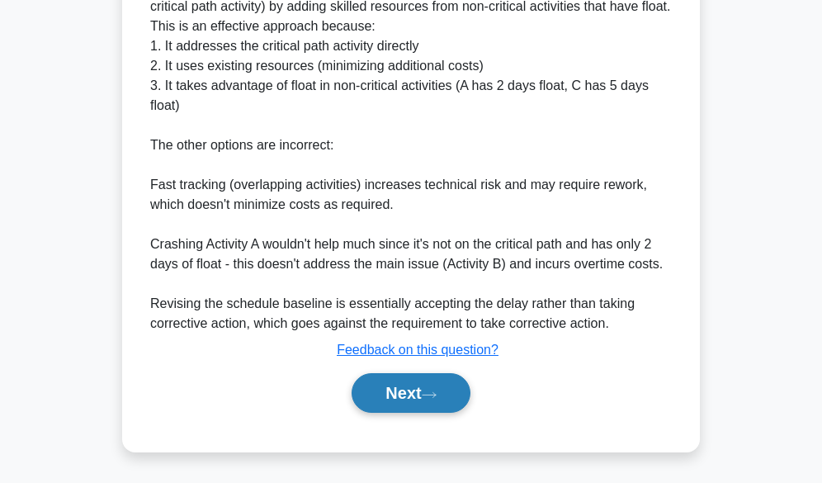
click at [391, 384] on button "Next" at bounding box center [411, 393] width 118 height 40
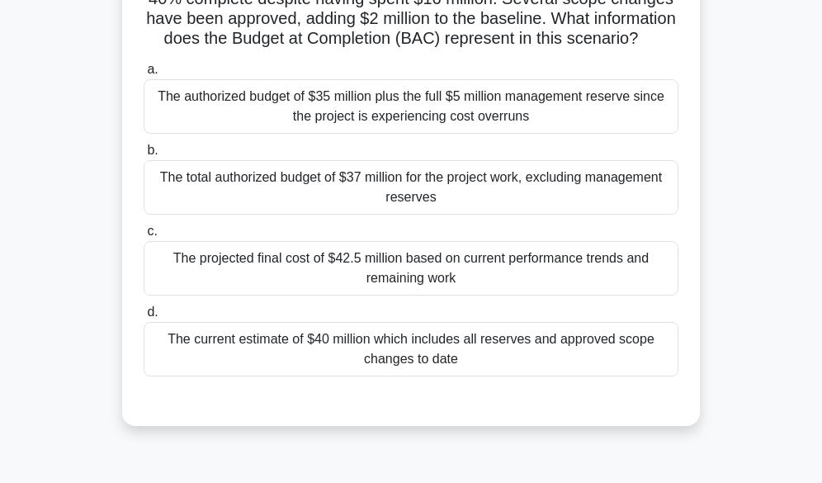
scroll to position [161, 0]
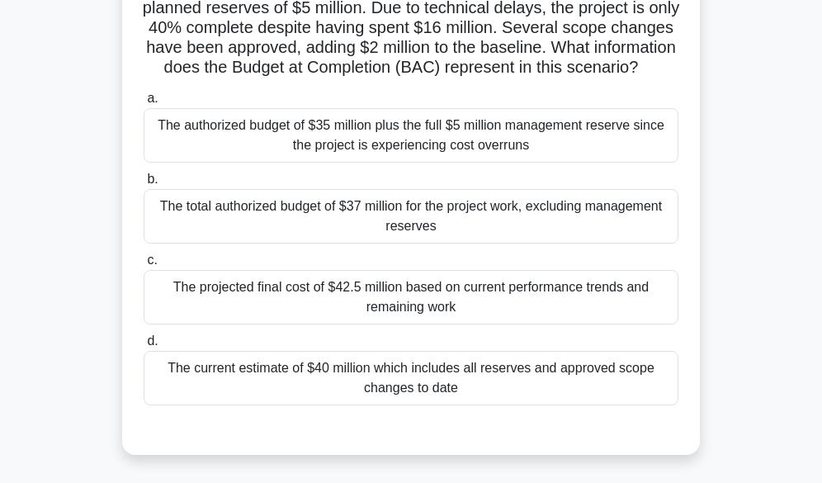
click at [402, 314] on div "The projected final cost of $42.5 million based on current performance trends a…" at bounding box center [411, 297] width 535 height 54
click at [144, 266] on input "c. The projected final cost of $42.5 million based on current performance trend…" at bounding box center [144, 260] width 0 height 11
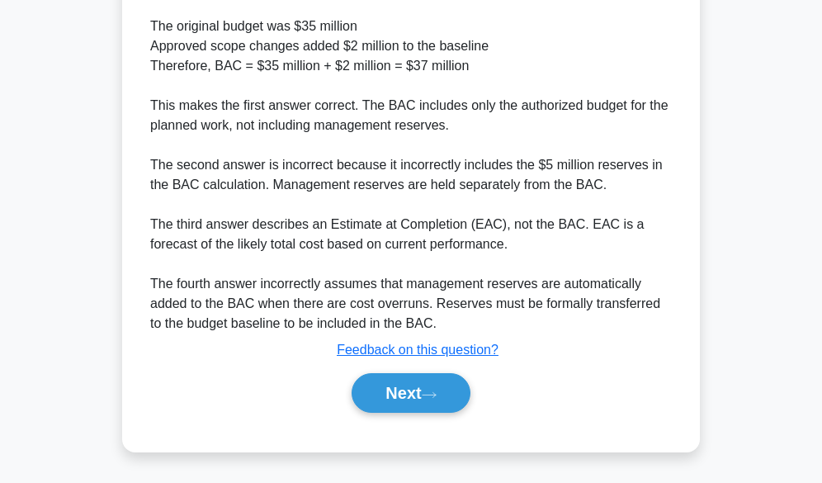
scroll to position [695, 0]
click at [391, 401] on button "Next" at bounding box center [411, 393] width 118 height 40
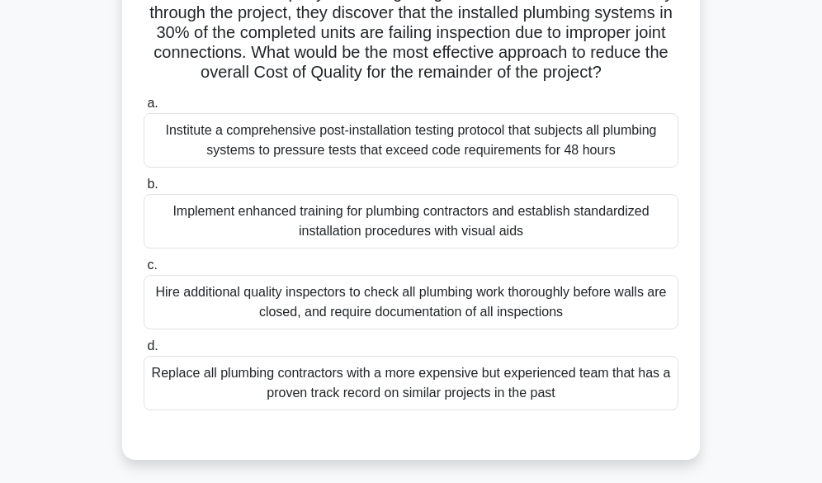
scroll to position [165, 0]
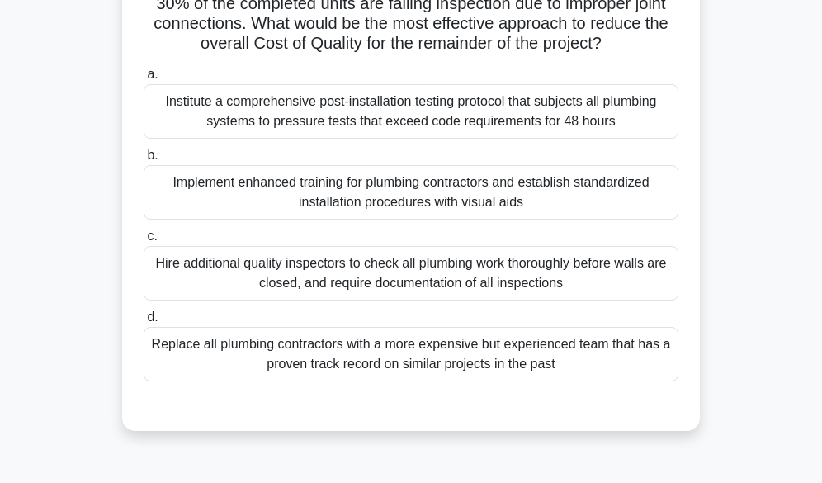
click at [460, 215] on div "Implement enhanced training for plumbing contractors and establish standardized…" at bounding box center [411, 192] width 535 height 54
click at [144, 161] on input "b. Implement enhanced training for plumbing contractors and establish standardi…" at bounding box center [144, 155] width 0 height 11
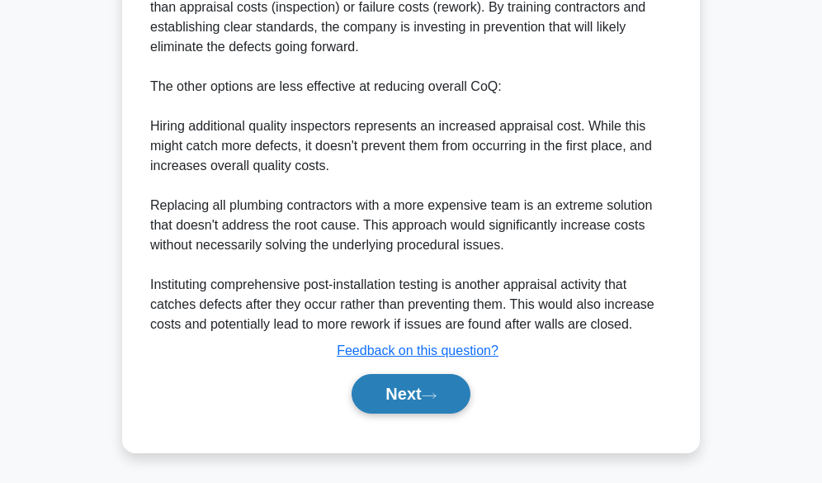
scroll to position [753, 0]
click at [379, 390] on button "Next" at bounding box center [411, 393] width 118 height 40
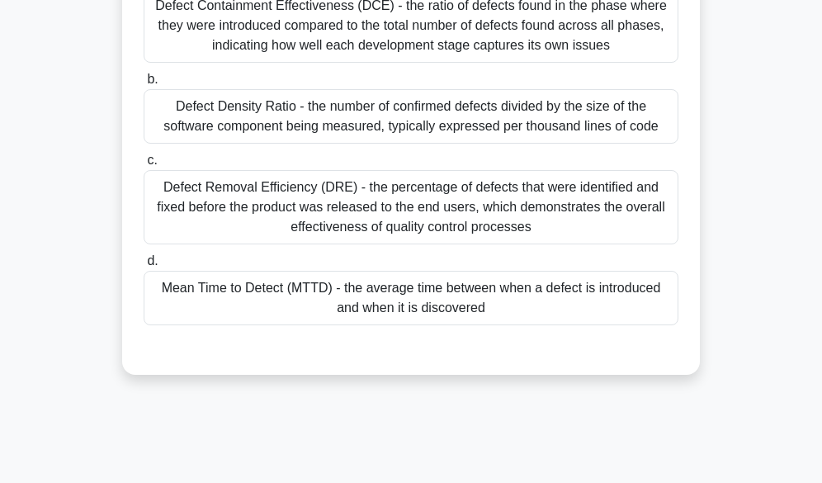
scroll to position [248, 0]
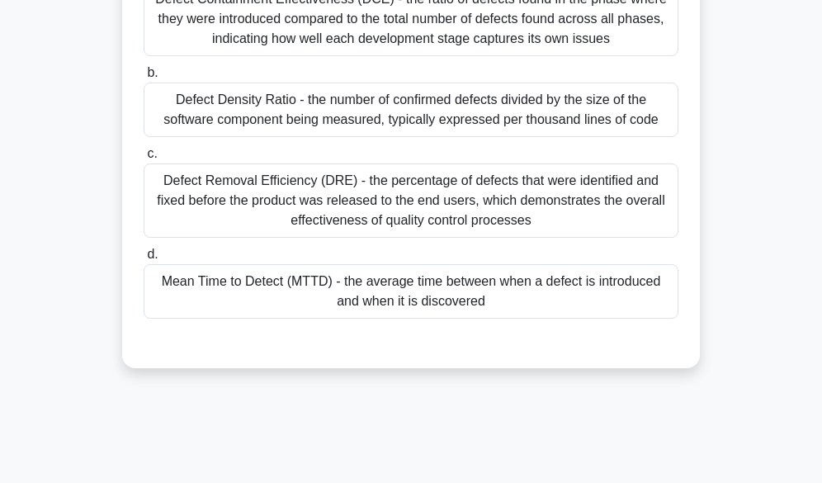
click at [468, 319] on div "Mean Time to Detect (MTTD) - the average time between when a defect is introduc…" at bounding box center [411, 291] width 535 height 54
click at [144, 260] on input "d. Mean Time to Detect (MTTD) - the average time between when a defect is intro…" at bounding box center [144, 254] width 0 height 11
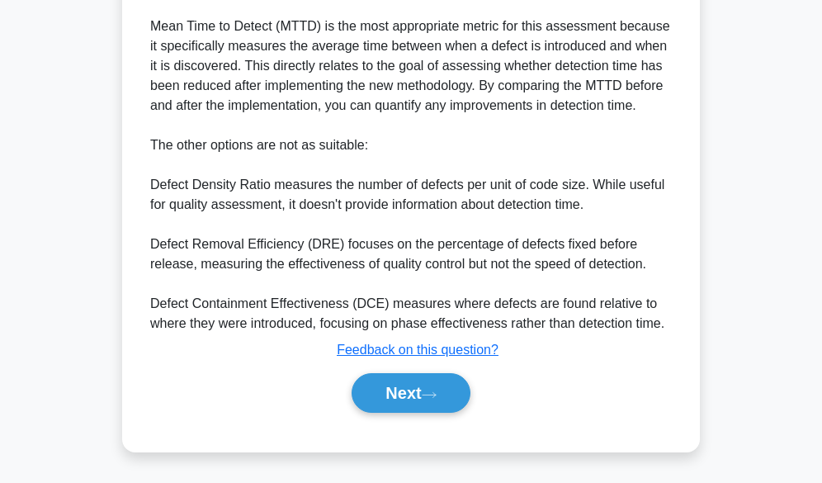
scroll to position [693, 0]
click at [401, 389] on button "Next" at bounding box center [411, 393] width 118 height 40
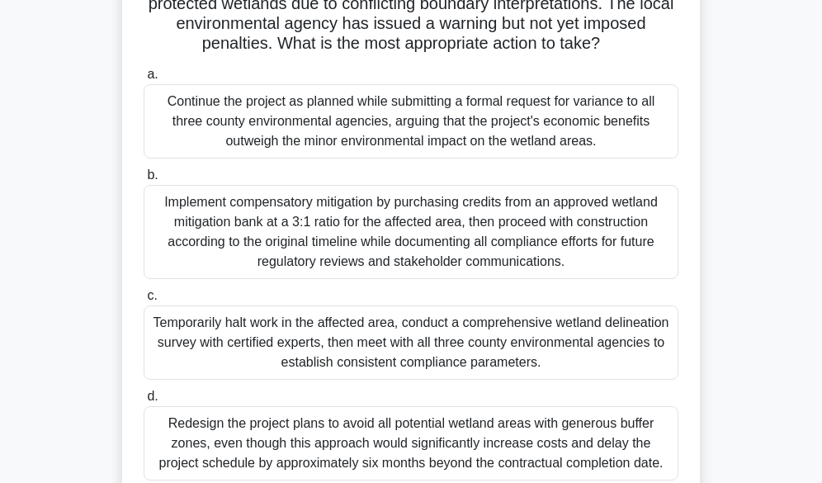
scroll to position [243, 0]
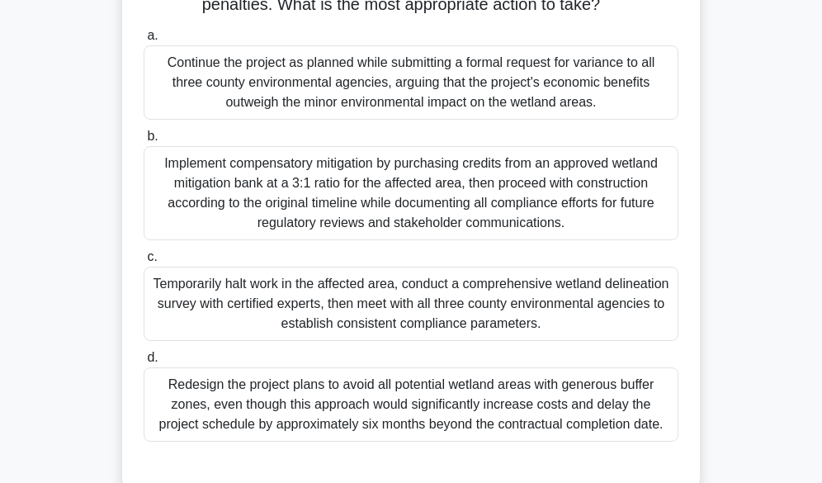
click at [493, 324] on div "Temporarily halt work in the affected area, conduct a comprehensive wetland del…" at bounding box center [411, 304] width 535 height 74
click at [144, 262] on input "c. Temporarily halt work in the affected area, conduct a comprehensive wetland …" at bounding box center [144, 257] width 0 height 11
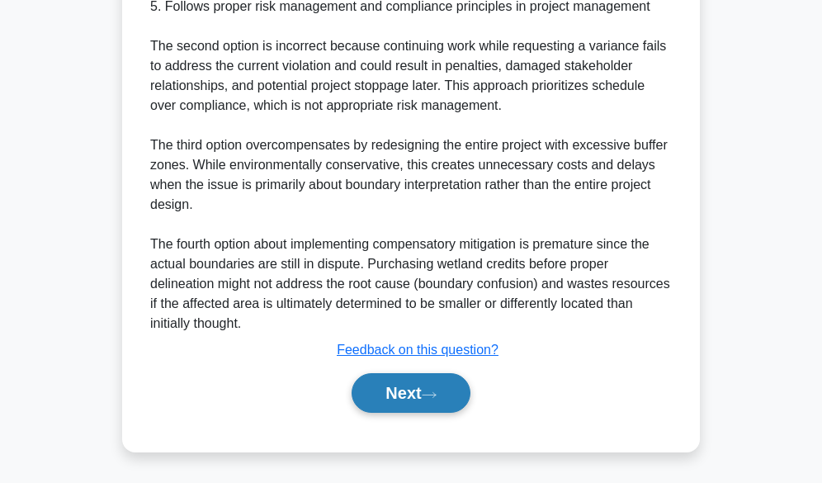
scroll to position [990, 0]
click at [427, 396] on button "Next" at bounding box center [411, 393] width 118 height 40
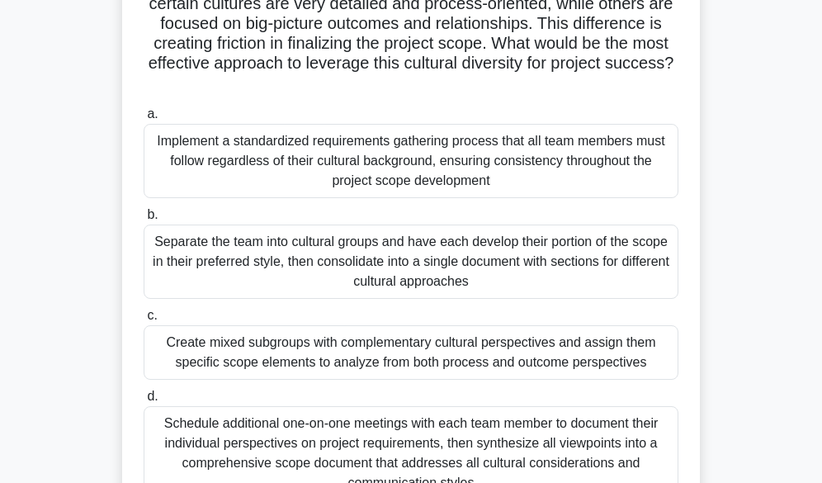
scroll to position [248, 0]
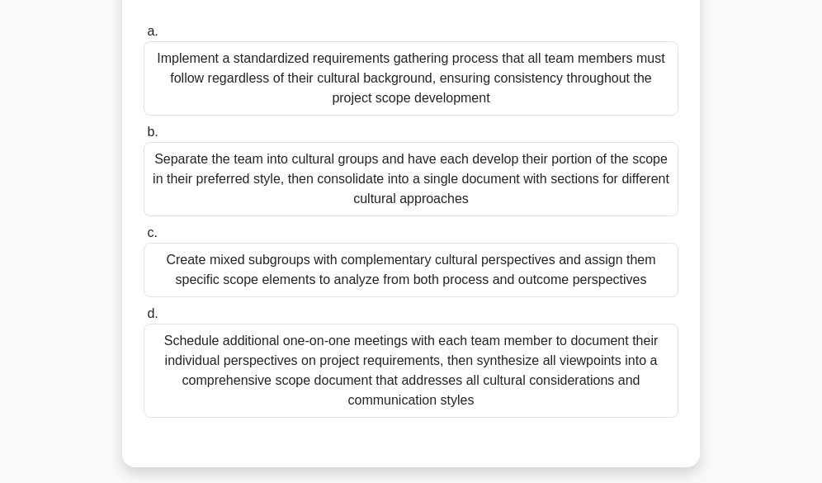
click at [442, 261] on div "Create mixed subgroups with complementary cultural perspectives and assign them…" at bounding box center [411, 270] width 535 height 54
click at [144, 238] on input "c. Create mixed subgroups with complementary cultural perspectives and assign t…" at bounding box center [144, 233] width 0 height 11
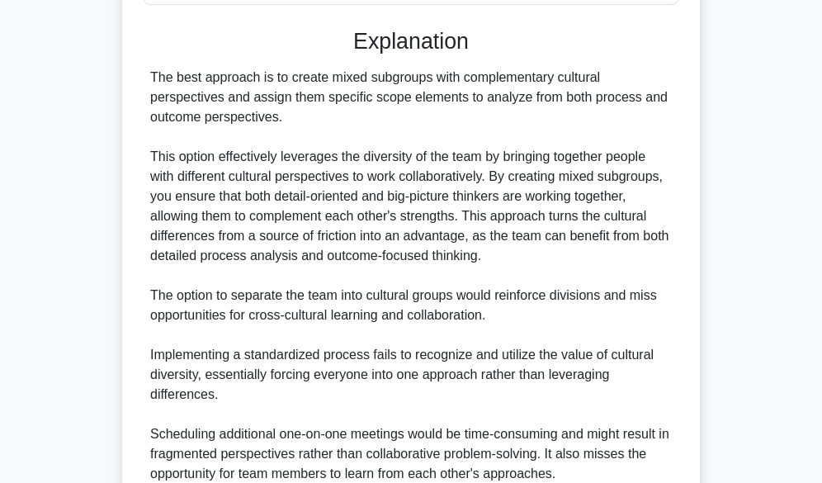
scroll to position [812, 0]
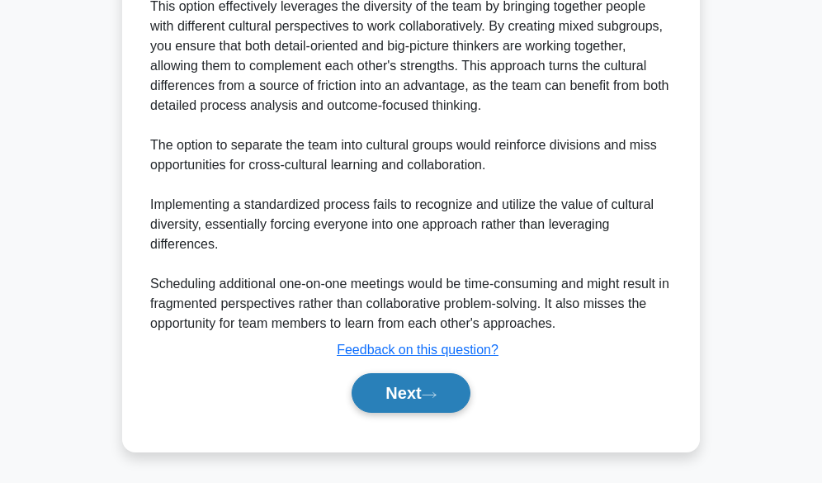
click at [410, 396] on button "Next" at bounding box center [411, 393] width 118 height 40
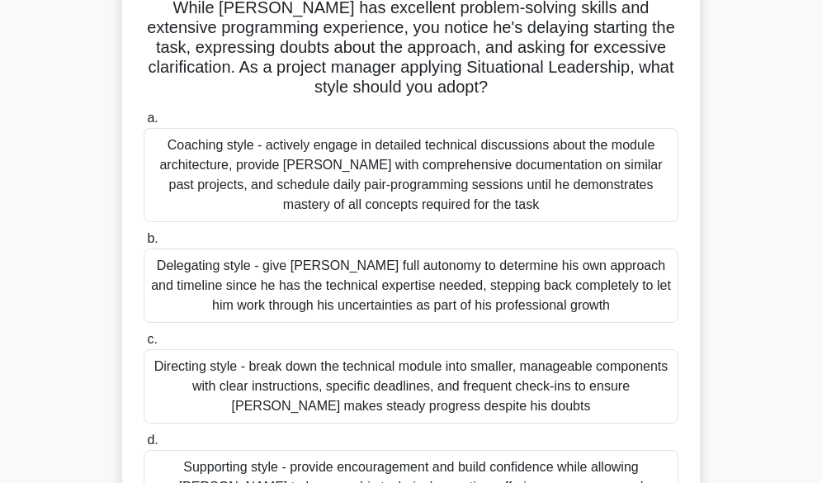
scroll to position [243, 0]
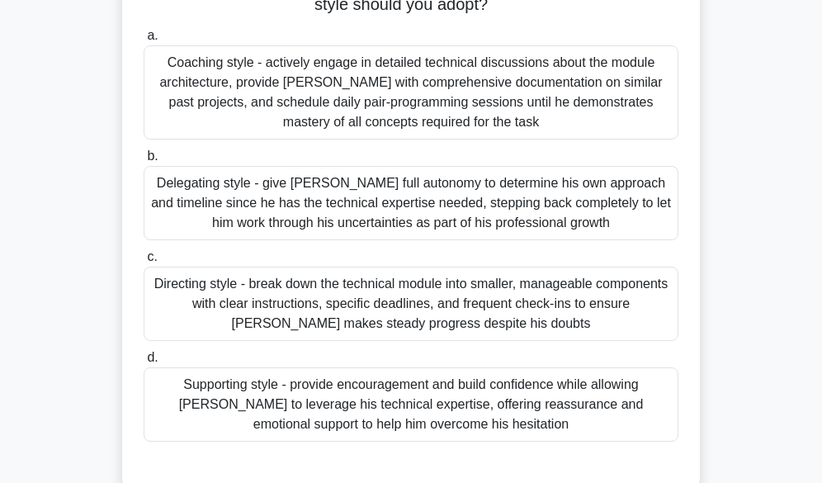
click at [481, 399] on div "Supporting style - provide encouragement and build confidence while allowing Al…" at bounding box center [411, 404] width 535 height 74
click at [144, 363] on input "d. Supporting style - provide encouragement and build confidence while allowing…" at bounding box center [144, 357] width 0 height 11
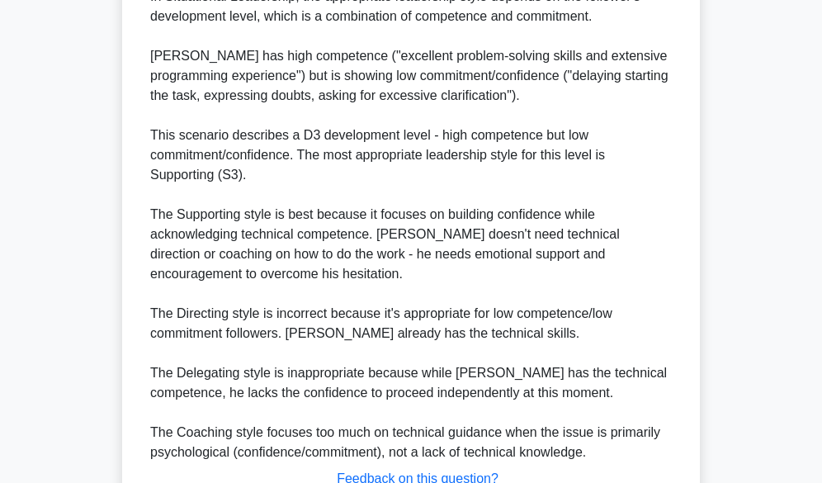
scroll to position [821, 0]
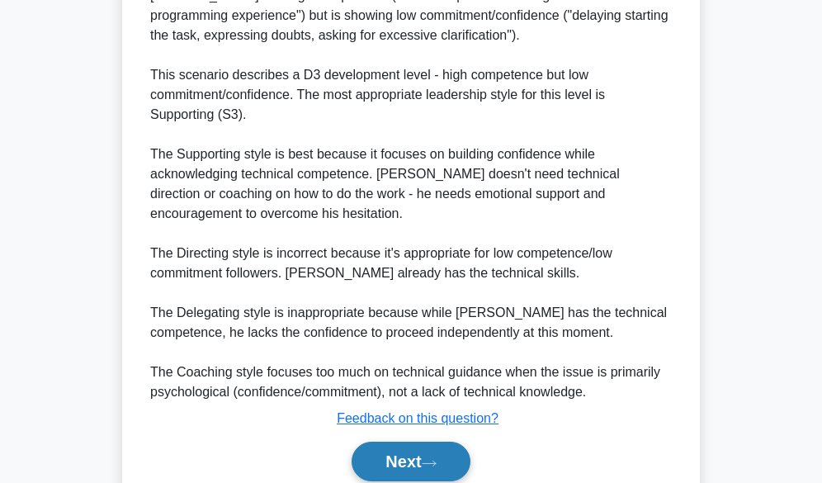
click at [385, 466] on button "Next" at bounding box center [411, 461] width 118 height 40
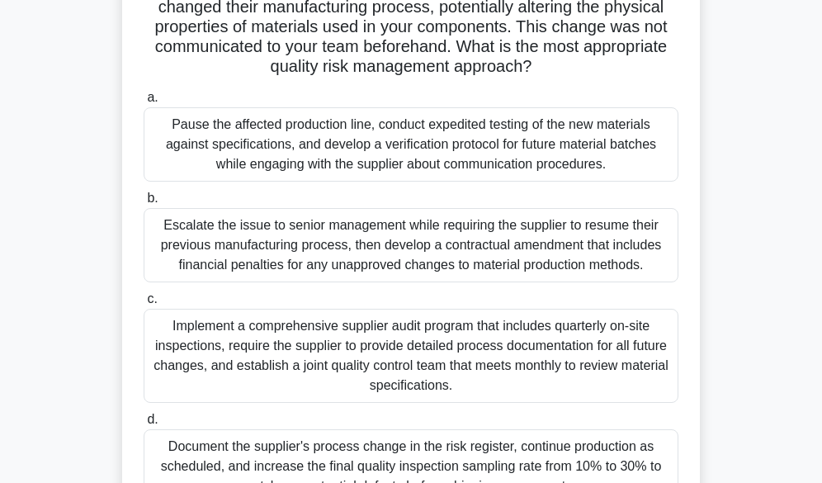
scroll to position [161, 0]
click at [325, 146] on div "Pause the affected production line, conduct expedited testing of the new materi…" at bounding box center [411, 145] width 535 height 74
click at [144, 104] on input "a. Pause the affected production line, conduct expedited testing of the new mat…" at bounding box center [144, 98] width 0 height 11
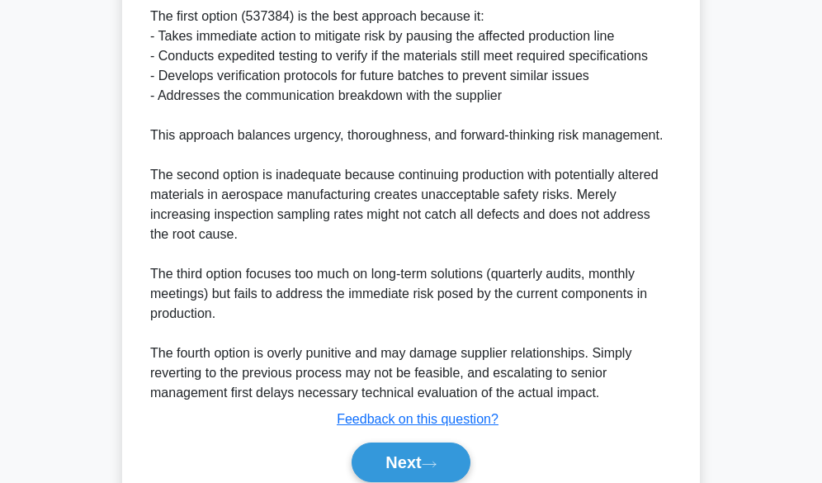
scroll to position [871, 0]
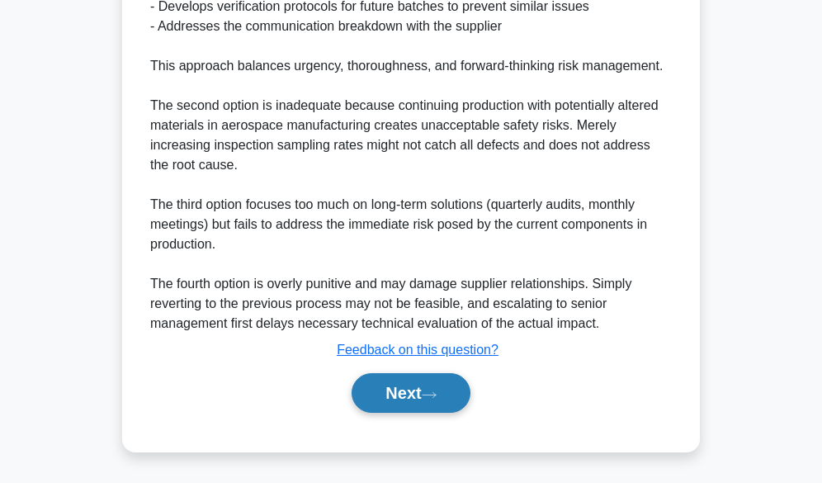
click at [380, 389] on button "Next" at bounding box center [411, 393] width 118 height 40
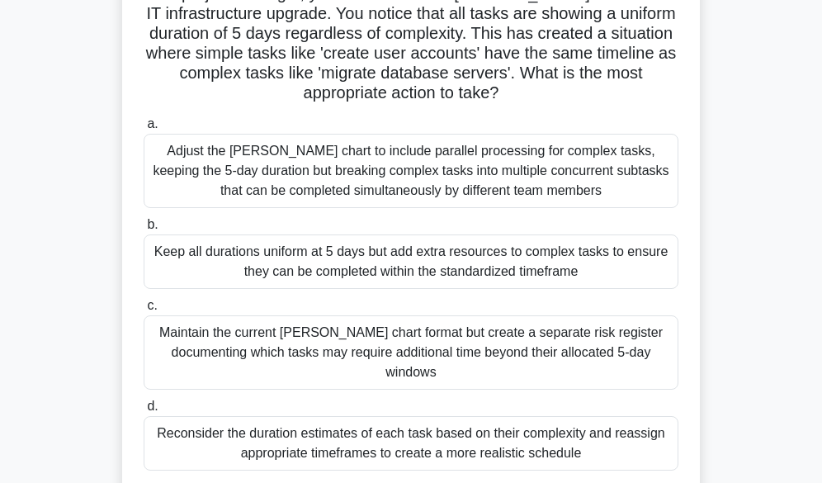
scroll to position [165, 0]
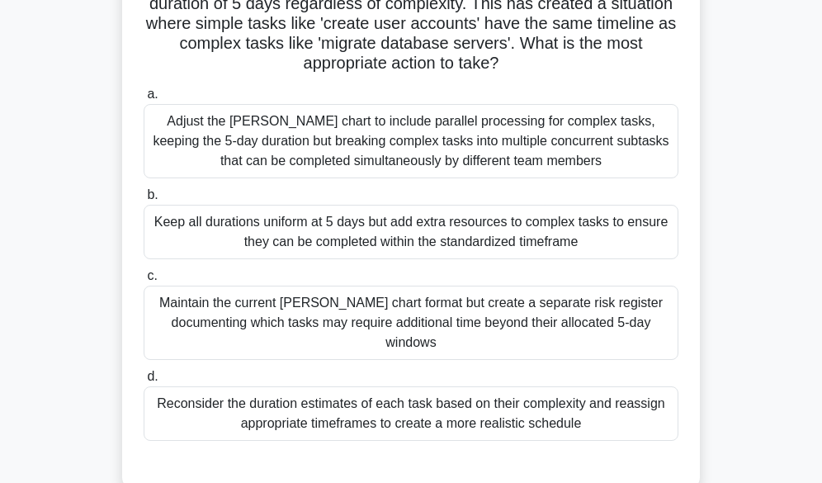
click at [477, 397] on div "Reconsider the duration estimates of each task based on their complexity and re…" at bounding box center [411, 413] width 535 height 54
click at [144, 382] on input "d. Reconsider the duration estimates of each task based on their complexity and…" at bounding box center [144, 376] width 0 height 11
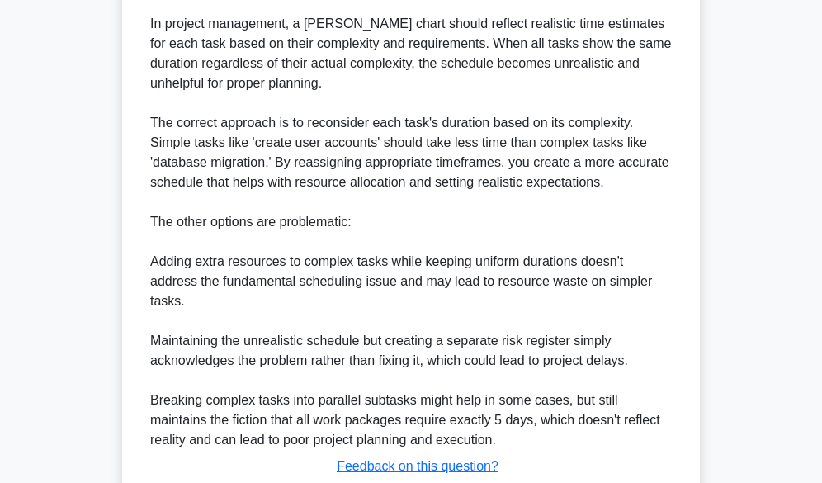
scroll to position [743, 0]
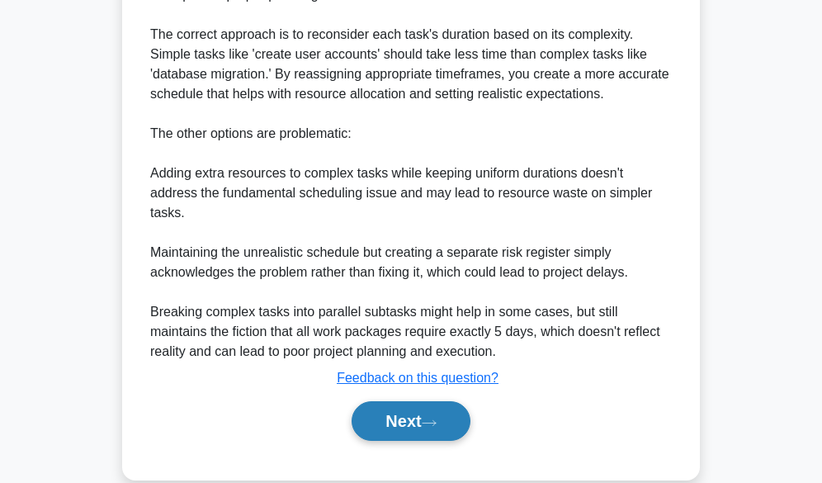
click at [396, 402] on button "Next" at bounding box center [411, 421] width 118 height 40
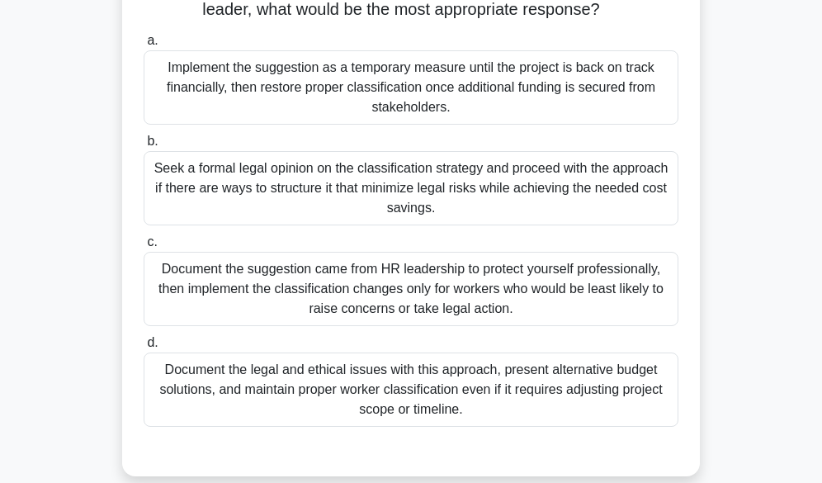
scroll to position [248, 0]
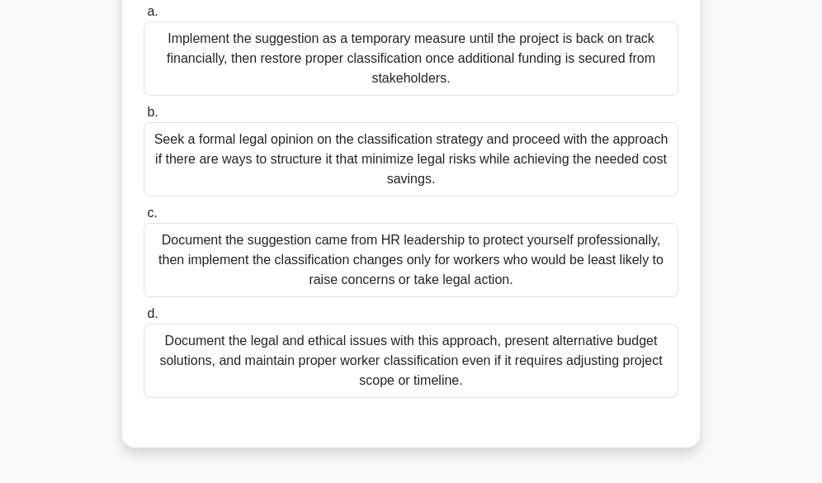
click at [466, 356] on div "Document the legal and ethical issues with this approach, present alternative b…" at bounding box center [411, 360] width 535 height 74
click at [144, 319] on input "d. Document the legal and ethical issues with this approach, present alternativ…" at bounding box center [144, 314] width 0 height 11
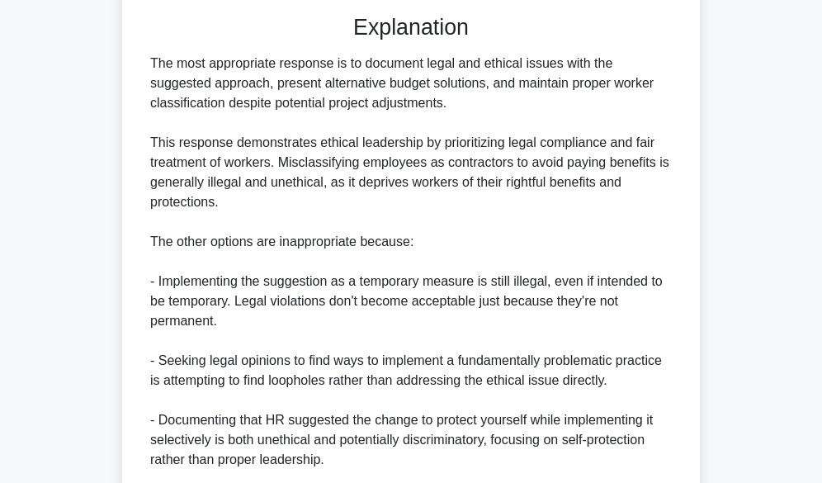
scroll to position [852, 0]
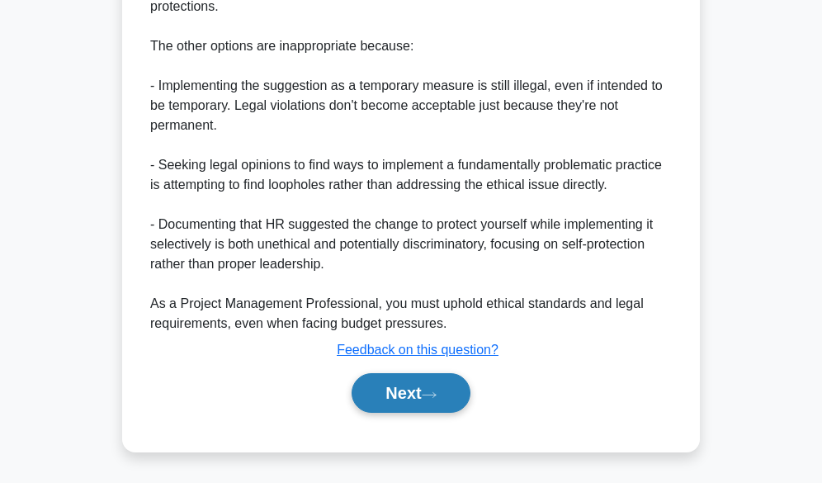
click at [422, 385] on button "Next" at bounding box center [411, 393] width 118 height 40
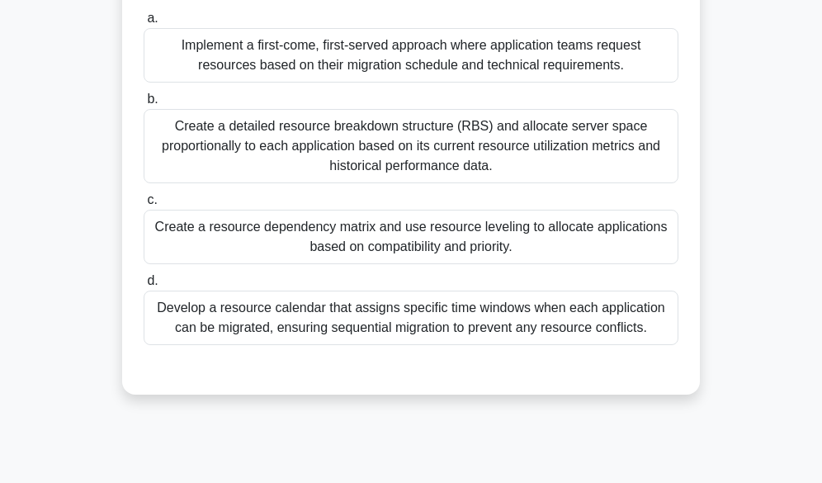
scroll to position [248, 0]
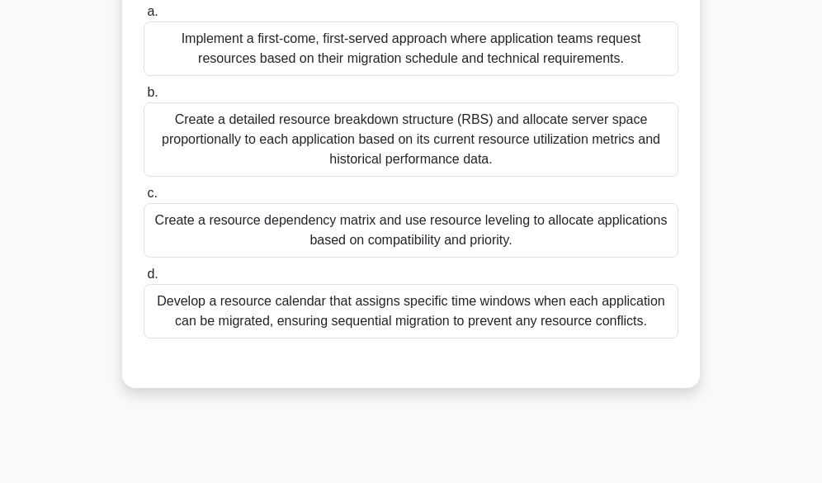
click at [409, 232] on div "Create a resource dependency matrix and use resource leveling to allocate appli…" at bounding box center [411, 230] width 535 height 54
click at [144, 199] on input "c. Create a resource dependency matrix and use resource leveling to allocate ap…" at bounding box center [144, 193] width 0 height 11
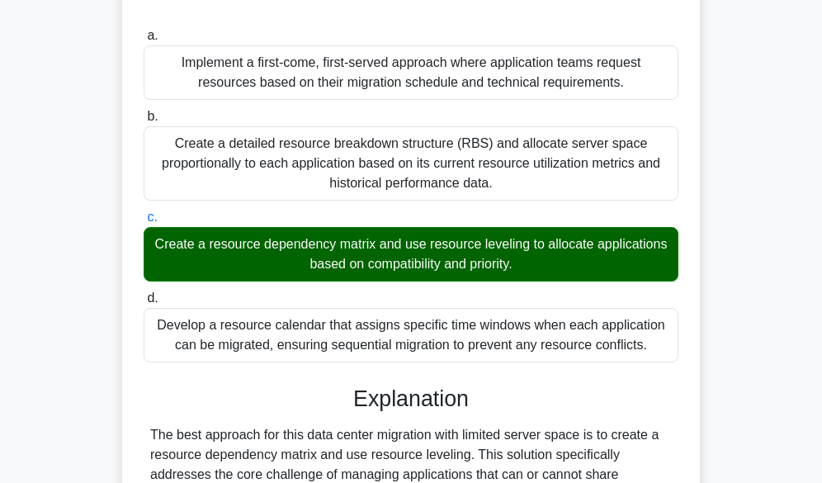
scroll to position [0, 0]
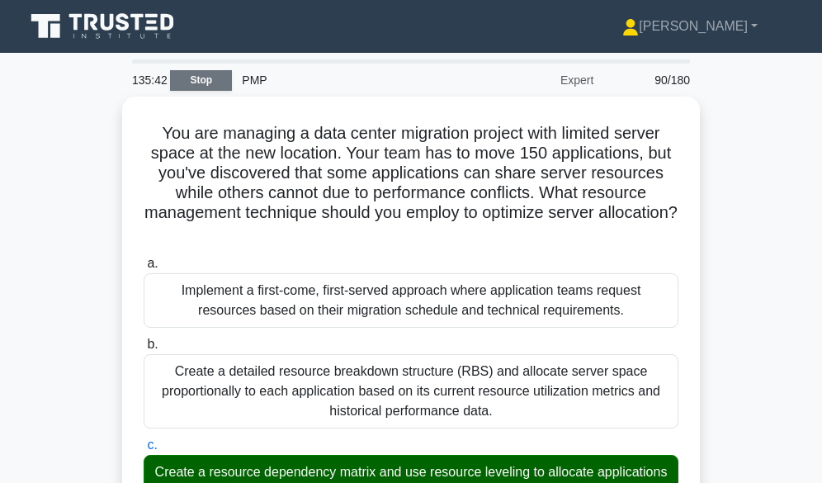
click at [207, 74] on link "Stop" at bounding box center [201, 80] width 62 height 21
click at [204, 79] on link "Stop" at bounding box center [201, 80] width 62 height 21
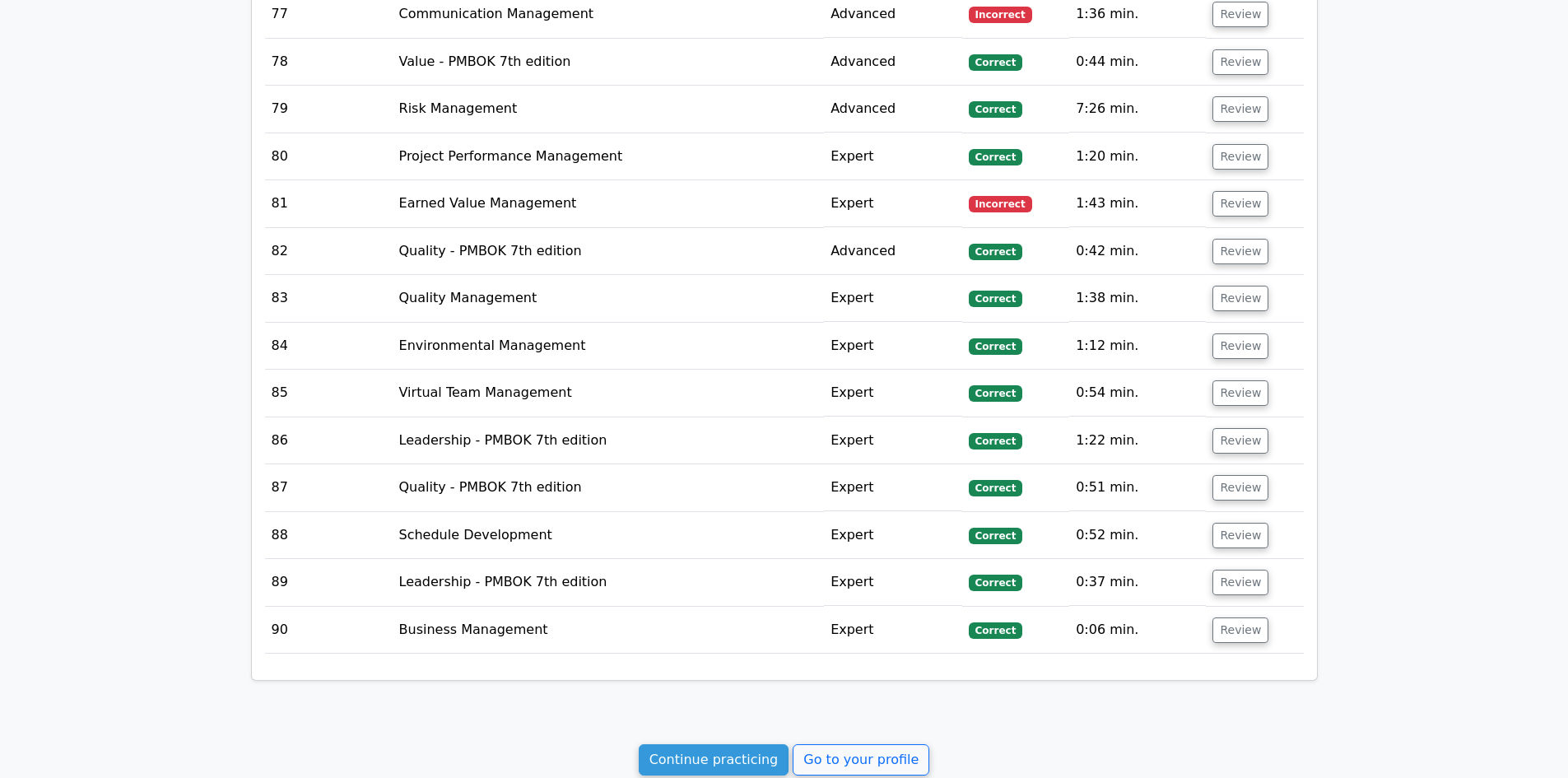
scroll to position [6996, 0]
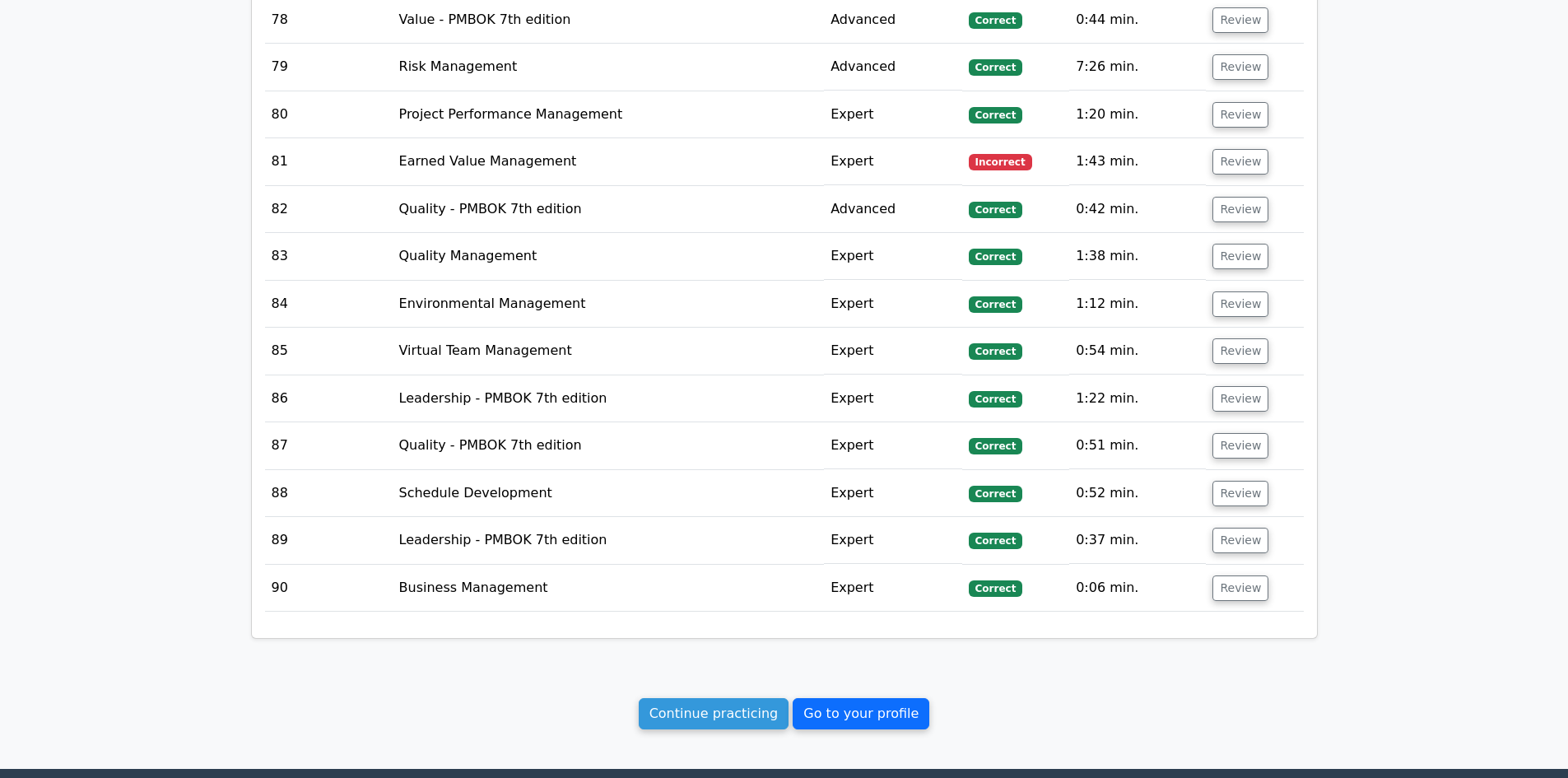
click at [819, 481] on link "Go to your profile" at bounding box center [861, 713] width 137 height 31
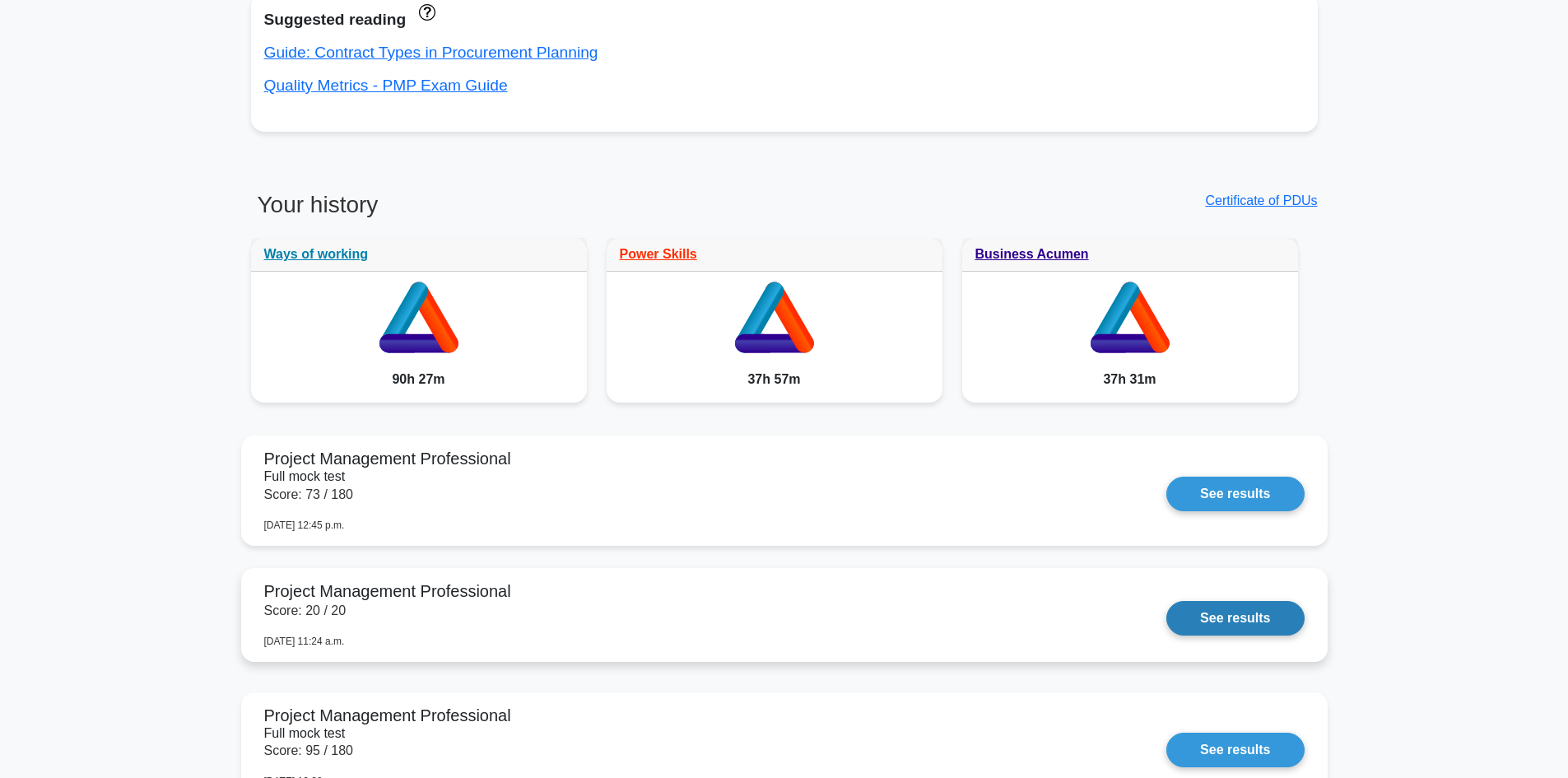
scroll to position [741, 0]
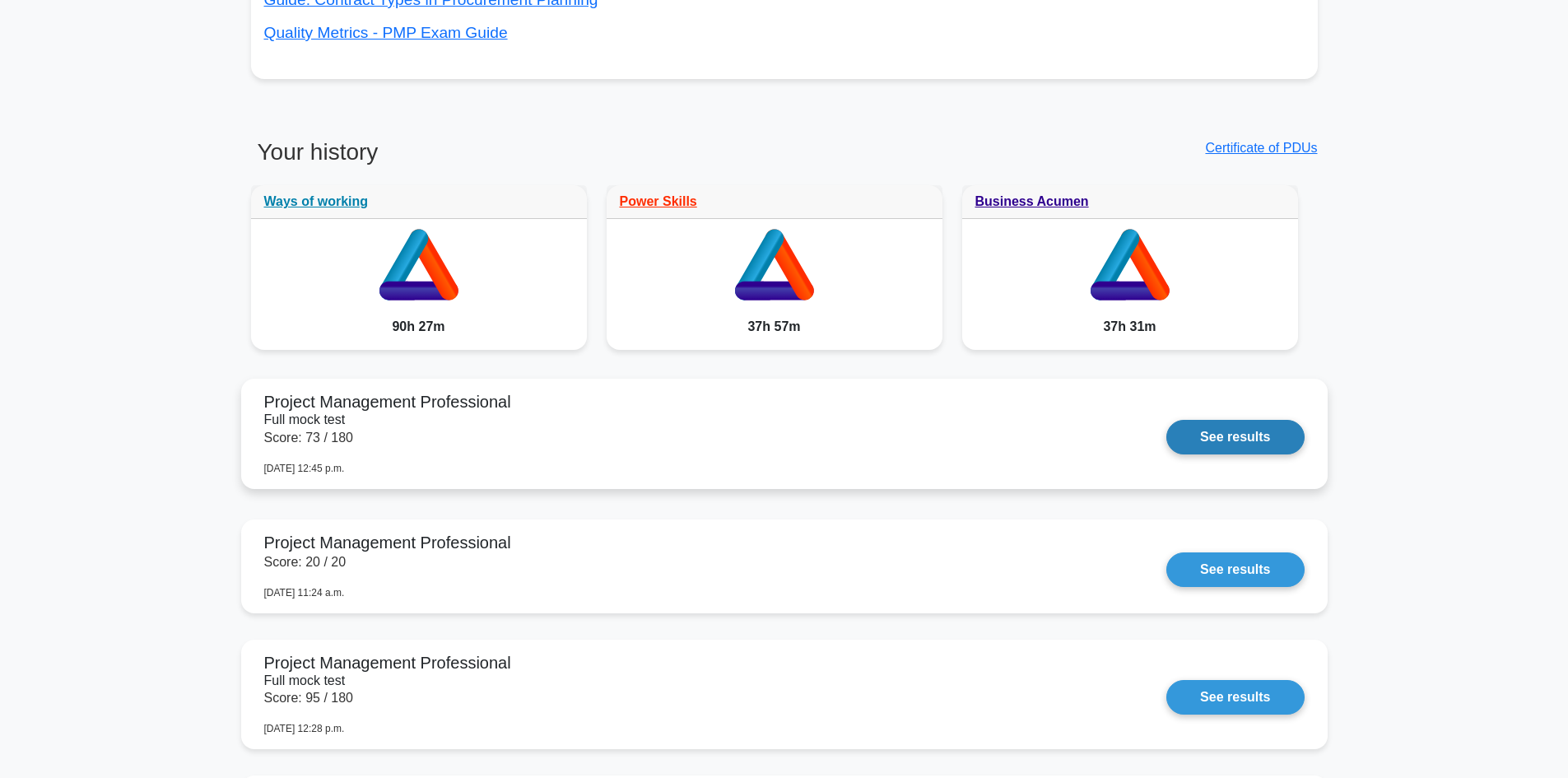
click at [1208, 429] on link "See results" at bounding box center [1235, 437] width 138 height 35
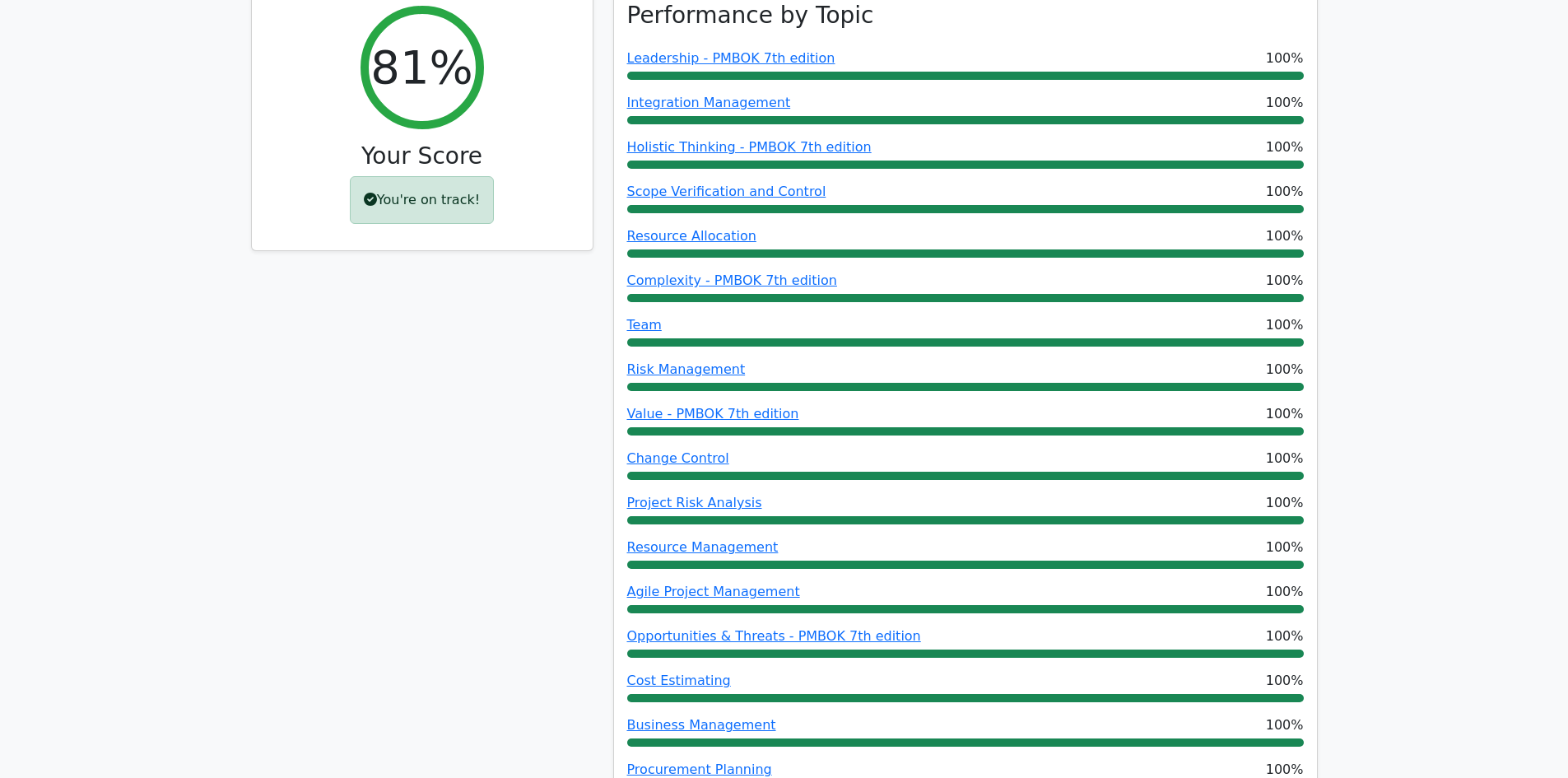
scroll to position [165, 0]
